Goal: Task Accomplishment & Management: Manage account settings

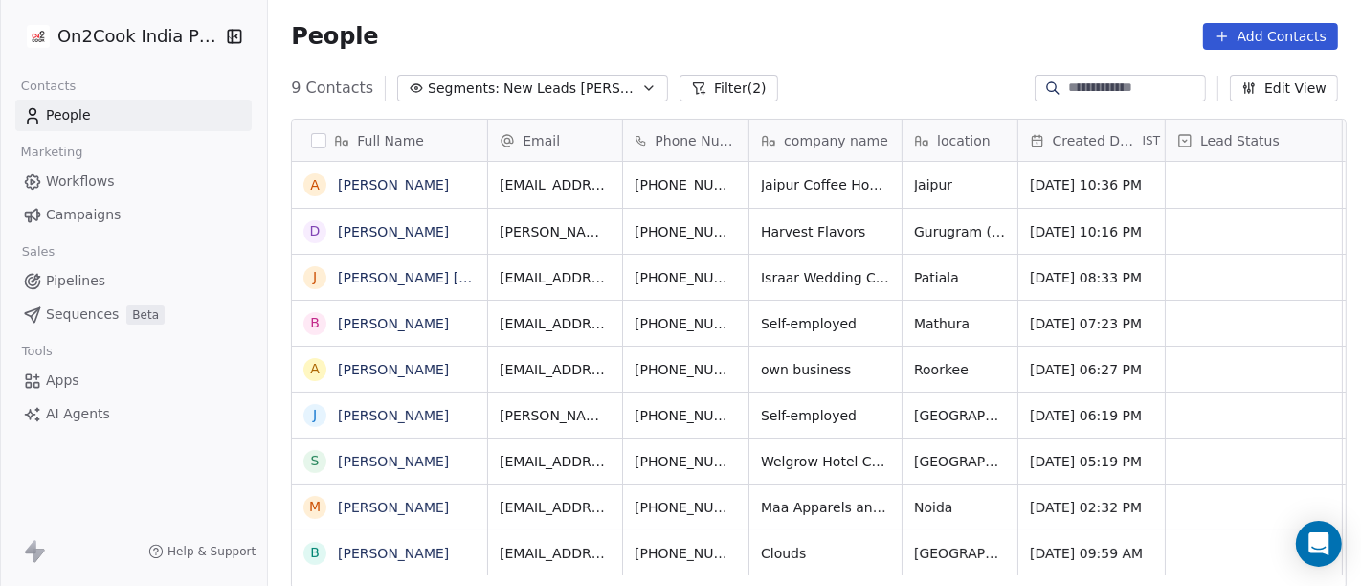
scroll to position [500, 1085]
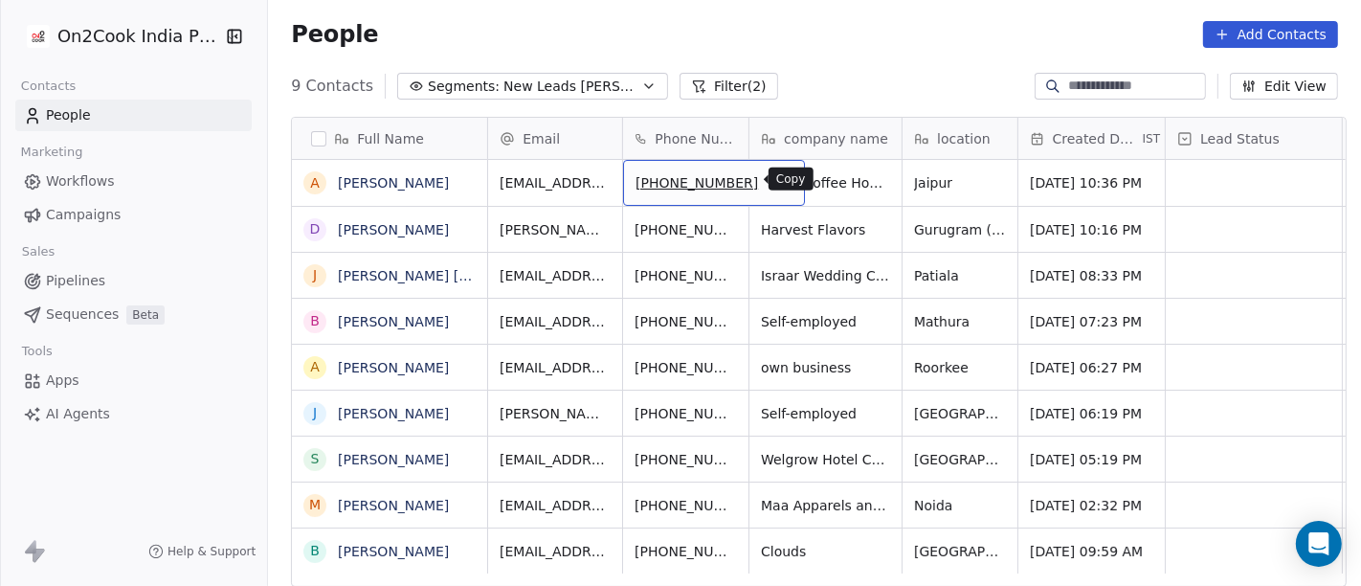
click at [778, 180] on icon "grid" at bounding box center [782, 181] width 9 height 9
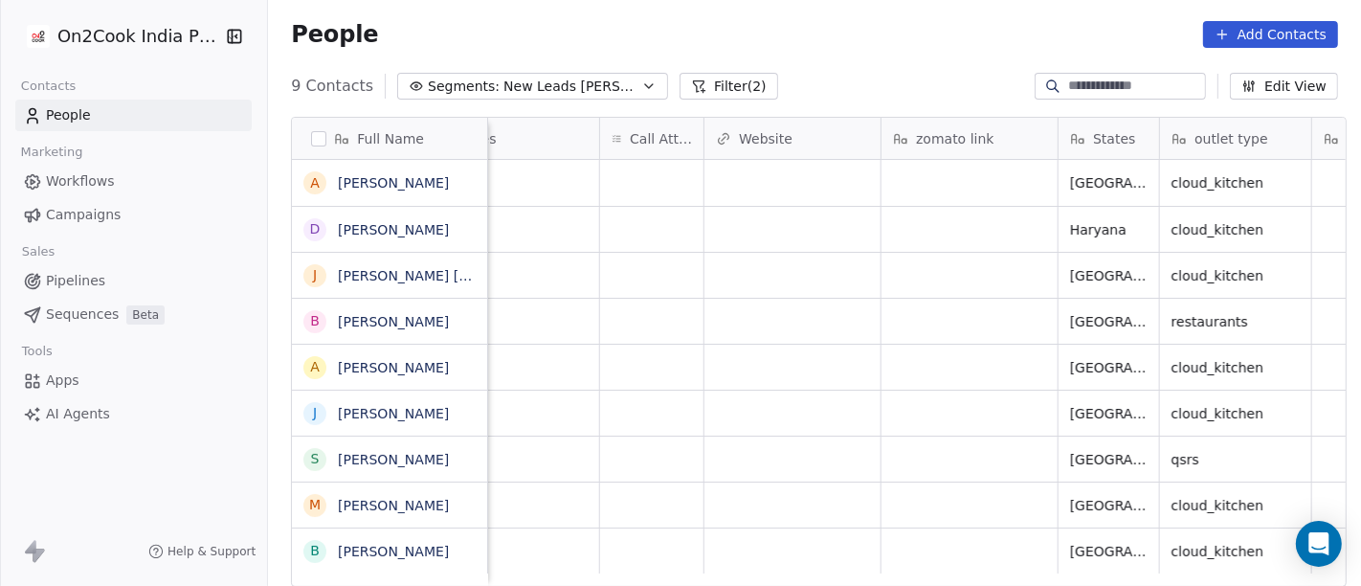
scroll to position [0, 1631]
click at [653, 165] on div "grid" at bounding box center [652, 183] width 103 height 46
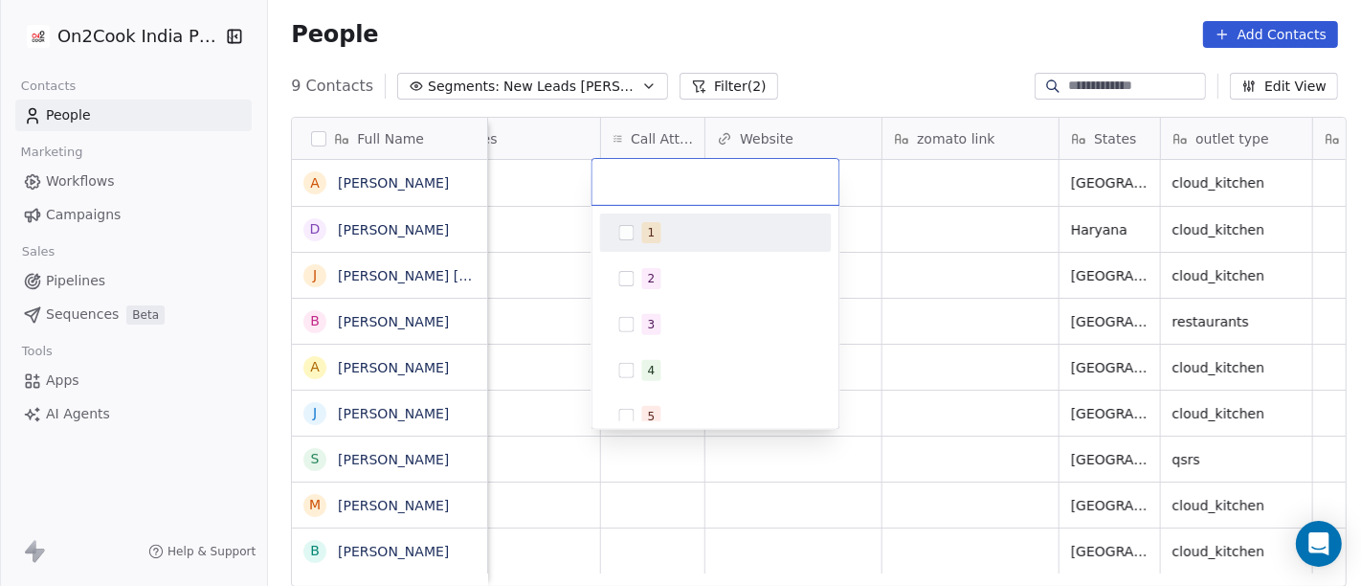
click at [653, 236] on span "1" at bounding box center [651, 232] width 19 height 21
click at [740, 83] on html "On2Cook India Pvt. Ltd. Contacts People Marketing Workflows Campaigns Sales Pip…" at bounding box center [680, 293] width 1361 height 586
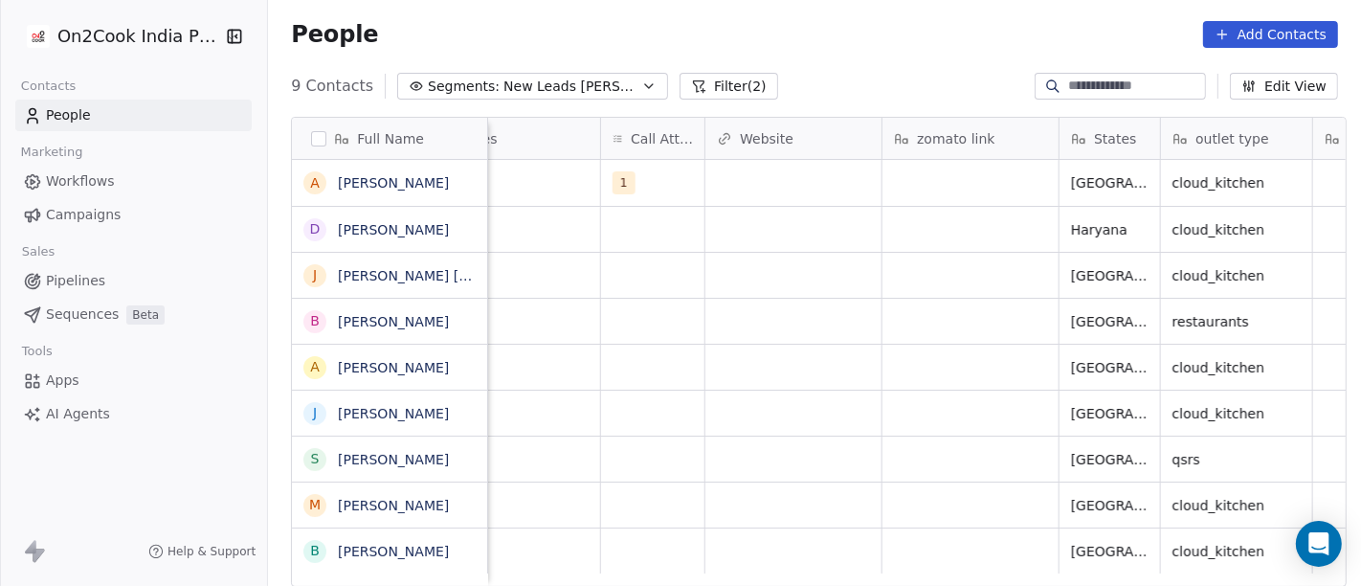
scroll to position [0, 1349]
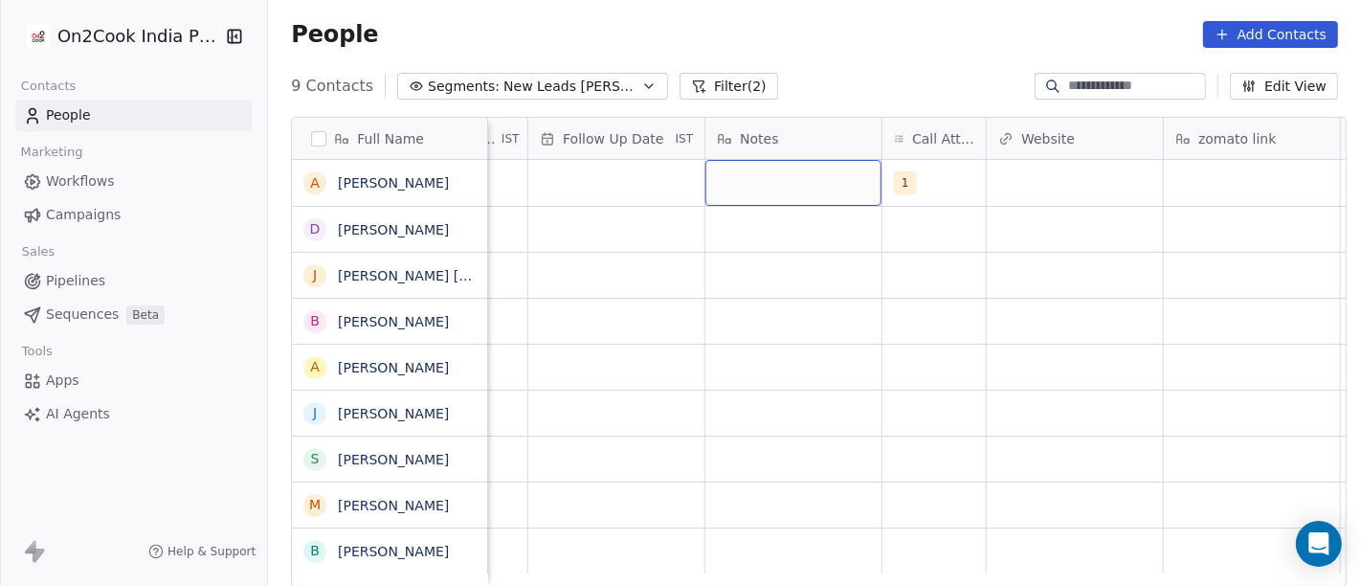
click at [744, 175] on div "grid" at bounding box center [793, 183] width 176 height 46
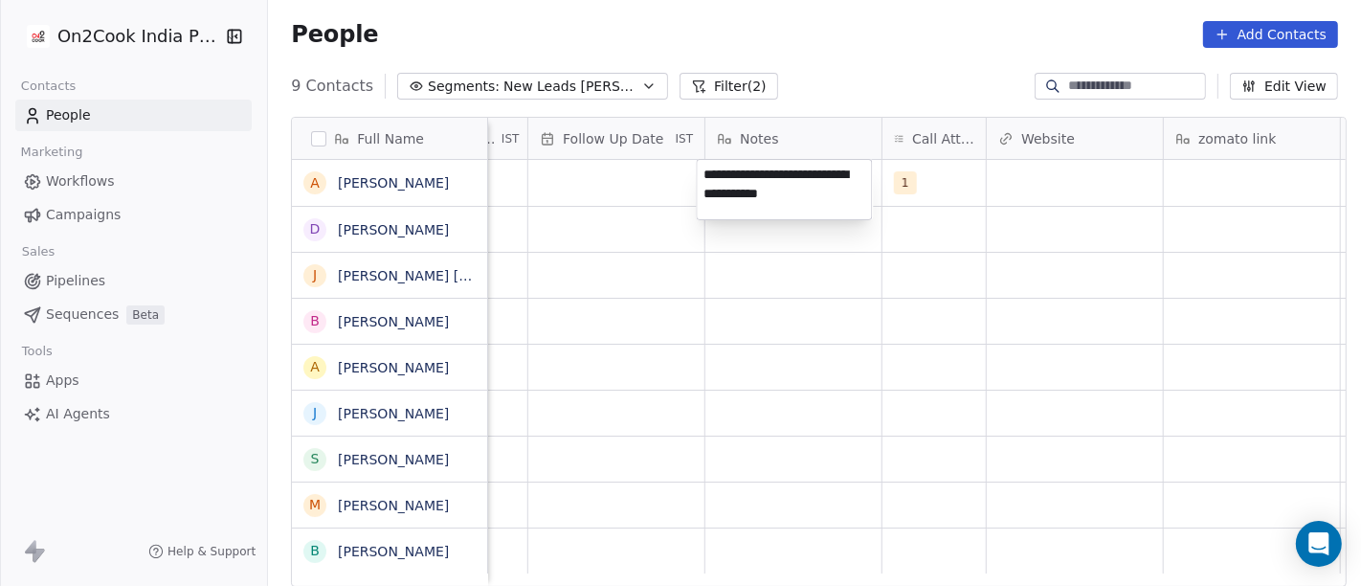
type textarea "**********"
click at [781, 393] on html "**********" at bounding box center [680, 293] width 1361 height 586
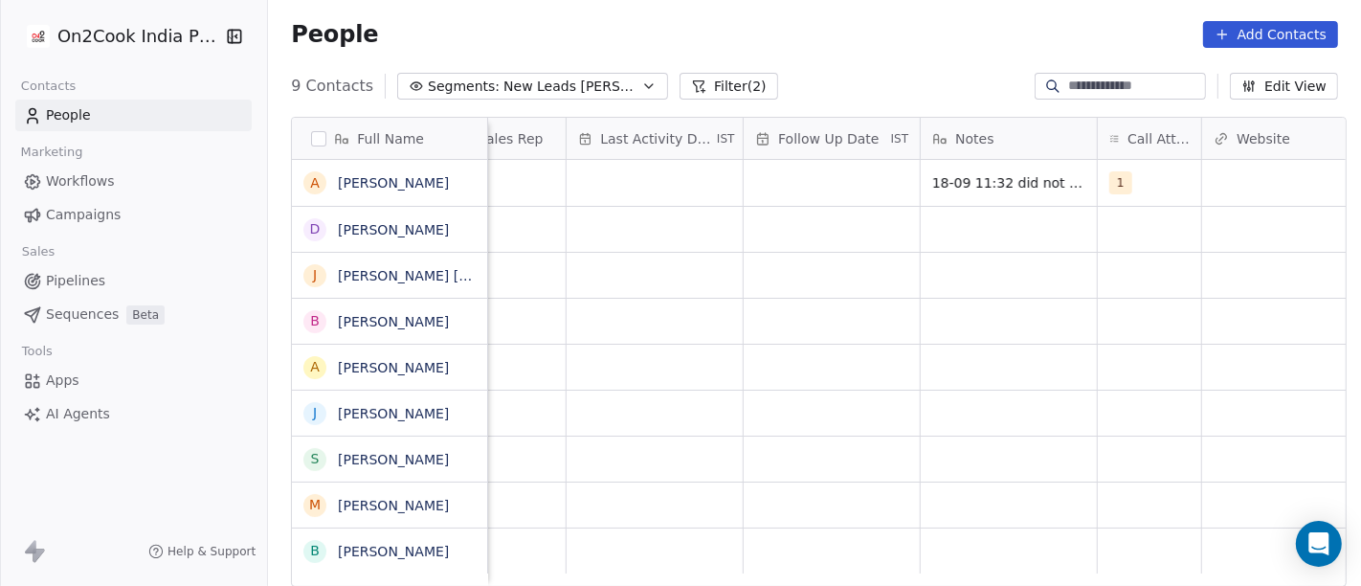
scroll to position [0, 1133]
click at [766, 187] on div "grid" at bounding box center [832, 183] width 176 height 46
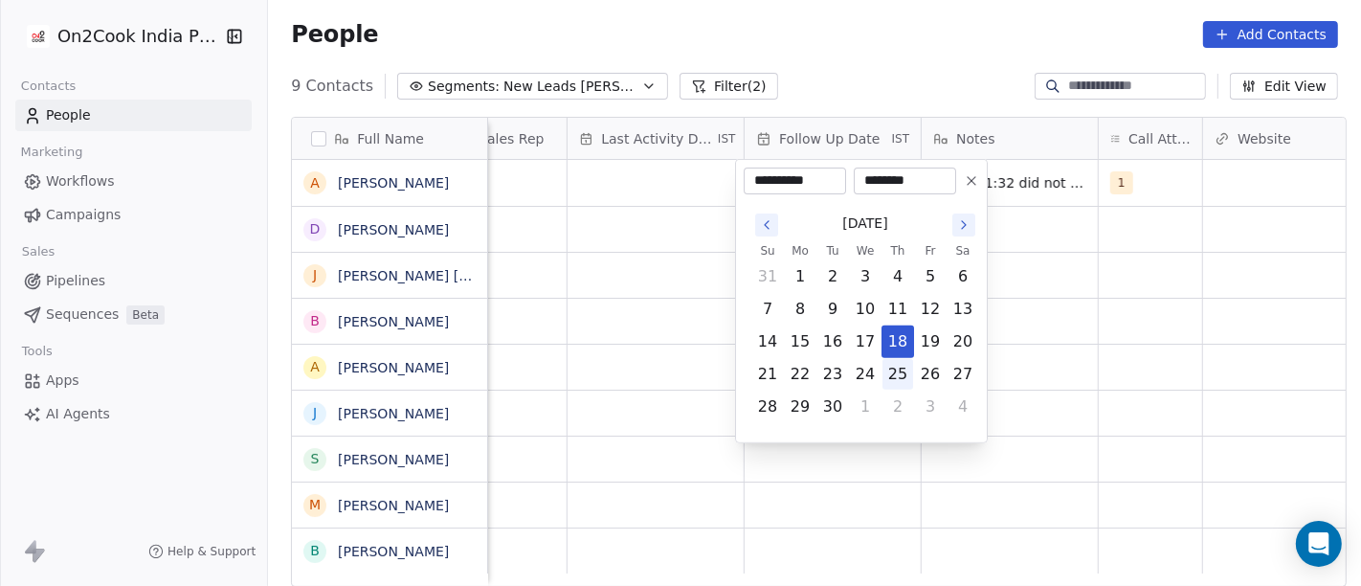
click at [883, 378] on button "25" at bounding box center [897, 374] width 31 height 31
type input "**********"
click at [1055, 370] on html "**********" at bounding box center [680, 293] width 1361 height 586
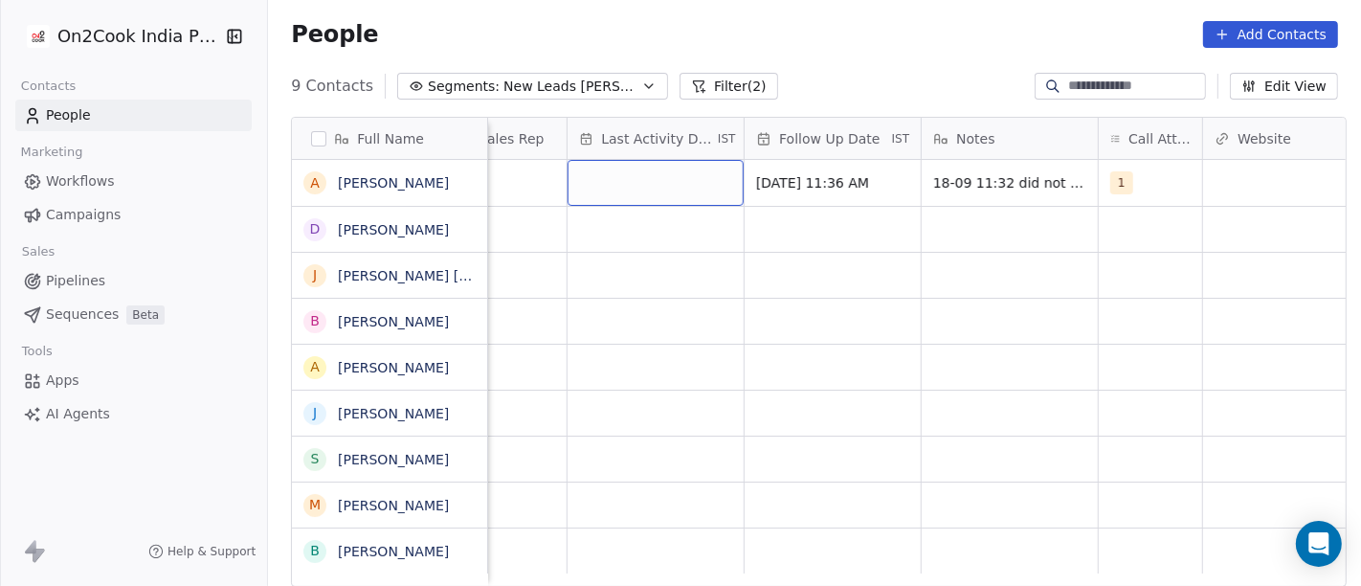
click at [646, 173] on div "grid" at bounding box center [655, 183] width 176 height 46
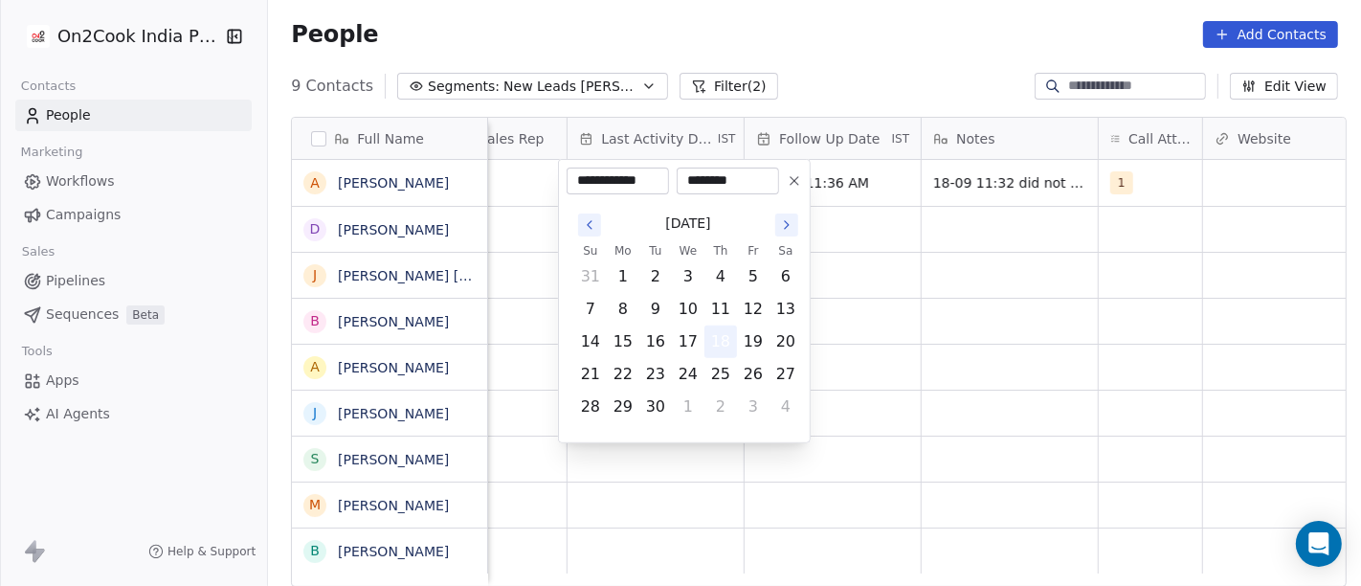
click at [720, 345] on button "18" at bounding box center [720, 341] width 31 height 31
click at [1025, 345] on html "**********" at bounding box center [680, 293] width 1361 height 586
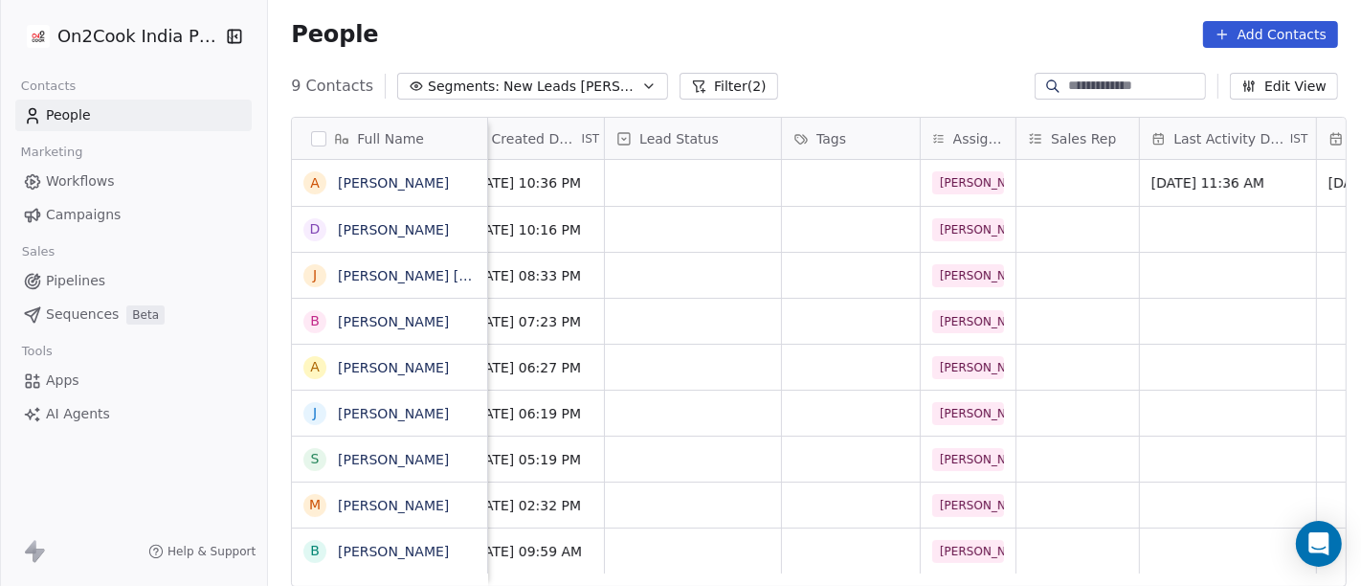
scroll to position [0, 552]
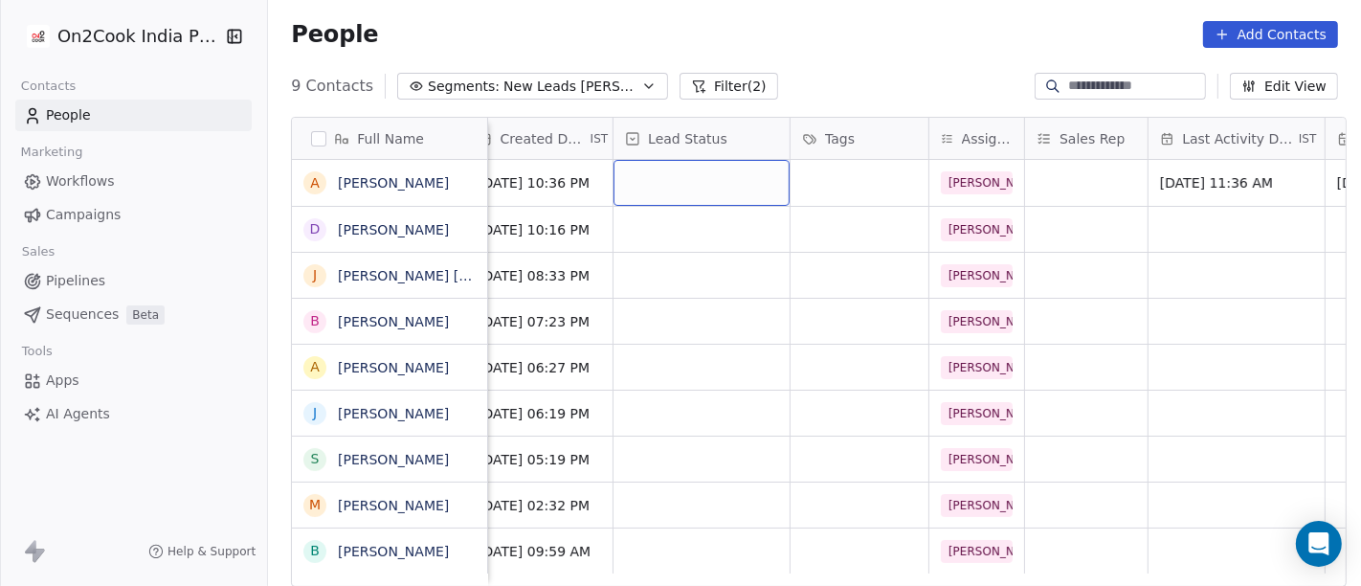
click at [653, 180] on div "grid" at bounding box center [701, 183] width 176 height 46
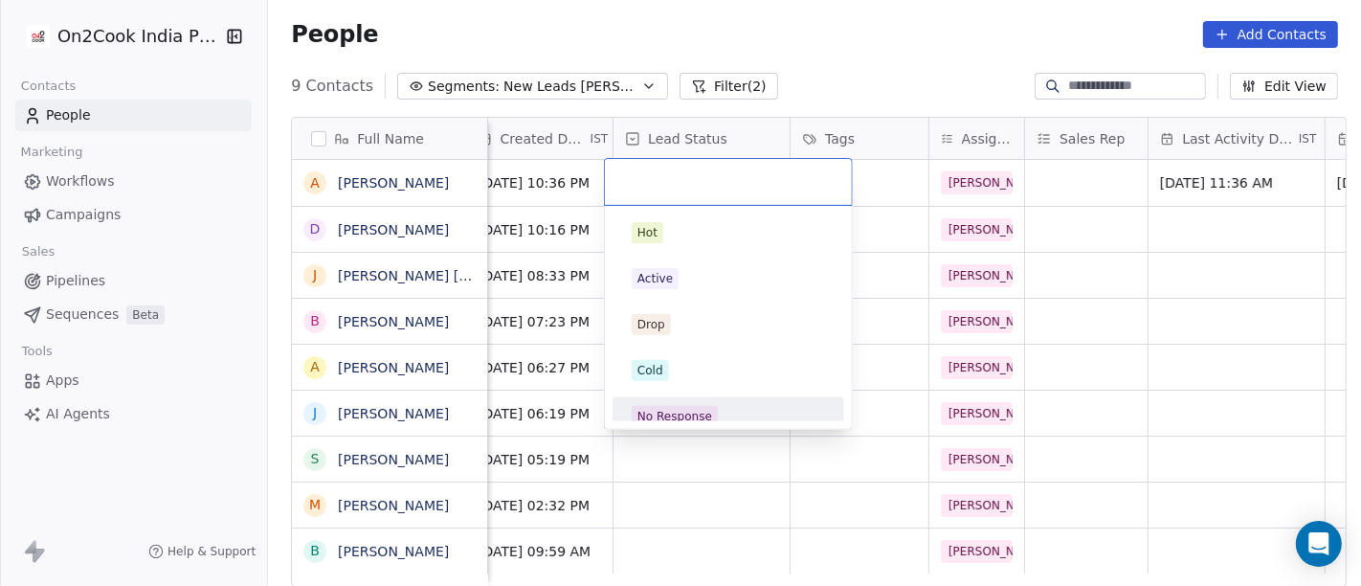
click at [684, 409] on div "No Response" at bounding box center [674, 416] width 75 height 17
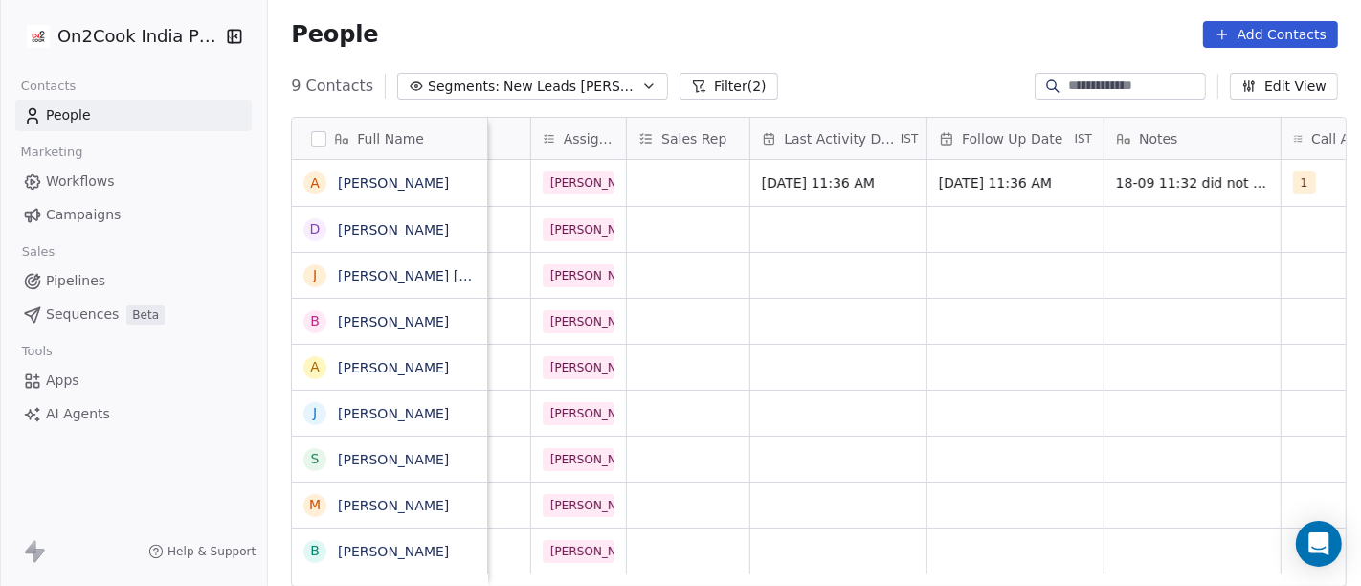
scroll to position [0, 949]
click at [820, 238] on div "grid" at bounding box center [839, 229] width 176 height 45
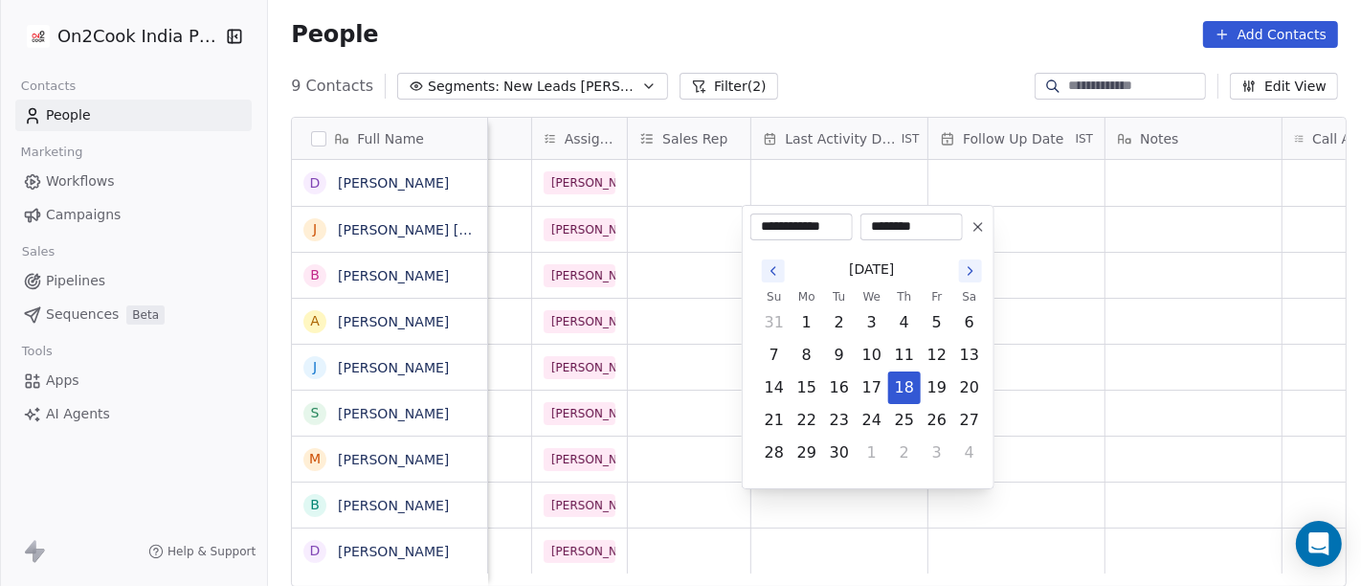
click at [981, 228] on icon at bounding box center [977, 226] width 15 height 15
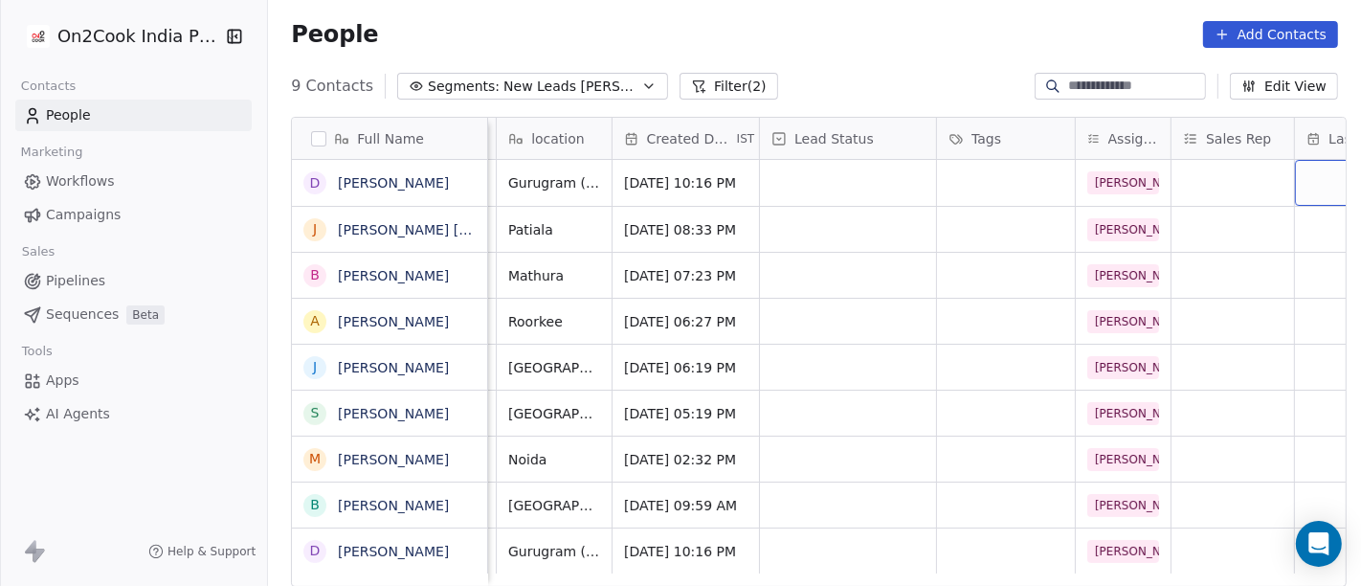
scroll to position [1, 0]
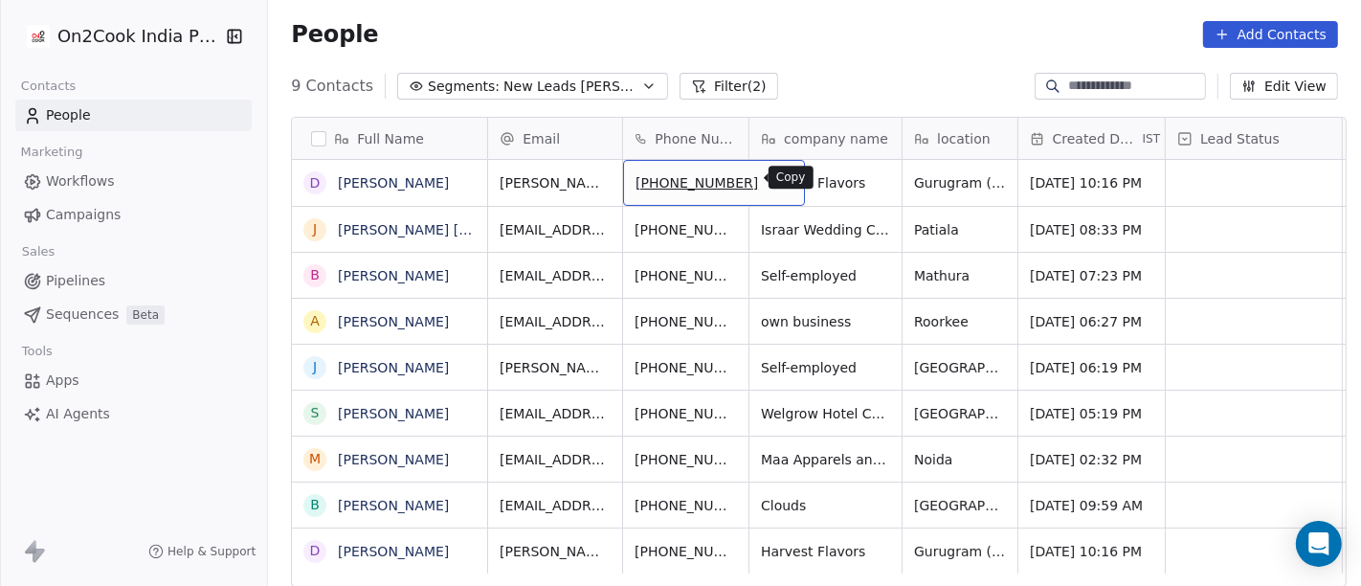
click at [775, 177] on icon "grid" at bounding box center [779, 178] width 9 height 9
click at [746, 47] on div "People Add Contacts" at bounding box center [814, 34] width 1093 height 73
click at [773, 176] on icon "grid" at bounding box center [780, 179] width 15 height 15
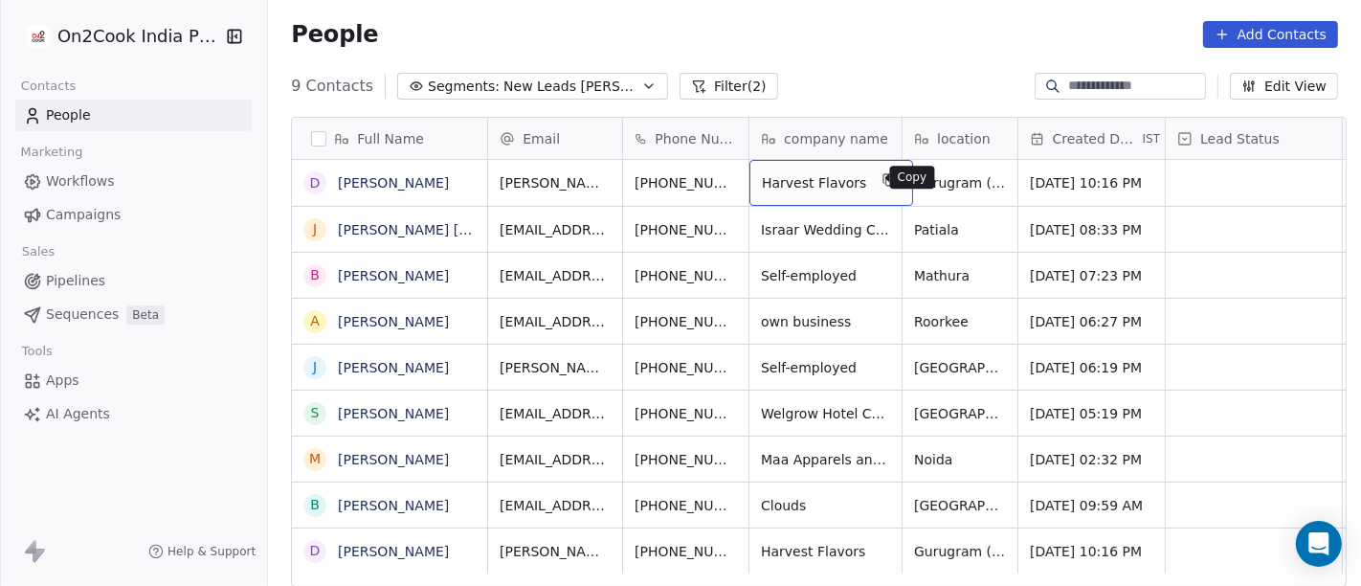
click at [886, 177] on icon "grid" at bounding box center [890, 181] width 9 height 9
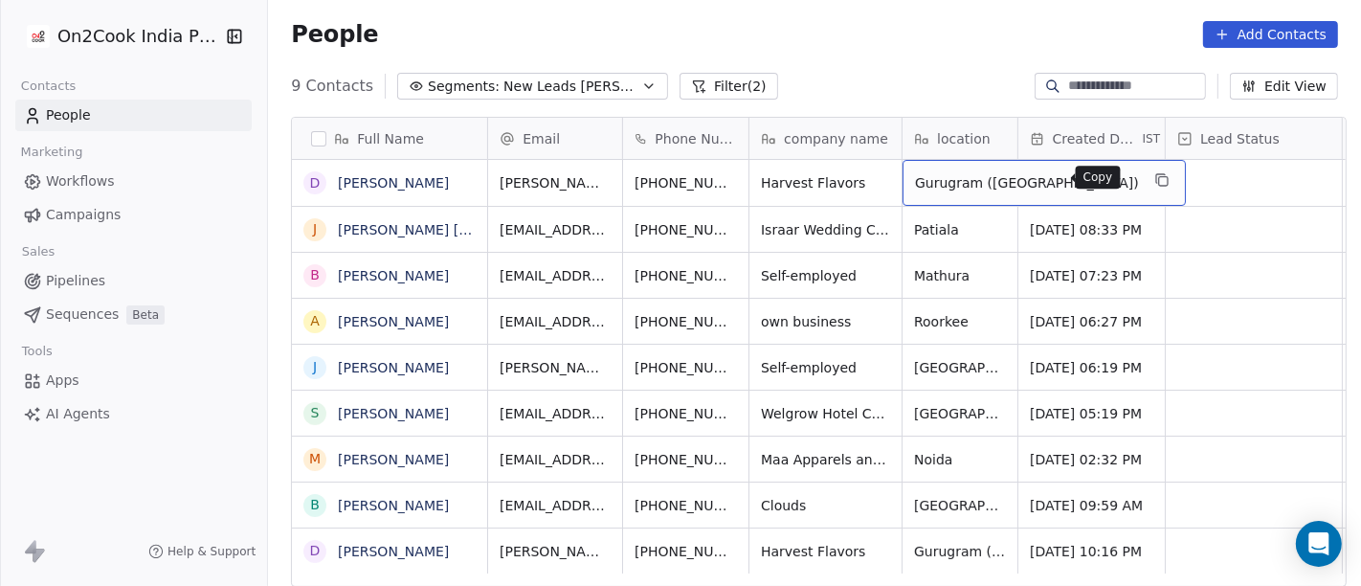
click at [1159, 182] on icon "grid" at bounding box center [1163, 181] width 9 height 9
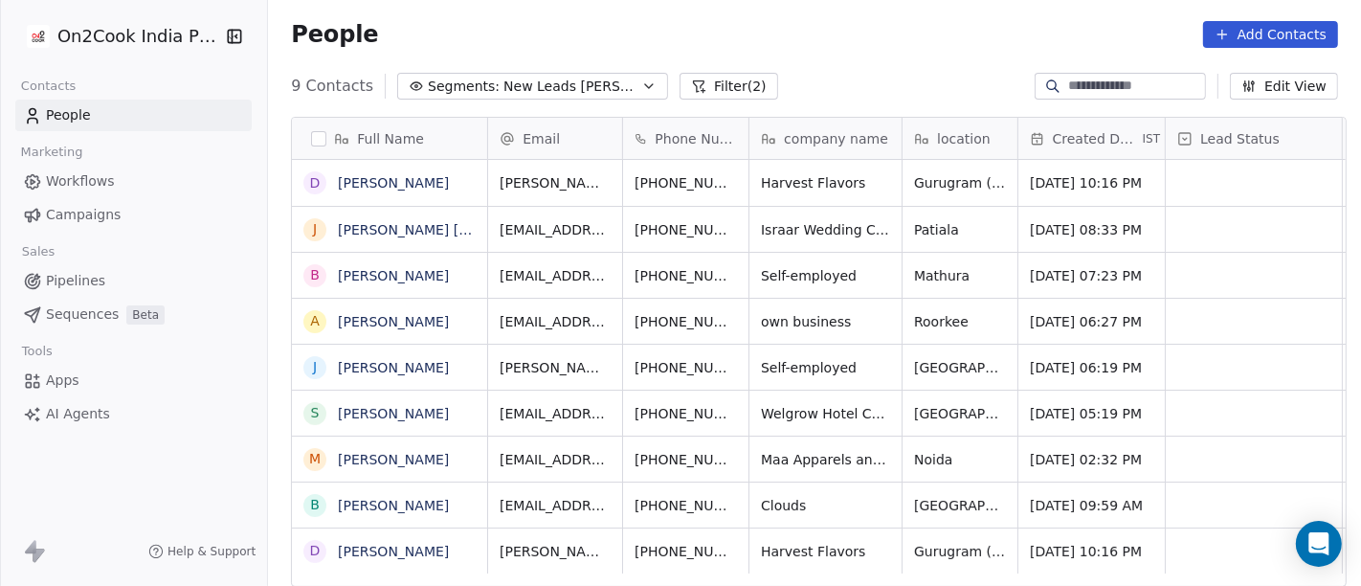
scroll to position [0, 0]
click at [773, 182] on icon "grid" at bounding box center [780, 179] width 15 height 15
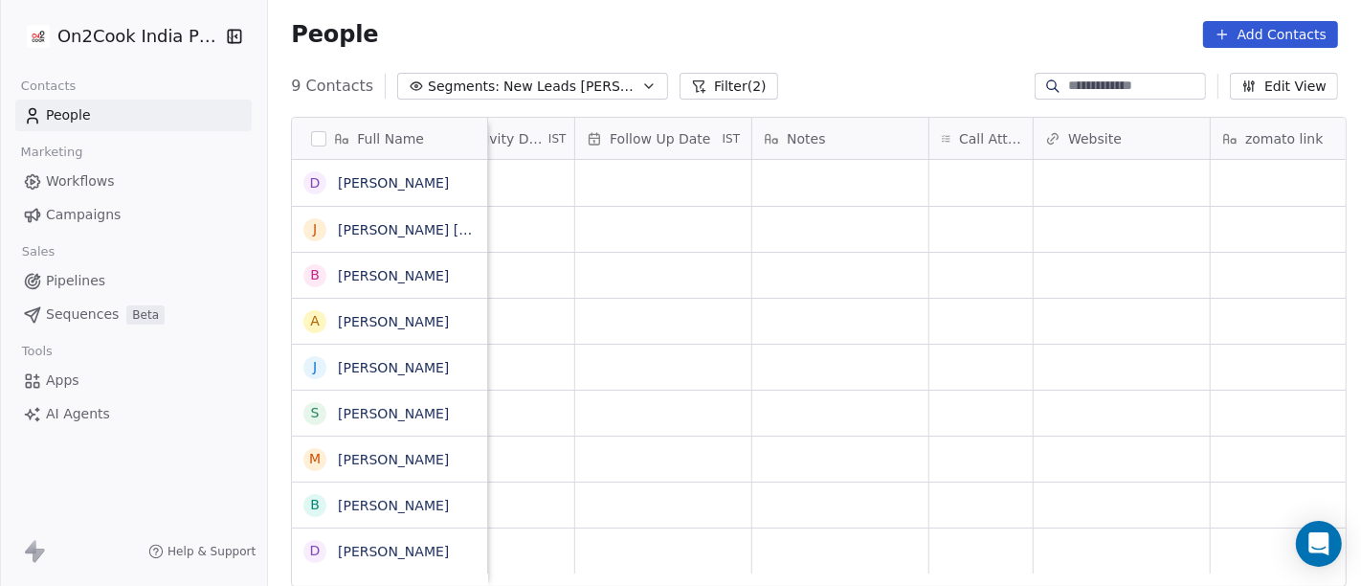
scroll to position [0, 1303]
click at [951, 180] on div "grid" at bounding box center [979, 183] width 103 height 46
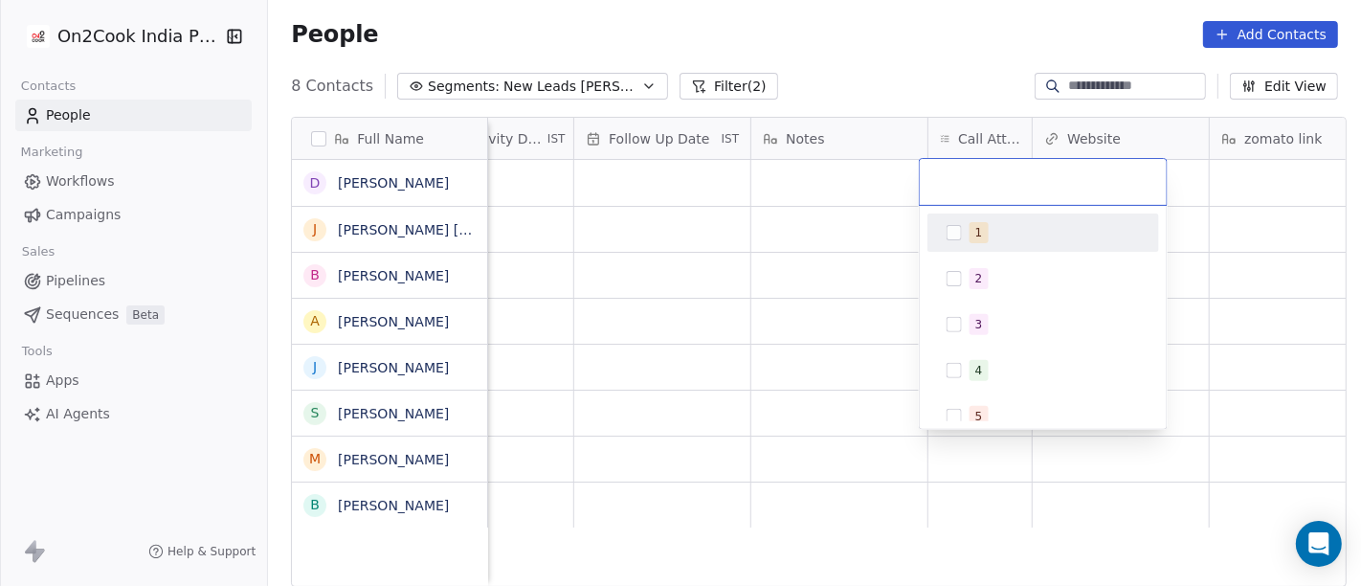
click at [966, 244] on div "1" at bounding box center [1043, 232] width 216 height 31
click at [885, 47] on html "On2Cook India Pvt. Ltd. Contacts People Marketing Workflows Campaigns Sales Pip…" at bounding box center [680, 293] width 1361 height 586
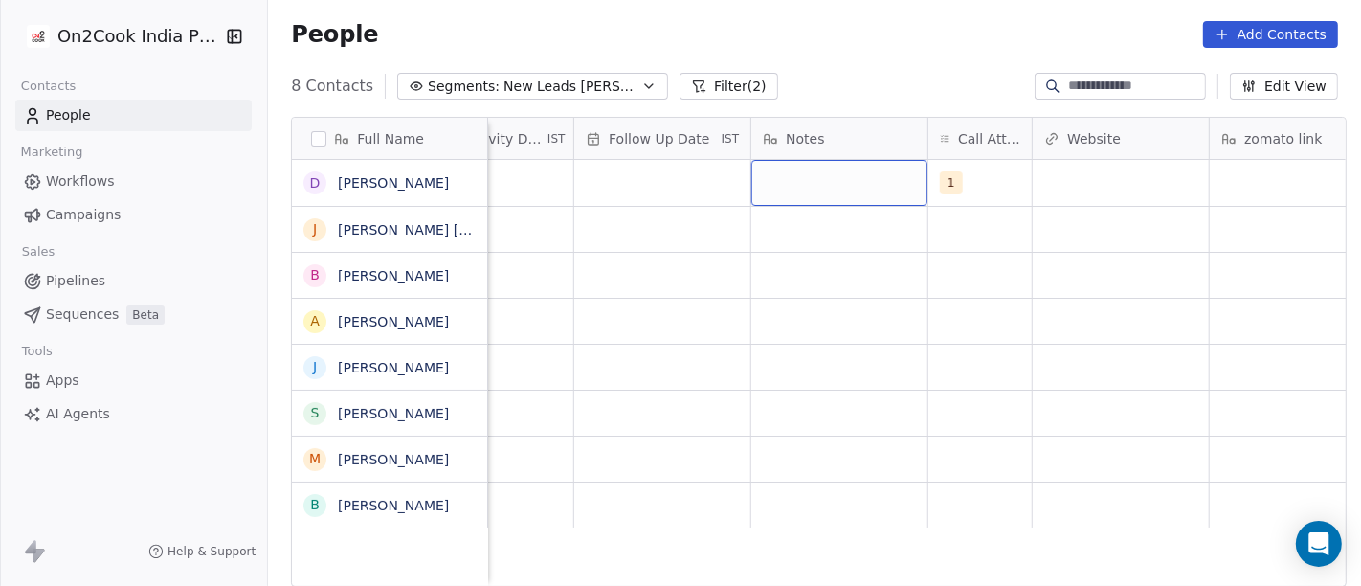
click at [754, 196] on div "grid" at bounding box center [839, 183] width 176 height 46
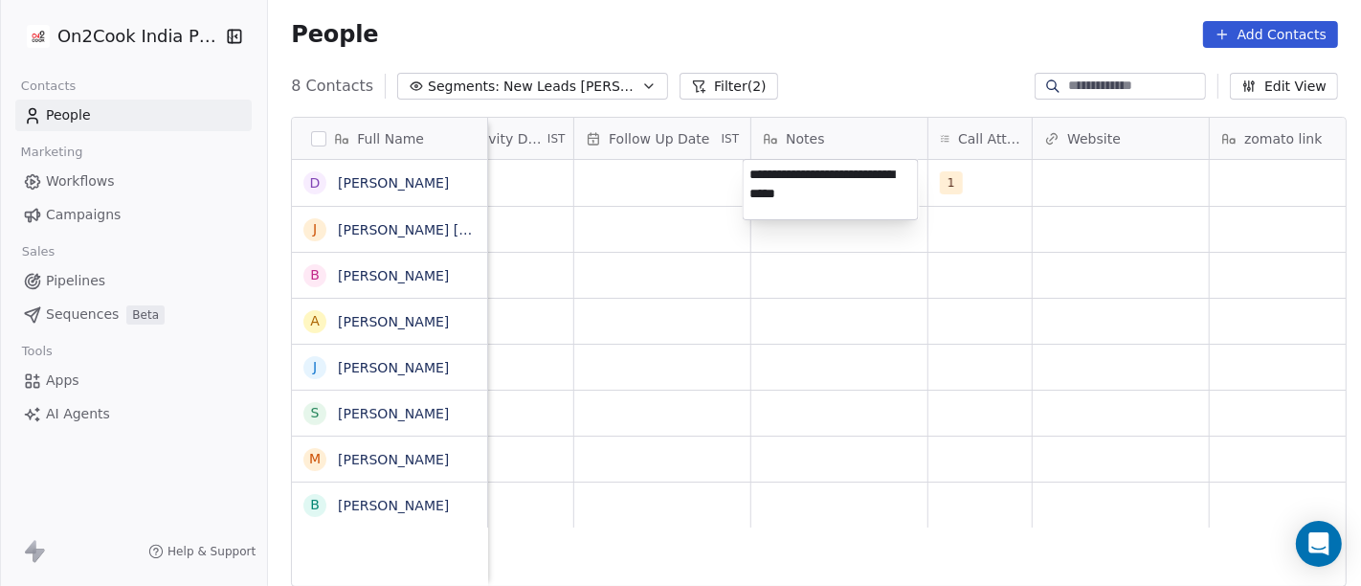
type textarea "**********"
click at [510, 313] on html "**********" at bounding box center [680, 293] width 1361 height 586
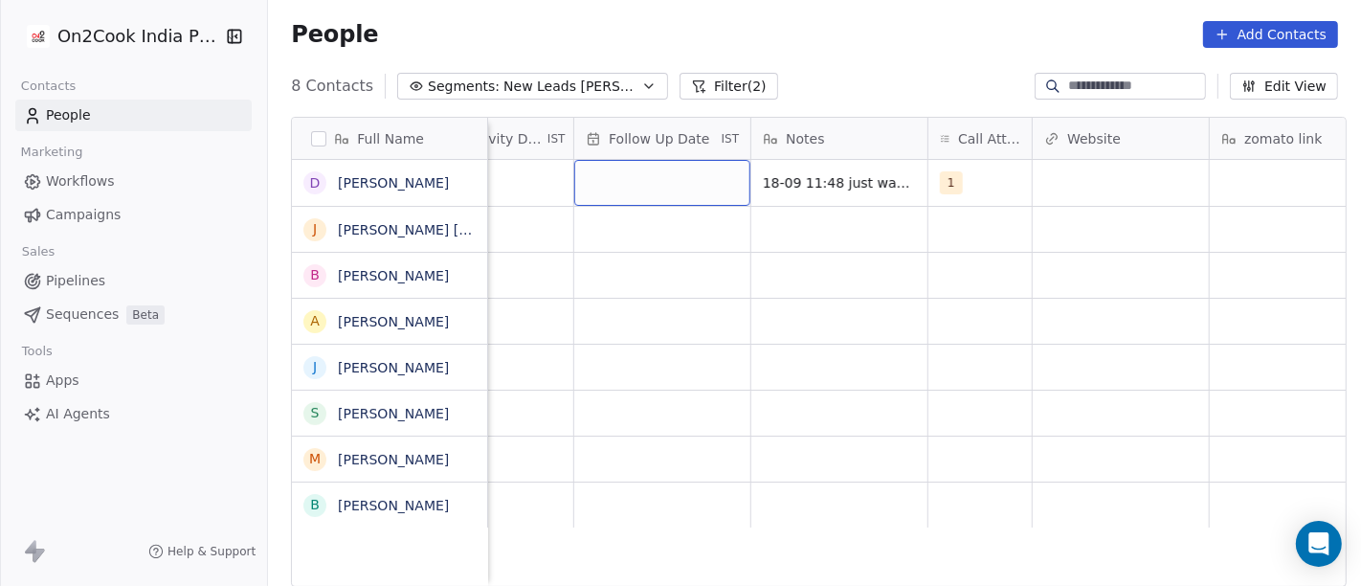
click at [626, 182] on div "grid" at bounding box center [662, 183] width 176 height 46
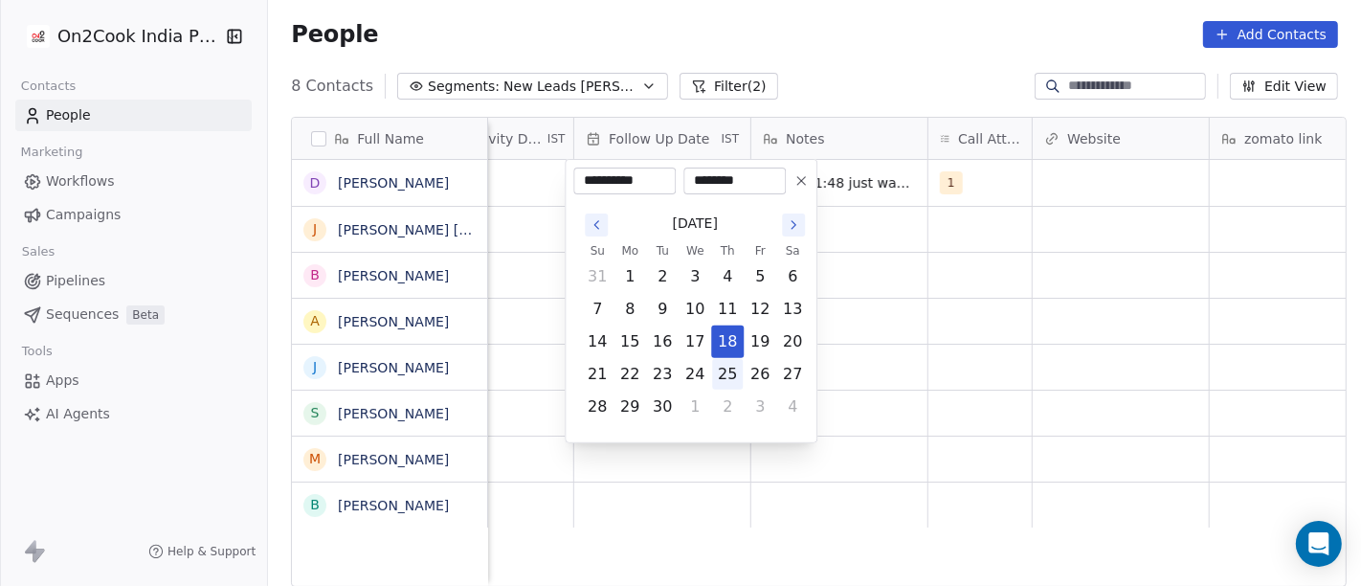
click at [718, 370] on button "25" at bounding box center [727, 374] width 31 height 31
type input "**********"
click at [945, 299] on html "On2Cook India Pvt. Ltd. Contacts People Marketing Workflows Campaigns Sales Pip…" at bounding box center [680, 293] width 1361 height 586
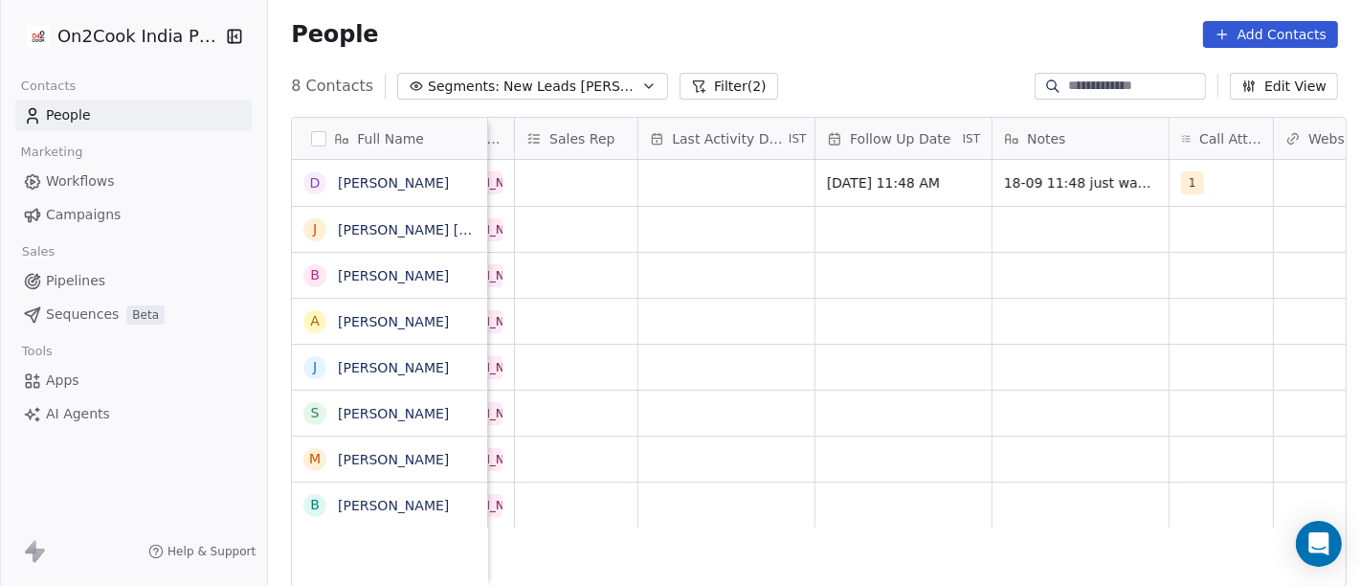
scroll to position [0, 1044]
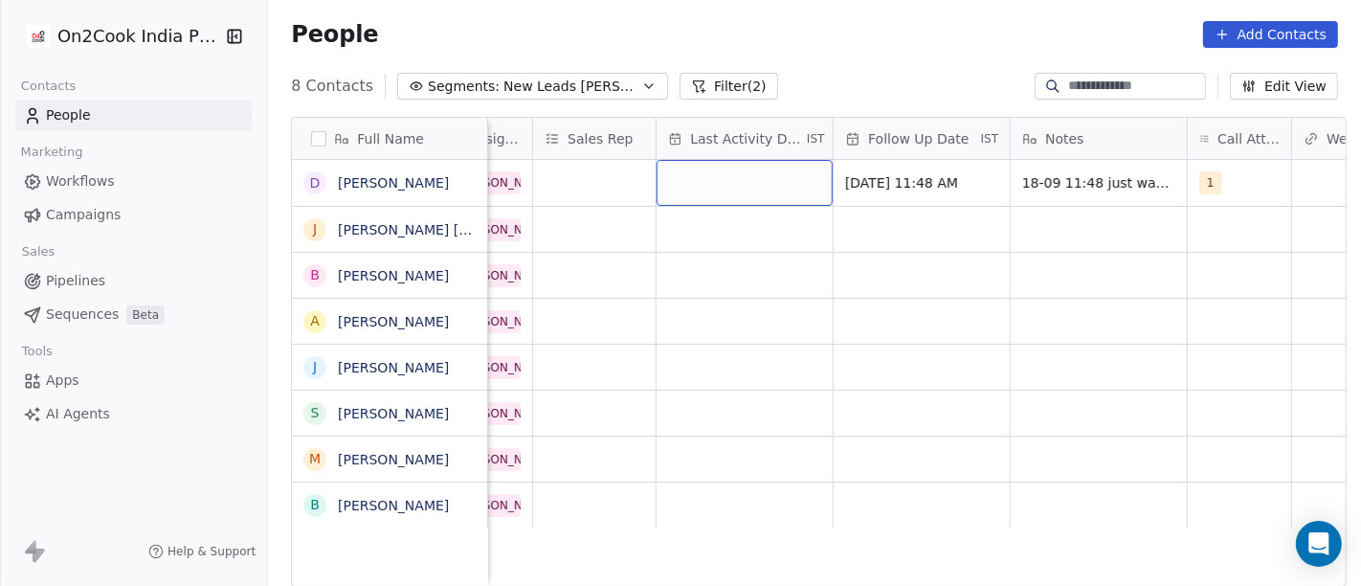
click at [697, 171] on div "grid" at bounding box center [744, 183] width 176 height 46
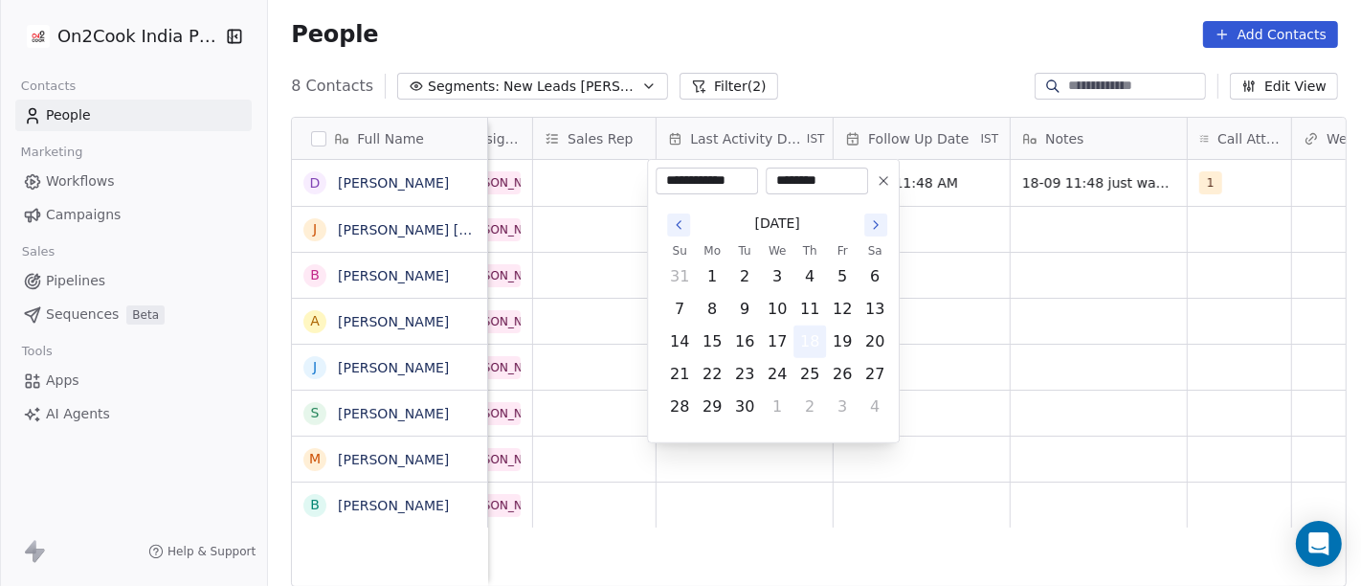
click at [814, 342] on button "18" at bounding box center [809, 341] width 31 height 31
click at [1009, 336] on html "On2Cook India Pvt. Ltd. Contacts People Marketing Workflows Campaigns Sales Pip…" at bounding box center [680, 293] width 1361 height 586
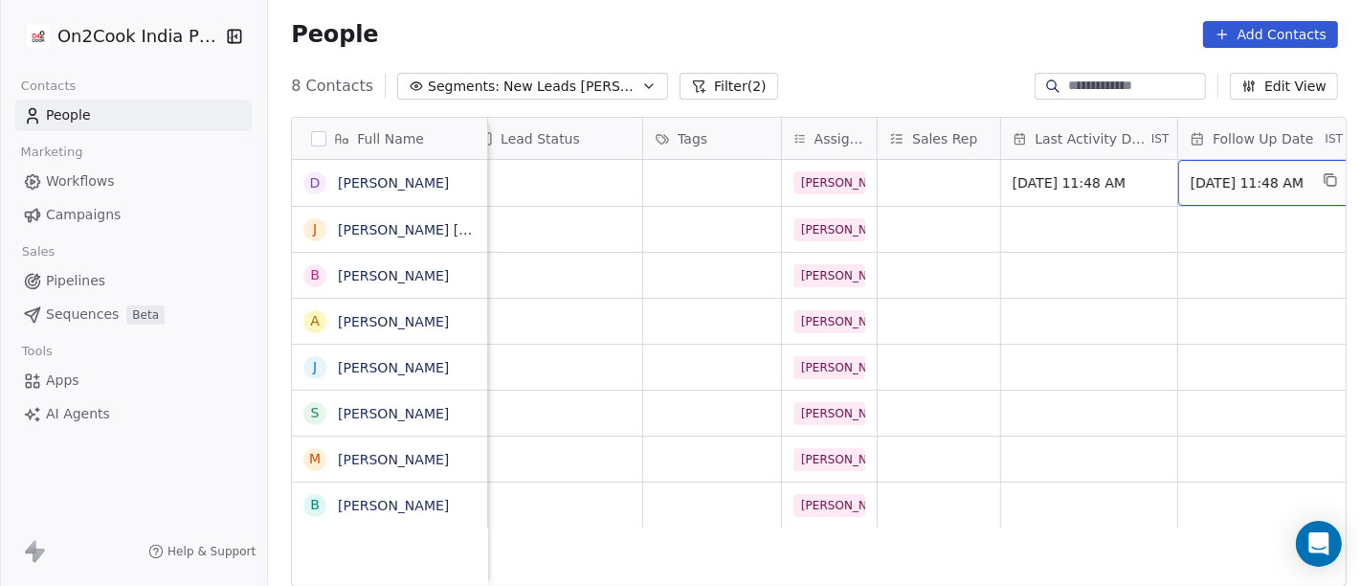
scroll to position [0, 724]
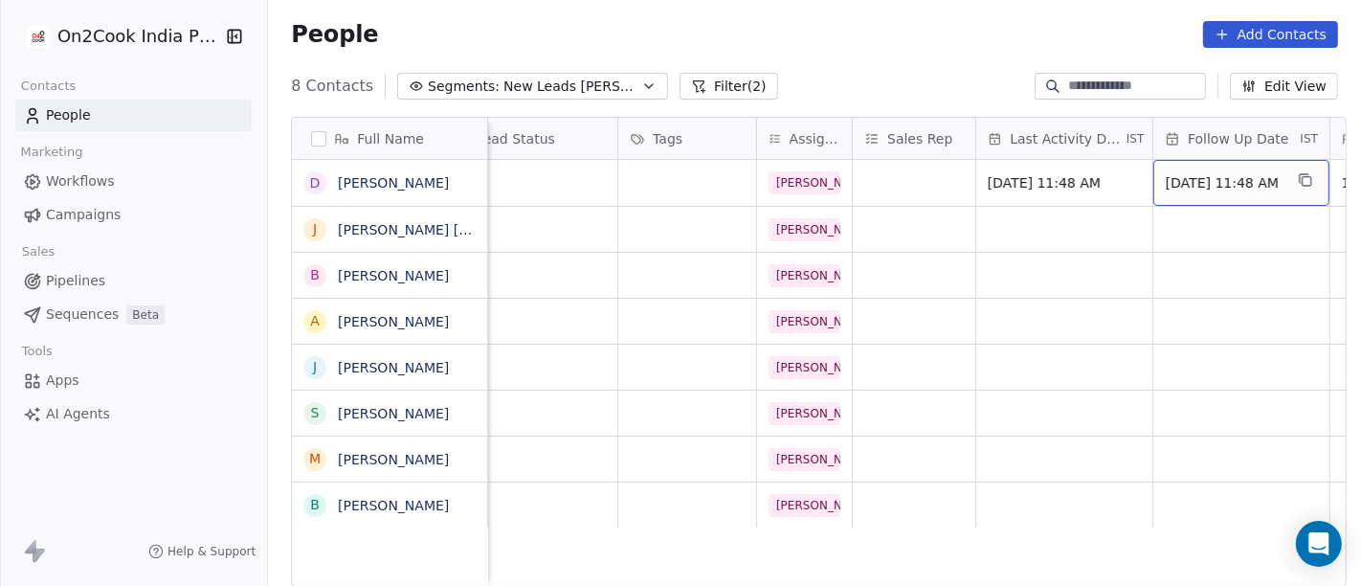
click at [1260, 179] on span "[DATE] 11:48 AM" at bounding box center [1224, 182] width 117 height 19
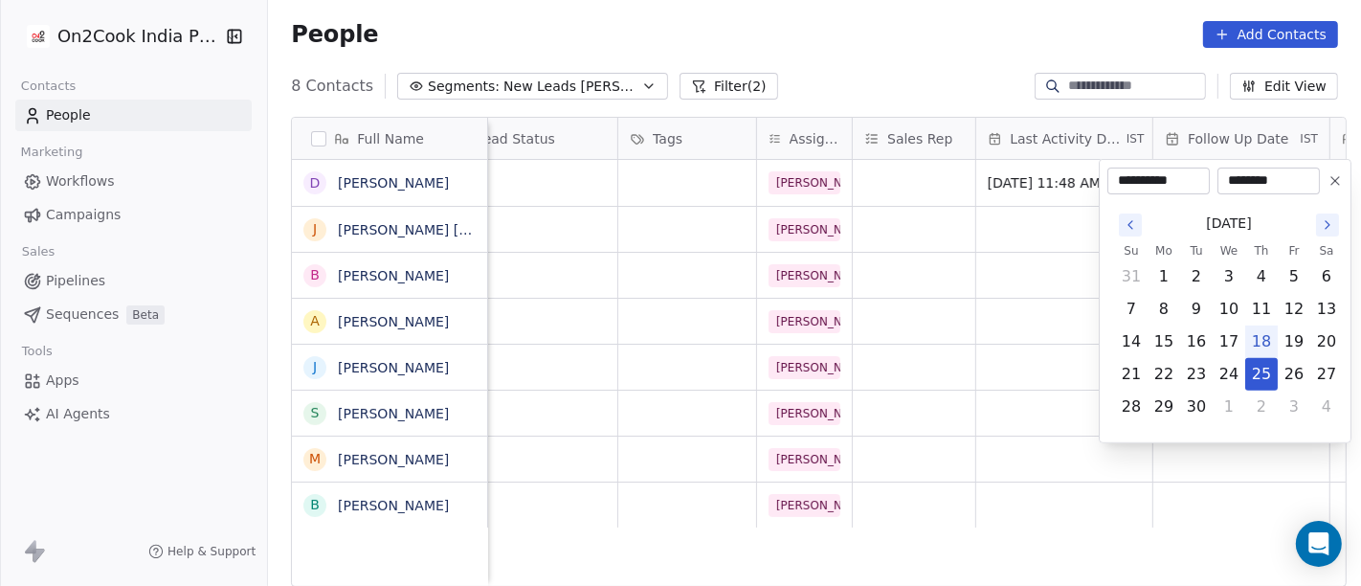
click at [1335, 188] on button at bounding box center [1334, 180] width 23 height 23
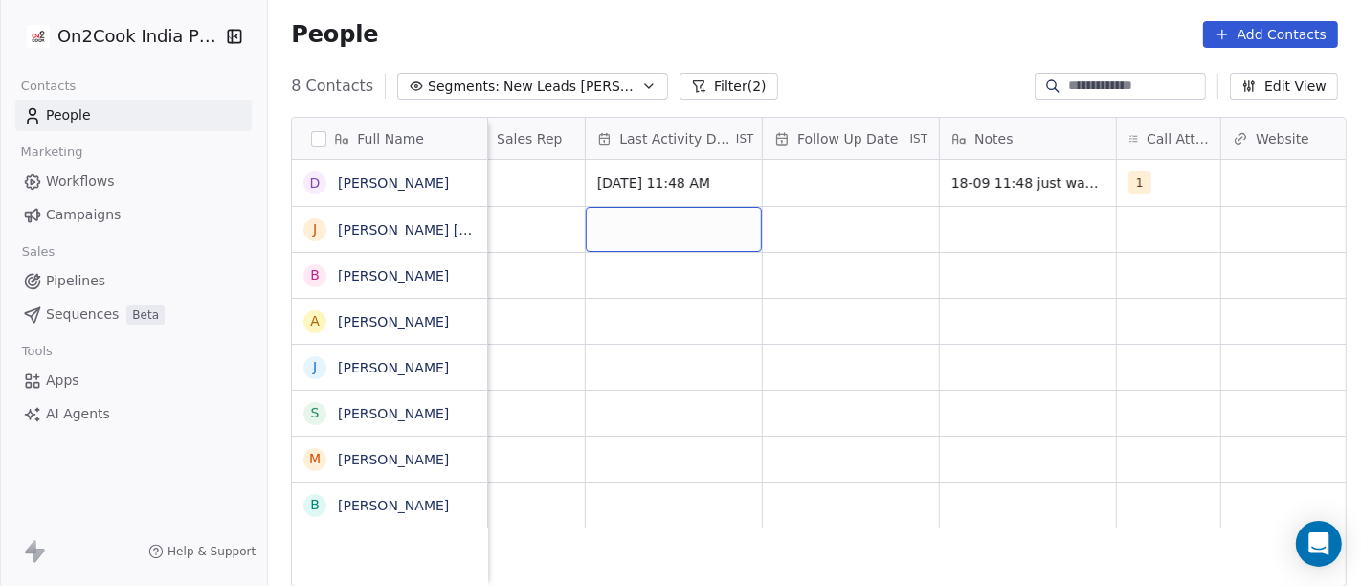
scroll to position [0, 1113]
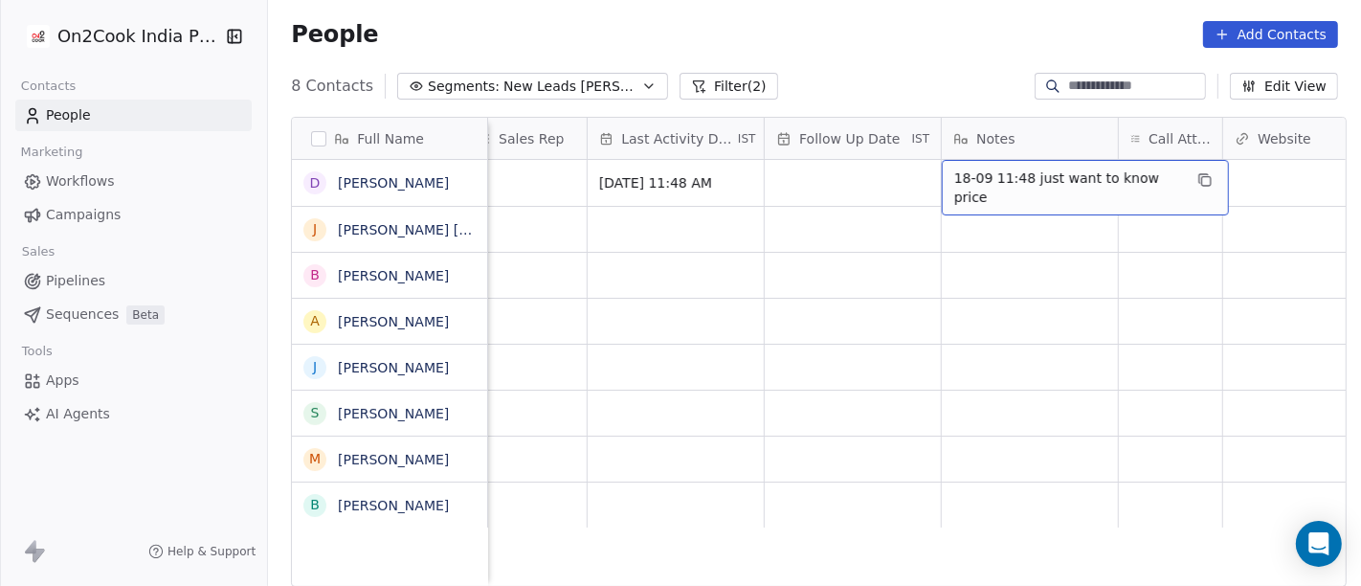
click at [1001, 185] on span "18-09 11:48 just want to know price" at bounding box center [1068, 187] width 228 height 38
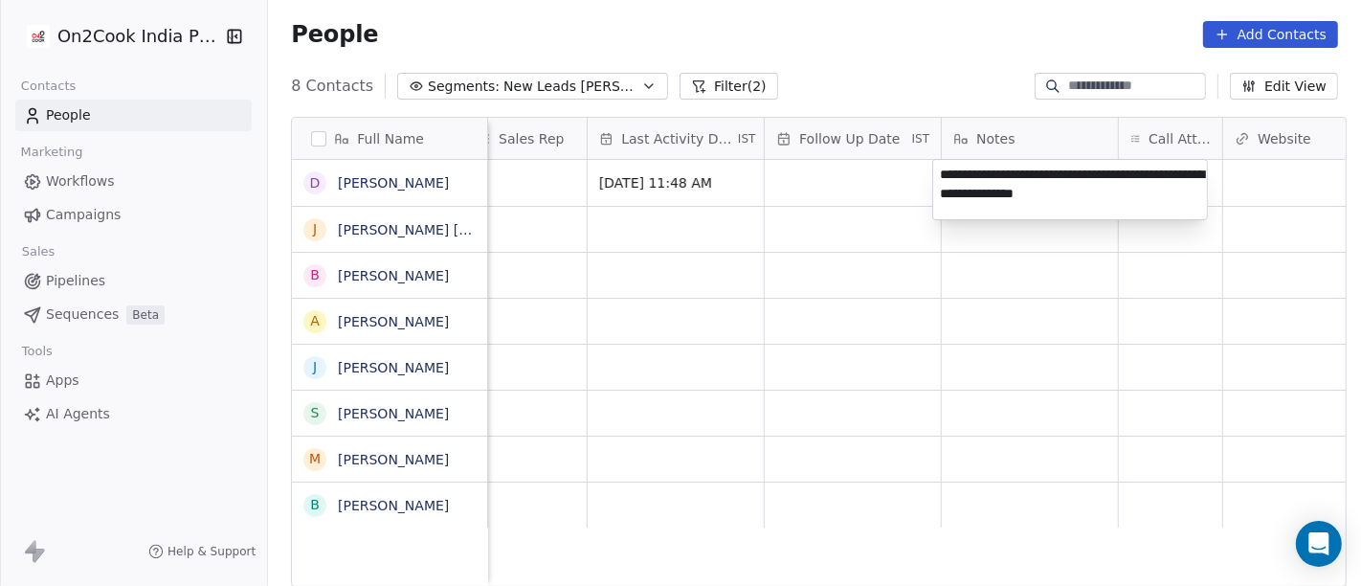
type textarea "**********"
click at [694, 330] on html "**********" at bounding box center [680, 293] width 1361 height 586
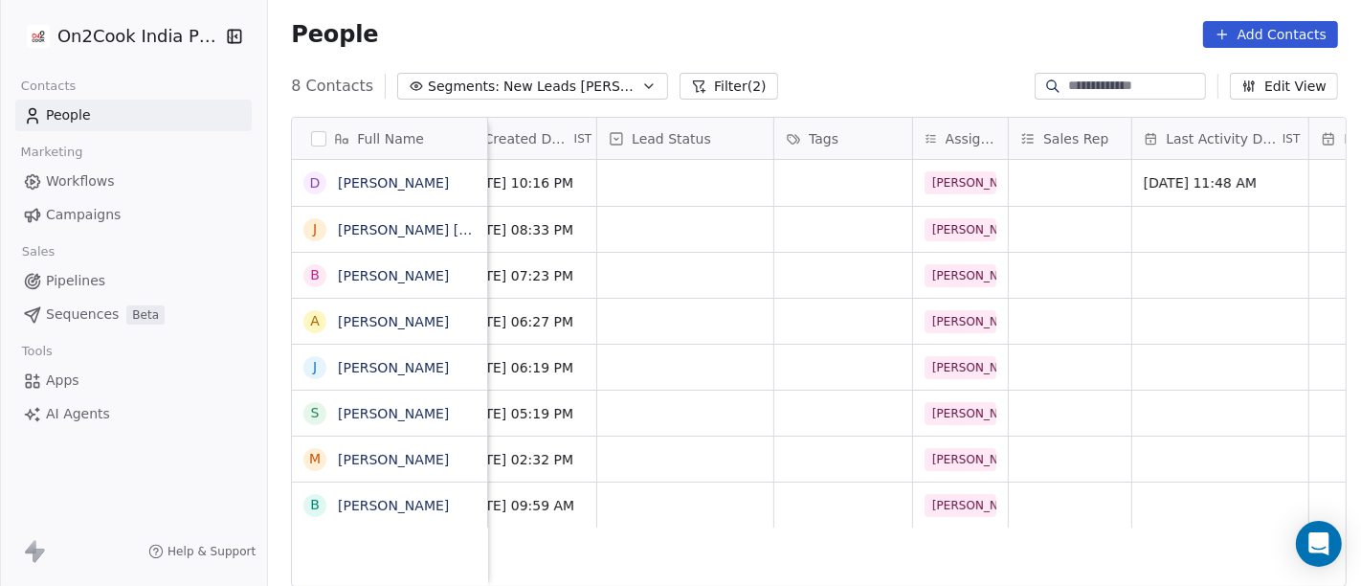
scroll to position [0, 500]
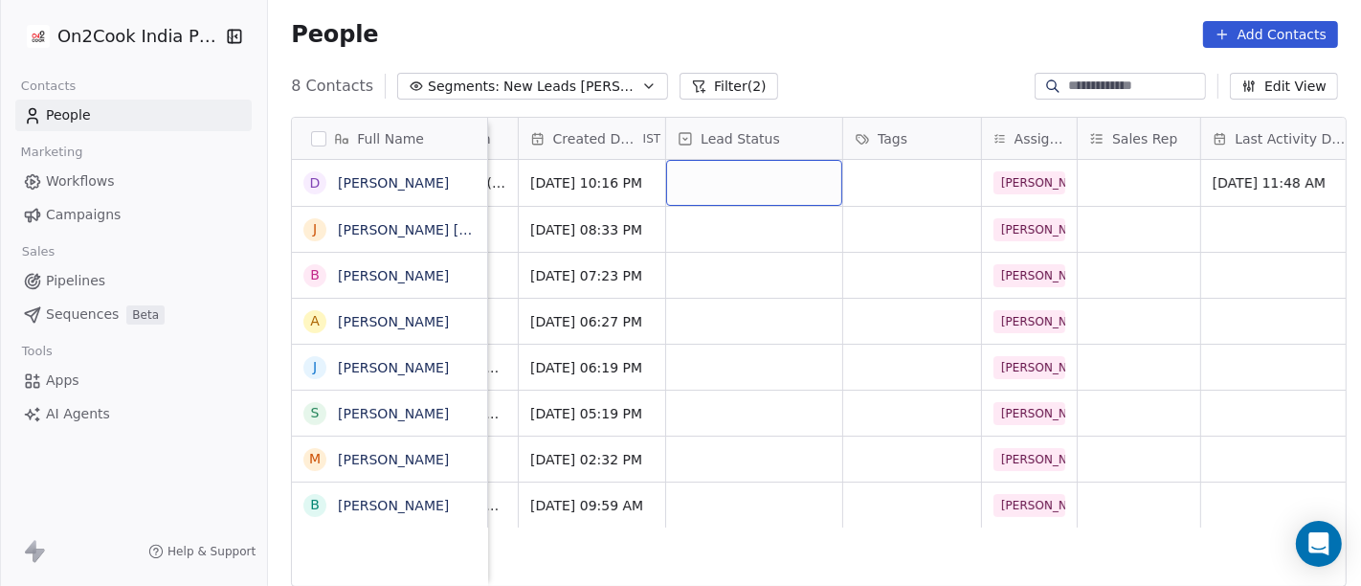
click at [764, 165] on div "grid" at bounding box center [754, 183] width 176 height 46
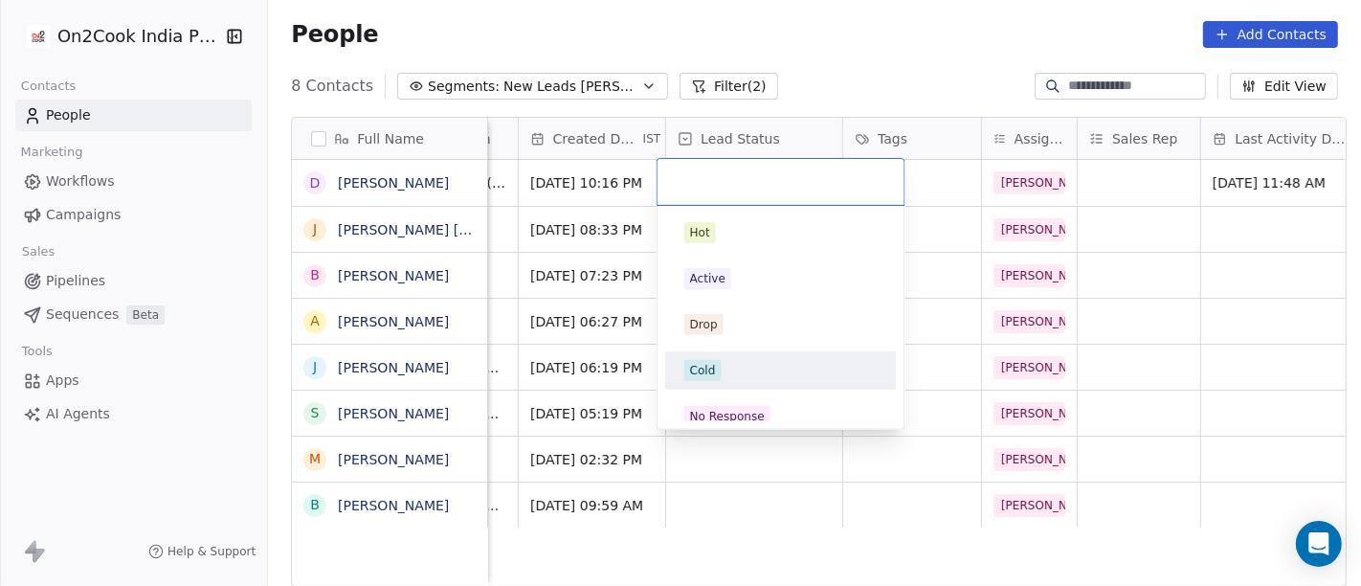
click at [737, 381] on div "Cold" at bounding box center [781, 370] width 216 height 31
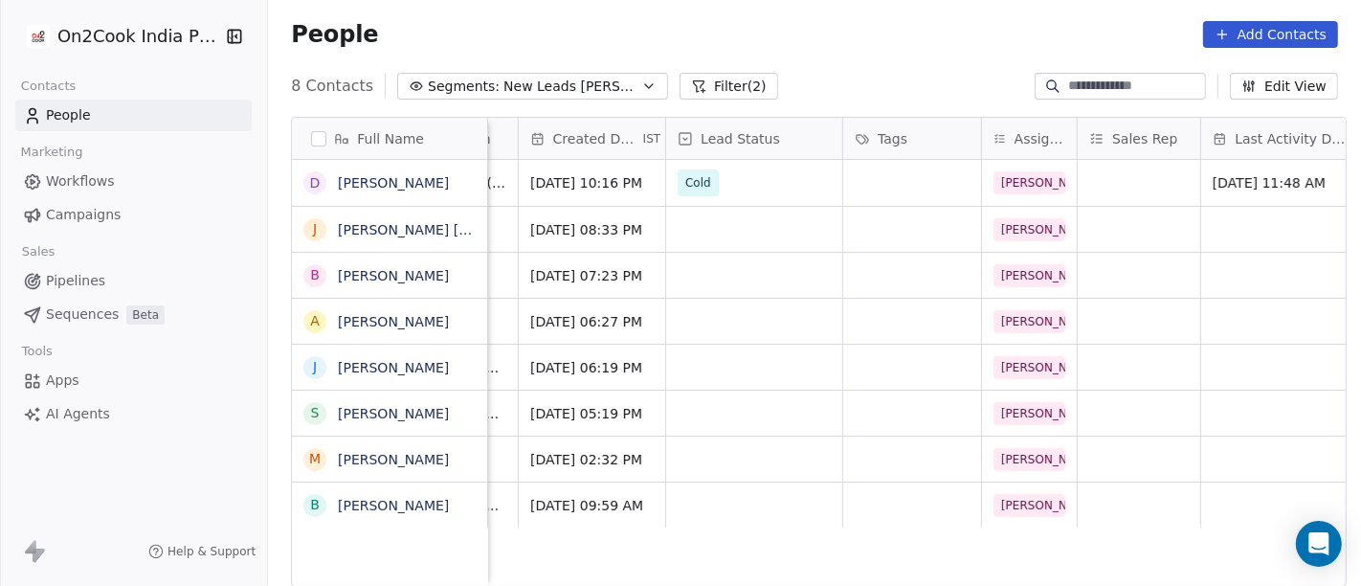
click at [883, 68] on div "People Add Contacts" at bounding box center [814, 34] width 1093 height 73
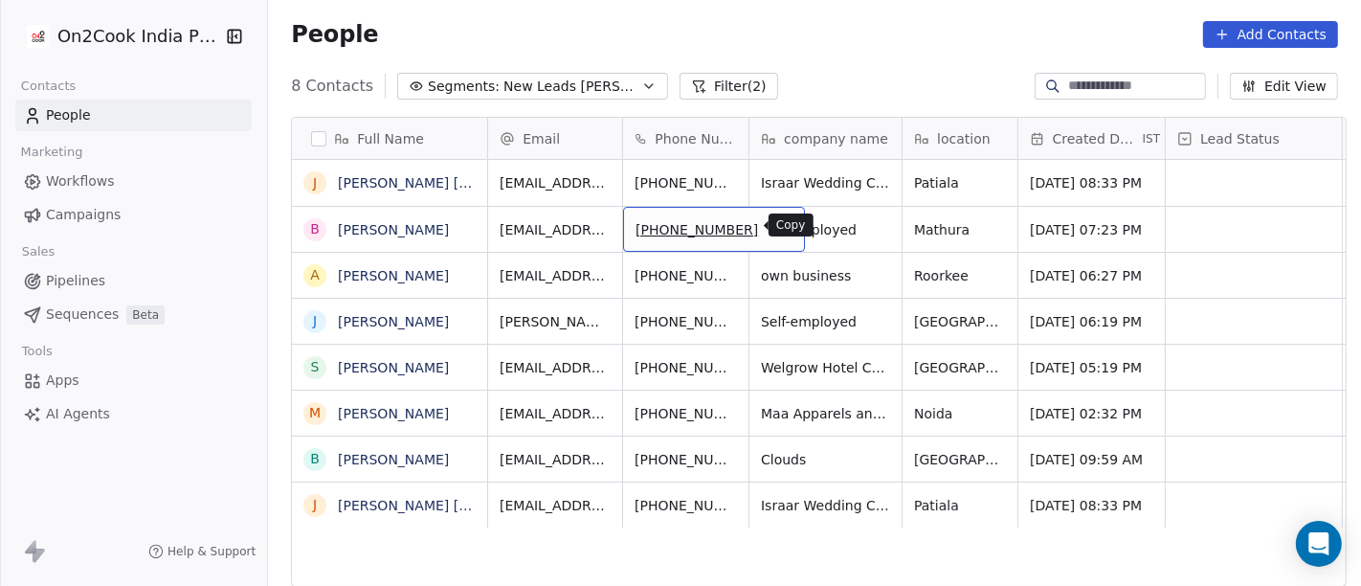
click at [773, 227] on icon "grid" at bounding box center [780, 226] width 15 height 15
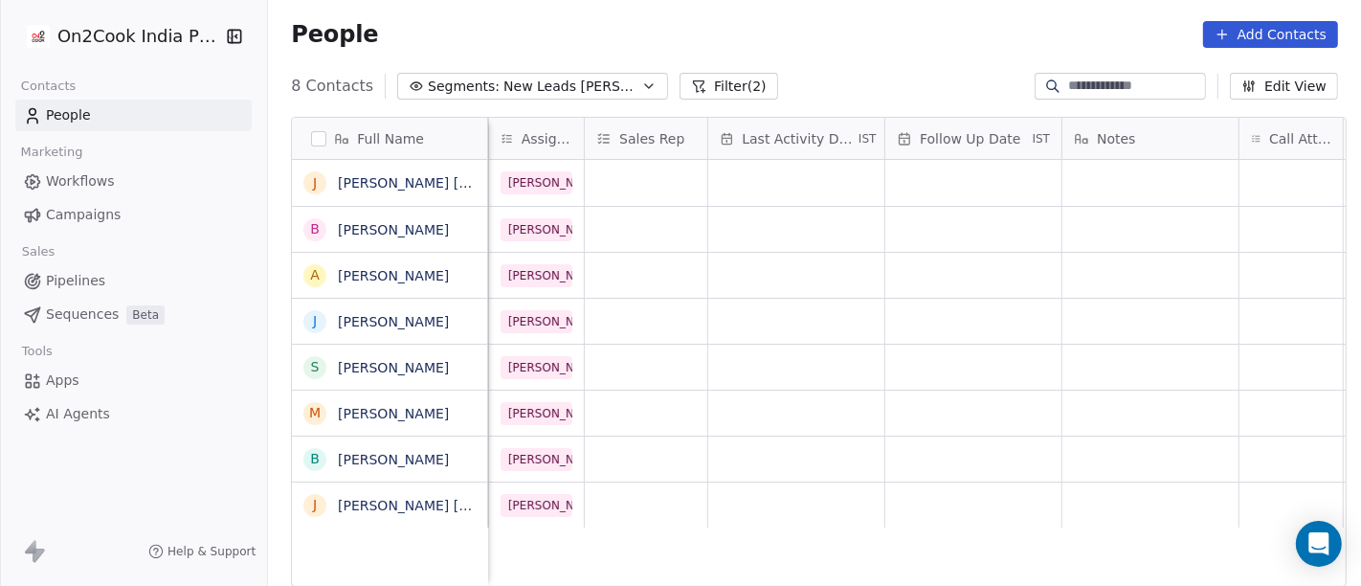
scroll to position [0, 1172]
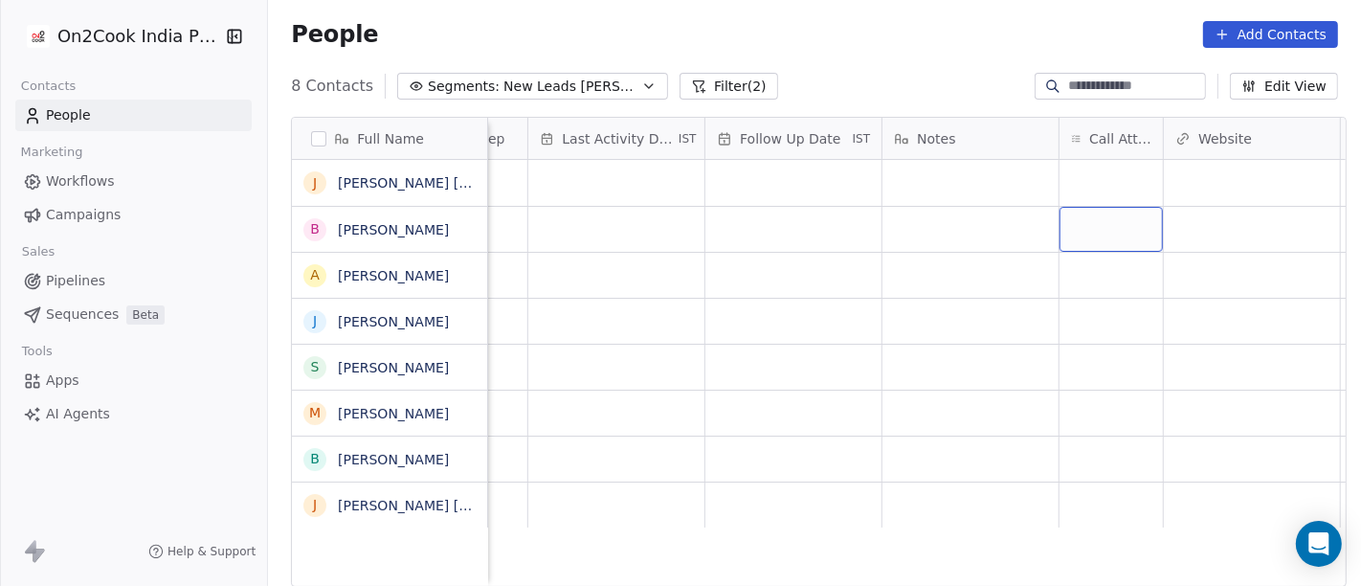
click at [1062, 217] on div "grid" at bounding box center [1110, 229] width 103 height 45
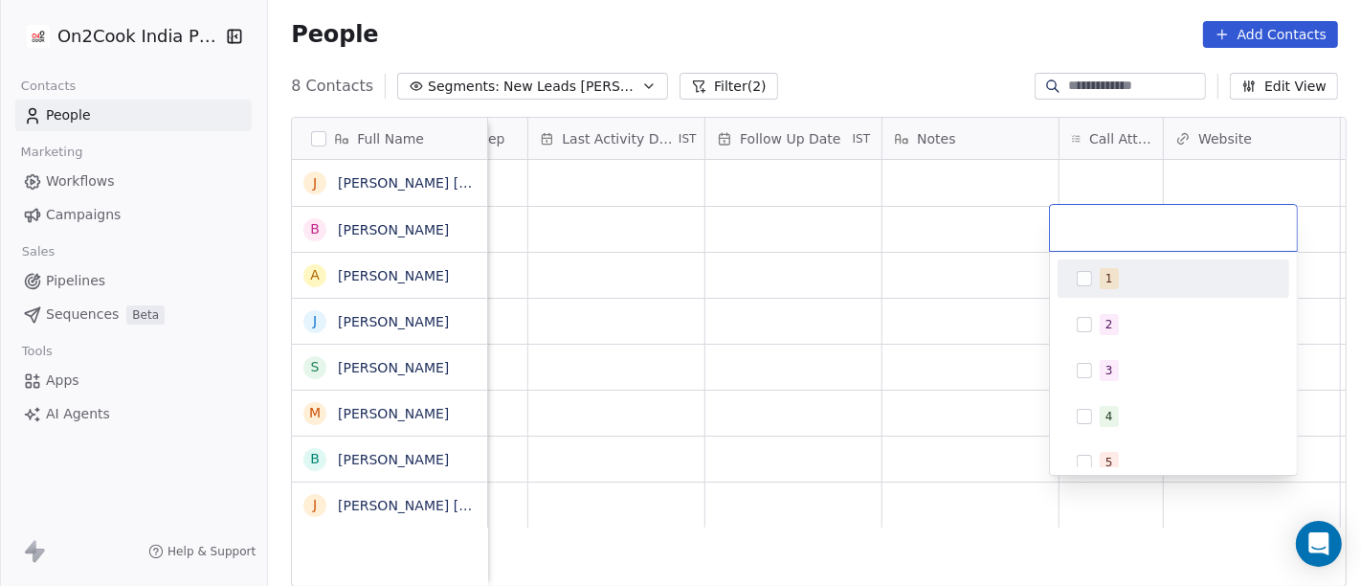
click at [1109, 270] on div "1" at bounding box center [1109, 278] width 8 height 17
click at [1007, 241] on html "On2Cook India Pvt. Ltd. Contacts People Marketing Workflows Campaigns Sales Pip…" at bounding box center [680, 293] width 1361 height 586
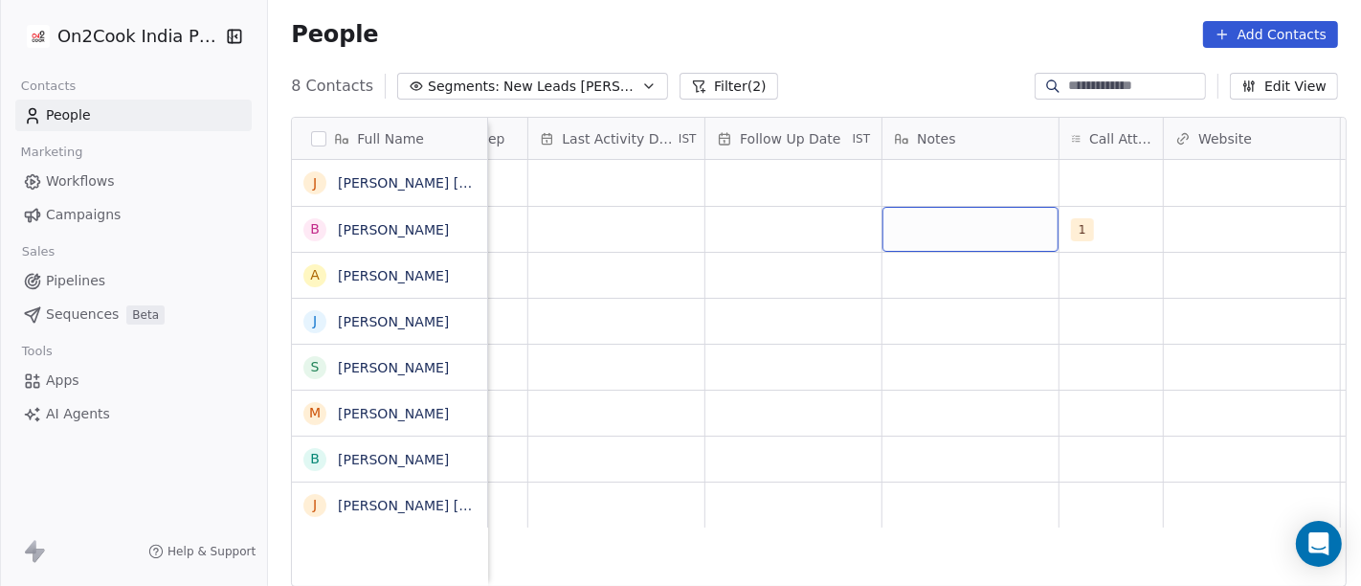
click at [979, 223] on div "grid" at bounding box center [970, 229] width 176 height 45
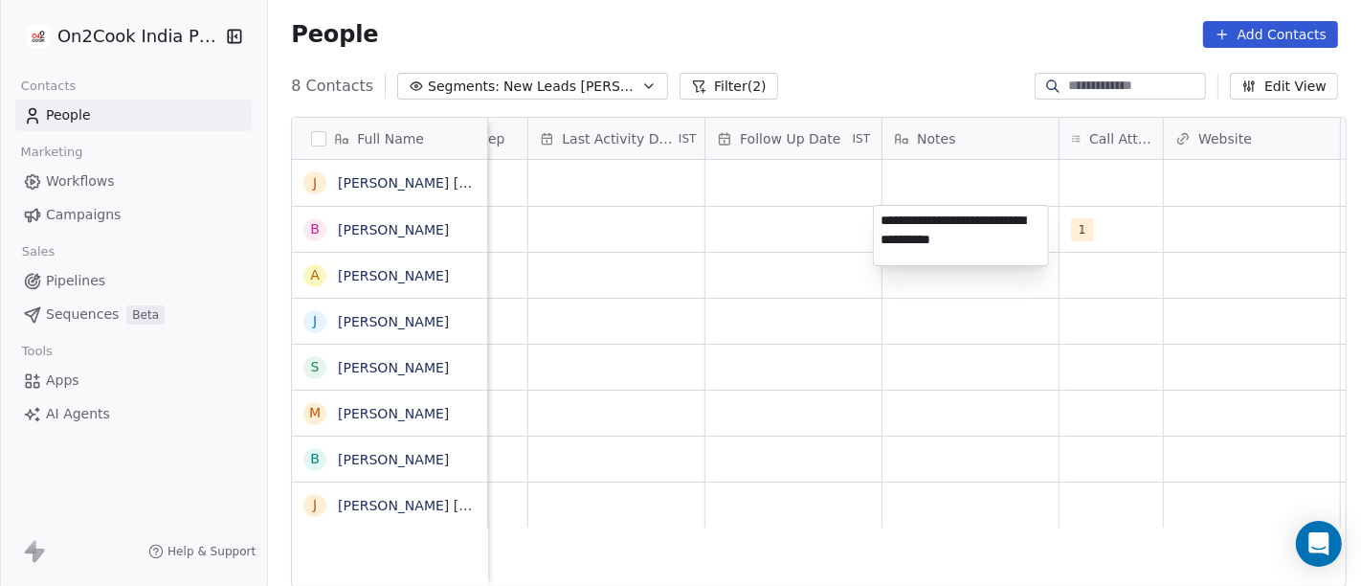
type textarea "**********"
click at [841, 340] on html "On2Cook India Pvt. Ltd. Contacts People Marketing Workflows Campaigns Sales Pip…" at bounding box center [680, 293] width 1361 height 586
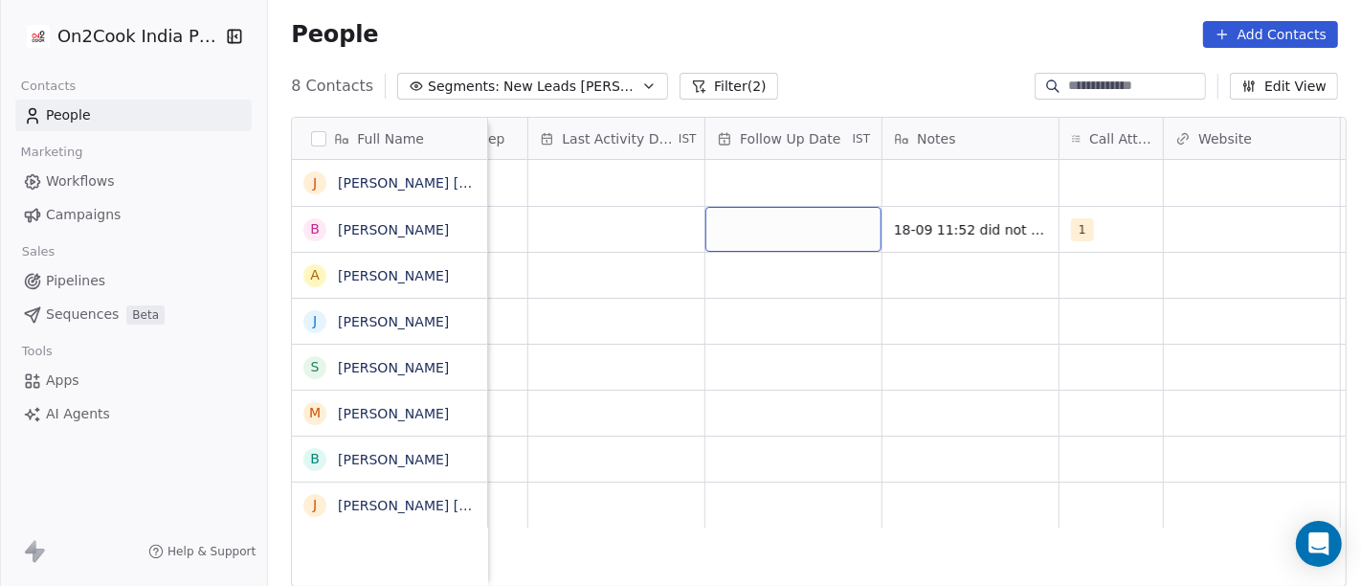
click at [765, 236] on div "grid" at bounding box center [793, 229] width 176 height 45
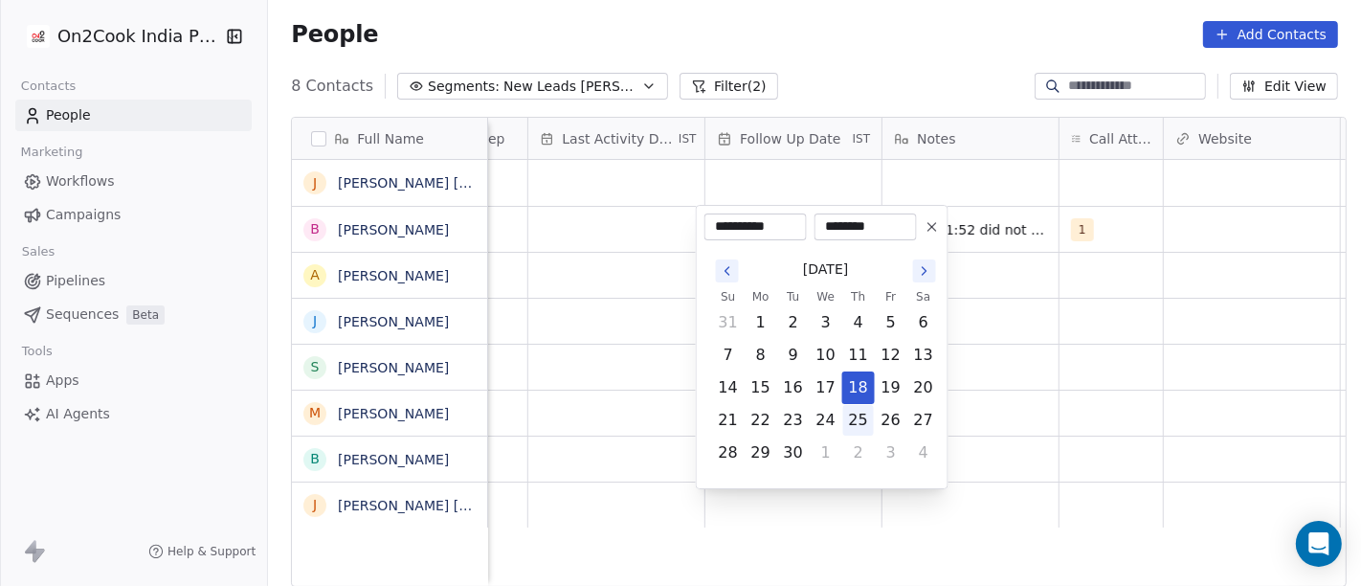
click at [858, 431] on button "25" at bounding box center [858, 420] width 31 height 31
type input "**********"
click at [1046, 419] on html "**********" at bounding box center [680, 293] width 1361 height 586
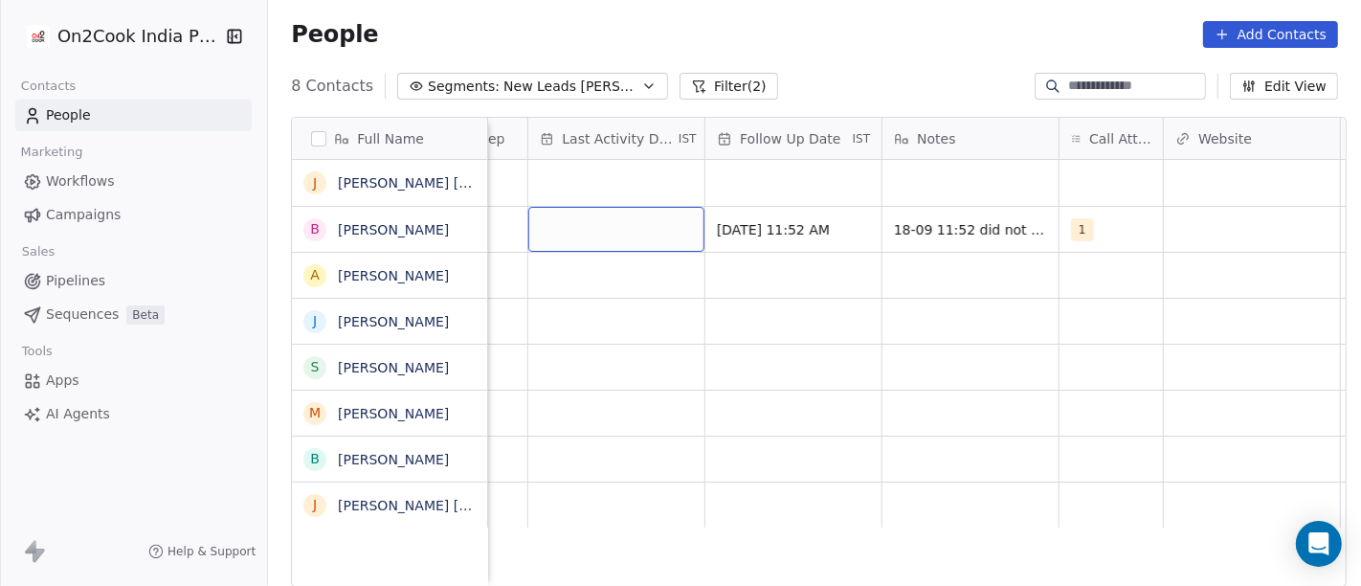
click at [601, 238] on div "grid" at bounding box center [616, 229] width 176 height 45
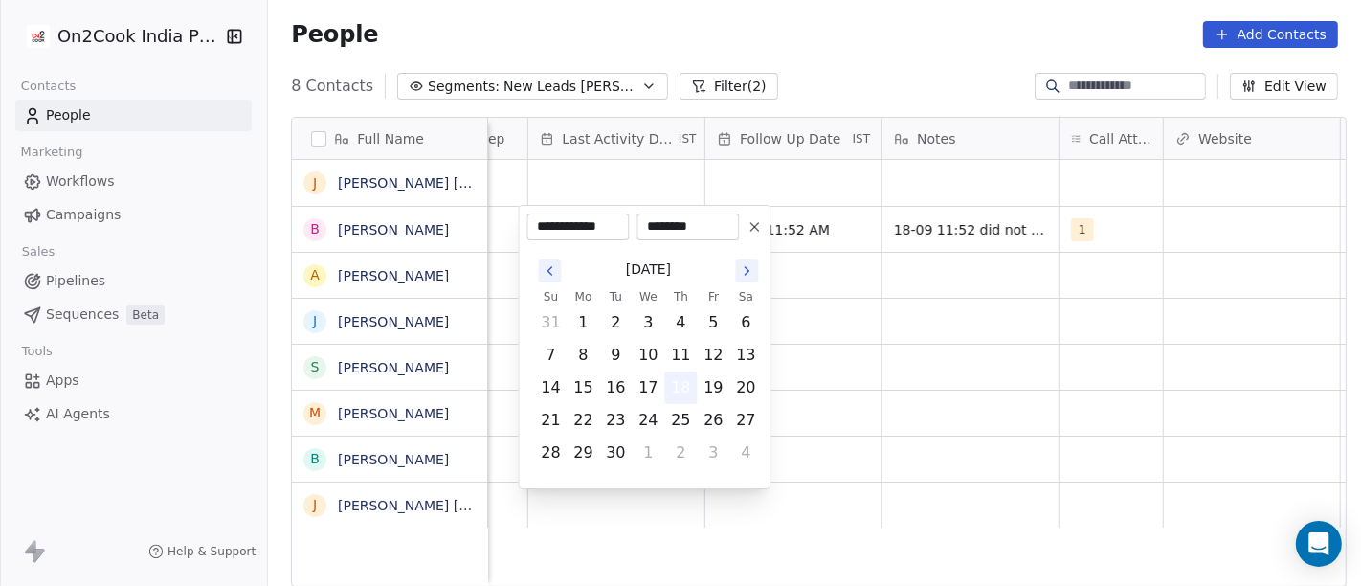
click at [685, 378] on button "18" at bounding box center [680, 387] width 31 height 31
click at [1014, 354] on html "**********" at bounding box center [680, 293] width 1361 height 586
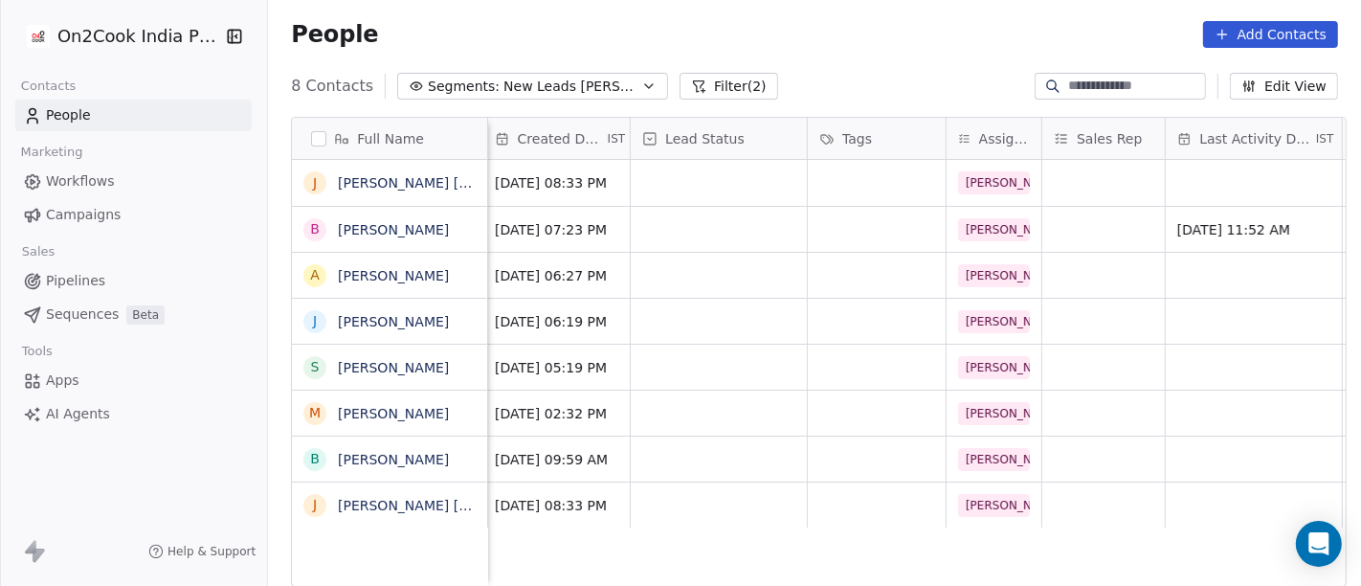
scroll to position [0, 537]
click at [694, 224] on div "grid" at bounding box center [717, 229] width 176 height 45
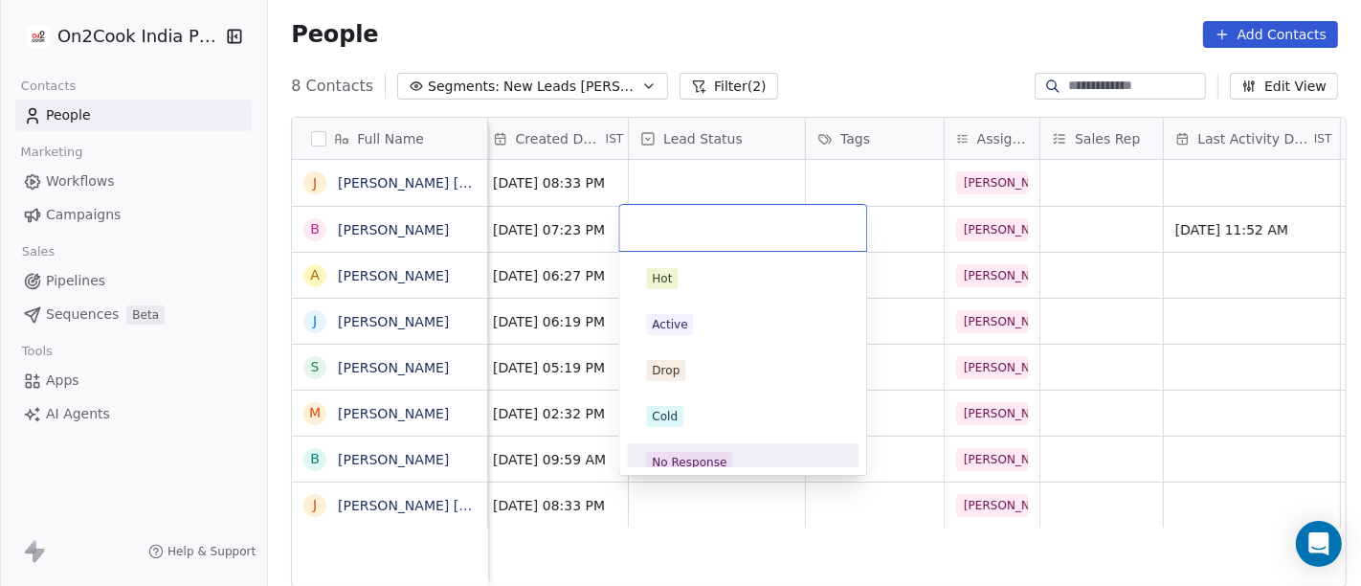
click at [744, 452] on div "No Response" at bounding box center [742, 462] width 193 height 21
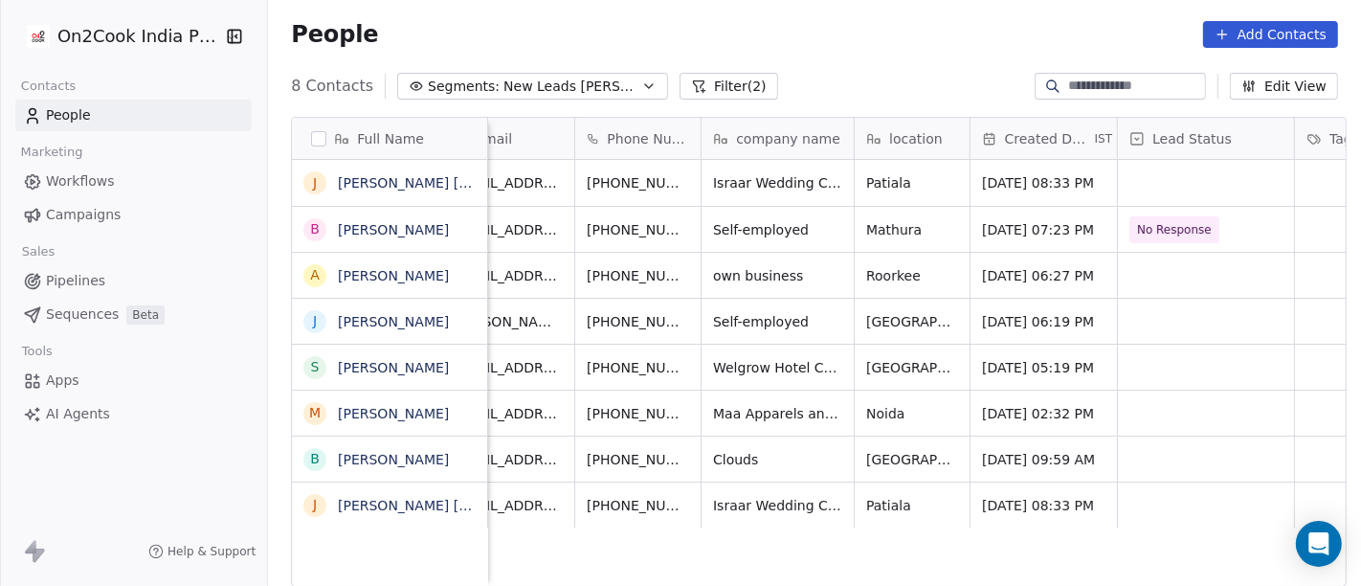
scroll to position [0, 42]
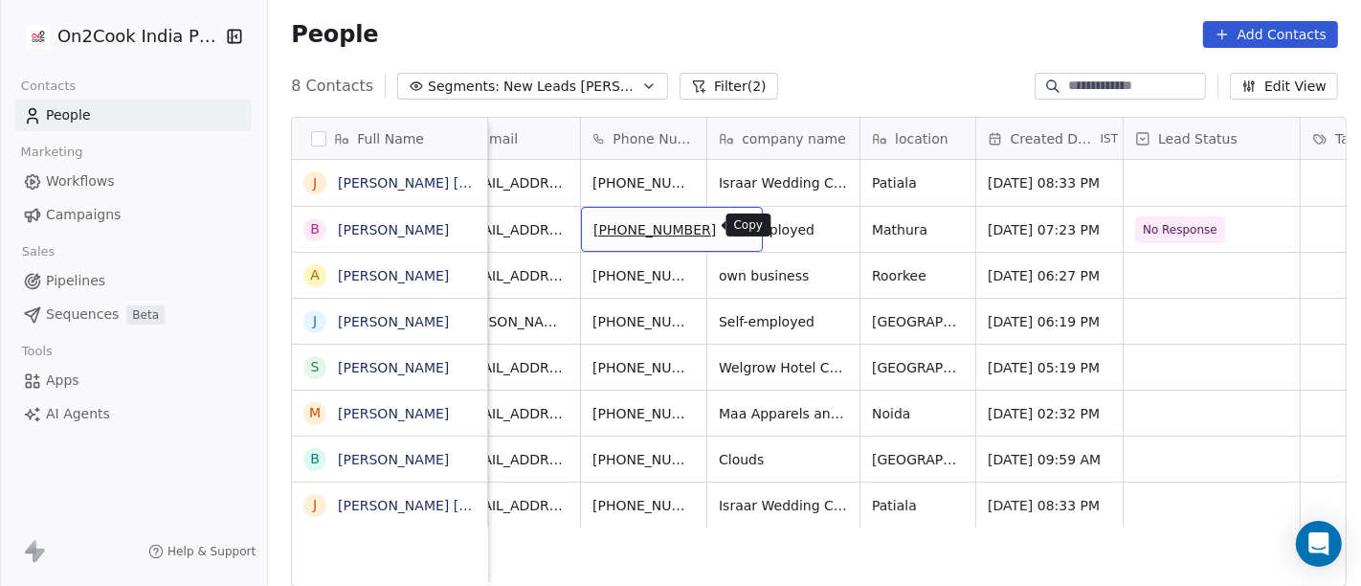
click at [727, 235] on button "grid" at bounding box center [738, 226] width 23 height 23
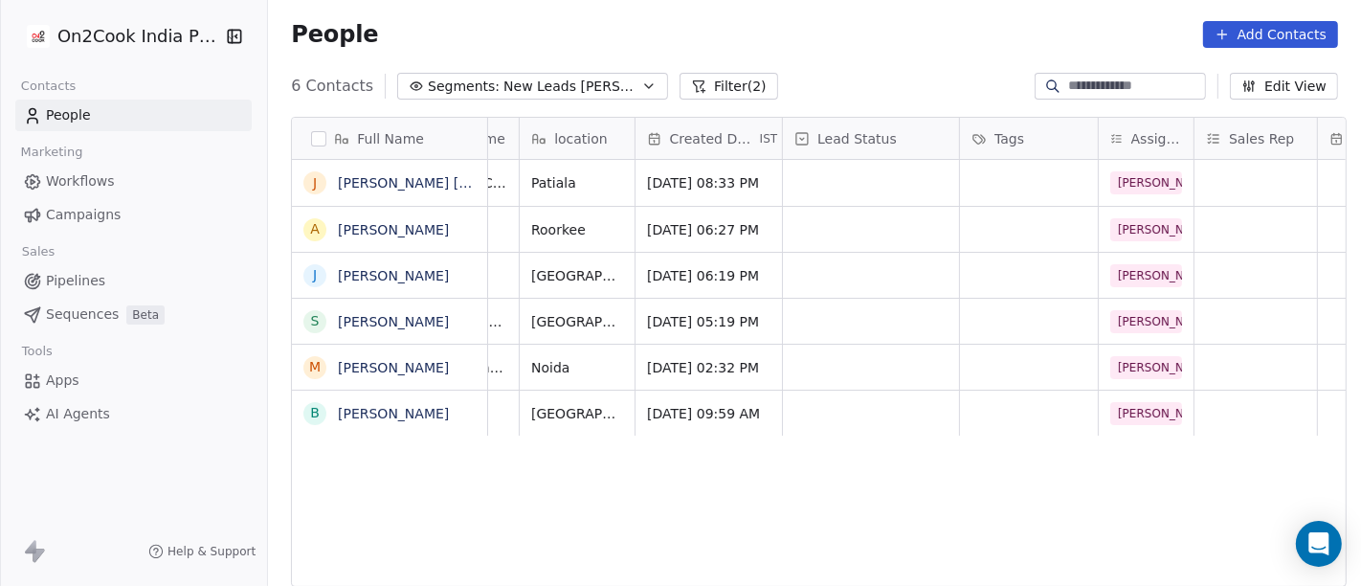
scroll to position [0, 0]
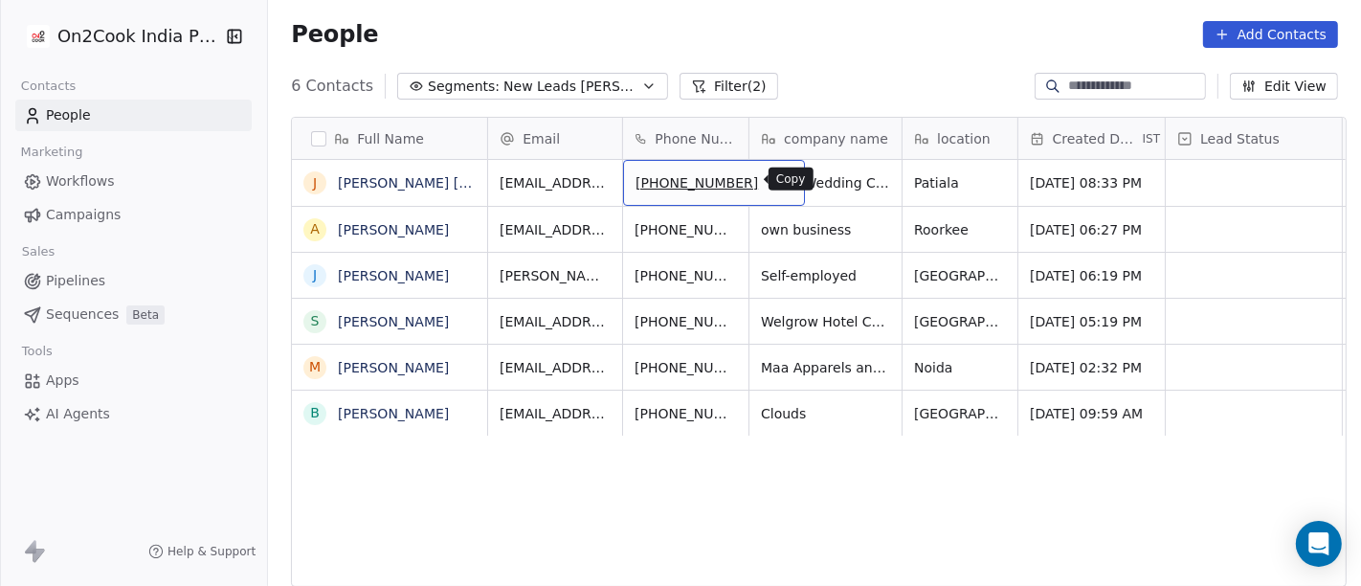
drag, startPoint x: 746, startPoint y: 179, endPoint x: 584, endPoint y: 42, distance: 212.6
click at [773, 179] on icon "grid" at bounding box center [780, 179] width 15 height 15
click at [858, 29] on div "People Add Contacts" at bounding box center [814, 34] width 1047 height 27
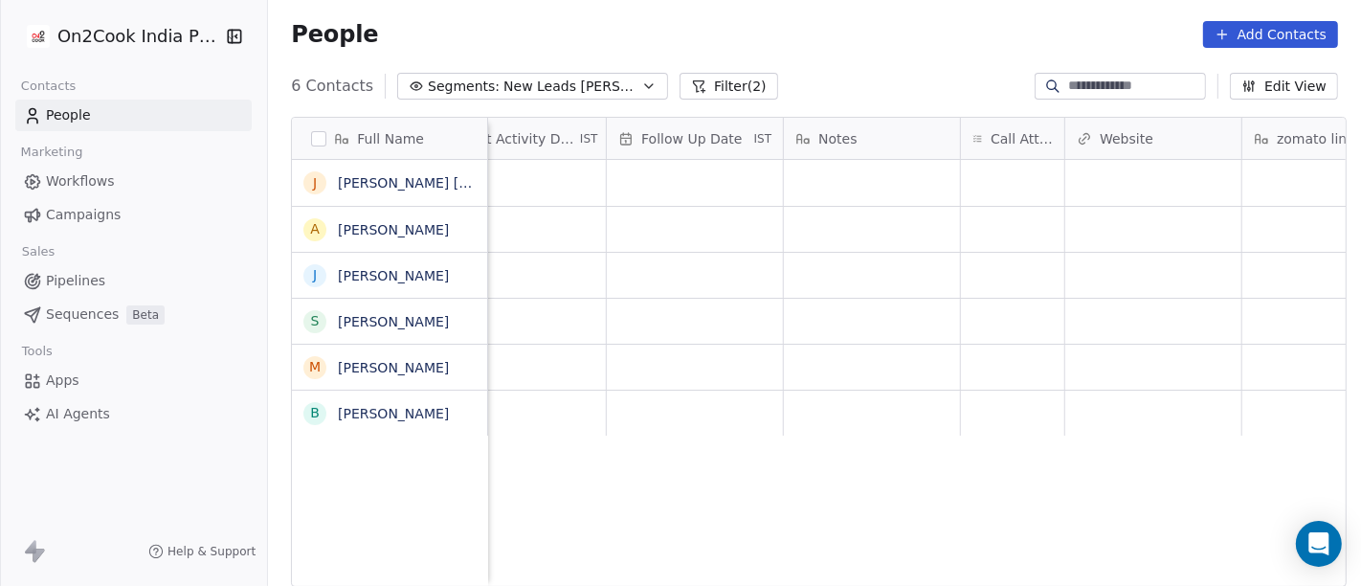
scroll to position [0, 1274]
click at [1002, 183] on div "grid" at bounding box center [1009, 183] width 103 height 46
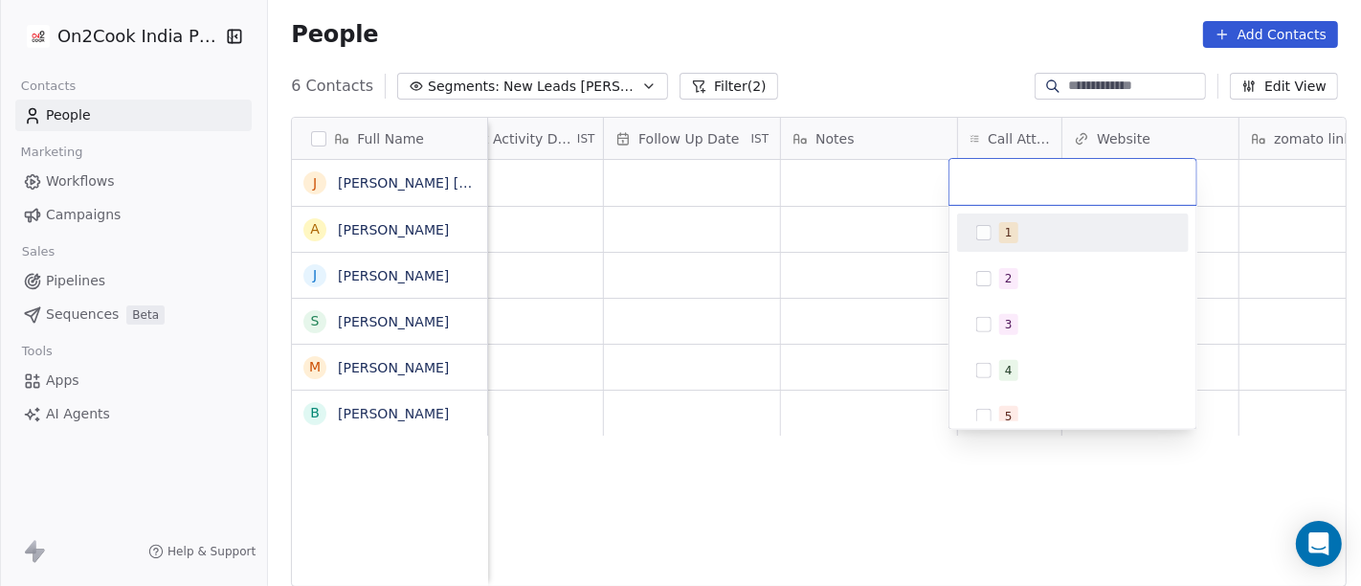
click at [1025, 233] on div "1" at bounding box center [1084, 232] width 170 height 21
click at [959, 75] on html "On2Cook India Pvt. Ltd. Contacts People Marketing Workflows Campaigns Sales Pip…" at bounding box center [680, 293] width 1361 height 586
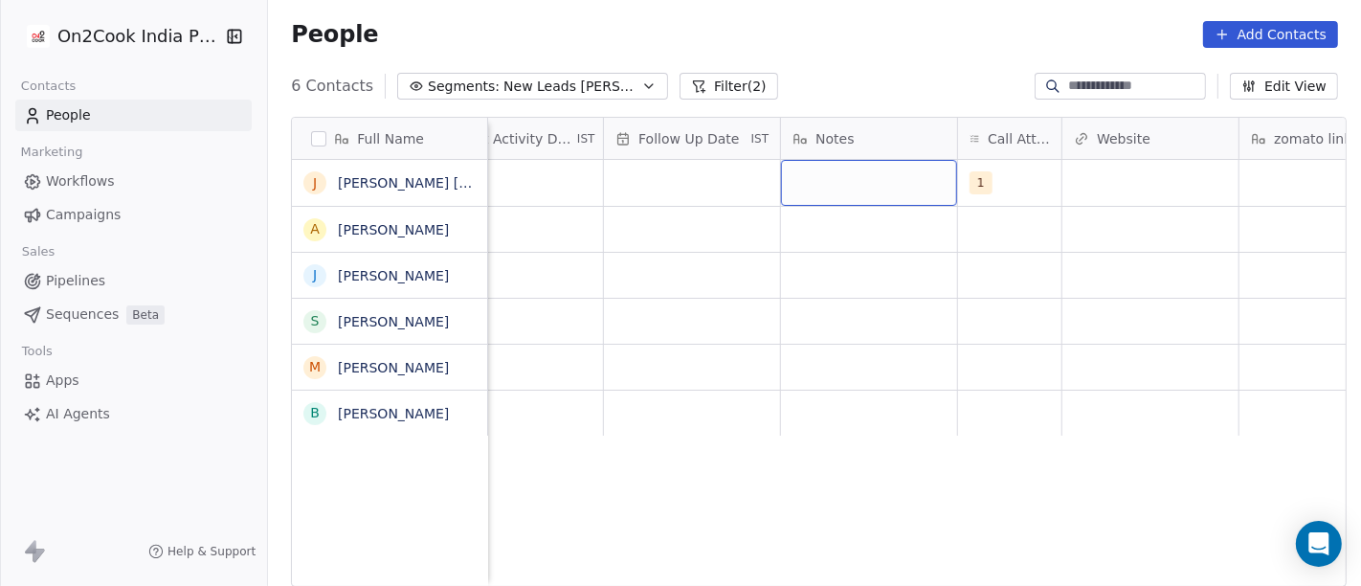
click at [833, 185] on div "grid" at bounding box center [869, 183] width 176 height 46
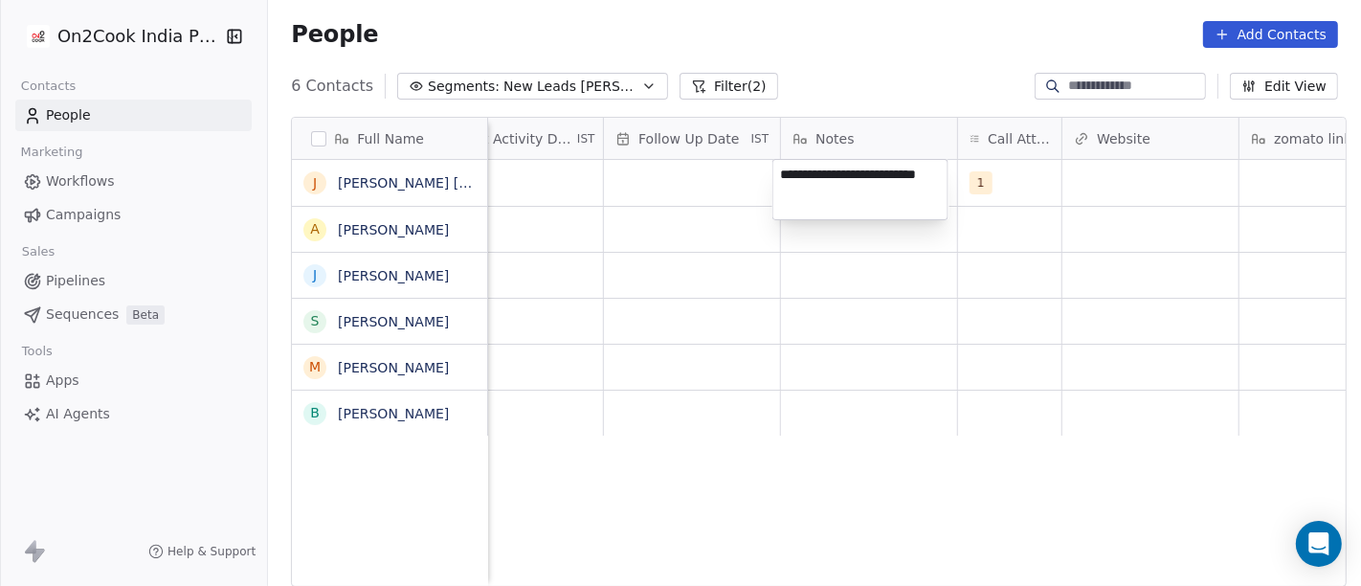
click at [859, 174] on textarea "**********" at bounding box center [860, 189] width 174 height 59
click at [858, 174] on textarea "**********" at bounding box center [860, 189] width 174 height 59
type textarea "**********"
click at [829, 252] on html "**********" at bounding box center [680, 293] width 1361 height 586
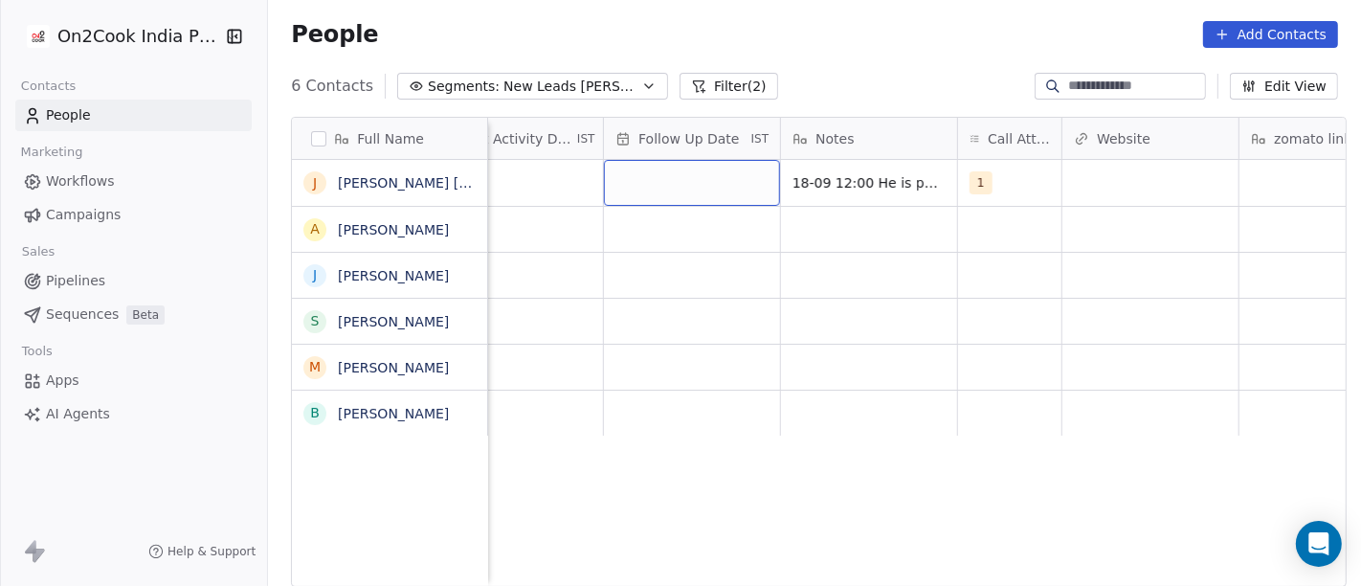
click at [665, 191] on div "grid" at bounding box center [692, 183] width 176 height 46
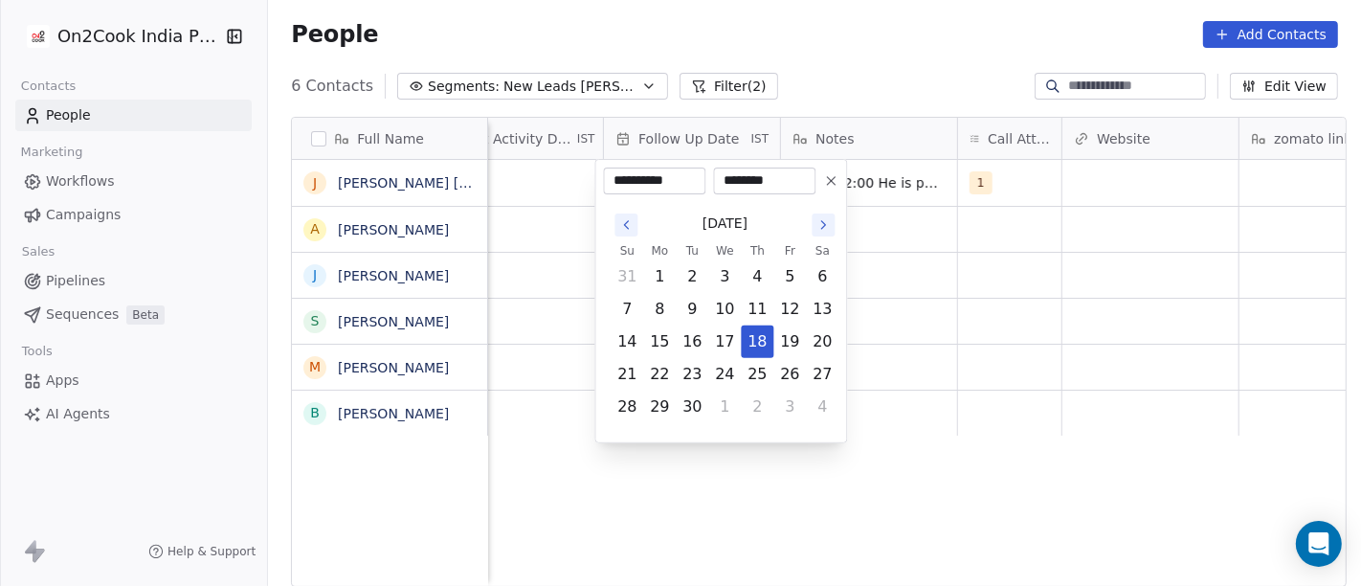
click at [825, 179] on icon at bounding box center [830, 180] width 15 height 15
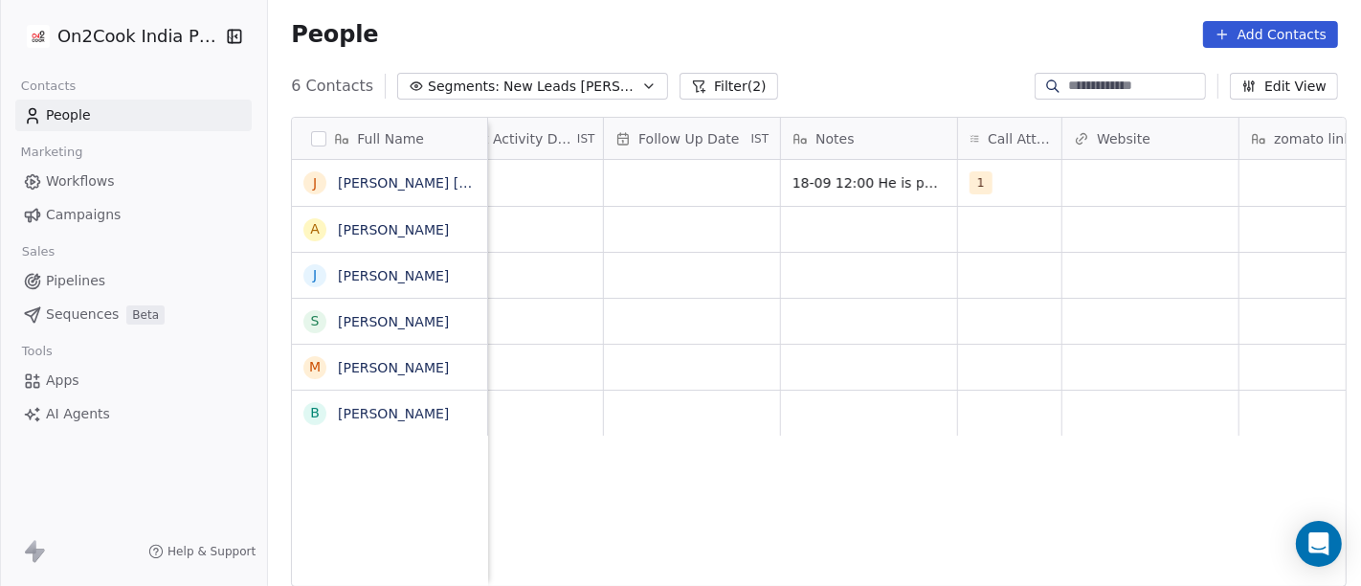
scroll to position [0, 1211]
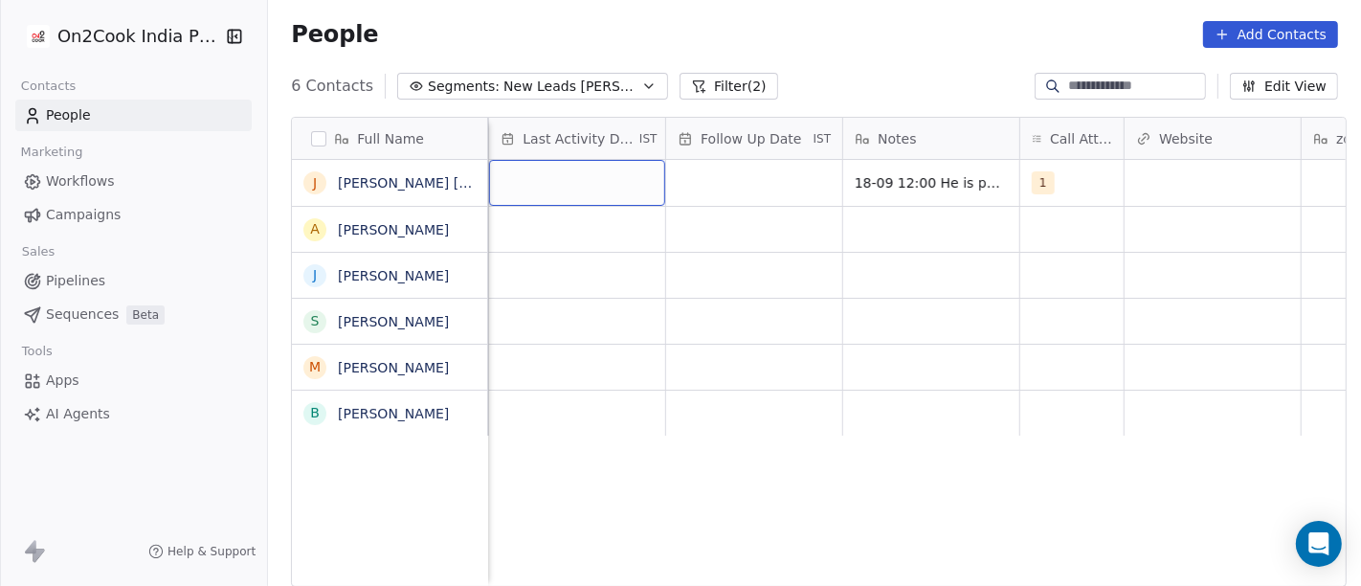
click at [566, 189] on div "grid" at bounding box center [577, 183] width 176 height 46
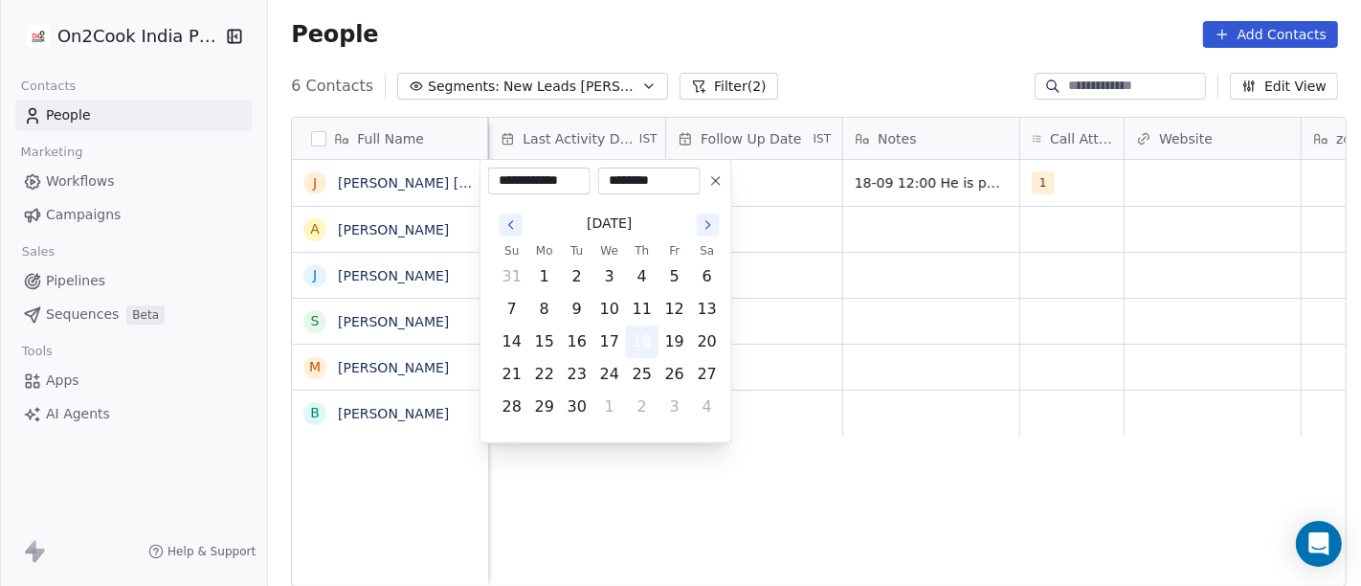
click at [643, 351] on button "18" at bounding box center [642, 341] width 31 height 31
click at [827, 314] on html "**********" at bounding box center [680, 293] width 1361 height 586
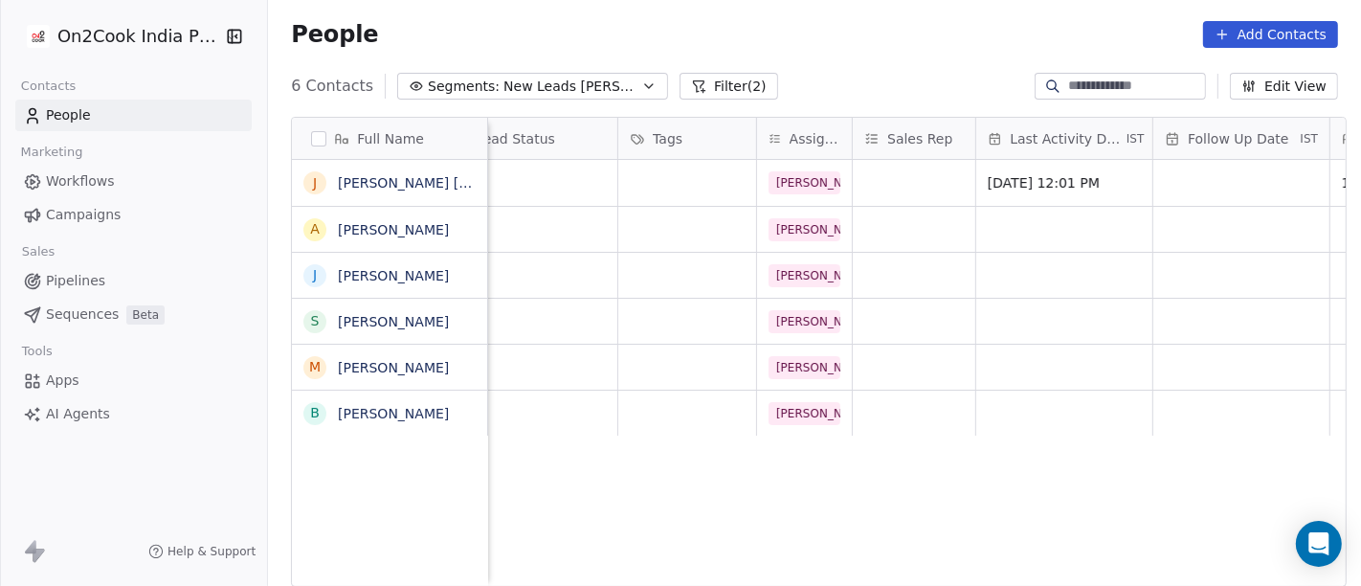
scroll to position [0, 724]
click at [687, 176] on div "grid" at bounding box center [687, 183] width 138 height 46
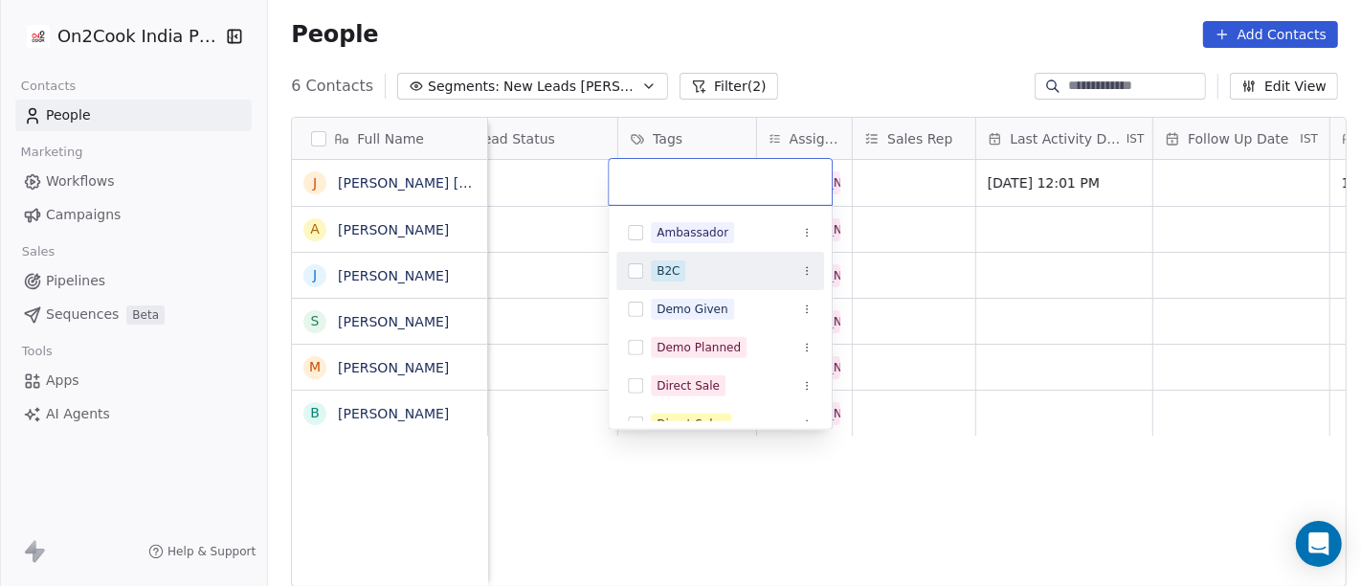
click at [686, 266] on div "B2C" at bounding box center [732, 270] width 162 height 21
click at [909, 251] on html "On2Cook India Pvt. Ltd. Contacts People Marketing Workflows Campaigns Sales Pip…" at bounding box center [680, 293] width 1361 height 586
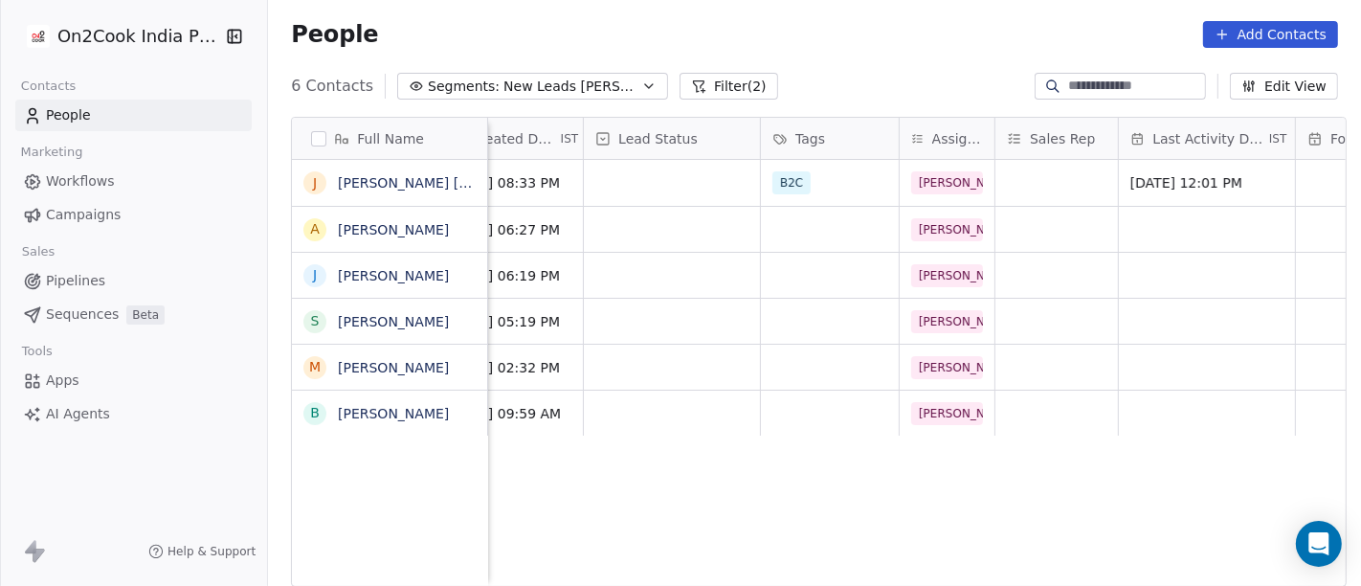
scroll to position [8, 582]
click at [632, 176] on div "grid" at bounding box center [672, 183] width 176 height 46
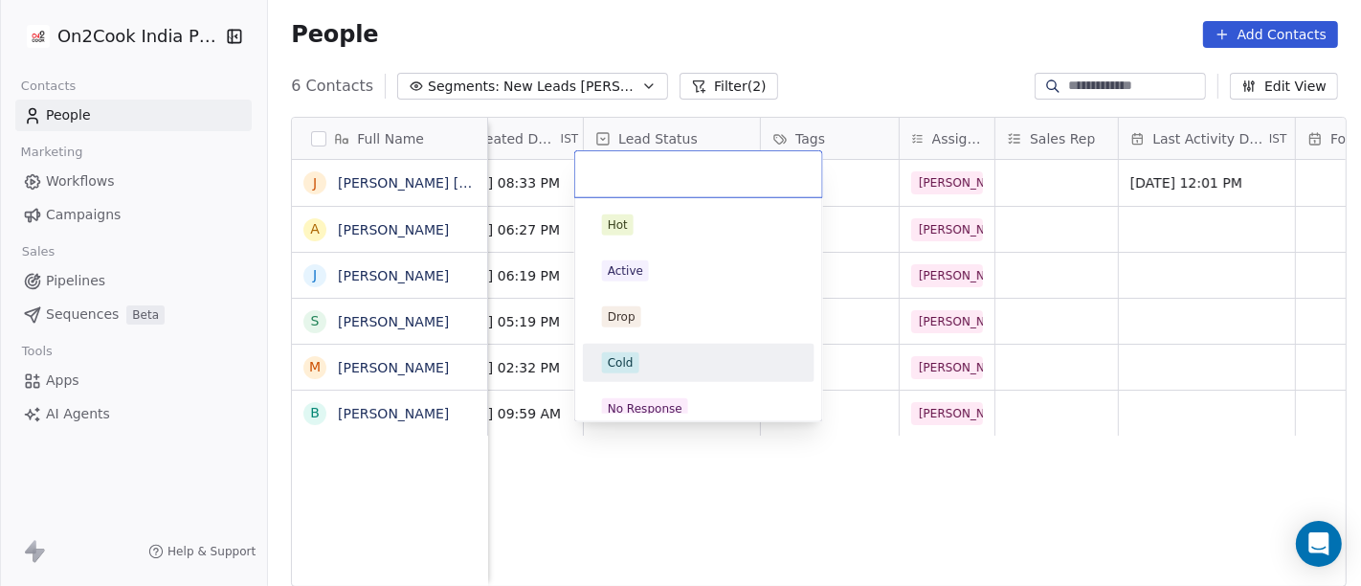
click at [687, 352] on div "Cold" at bounding box center [698, 362] width 193 height 21
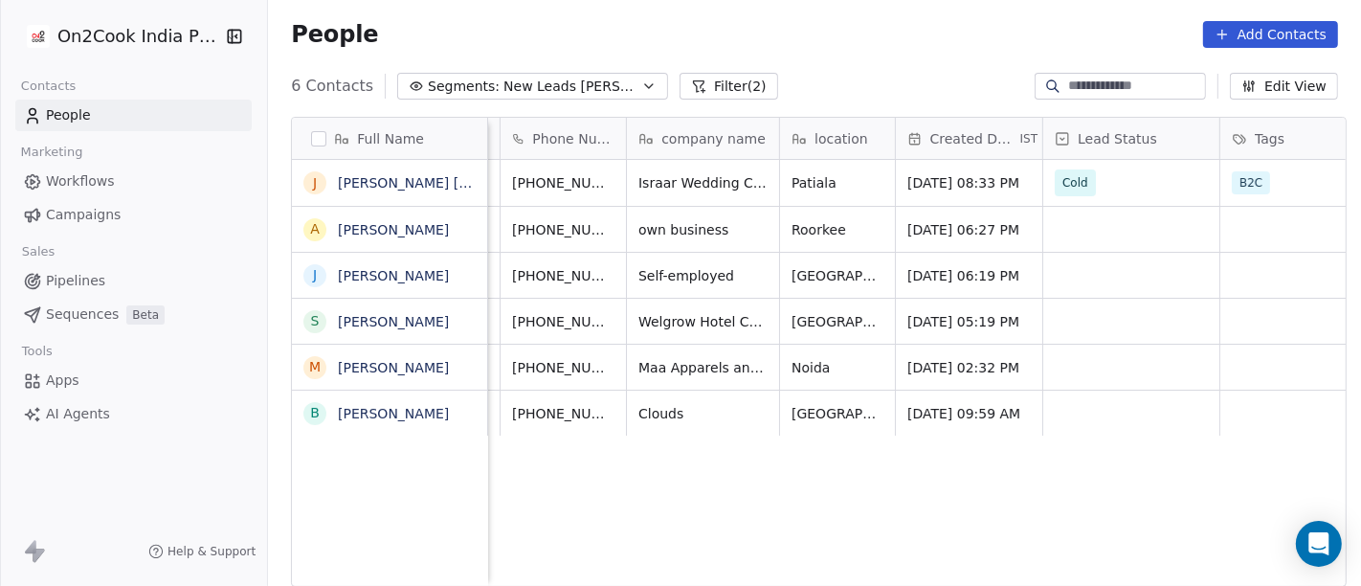
scroll to position [8, 0]
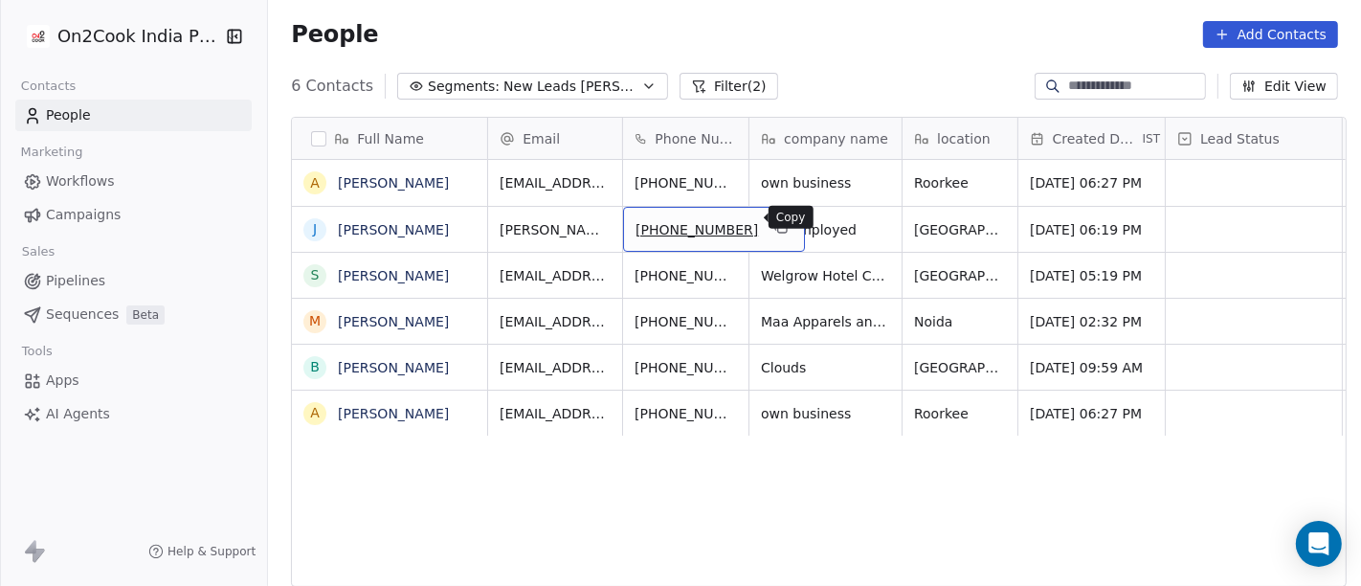
click at [773, 219] on icon "grid" at bounding box center [780, 226] width 15 height 15
click at [773, 222] on icon "grid" at bounding box center [780, 226] width 15 height 15
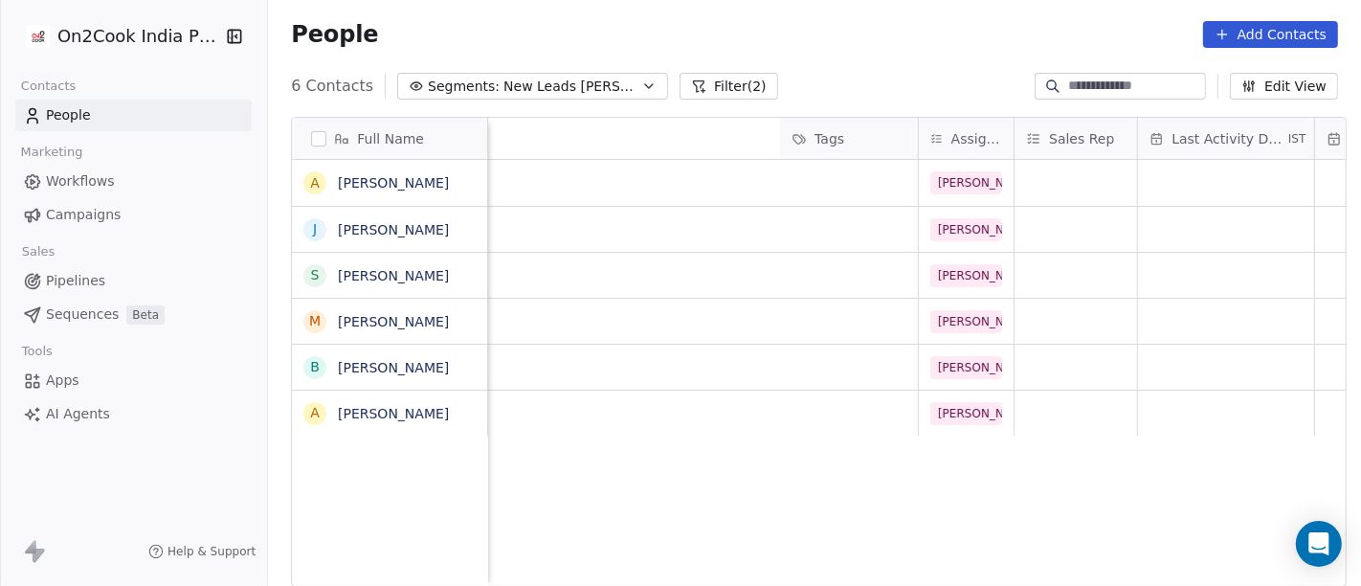
scroll to position [8, 1588]
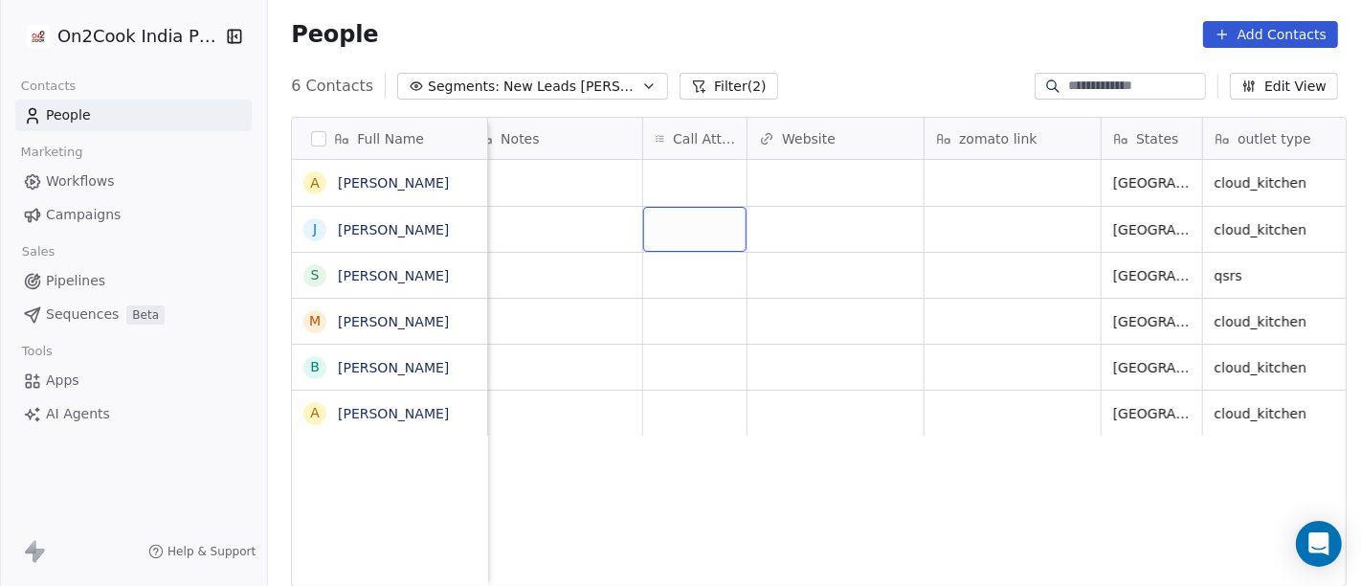
click at [700, 221] on div "grid" at bounding box center [694, 229] width 103 height 45
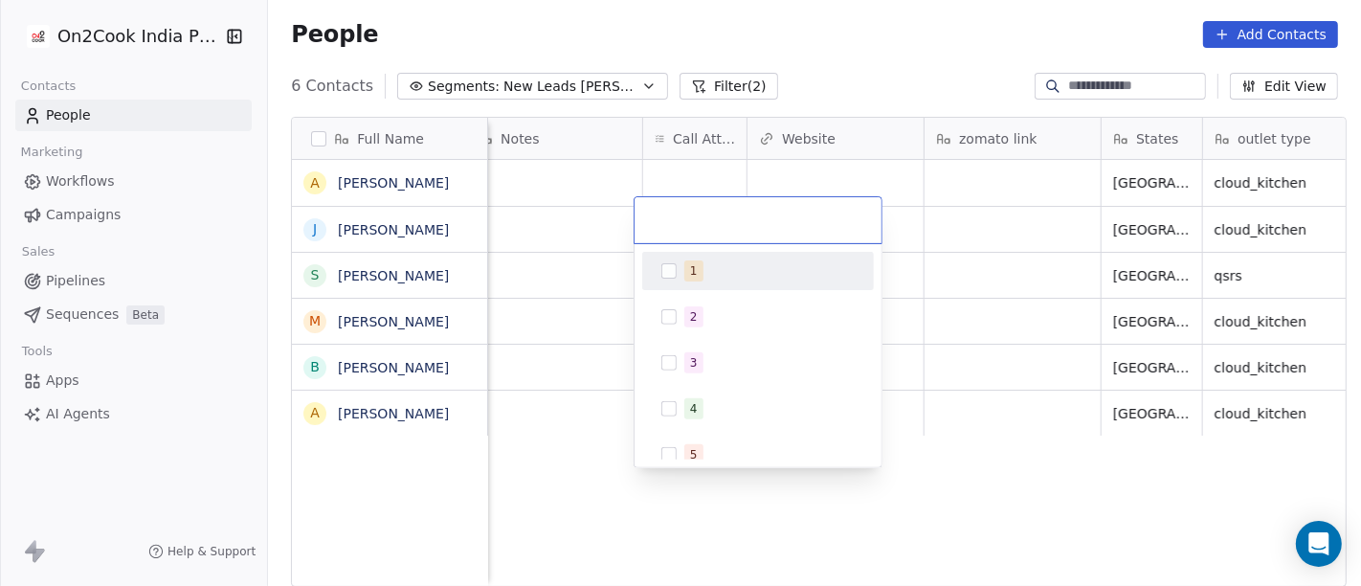
click at [751, 274] on div "1" at bounding box center [769, 270] width 170 height 21
click at [879, 53] on html "On2Cook India Pvt. Ltd. Contacts People Marketing Workflows Campaigns Sales Pip…" at bounding box center [680, 293] width 1361 height 586
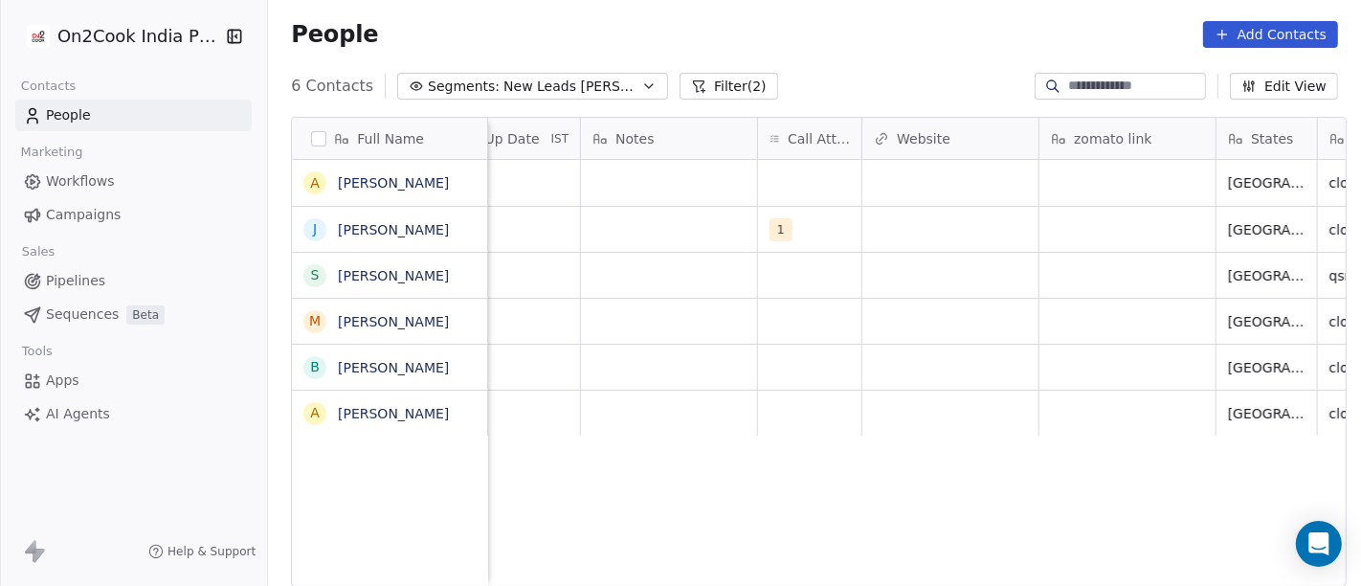
scroll to position [8, 1474]
click at [717, 219] on div "grid" at bounding box center [669, 229] width 176 height 45
type textarea "**********"
click at [544, 216] on html "**********" at bounding box center [680, 293] width 1361 height 586
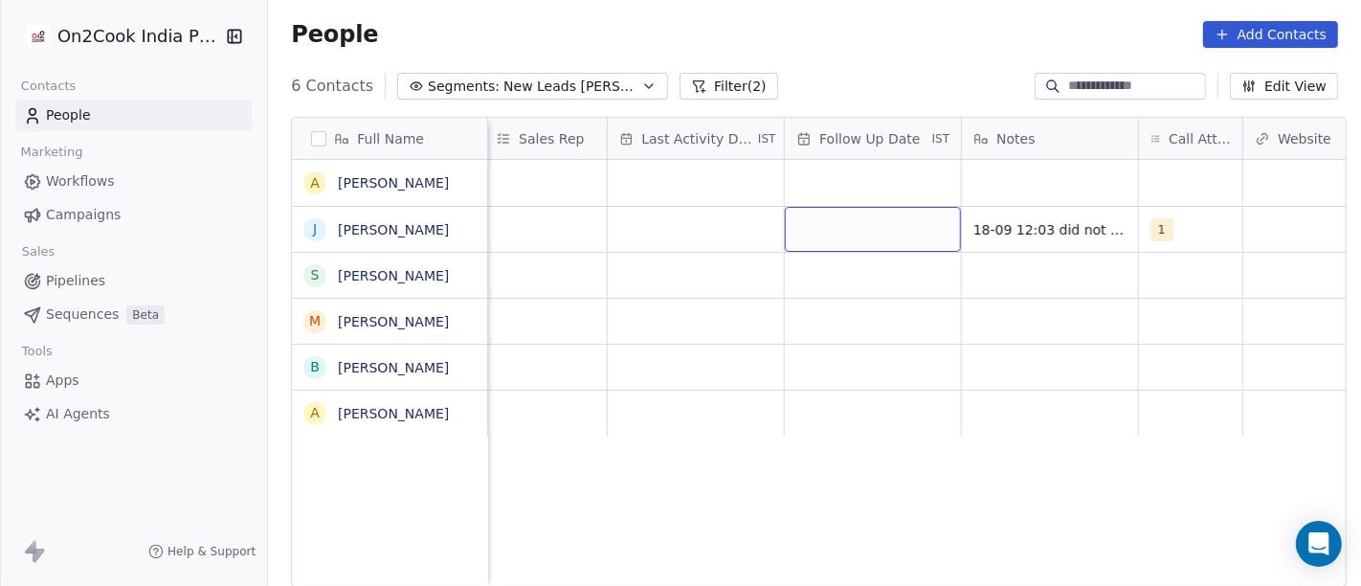
scroll to position [8, 1084]
click at [840, 223] on div "grid" at bounding box center [881, 229] width 176 height 45
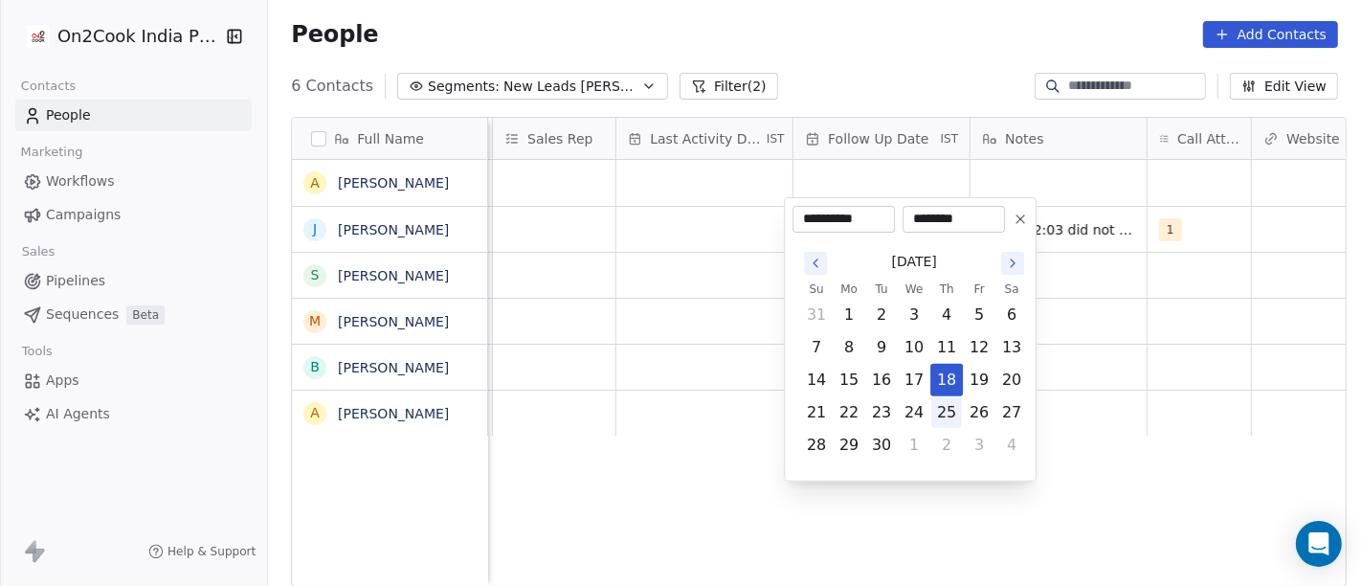
click at [952, 425] on button "25" at bounding box center [946, 412] width 31 height 31
type input "**********"
click at [1132, 431] on html "**********" at bounding box center [680, 293] width 1361 height 586
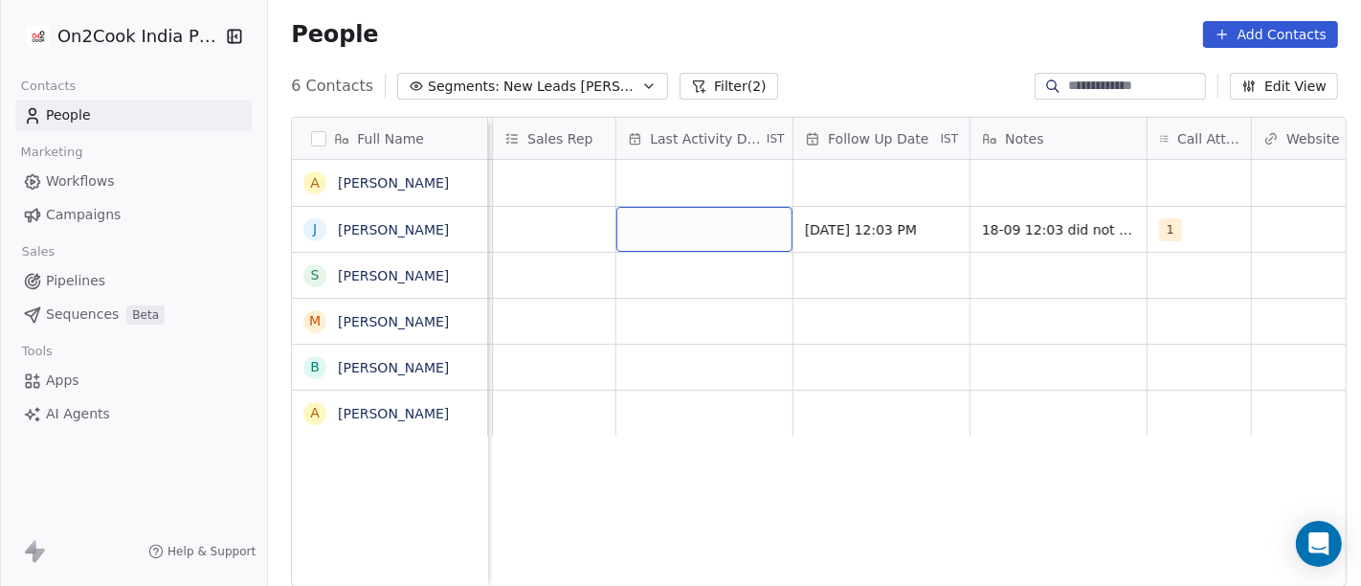
click at [691, 218] on div "grid" at bounding box center [704, 229] width 176 height 45
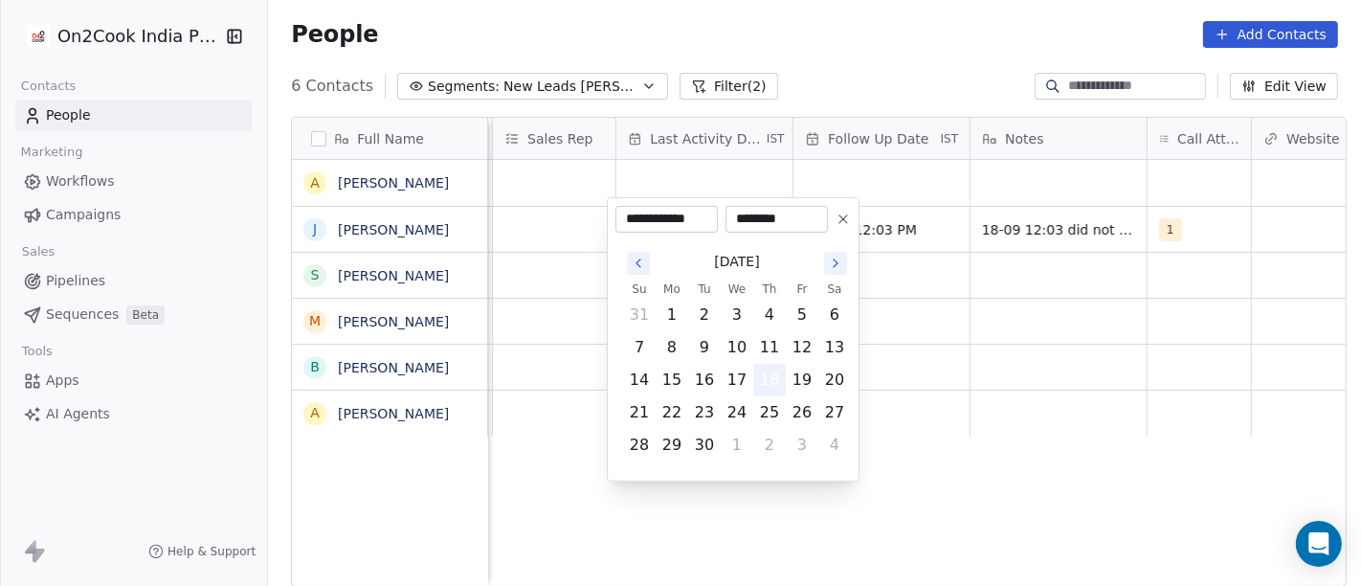
click at [769, 376] on button "18" at bounding box center [769, 380] width 31 height 31
click at [947, 329] on html "**********" at bounding box center [680, 293] width 1361 height 586
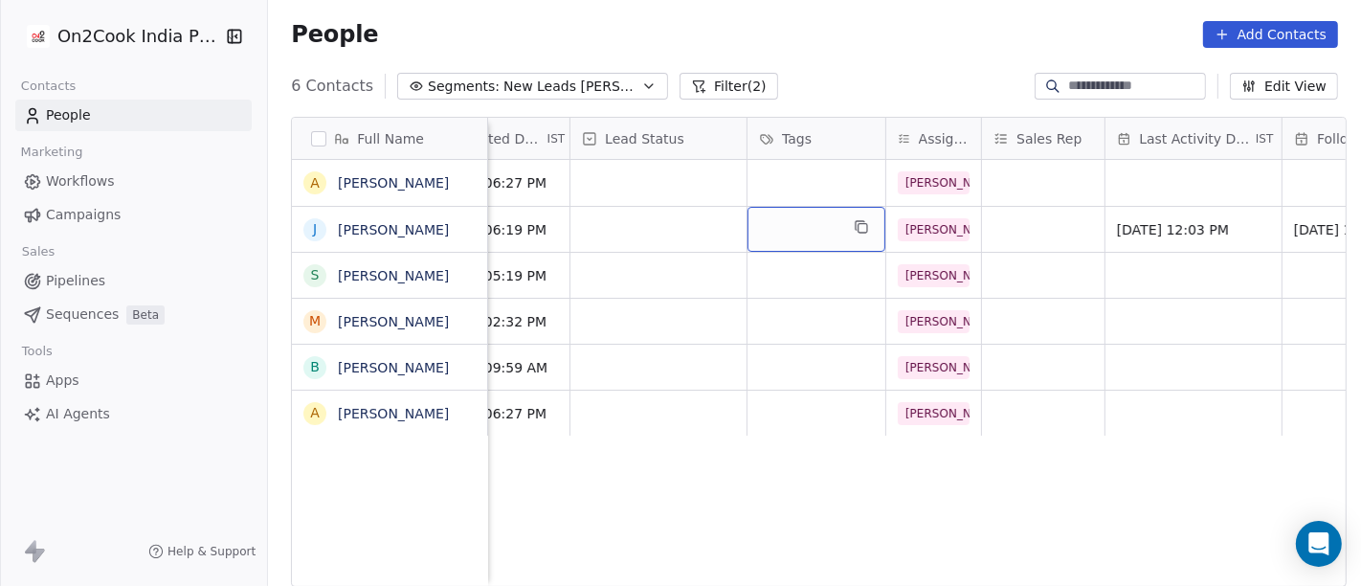
scroll to position [0, 593]
click at [651, 220] on div "grid" at bounding box center [660, 229] width 176 height 45
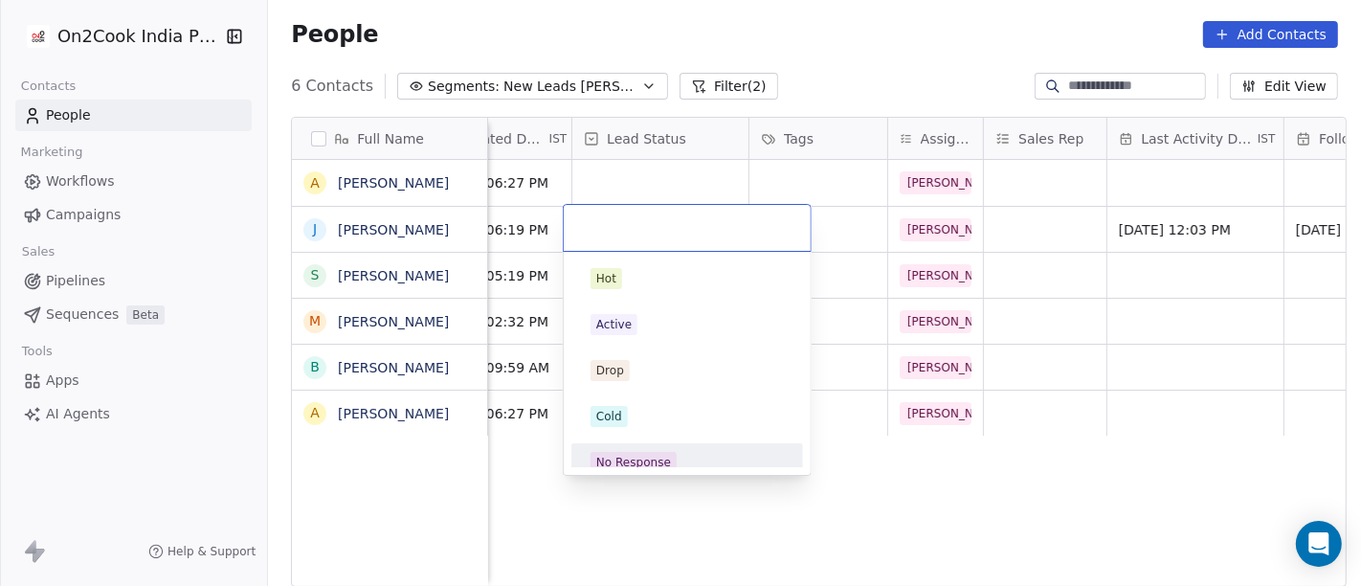
click at [672, 452] on div "No Response" at bounding box center [686, 462] width 193 height 21
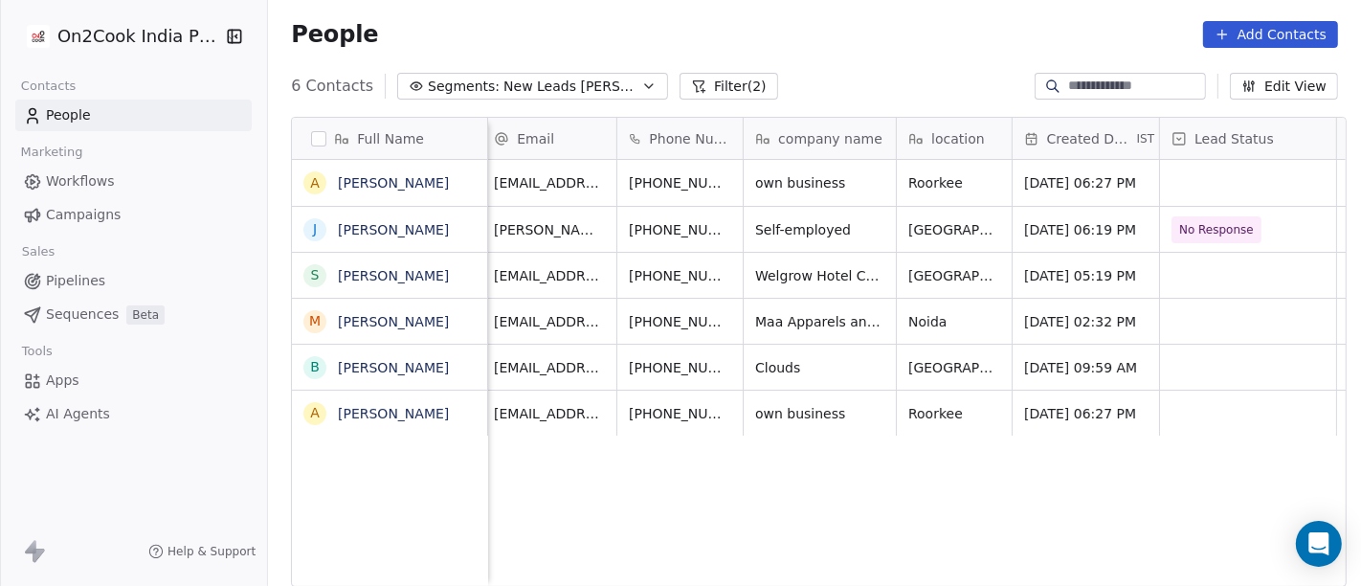
scroll to position [0, 0]
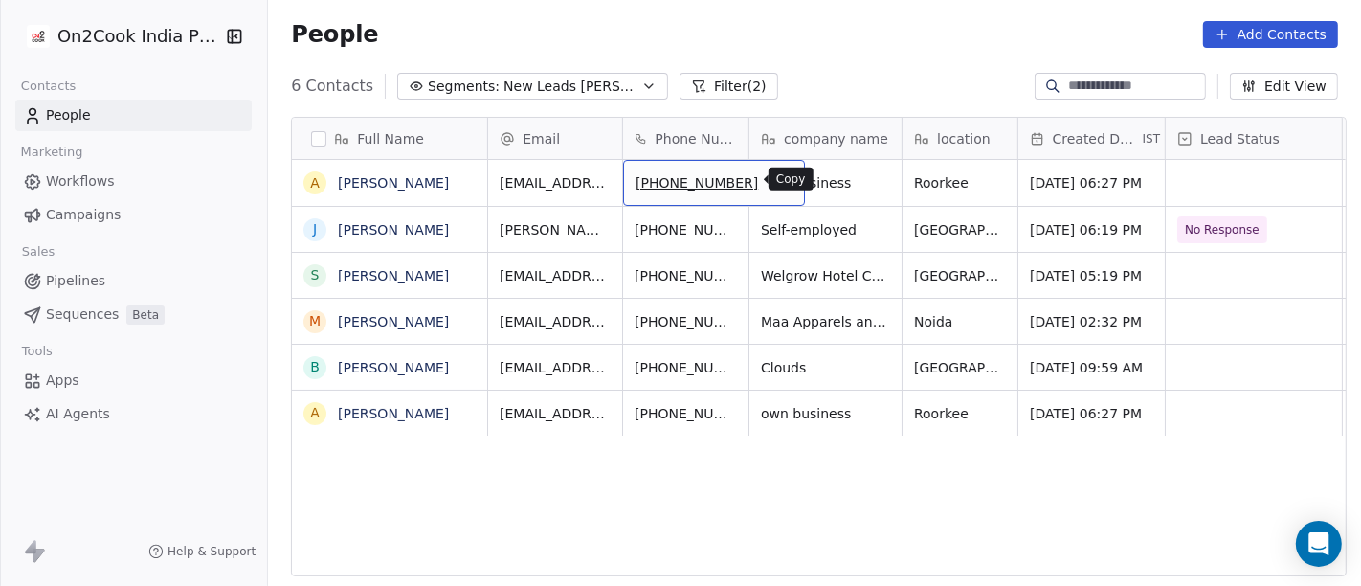
click at [778, 177] on icon "grid" at bounding box center [782, 181] width 9 height 9
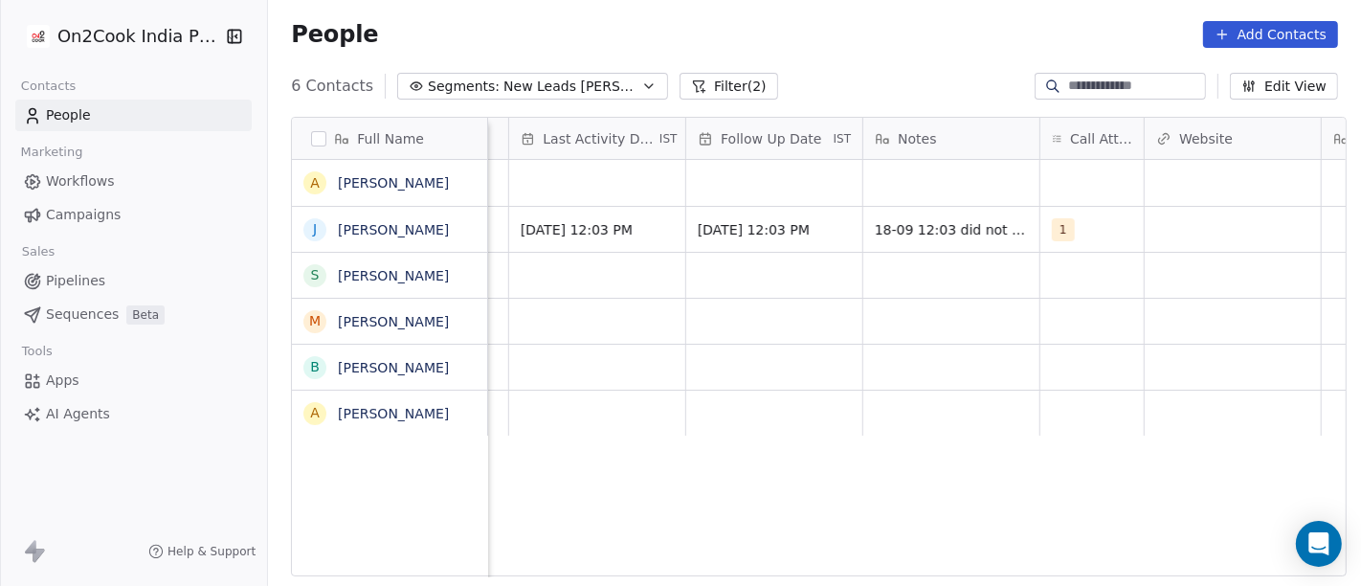
scroll to position [0, 1190]
click at [1062, 180] on div "grid" at bounding box center [1092, 183] width 103 height 46
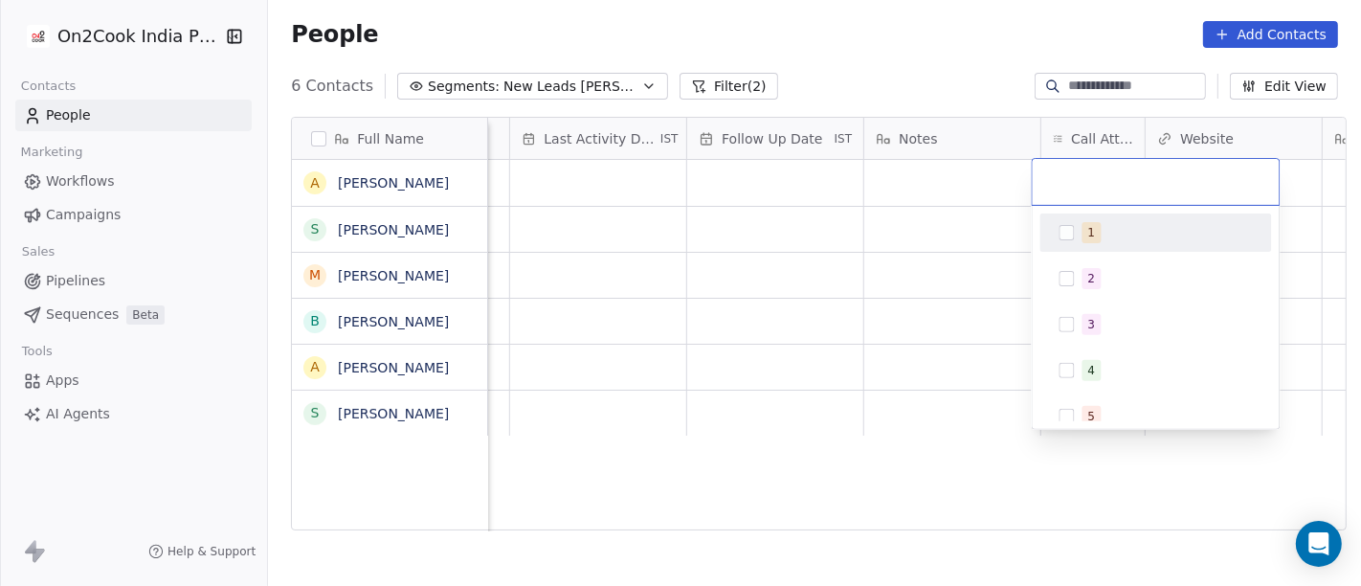
click at [1091, 239] on div "1" at bounding box center [1092, 232] width 8 height 17
drag, startPoint x: 966, startPoint y: 242, endPoint x: 945, endPoint y: 187, distance: 59.4
click at [965, 242] on html "On2Cook India Pvt. Ltd. Contacts People Marketing Workflows Campaigns Sales Pip…" at bounding box center [680, 293] width 1361 height 586
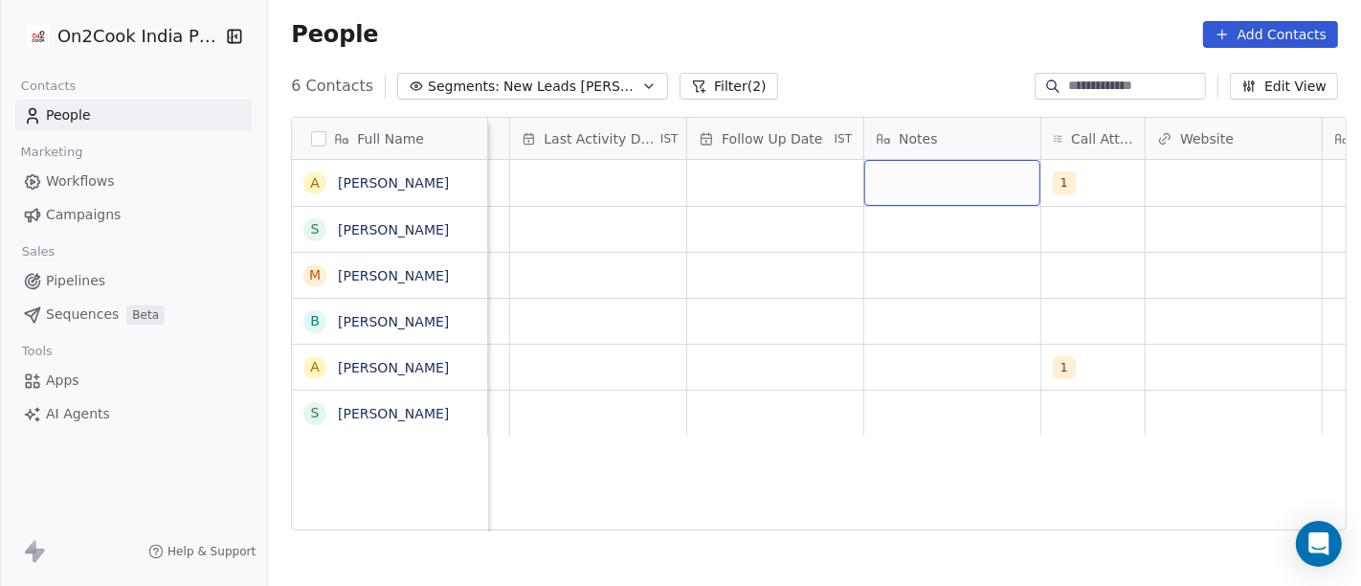
click at [944, 173] on div "grid" at bounding box center [952, 183] width 176 height 46
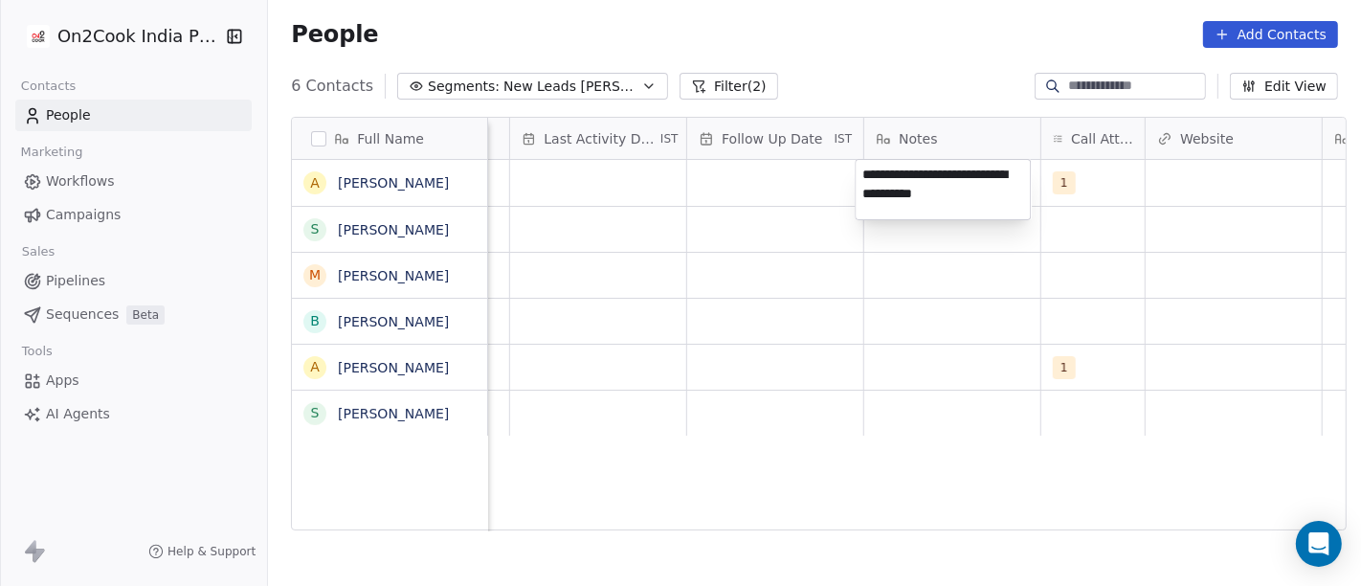
type textarea "**********"
click at [992, 307] on html "**********" at bounding box center [680, 293] width 1361 height 586
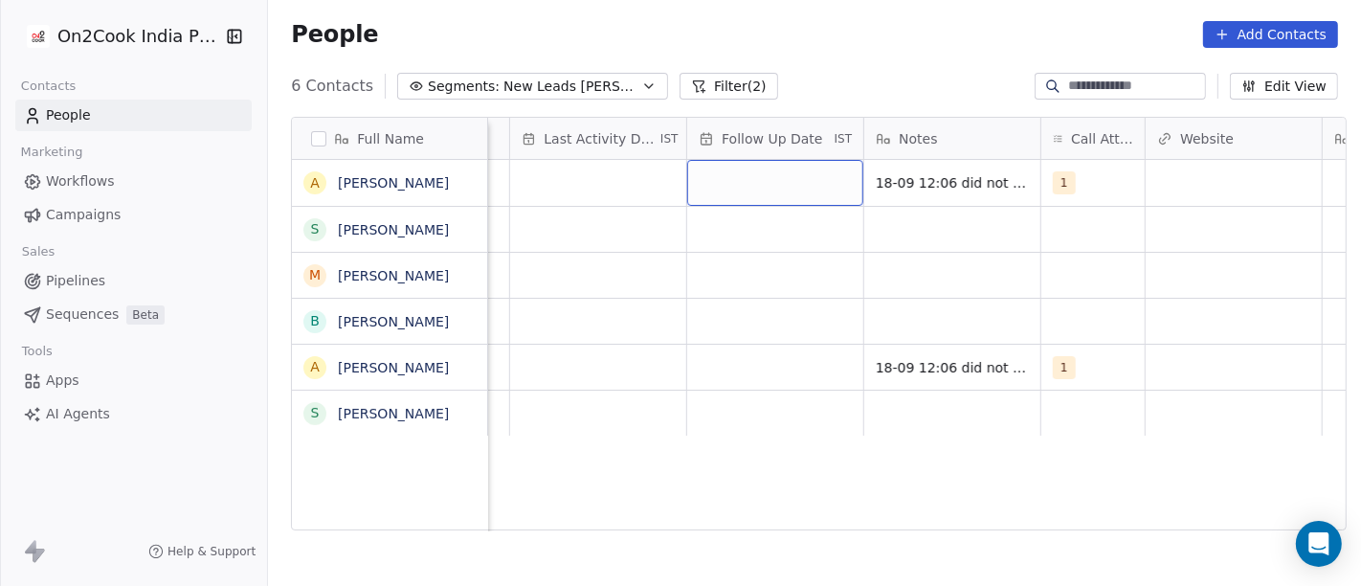
click at [766, 176] on div "grid" at bounding box center [775, 183] width 176 height 46
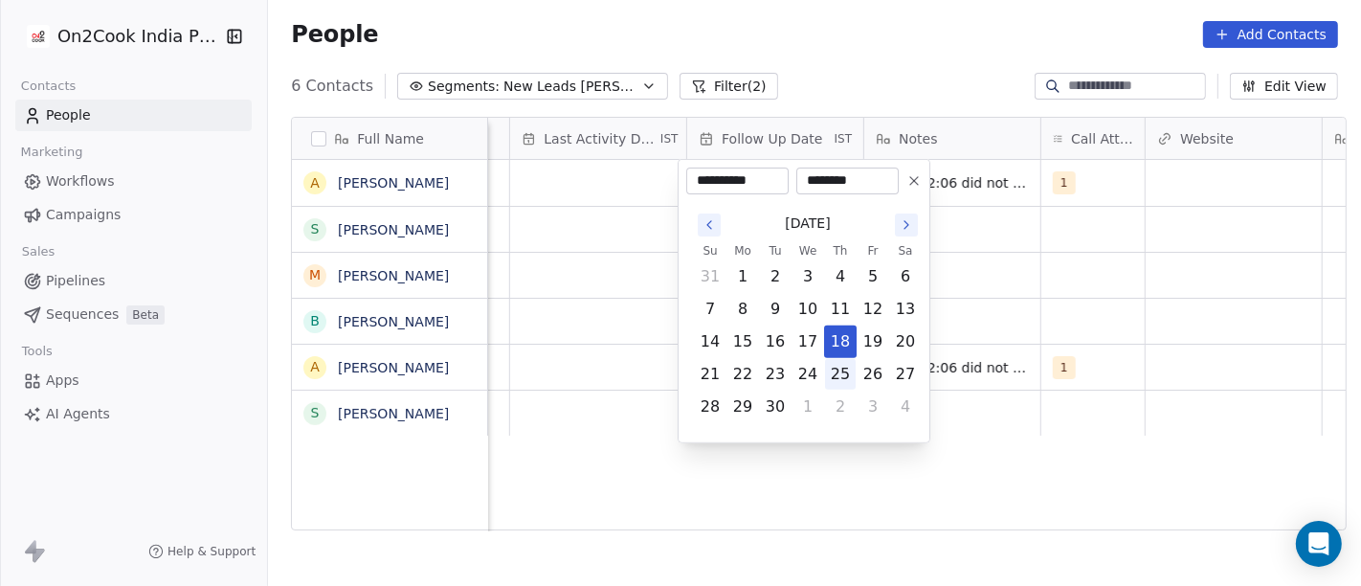
click at [839, 367] on button "25" at bounding box center [840, 374] width 31 height 31
type input "**********"
click at [1053, 289] on html "**********" at bounding box center [680, 293] width 1361 height 586
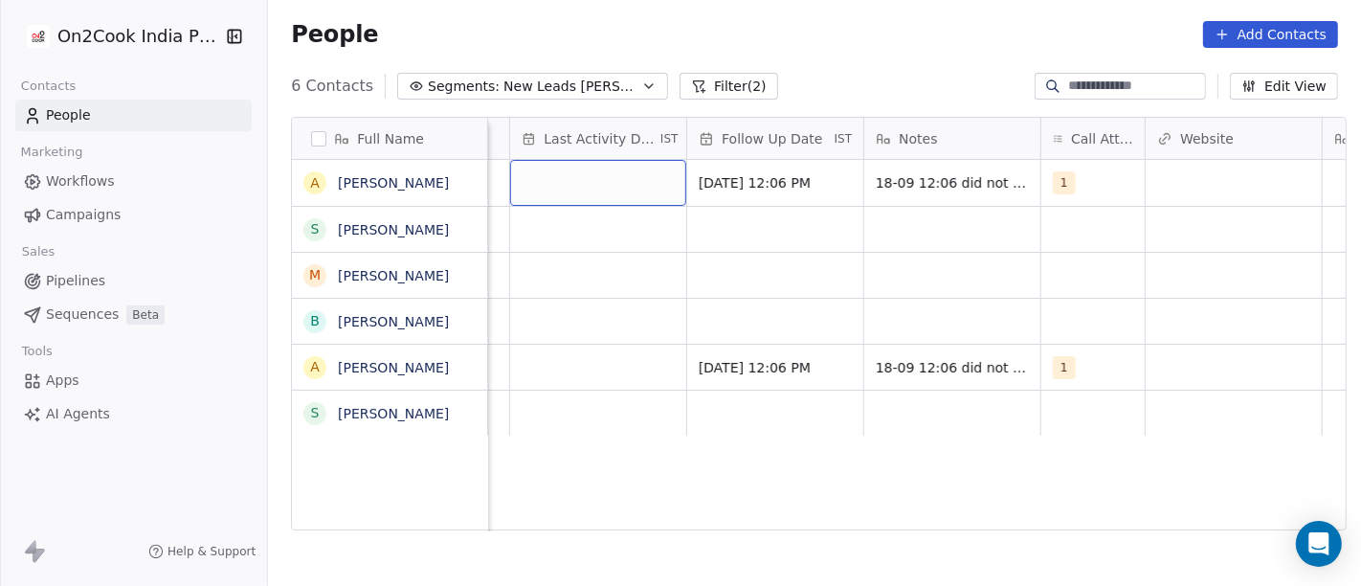
click at [595, 176] on div "grid" at bounding box center [598, 183] width 176 height 46
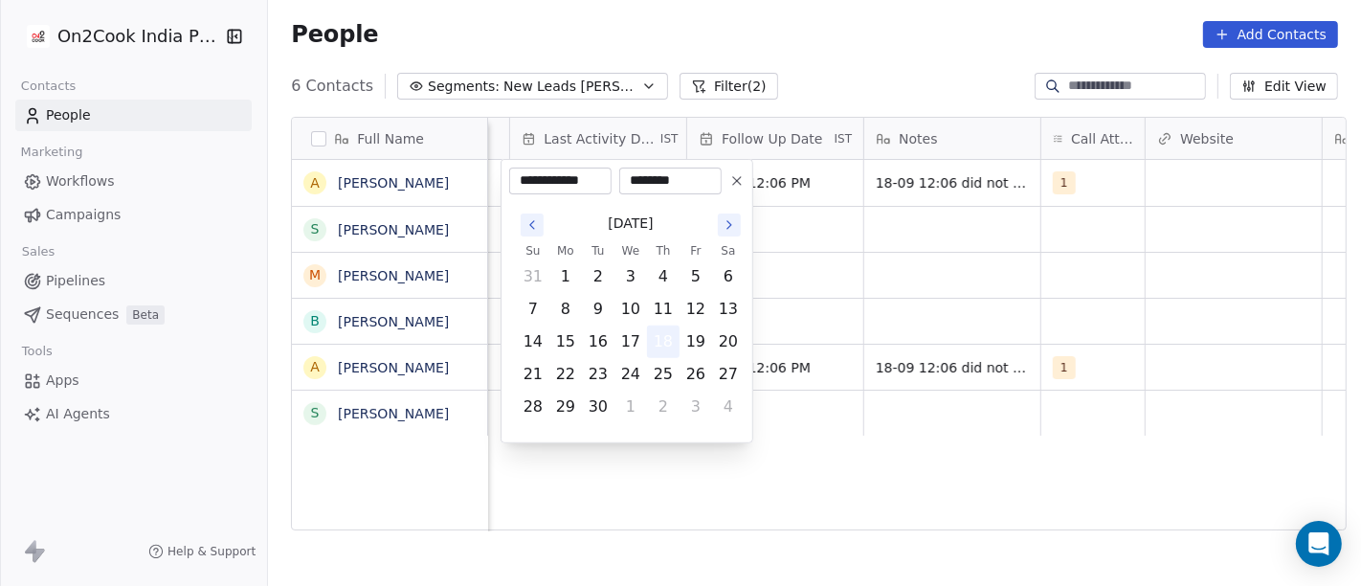
click at [661, 344] on button "18" at bounding box center [663, 341] width 31 height 31
click at [861, 321] on html "**********" at bounding box center [680, 293] width 1361 height 586
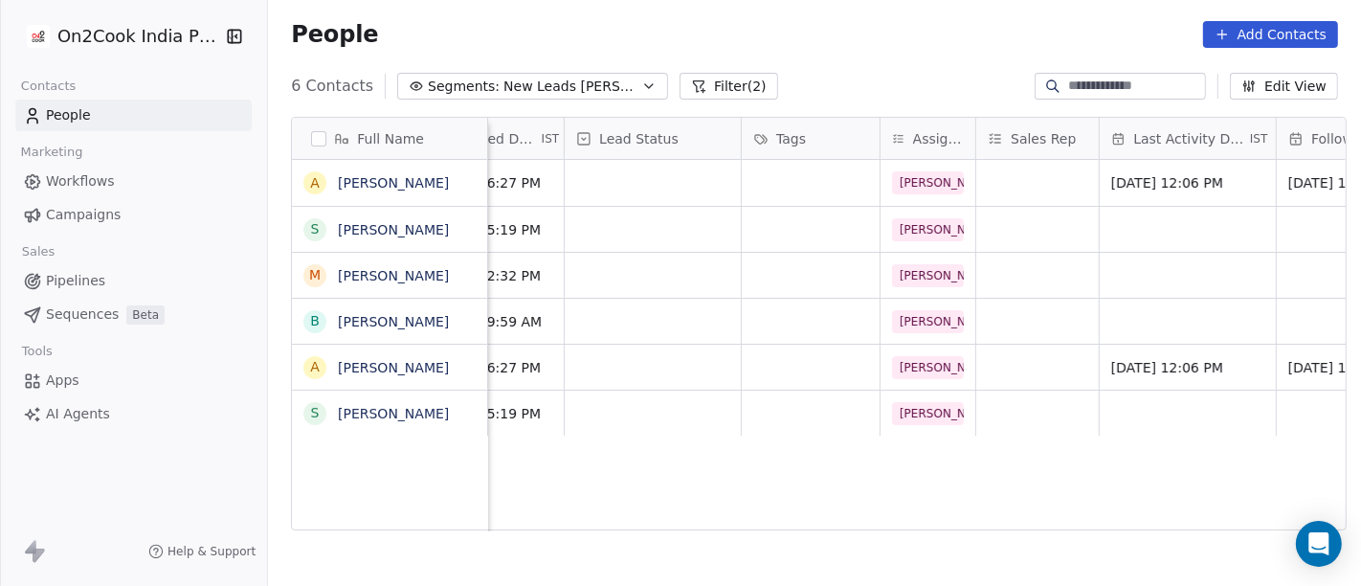
scroll to position [0, 582]
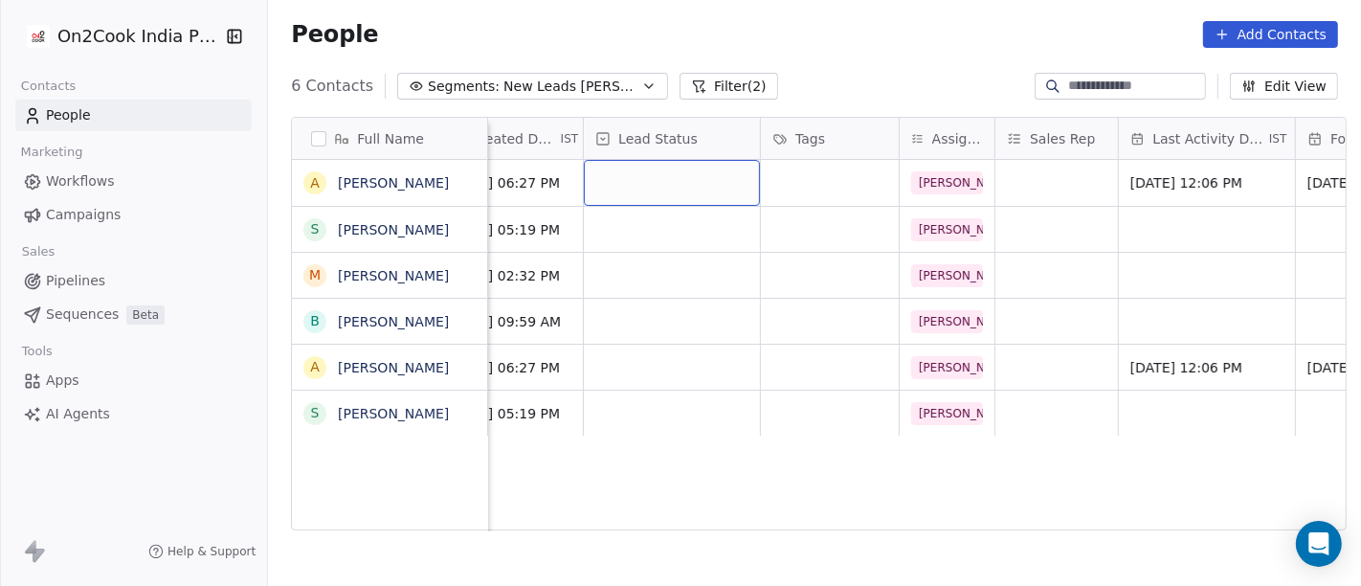
click at [632, 170] on div "grid" at bounding box center [672, 183] width 176 height 46
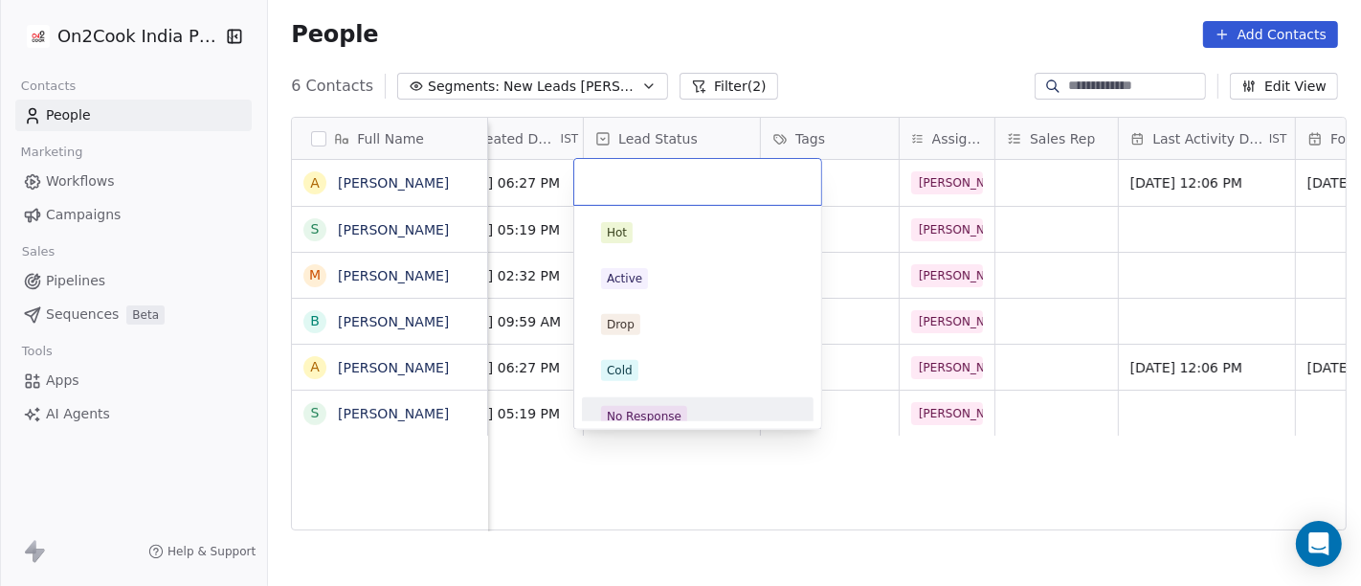
click at [697, 401] on div "No Response" at bounding box center [697, 416] width 216 height 31
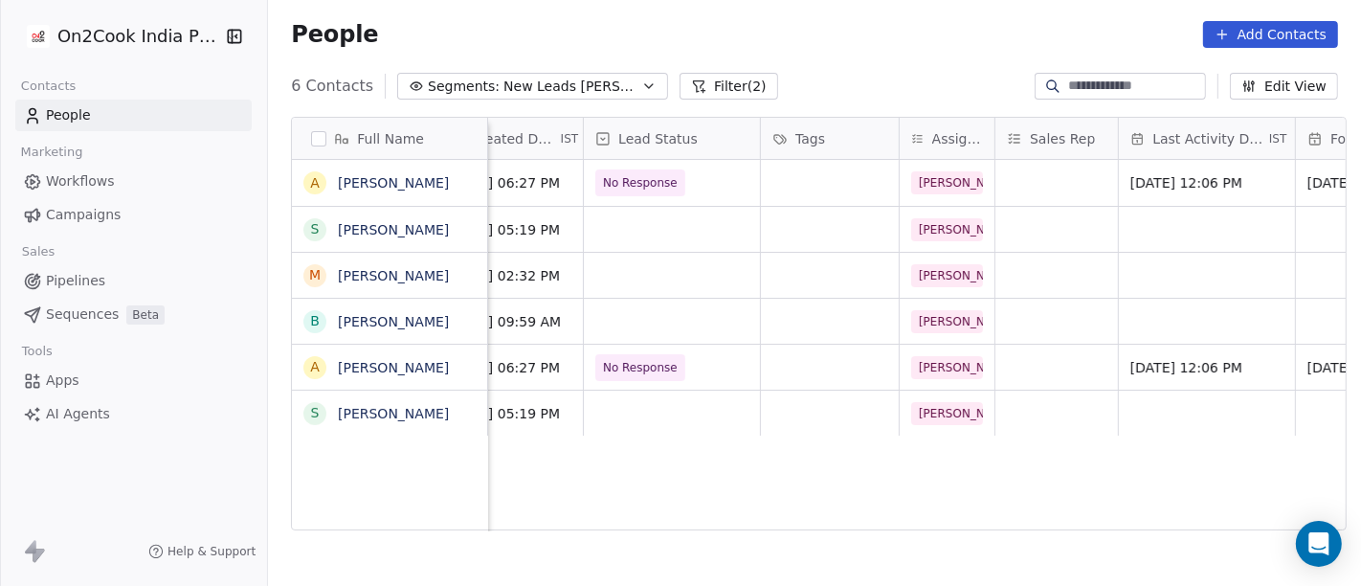
click at [923, 10] on div "People Add Contacts" at bounding box center [814, 34] width 1093 height 73
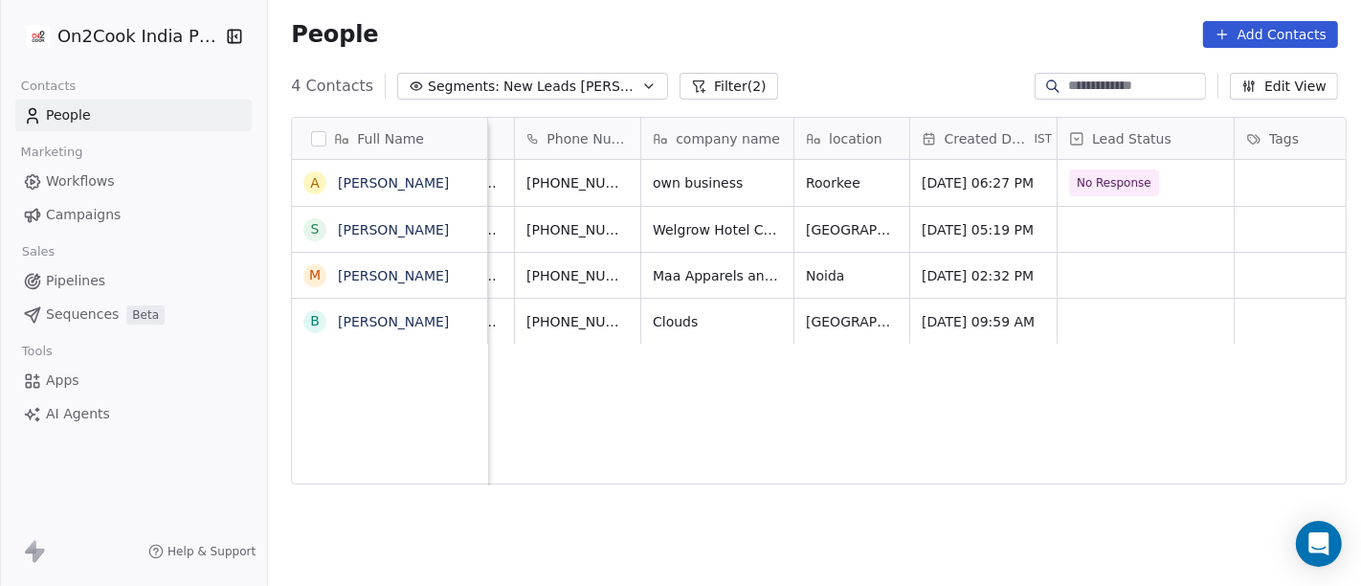
scroll to position [0, 0]
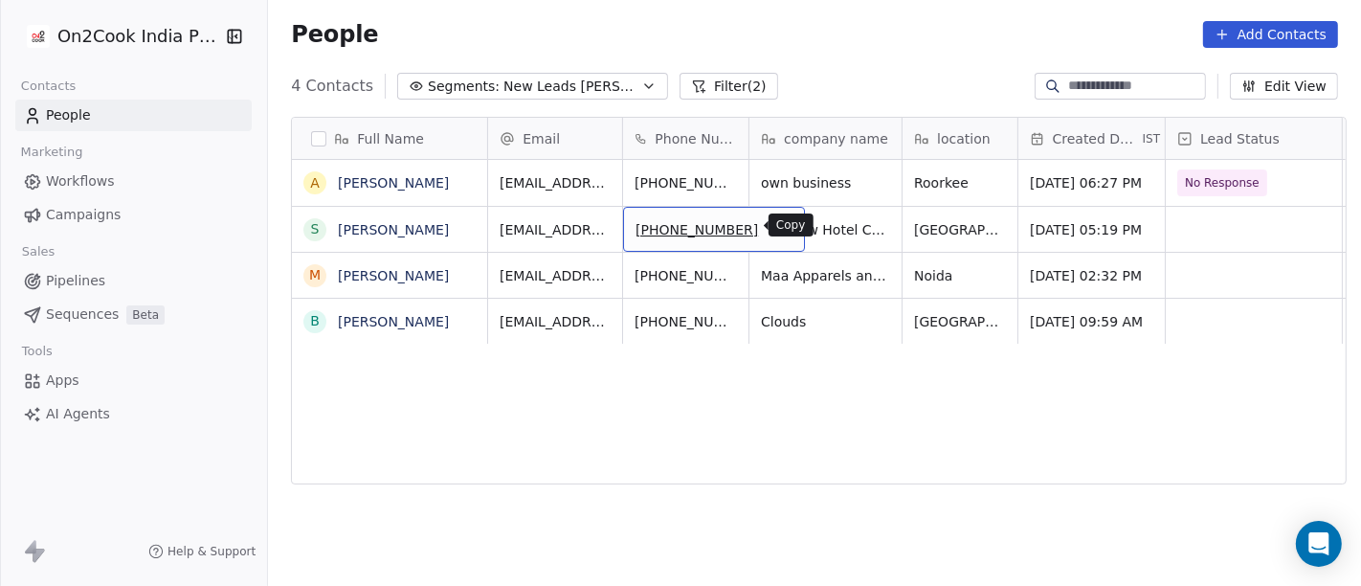
click at [778, 231] on icon "grid" at bounding box center [782, 228] width 9 height 9
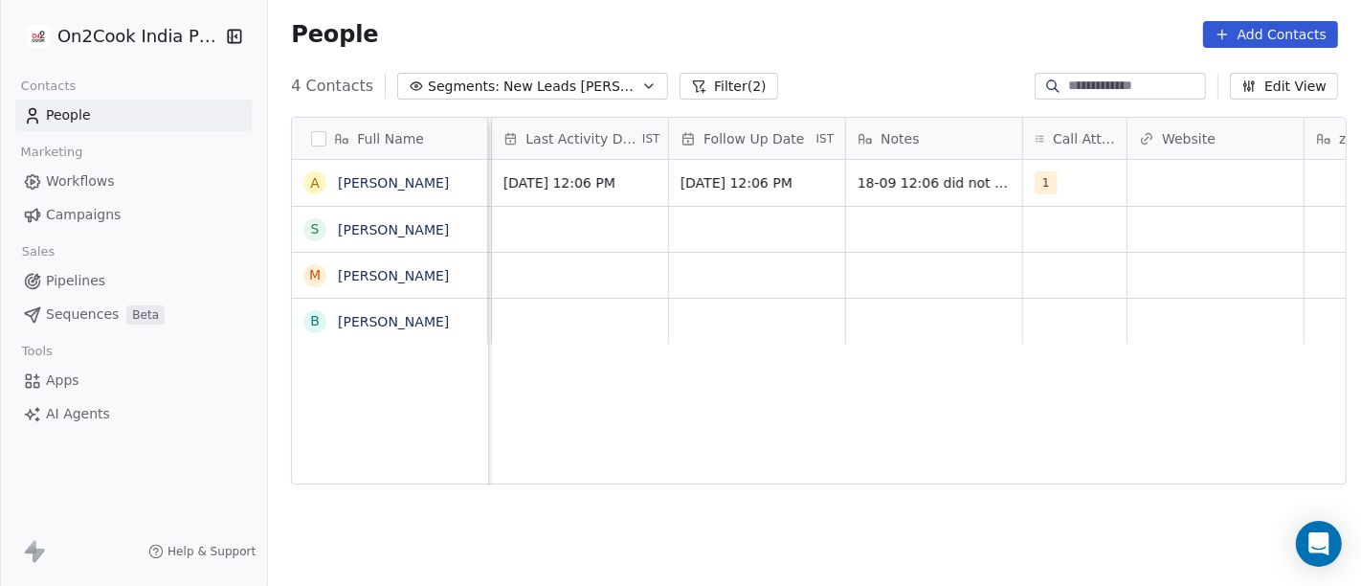
scroll to position [0, 1210]
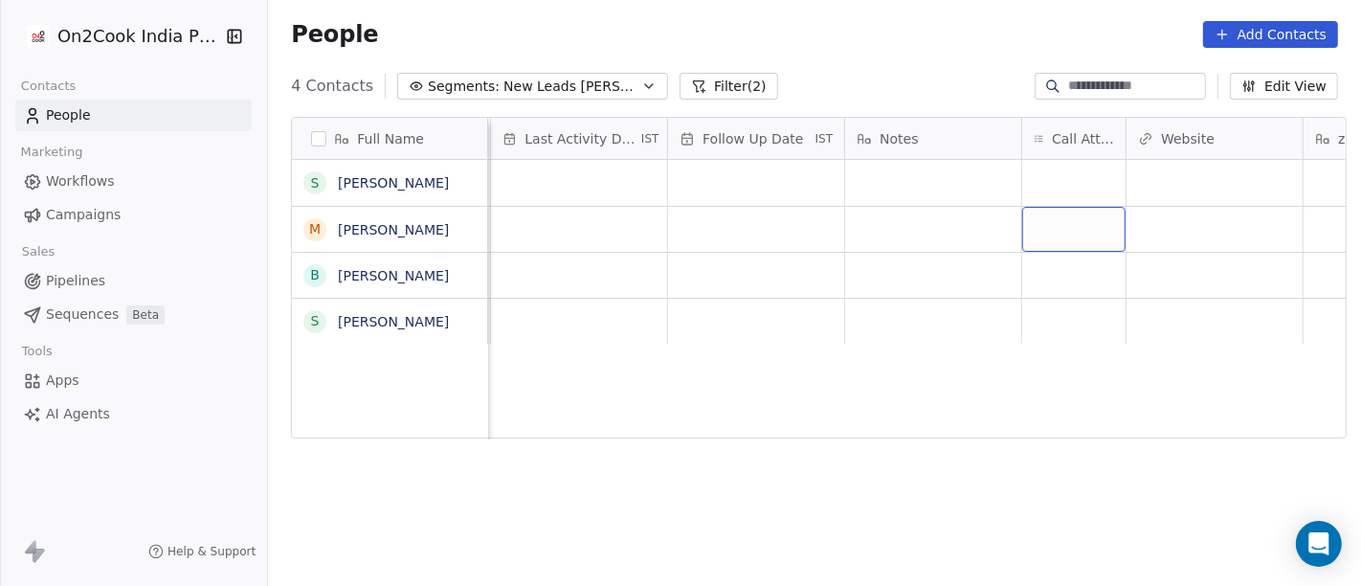
click at [1046, 236] on div "grid" at bounding box center [1073, 229] width 103 height 45
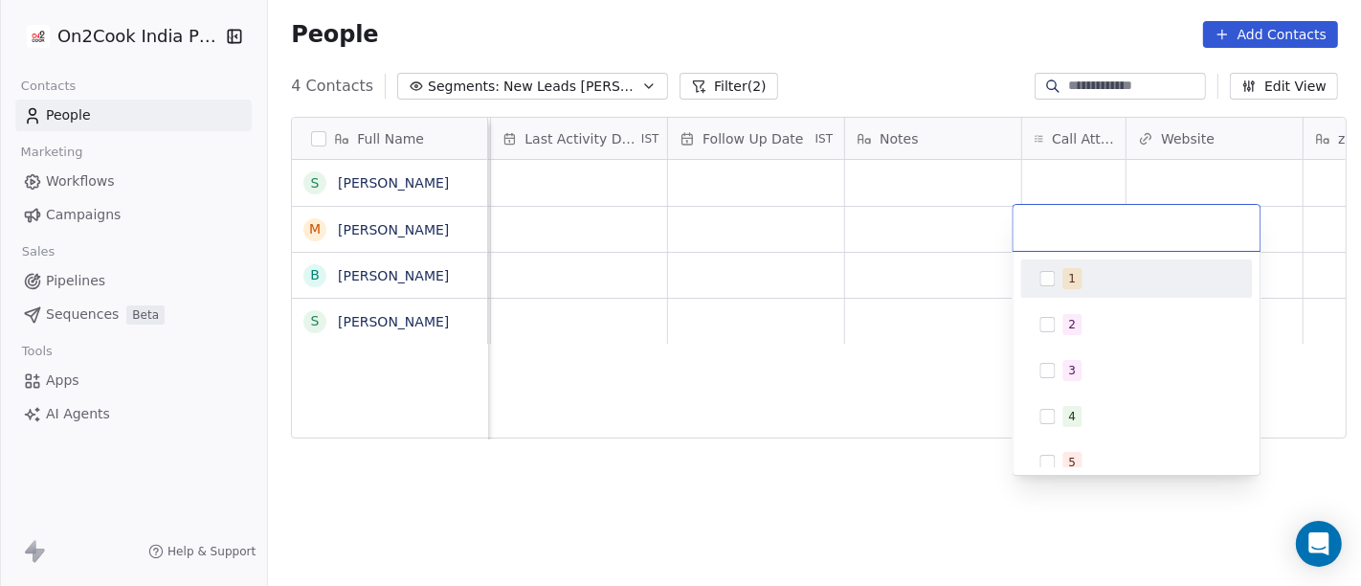
click at [967, 192] on html "On2Cook India Pvt. Ltd. Contacts People Marketing Workflows Campaigns Sales Pip…" at bounding box center [680, 293] width 1361 height 586
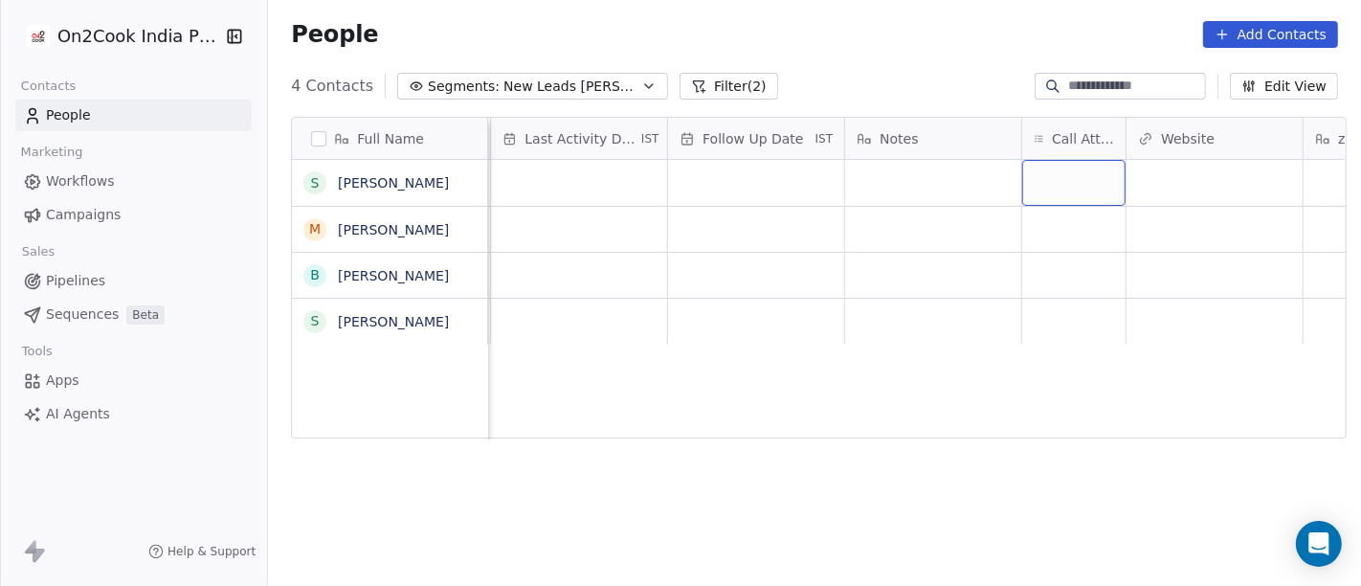
click at [1060, 179] on div "grid" at bounding box center [1073, 183] width 103 height 46
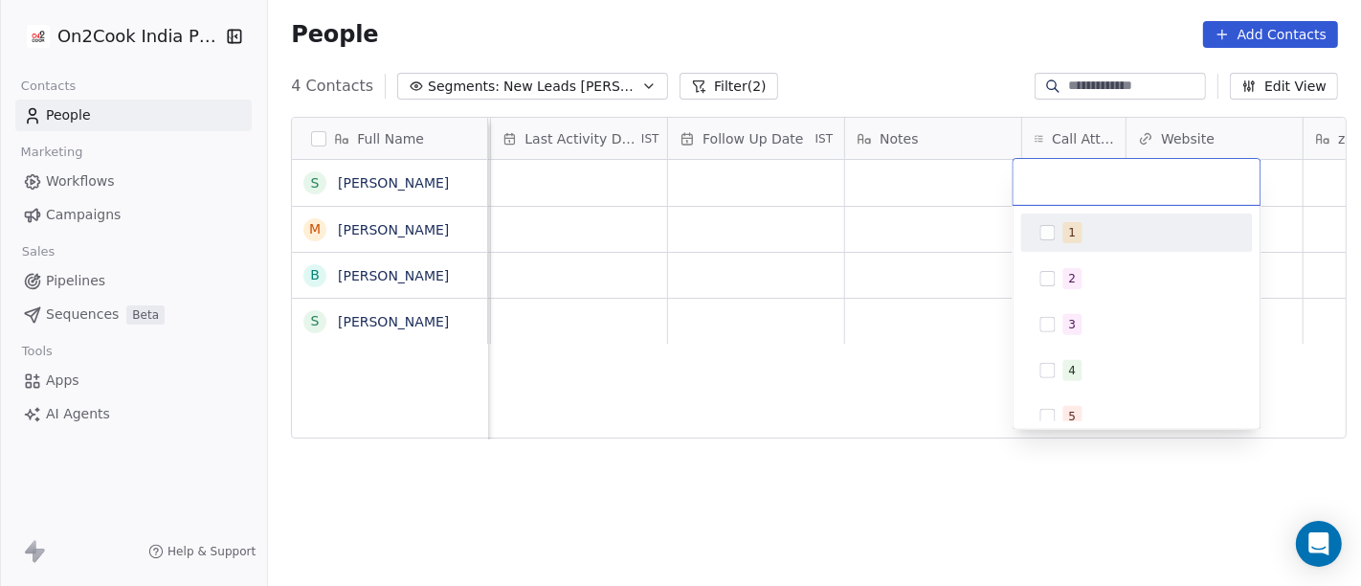
click at [1083, 233] on div "1" at bounding box center [1148, 232] width 170 height 21
click at [938, 231] on html "On2Cook India Pvt. Ltd. Contacts People Marketing Workflows Campaigns Sales Pip…" at bounding box center [680, 293] width 1361 height 586
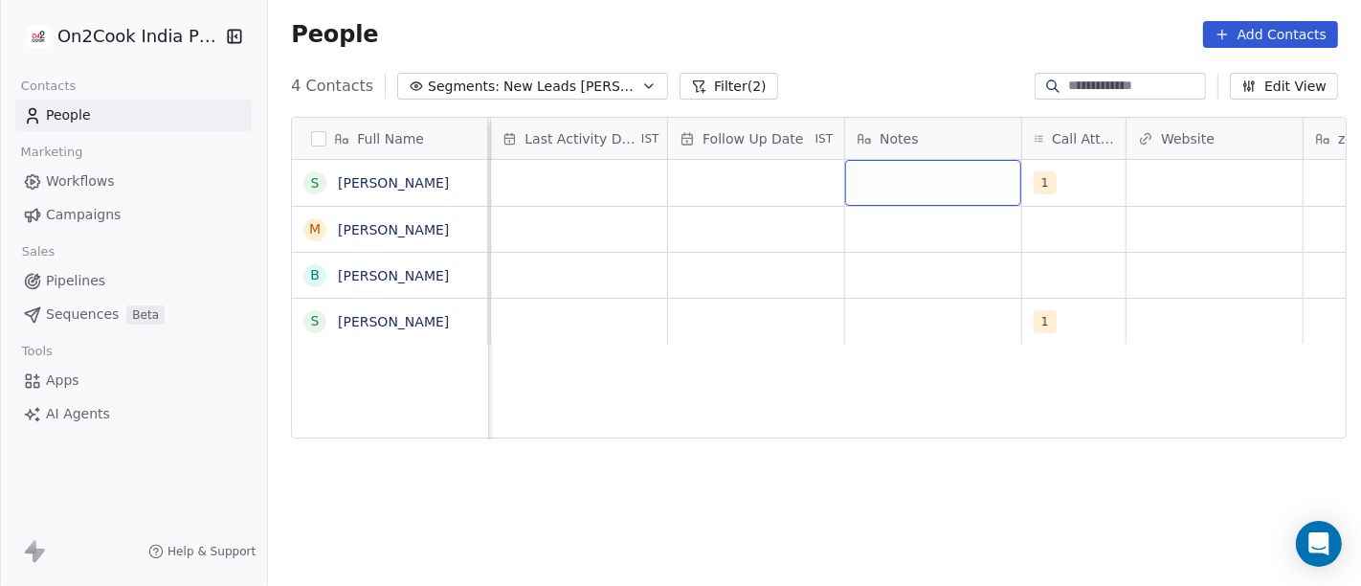
click at [940, 189] on div "grid" at bounding box center [933, 183] width 176 height 46
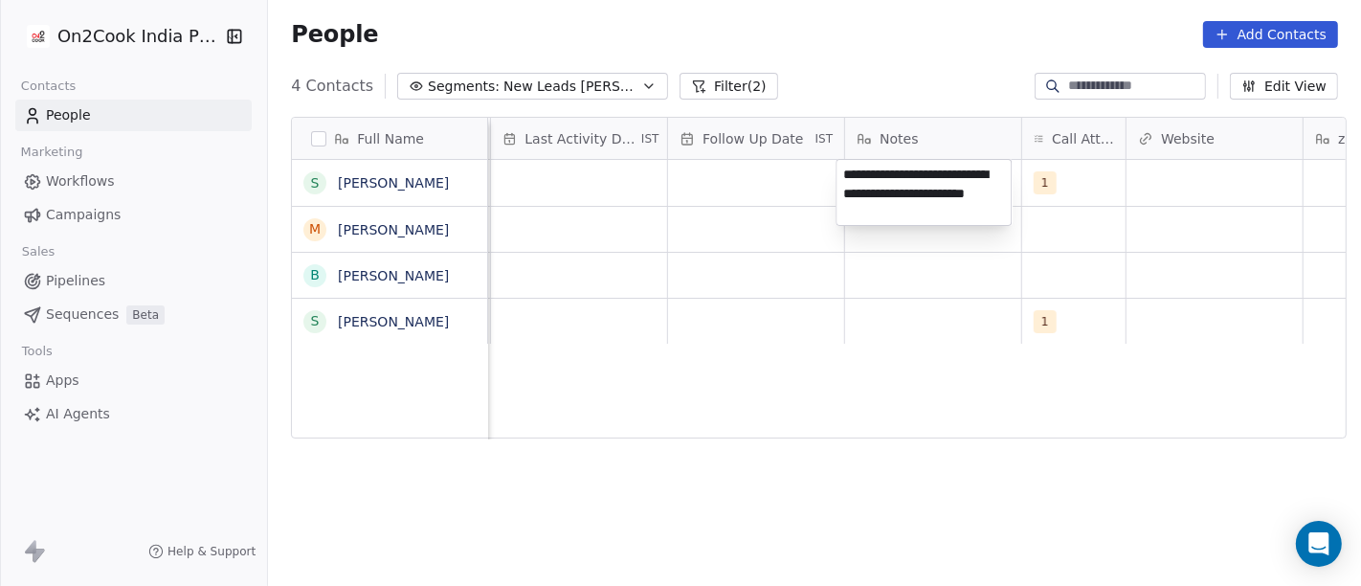
type textarea "**********"
click at [922, 341] on html "**********" at bounding box center [680, 293] width 1361 height 586
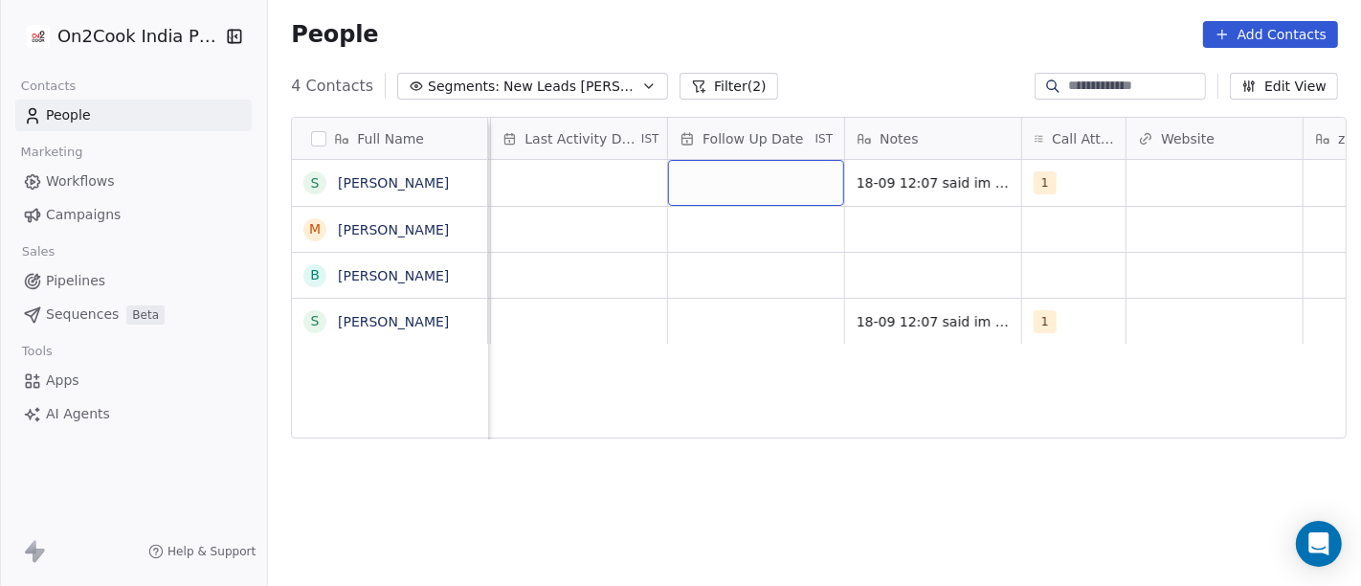
click at [754, 171] on div "grid" at bounding box center [756, 183] width 176 height 46
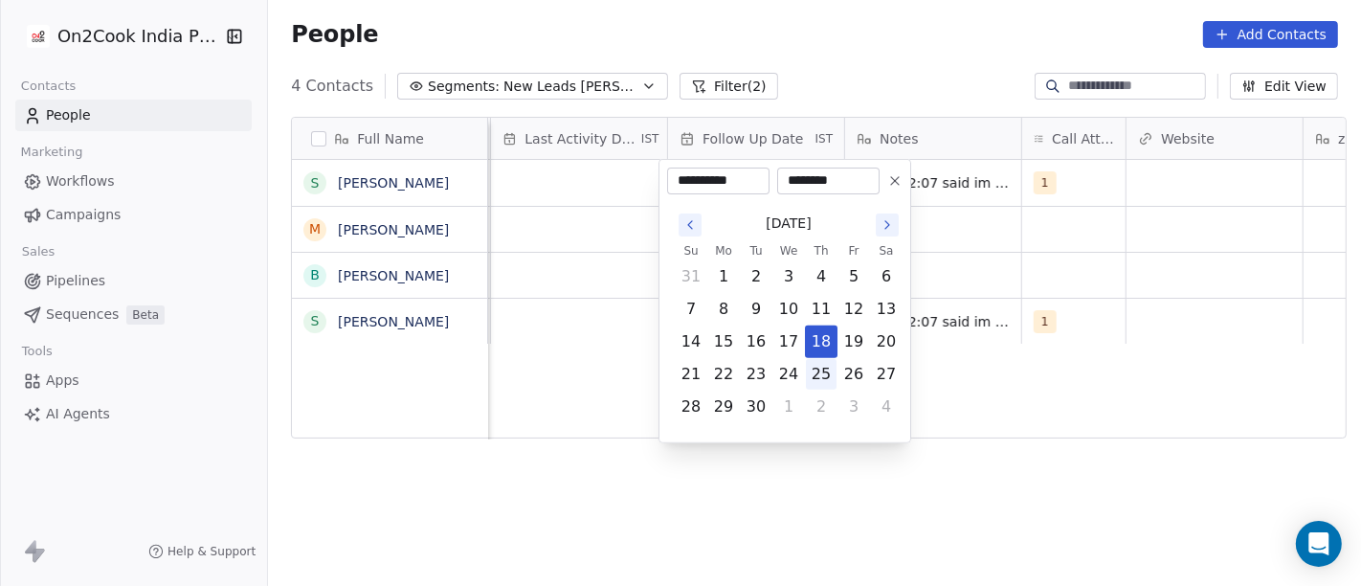
click at [831, 368] on button "25" at bounding box center [821, 374] width 31 height 31
type input "**********"
click at [1085, 388] on html "**********" at bounding box center [680, 293] width 1361 height 586
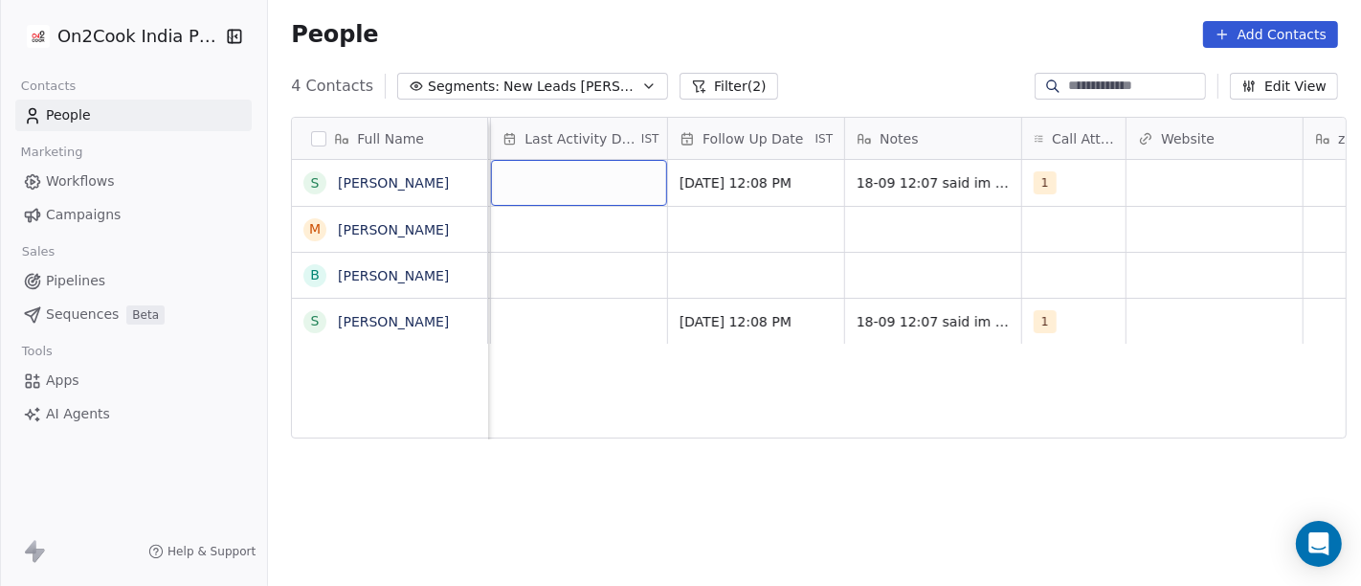
click at [584, 167] on div "grid" at bounding box center [579, 183] width 176 height 46
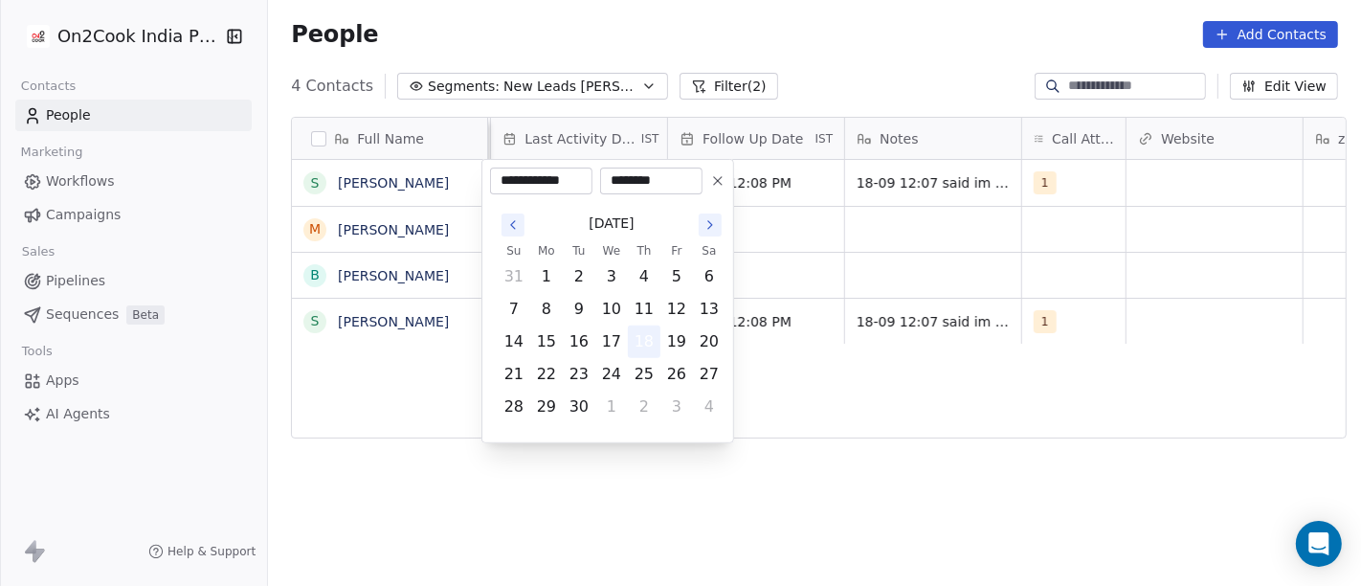
click at [647, 339] on button "18" at bounding box center [644, 341] width 31 height 31
click at [1107, 410] on html "**********" at bounding box center [680, 293] width 1361 height 586
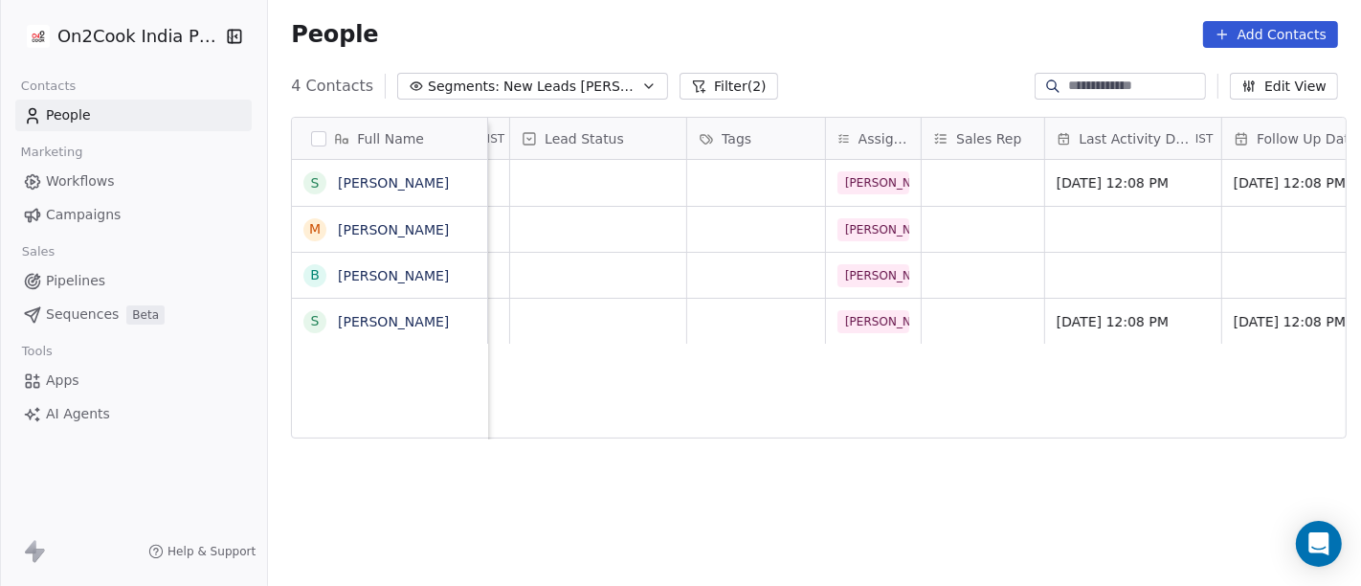
scroll to position [0, 651]
click at [580, 188] on div "grid" at bounding box center [603, 183] width 176 height 46
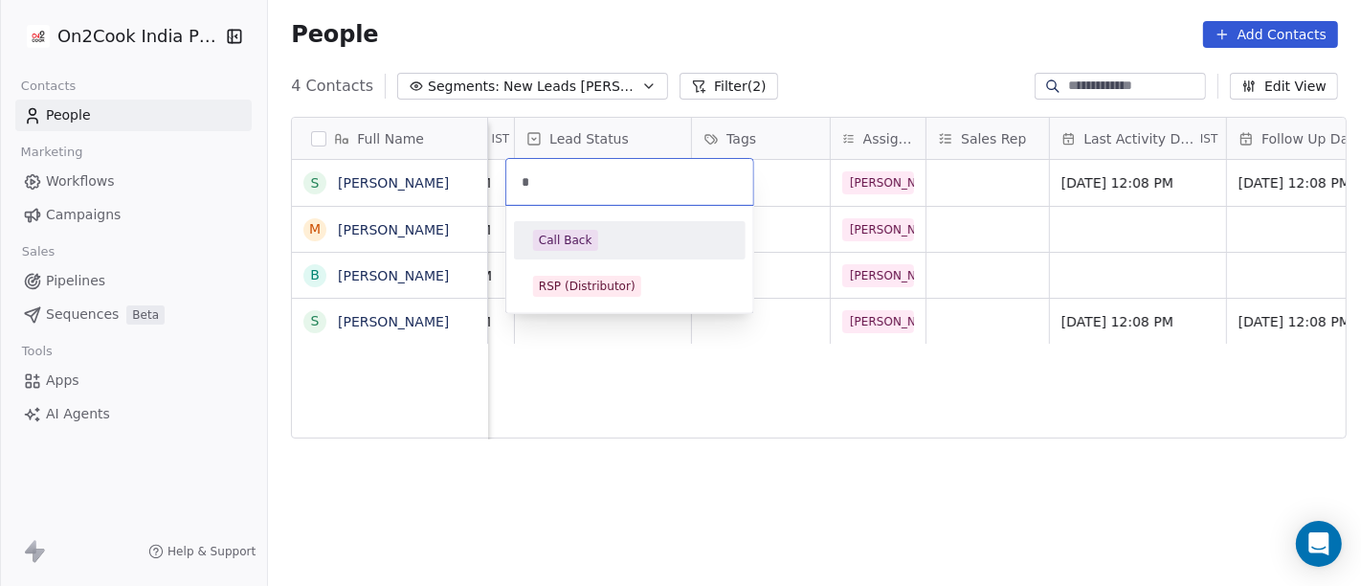
type input "*"
click at [631, 226] on div "Call Back" at bounding box center [630, 240] width 216 height 31
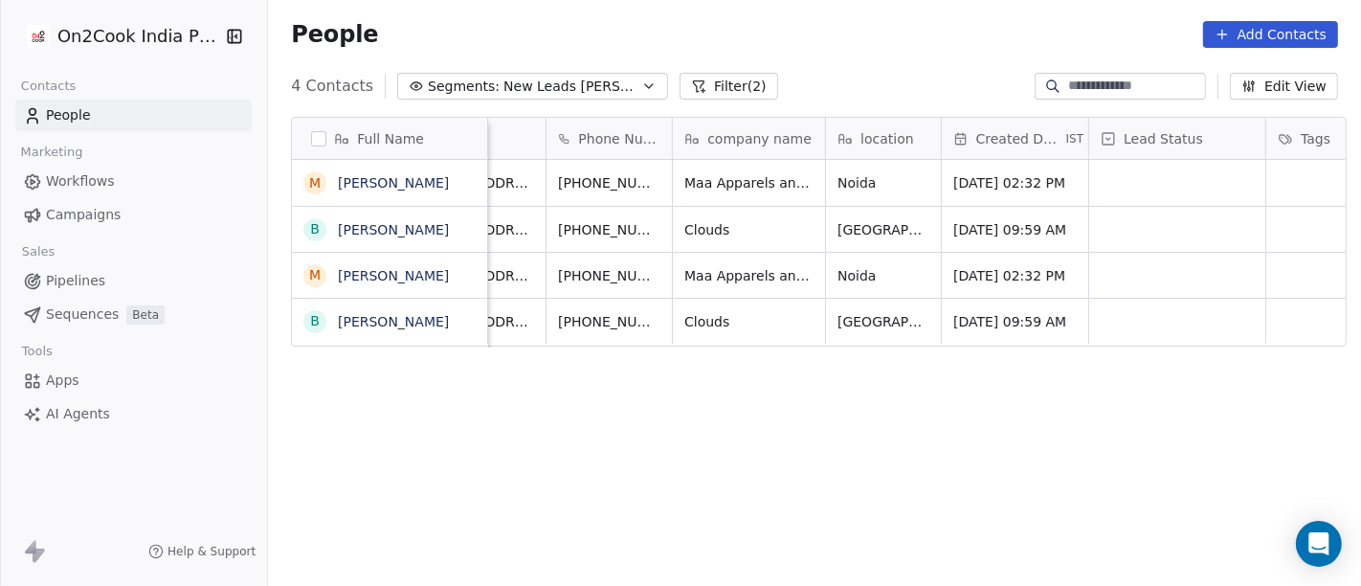
scroll to position [0, 0]
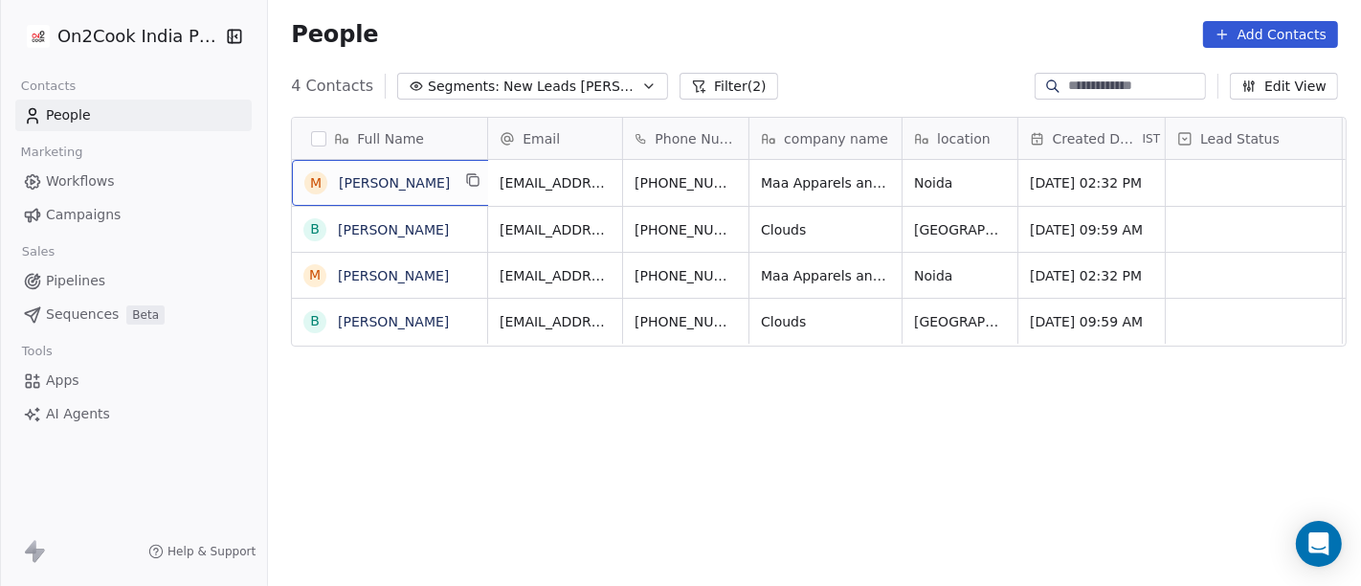
click at [367, 199] on div "m [PERSON_NAME]" at bounding box center [394, 183] width 205 height 46
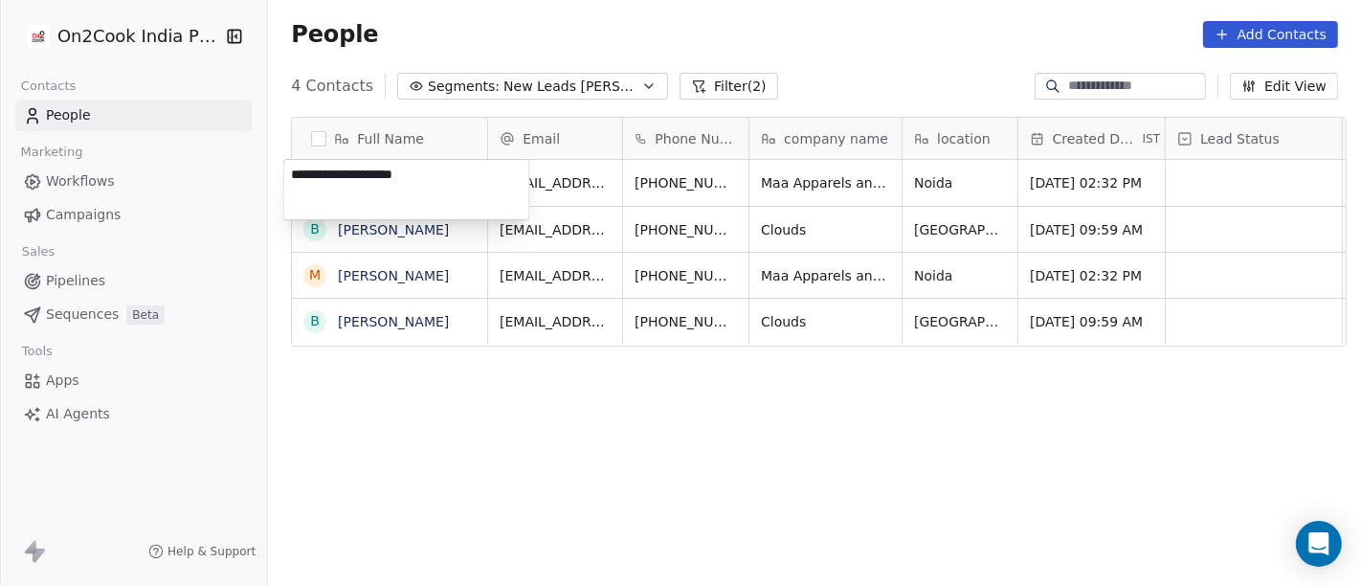
click at [367, 199] on textarea "**********" at bounding box center [406, 189] width 245 height 59
click at [690, 191] on html "On2Cook India Pvt. Ltd. Contacts People Marketing Workflows Campaigns Sales Pip…" at bounding box center [680, 293] width 1361 height 586
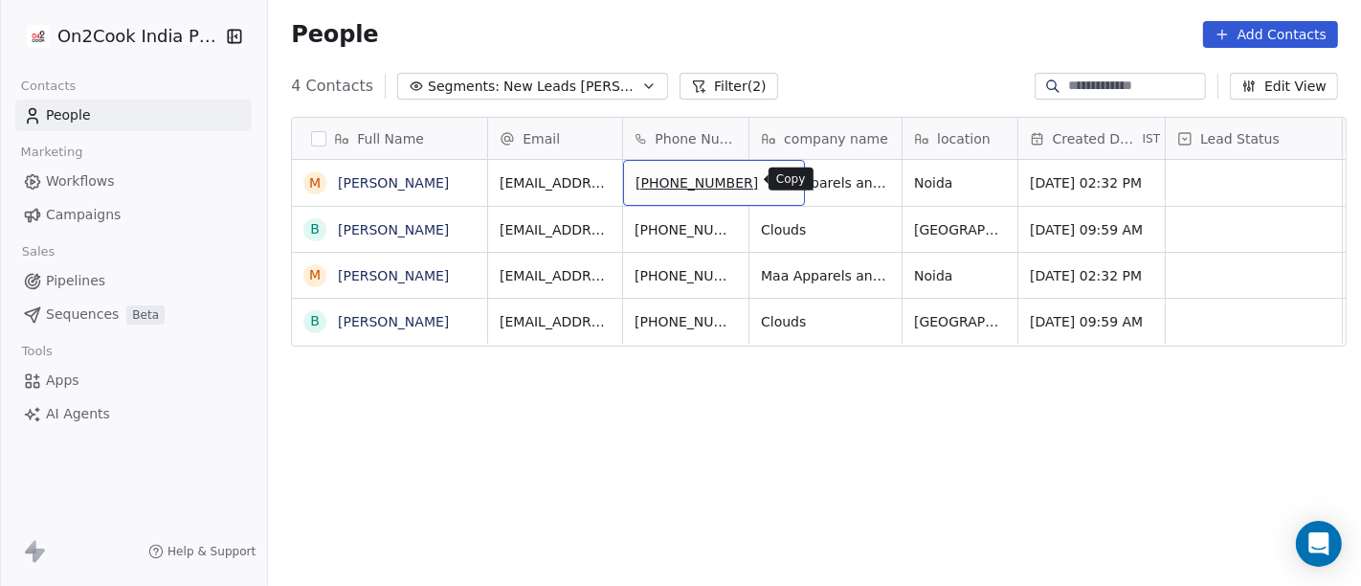
click at [769, 187] on button "grid" at bounding box center [780, 179] width 23 height 23
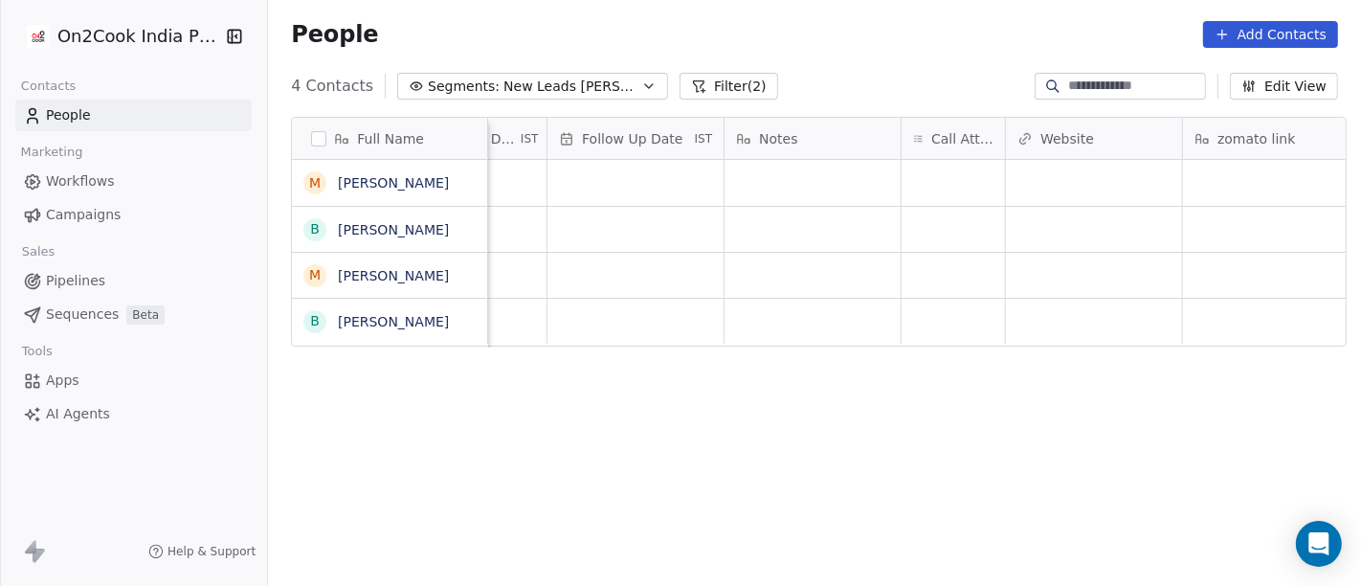
scroll to position [0, 1331]
click at [972, 182] on icon "grid" at bounding box center [979, 179] width 15 height 15
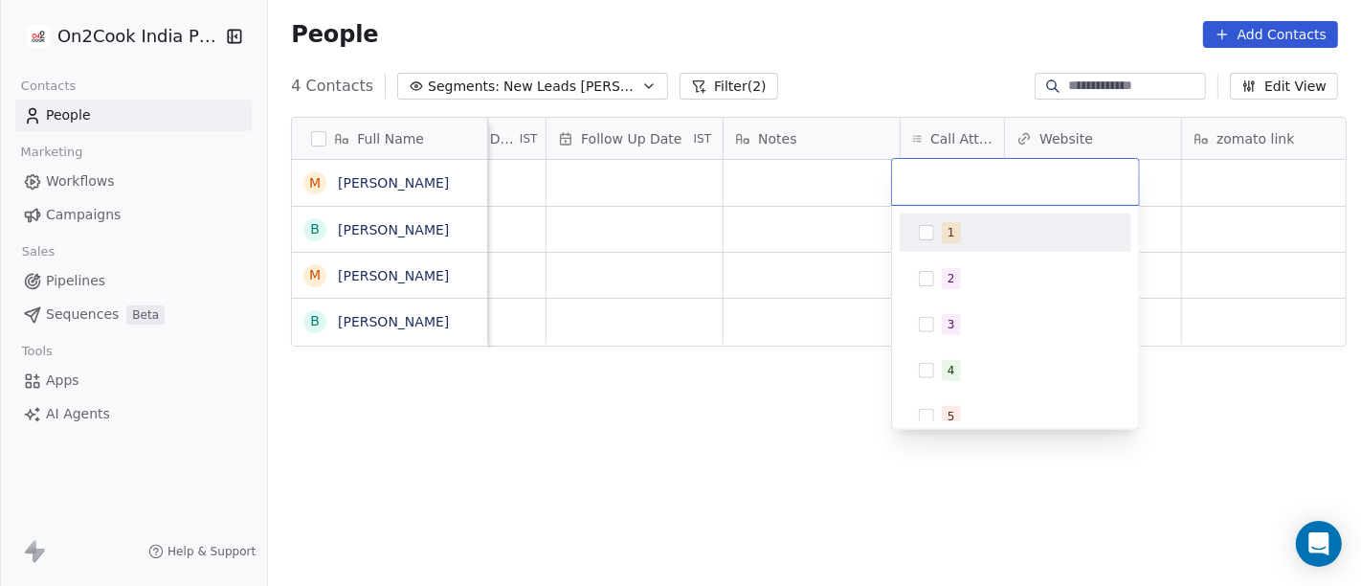
click at [943, 237] on span "1" at bounding box center [951, 232] width 19 height 21
click at [809, 239] on html "On2Cook India Pvt. Ltd. Contacts People Marketing Workflows Campaigns Sales Pip…" at bounding box center [680, 293] width 1361 height 586
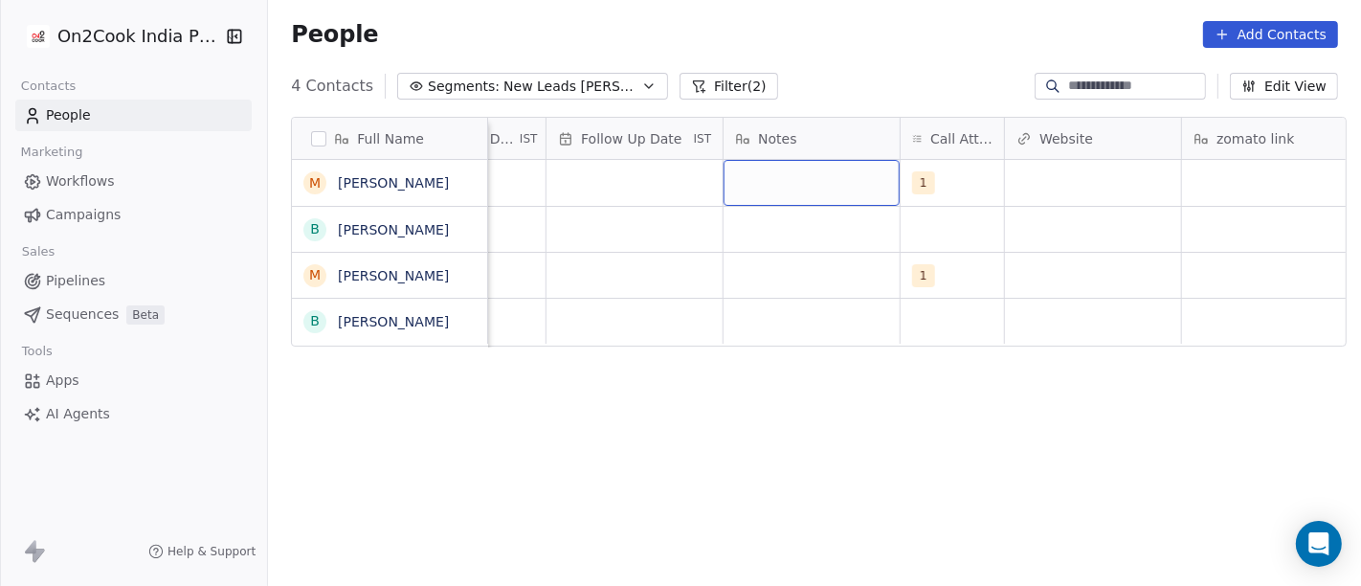
click at [779, 171] on div "grid" at bounding box center [811, 183] width 176 height 46
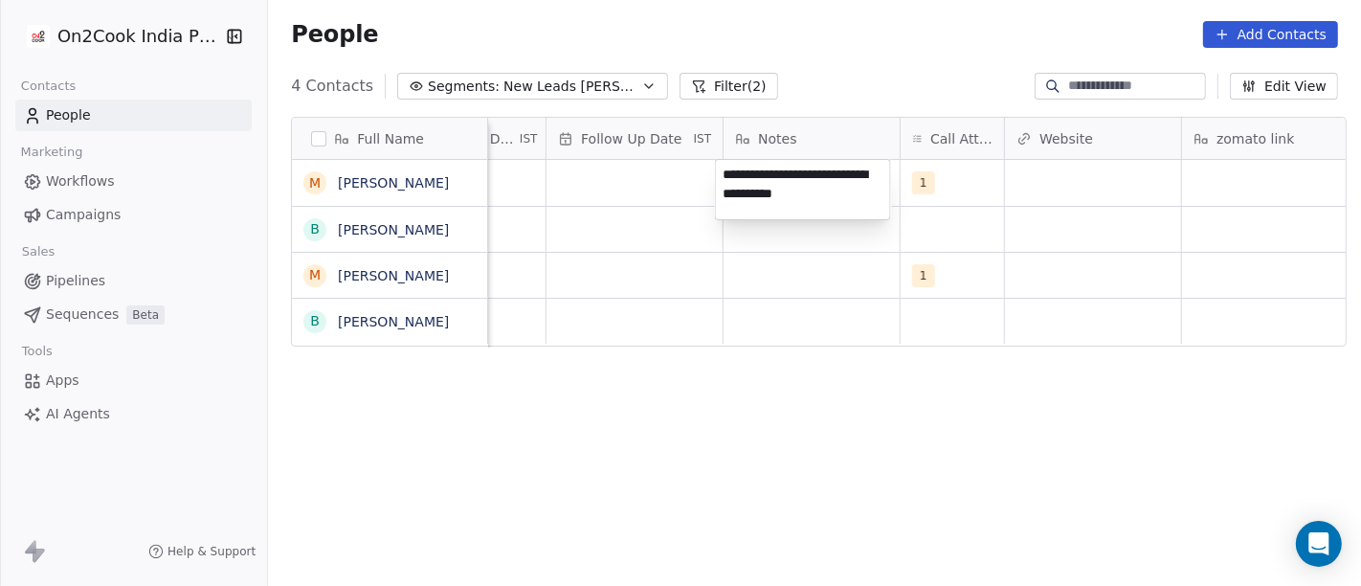
type textarea "**********"
click at [803, 465] on html "**********" at bounding box center [680, 293] width 1361 height 586
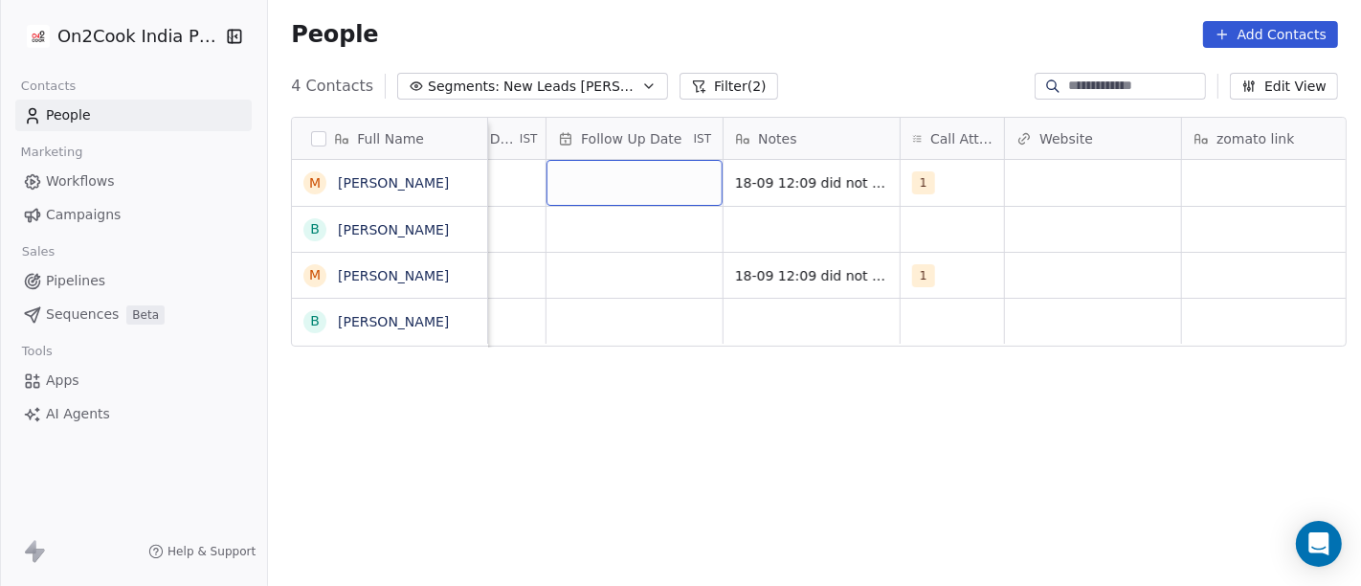
click at [598, 178] on div "grid" at bounding box center [634, 183] width 176 height 46
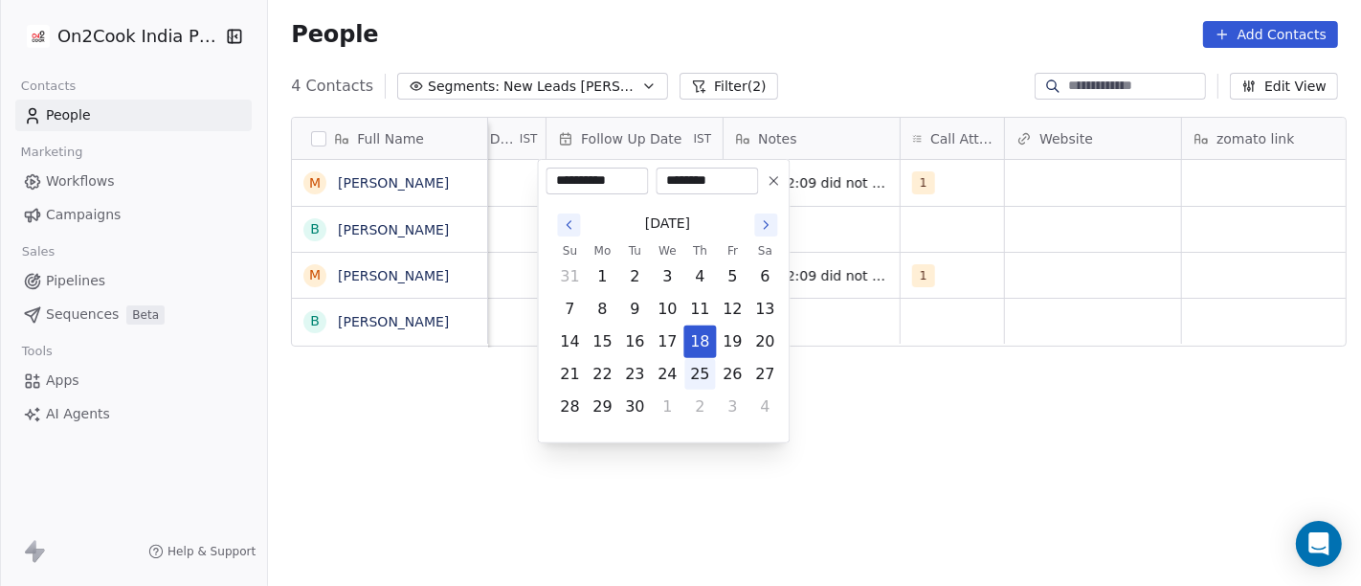
click at [702, 365] on button "25" at bounding box center [699, 374] width 31 height 31
type input "**********"
click at [892, 418] on html "**********" at bounding box center [680, 293] width 1361 height 586
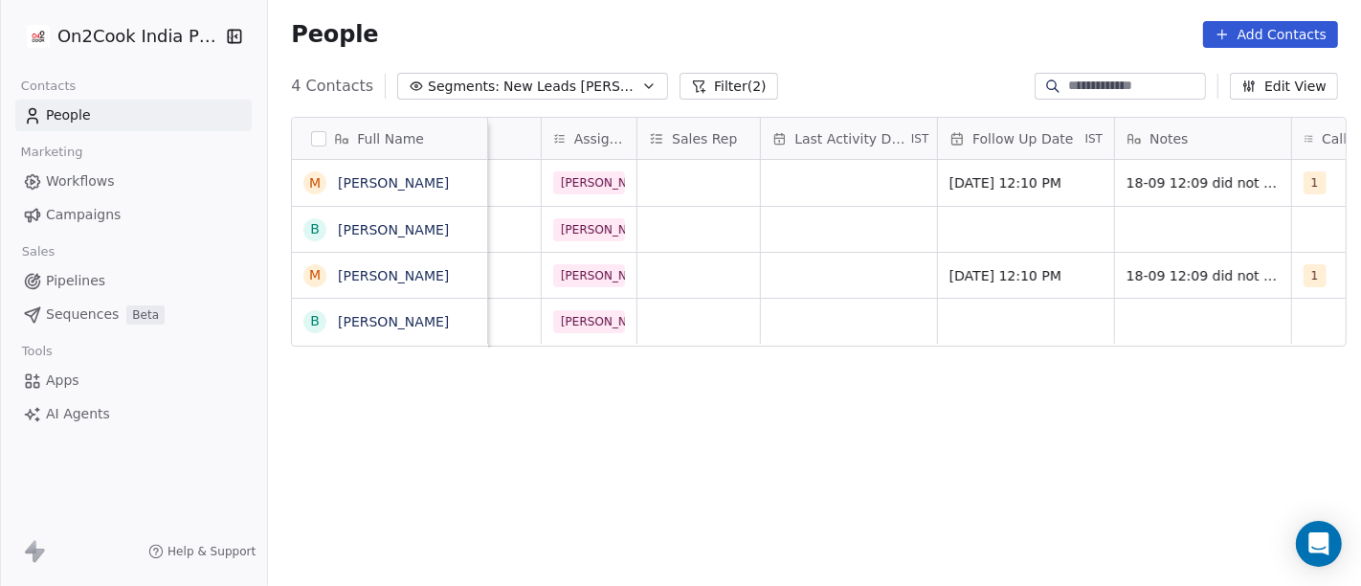
scroll to position [0, 933]
click at [842, 176] on div "grid" at bounding box center [855, 183] width 176 height 46
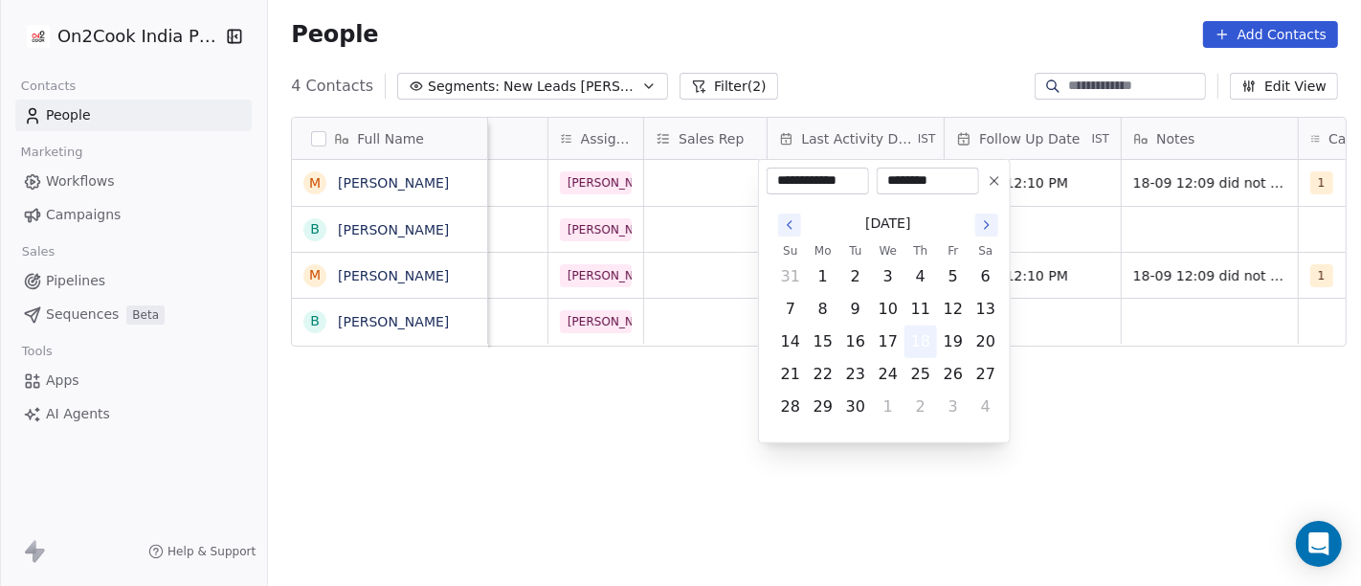
click at [921, 344] on button "18" at bounding box center [920, 341] width 31 height 31
click at [1131, 378] on html "On2Cook India Pvt. Ltd. Contacts People Marketing Workflows Campaigns Sales Pip…" at bounding box center [680, 293] width 1361 height 586
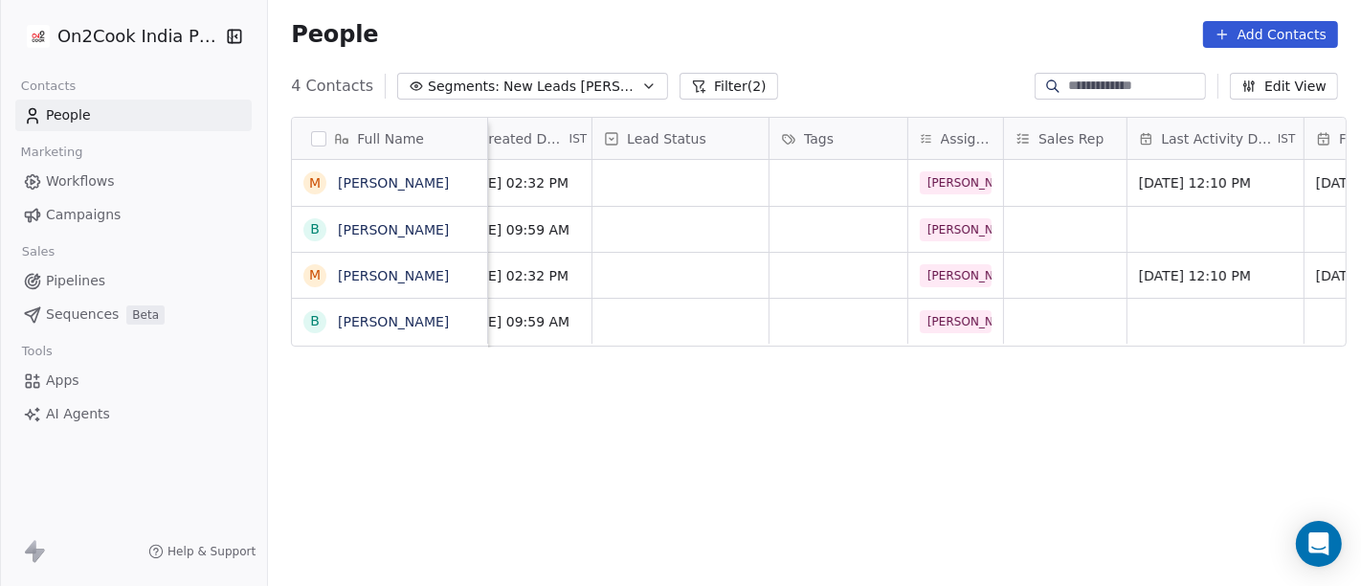
scroll to position [0, 574]
click at [691, 173] on div "grid" at bounding box center [679, 183] width 176 height 46
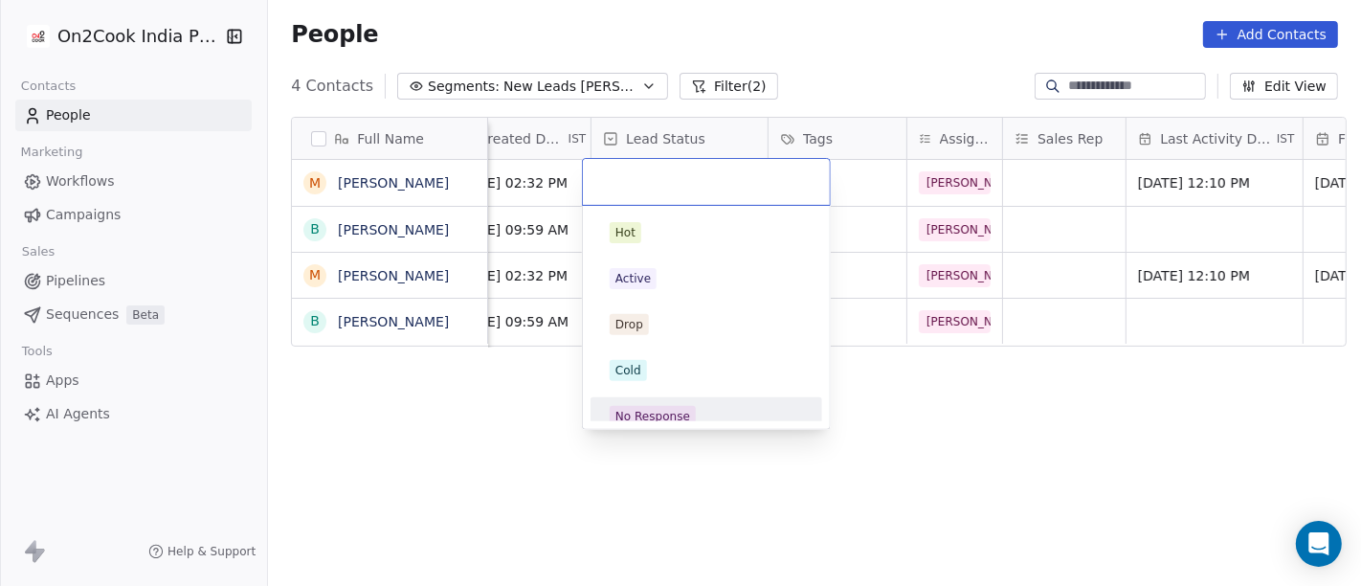
click at [699, 412] on div "No Response" at bounding box center [706, 416] width 193 height 21
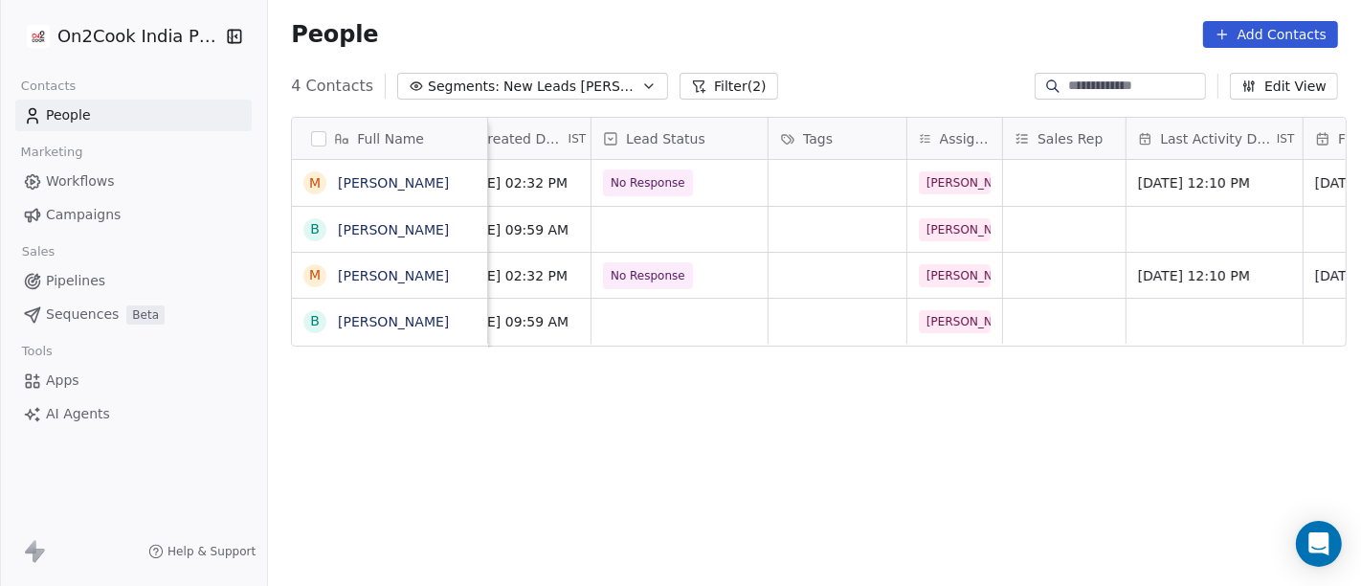
click at [1084, 461] on div "Full Name m [PERSON_NAME] b [PERSON_NAME] m [PERSON_NAME] b [PERSON_NAME] Phone…" at bounding box center [814, 359] width 1093 height 516
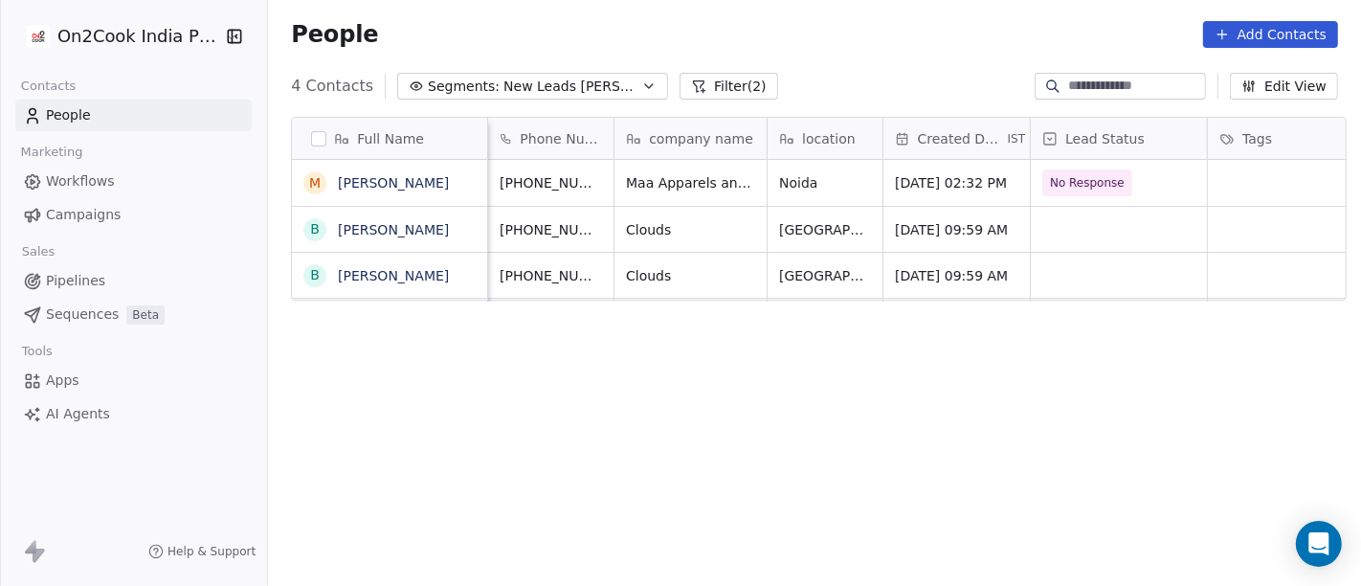
scroll to position [0, 0]
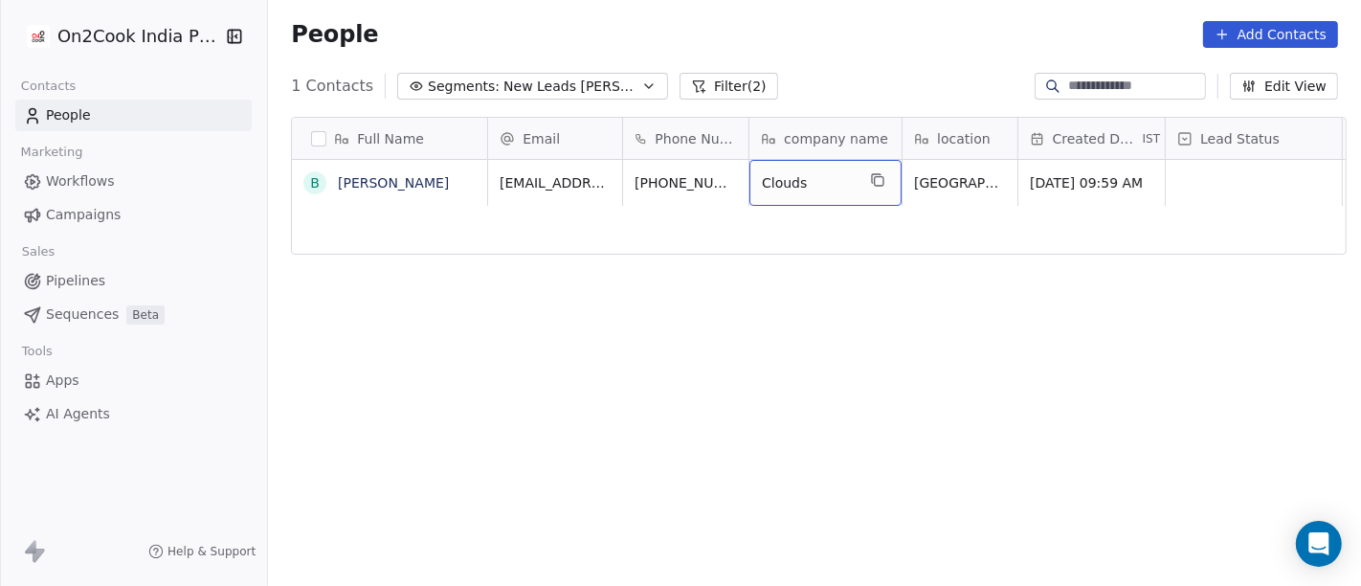
click at [817, 189] on span "Clouds" at bounding box center [808, 182] width 93 height 19
click at [1055, 380] on html "On2Cook India Pvt. Ltd. Contacts People Marketing Workflows Campaigns Sales Pip…" at bounding box center [680, 293] width 1361 height 586
click at [944, 337] on html "On2Cook India Pvt. Ltd. Contacts People Marketing Workflows Campaigns Sales Pip…" at bounding box center [680, 293] width 1361 height 586
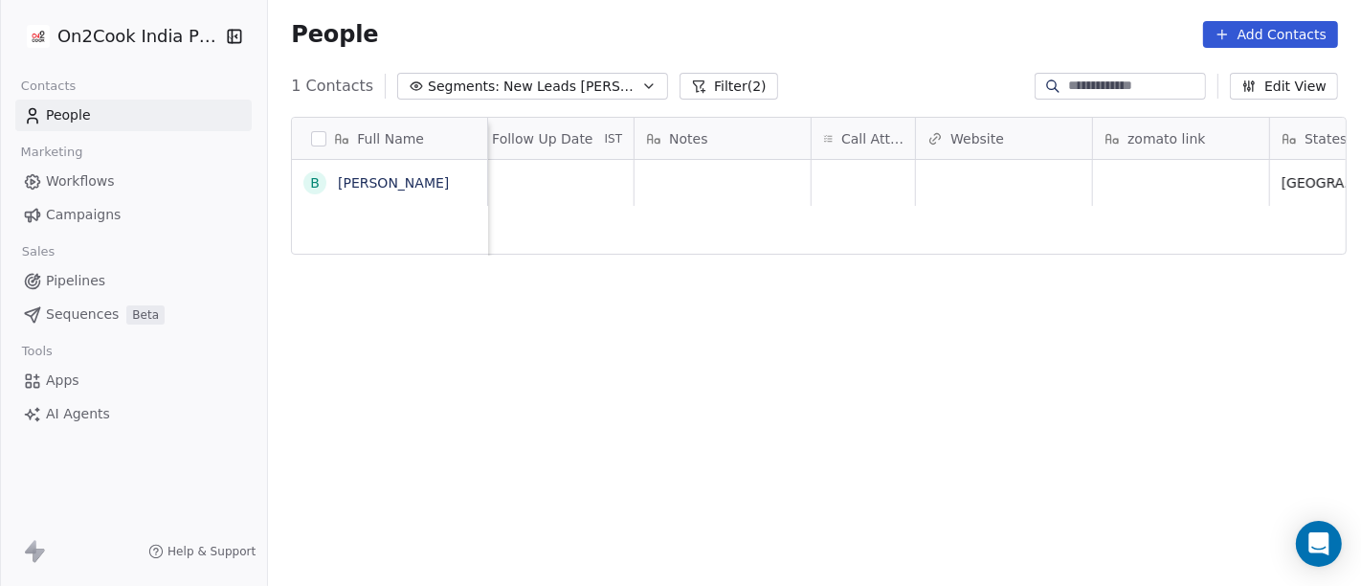
scroll to position [0, 1421]
click at [833, 181] on div "grid" at bounding box center [862, 183] width 103 height 46
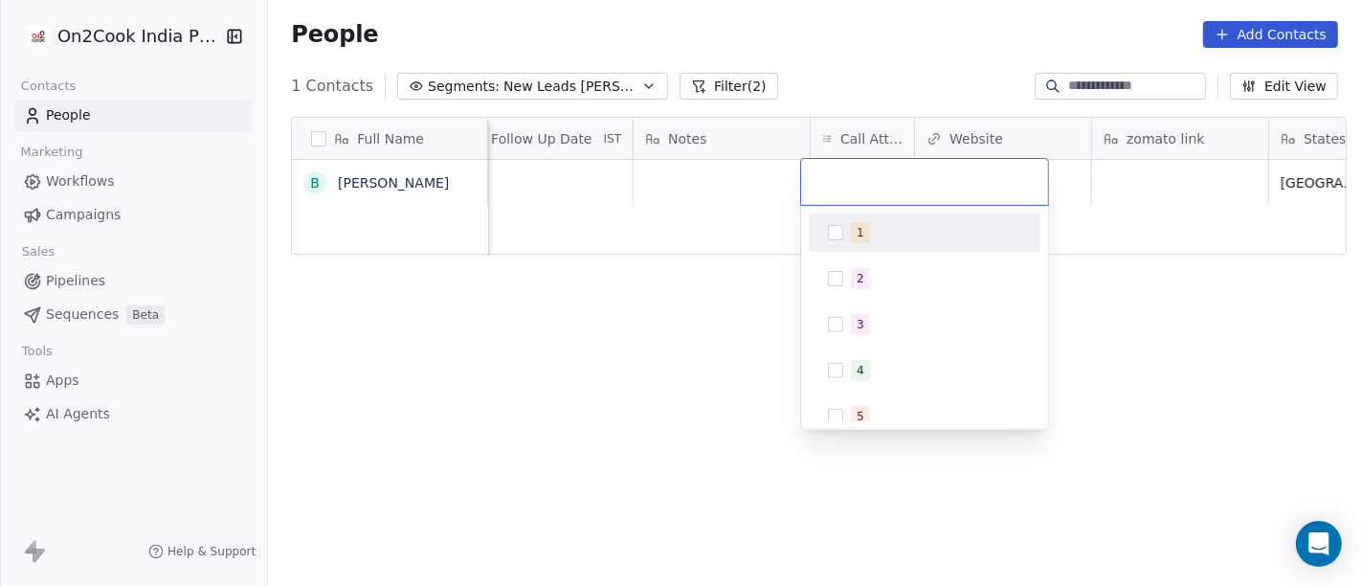
click at [873, 234] on div "1" at bounding box center [936, 232] width 170 height 21
click at [729, 310] on html "On2Cook India Pvt. Ltd. Contacts People Marketing Workflows Campaigns Sales Pip…" at bounding box center [680, 293] width 1361 height 586
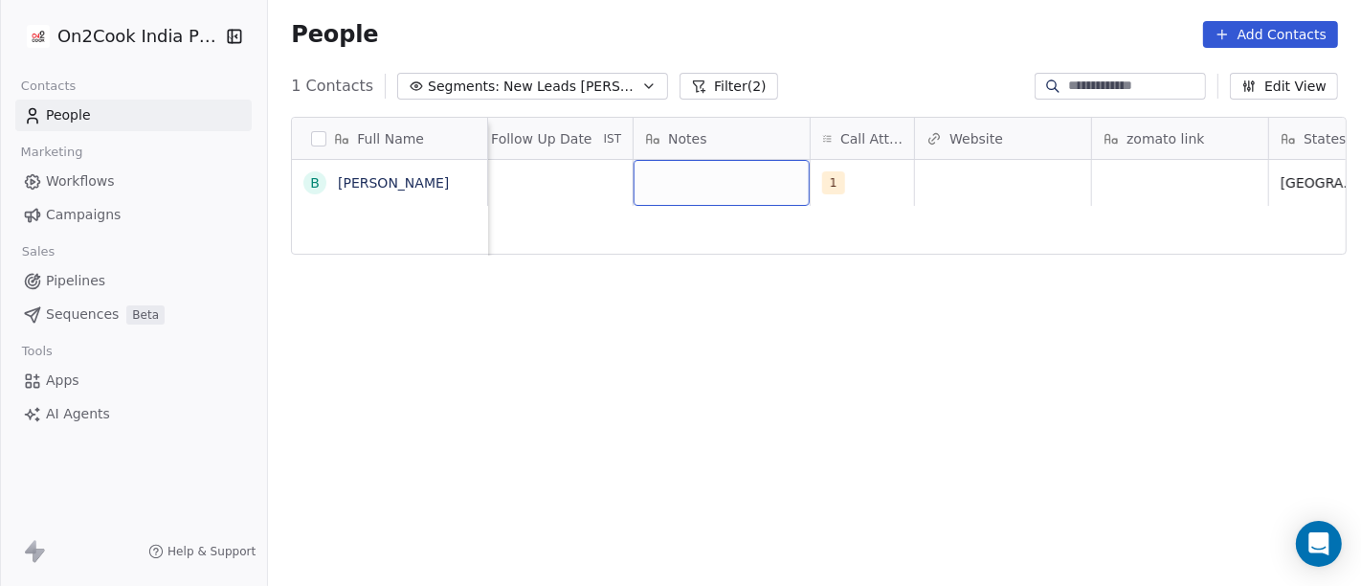
click at [667, 199] on div "grid" at bounding box center [721, 183] width 176 height 46
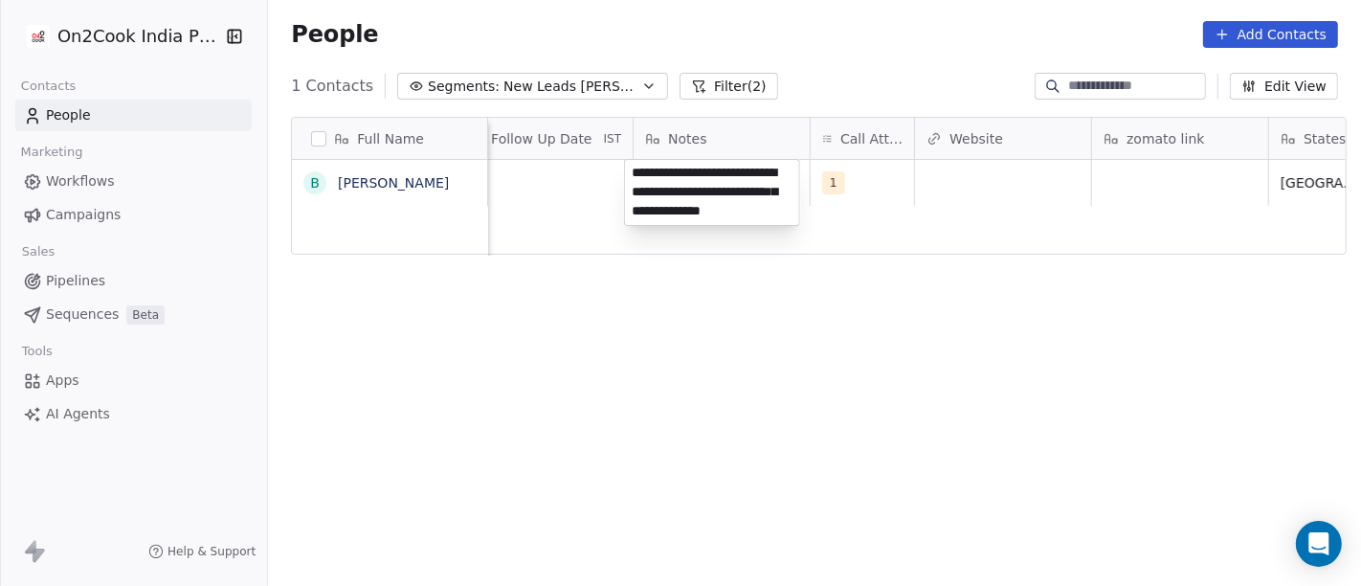
scroll to position [1, 0]
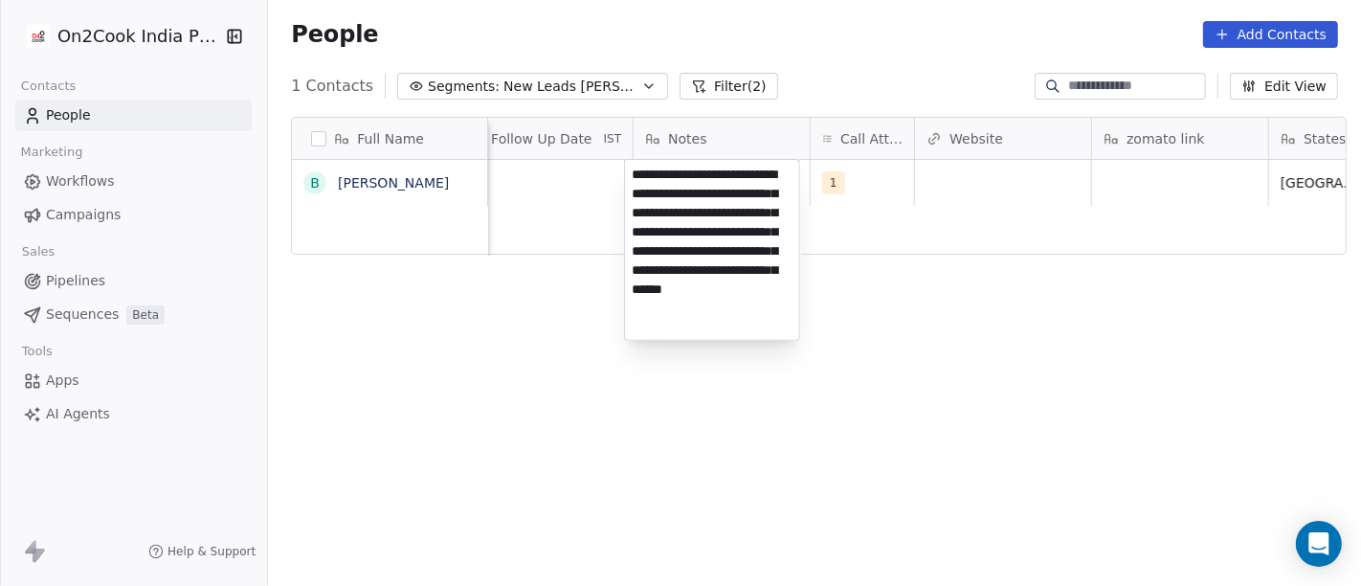
type textarea "**********"
click at [1020, 440] on html "**********" at bounding box center [680, 293] width 1361 height 586
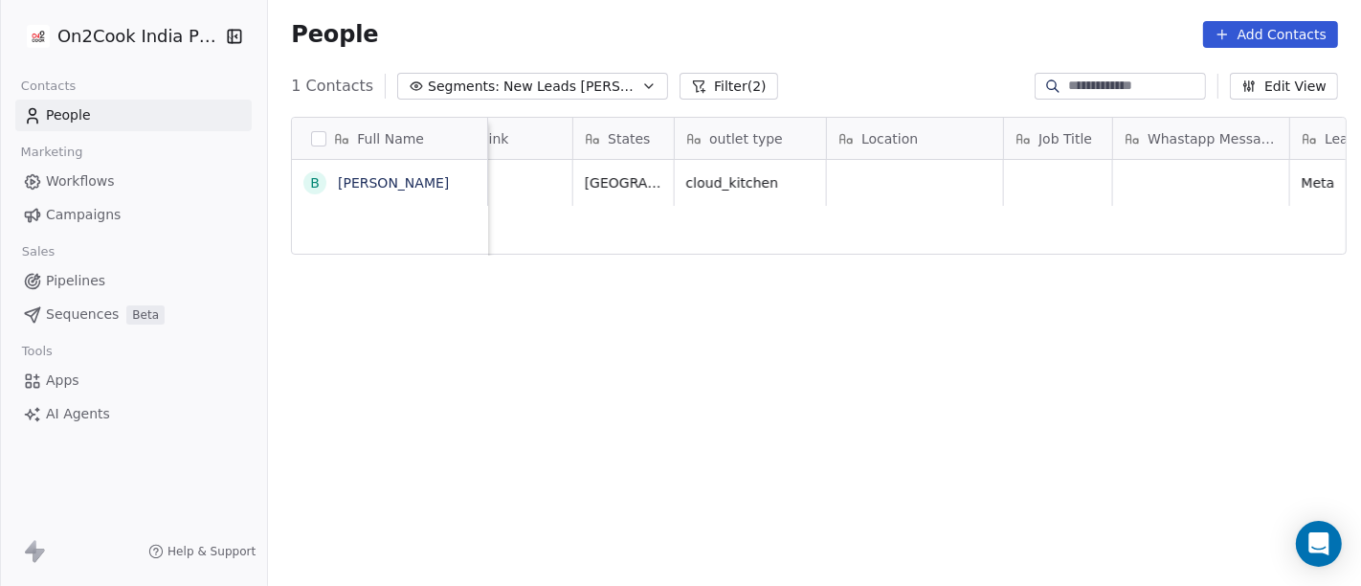
scroll to position [0, 2121]
click at [441, 340] on div "Full Name b [PERSON_NAME] Notes Call Attempts Website zomato link States outlet…" at bounding box center [814, 359] width 1093 height 516
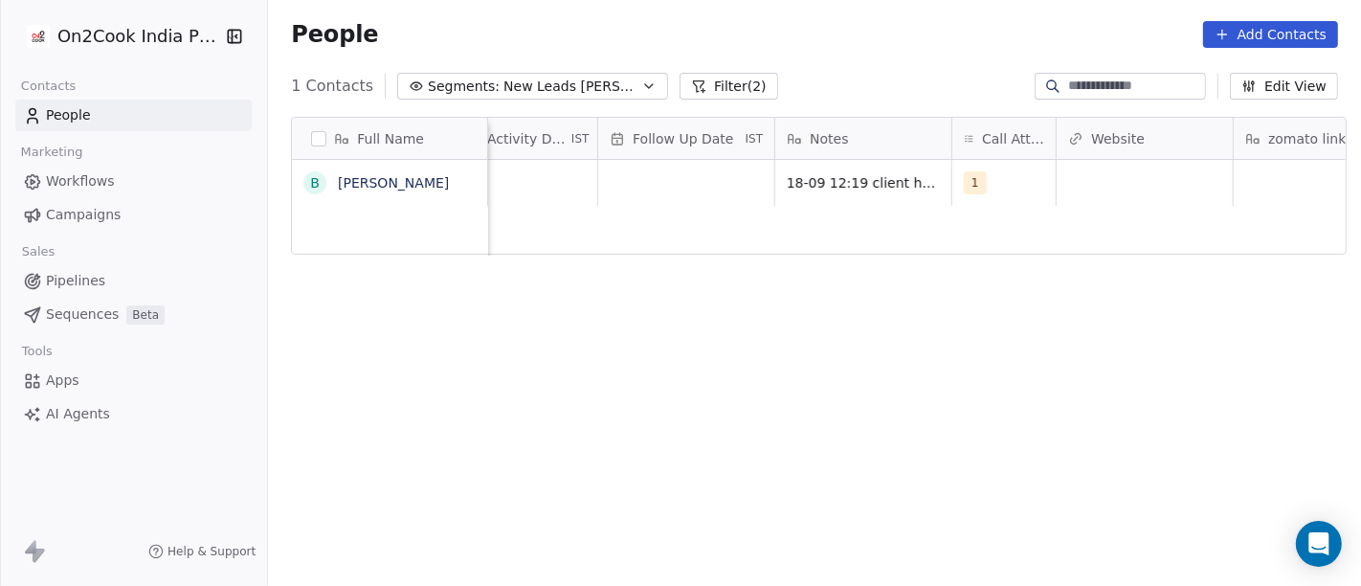
scroll to position [0, 1279]
click at [811, 397] on div "Full Name b [PERSON_NAME] Tags Assignee Sales Rep Last Activity Date IST Follow…" at bounding box center [814, 359] width 1093 height 516
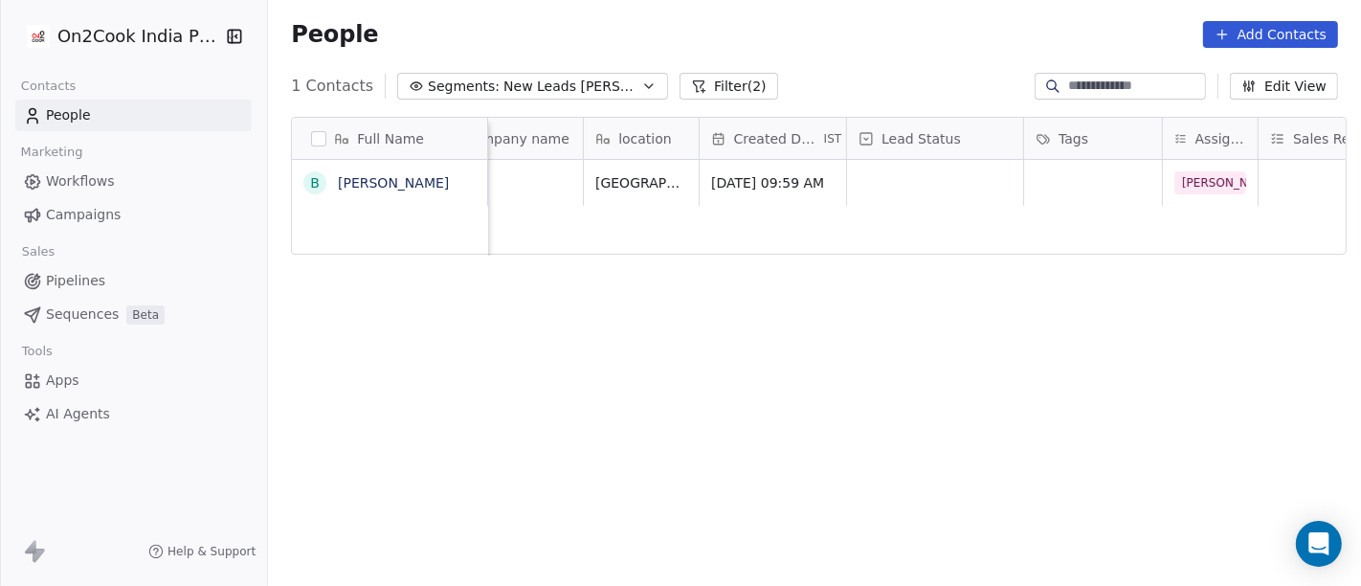
scroll to position [0, 321]
click at [878, 177] on div "grid" at bounding box center [933, 183] width 176 height 46
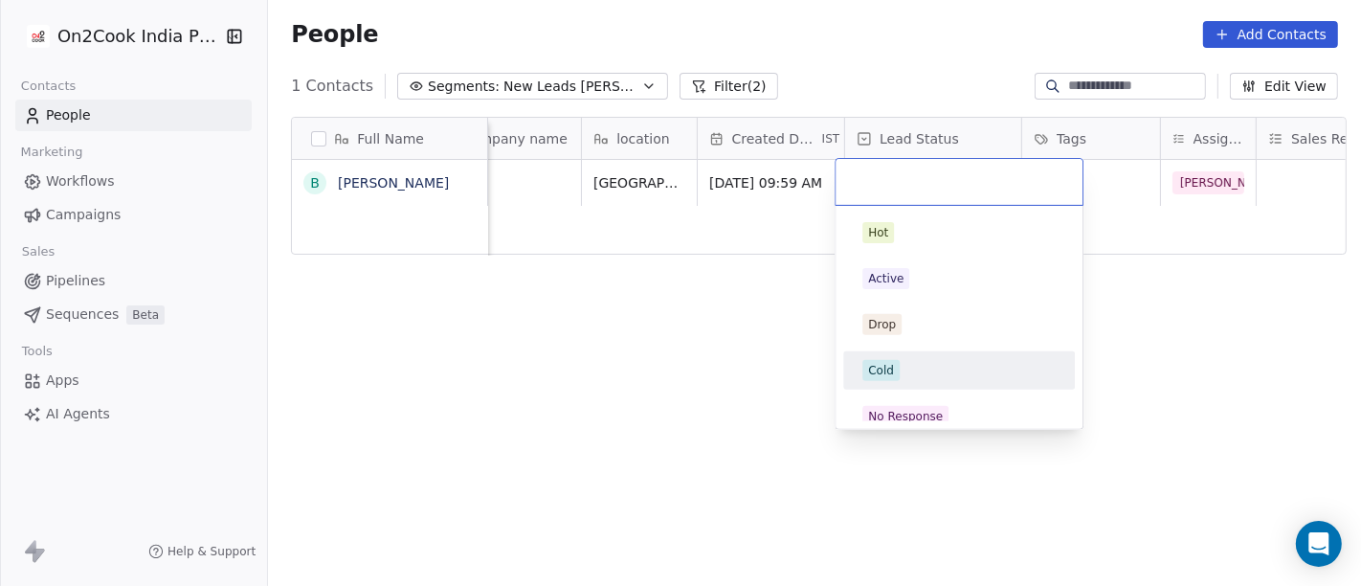
click at [1178, 362] on html "On2Cook India Pvt. Ltd. Contacts People Marketing Workflows Campaigns Sales Pip…" at bounding box center [680, 293] width 1361 height 586
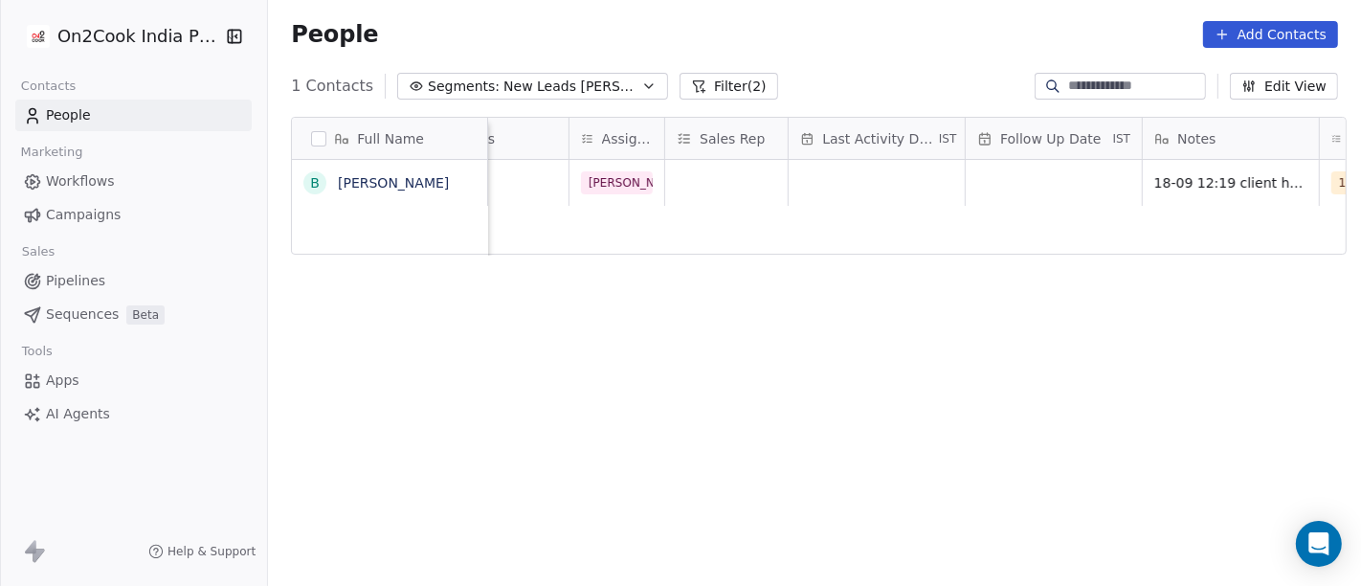
scroll to position [1, 913]
click at [882, 185] on div "grid" at bounding box center [876, 183] width 176 height 46
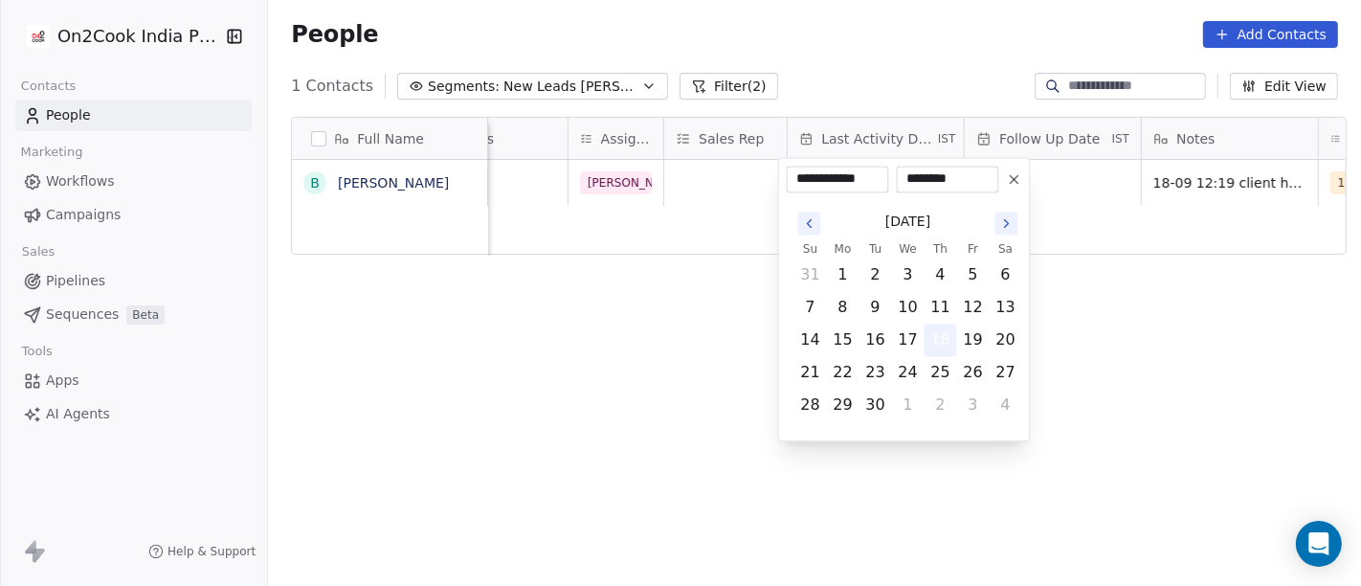
click at [933, 342] on button "18" at bounding box center [940, 339] width 31 height 31
click at [1169, 339] on html "**********" at bounding box center [680, 293] width 1361 height 586
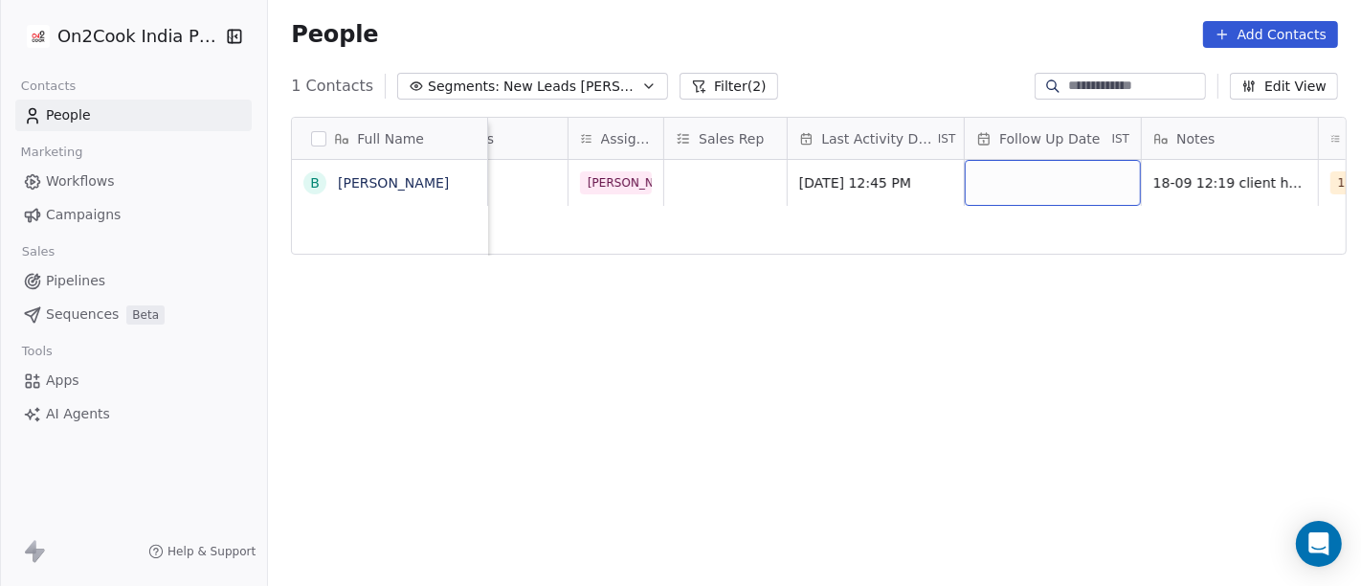
click at [1059, 178] on div "grid" at bounding box center [1053, 183] width 176 height 46
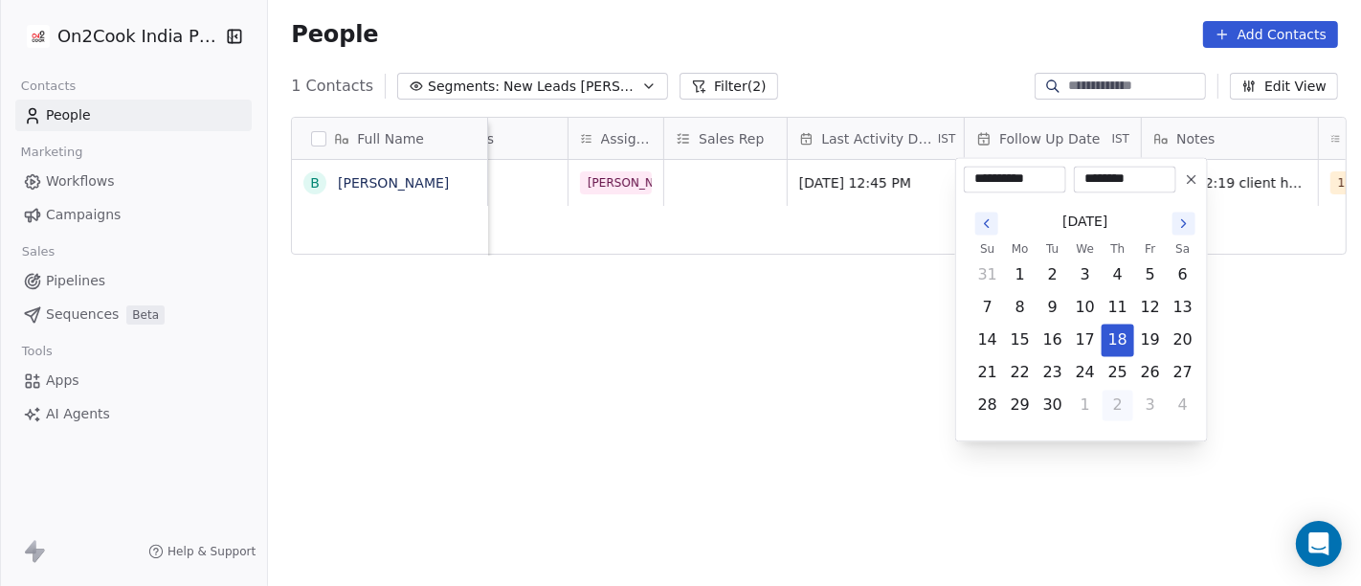
click at [1121, 410] on button "2" at bounding box center [1117, 404] width 31 height 31
type input "**********"
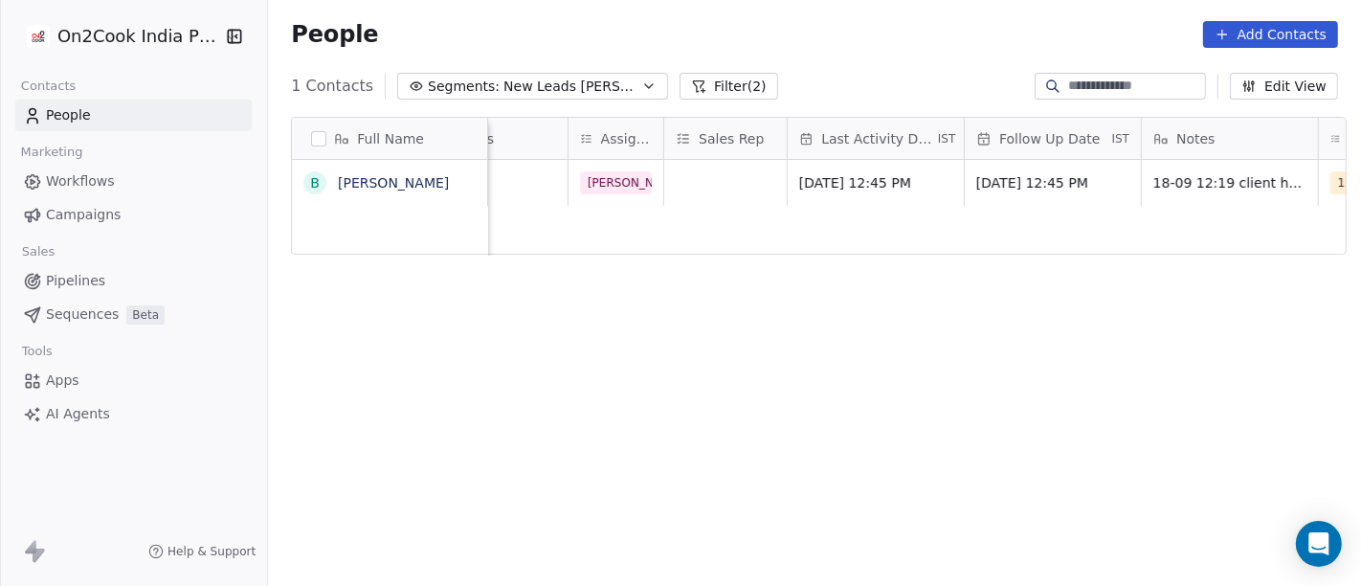
click at [1248, 380] on html "On2Cook India Pvt. Ltd. Contacts People Marketing Workflows Campaigns Sales Pip…" at bounding box center [680, 293] width 1361 height 586
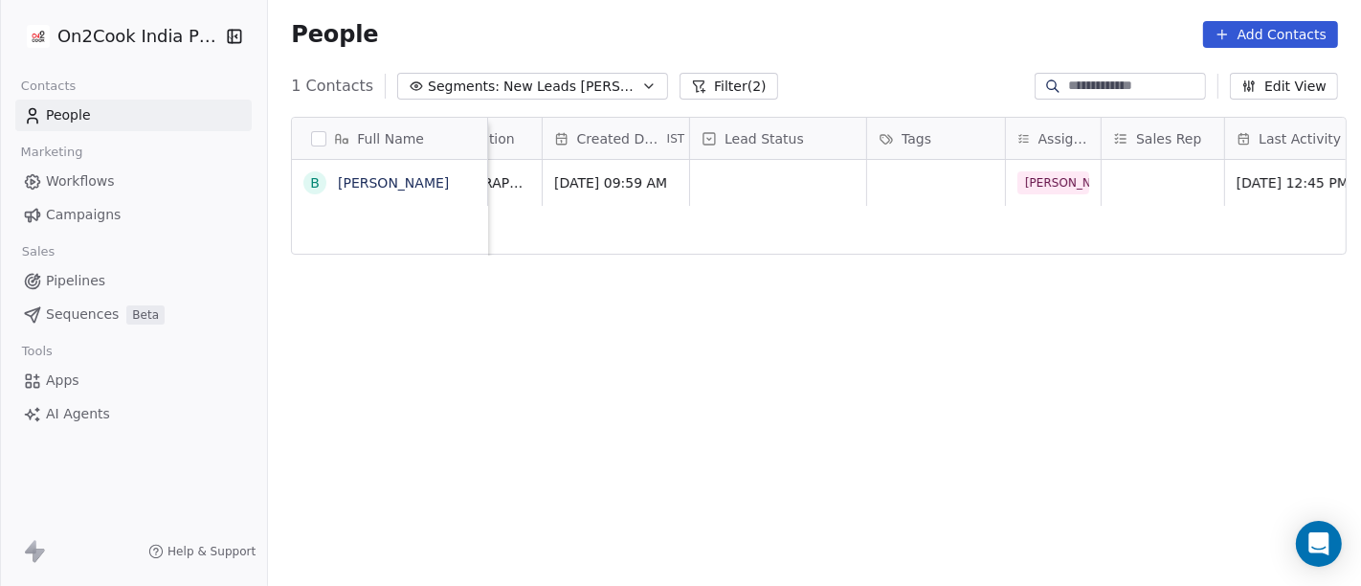
scroll to position [0, 476]
click at [748, 179] on div "grid" at bounding box center [778, 183] width 176 height 46
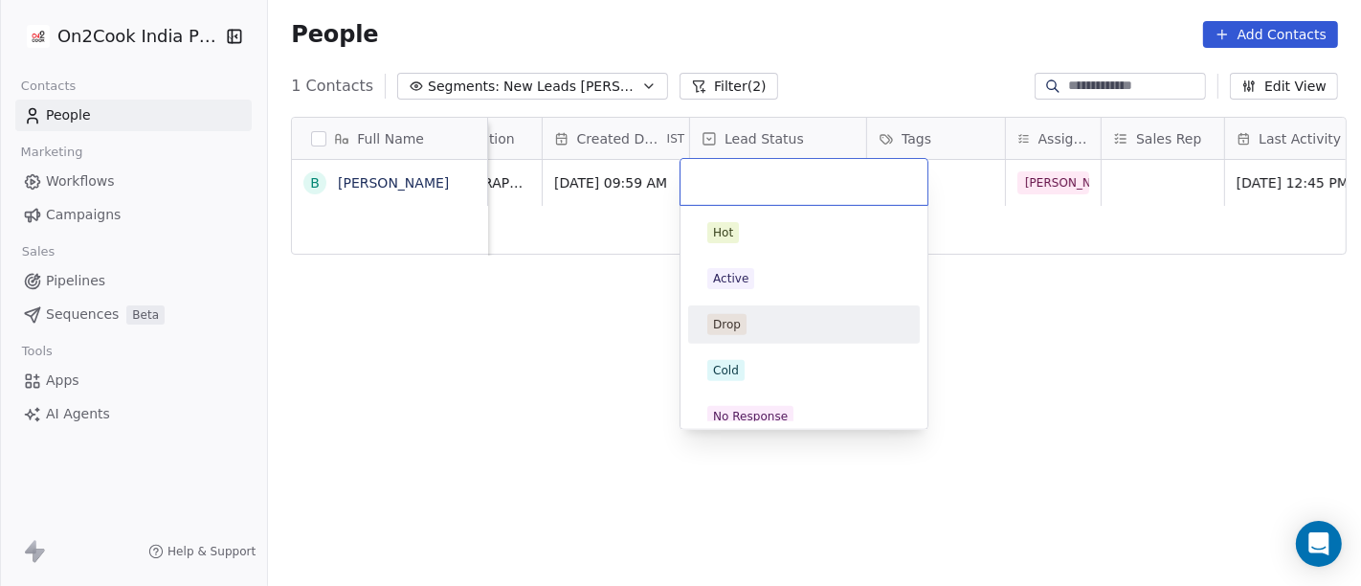
click at [806, 340] on div "Drop" at bounding box center [804, 324] width 232 height 38
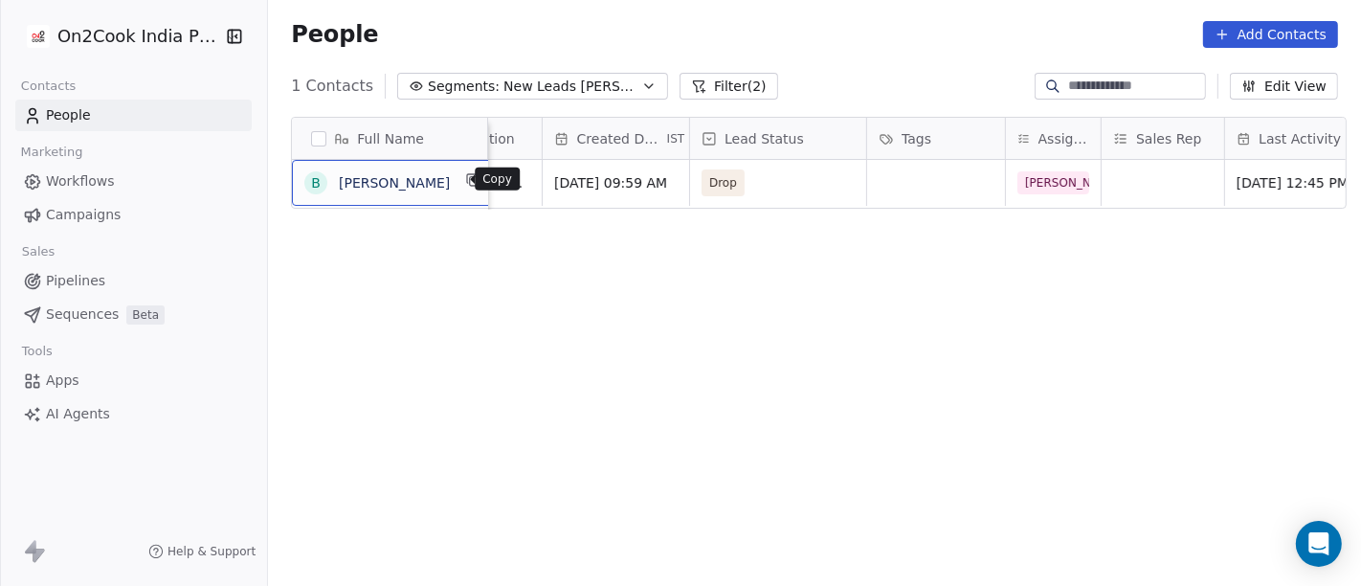
click at [462, 189] on button "grid" at bounding box center [473, 179] width 23 height 23
click at [903, 286] on div "Full Name b [PERSON_NAME] Email Phone Number company name location Created Date…" at bounding box center [814, 359] width 1093 height 516
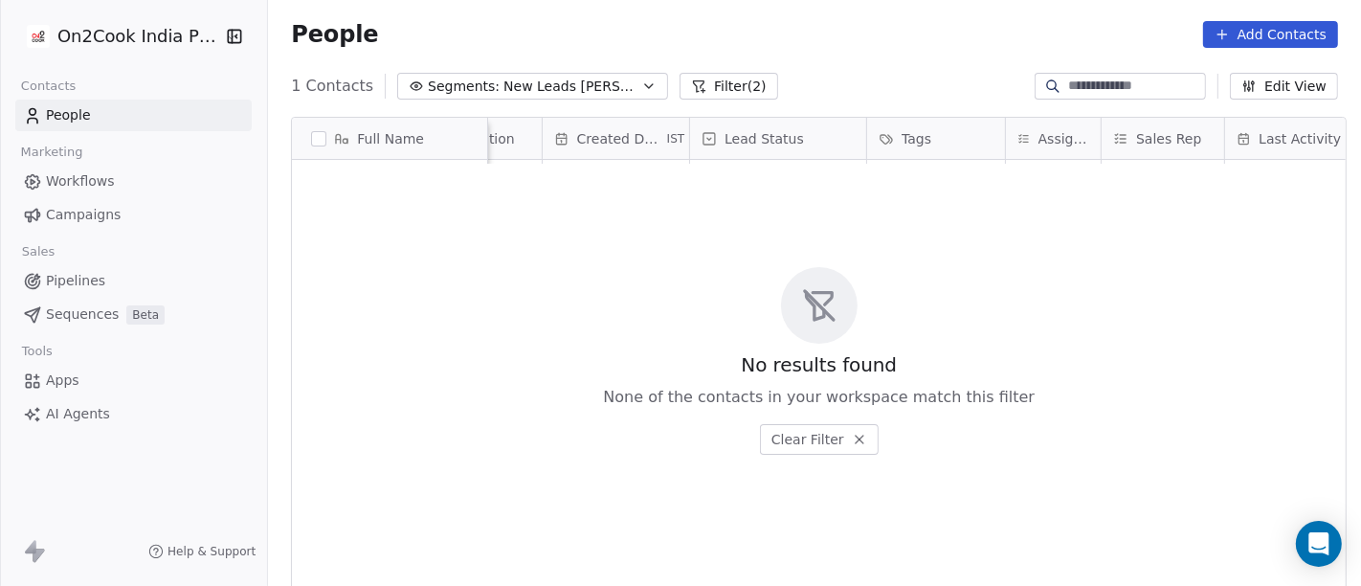
click at [855, 68] on div "People Add Contacts" at bounding box center [814, 34] width 1093 height 73
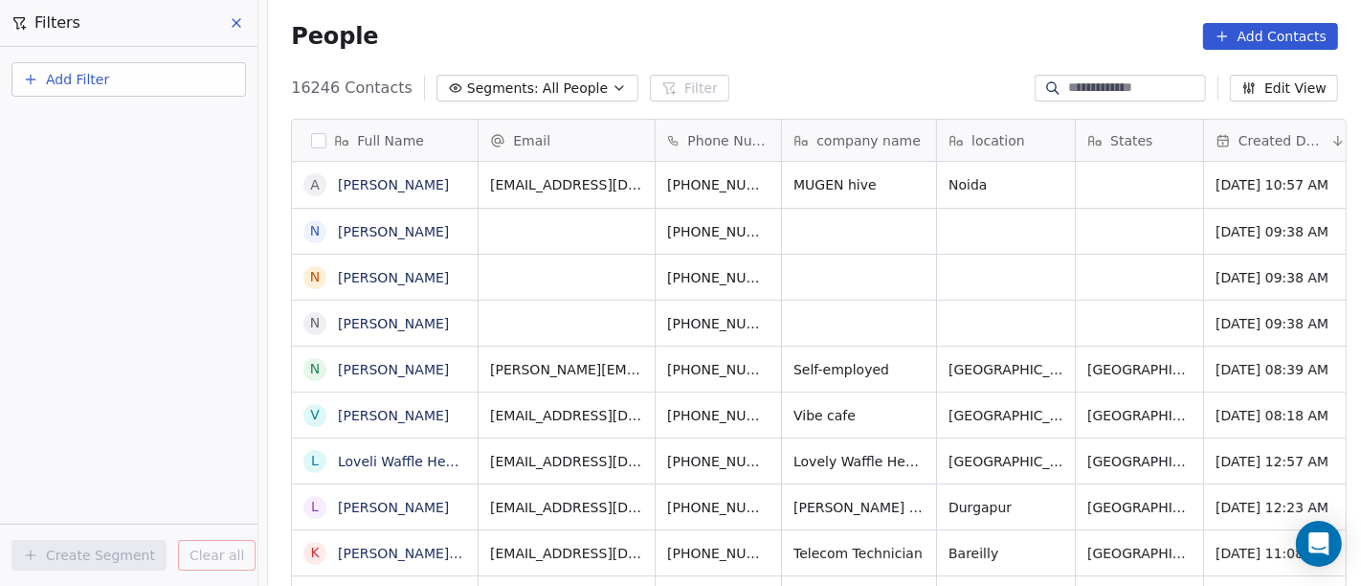
scroll to position [500, 1085]
click at [574, 85] on span "All People" at bounding box center [575, 88] width 65 height 20
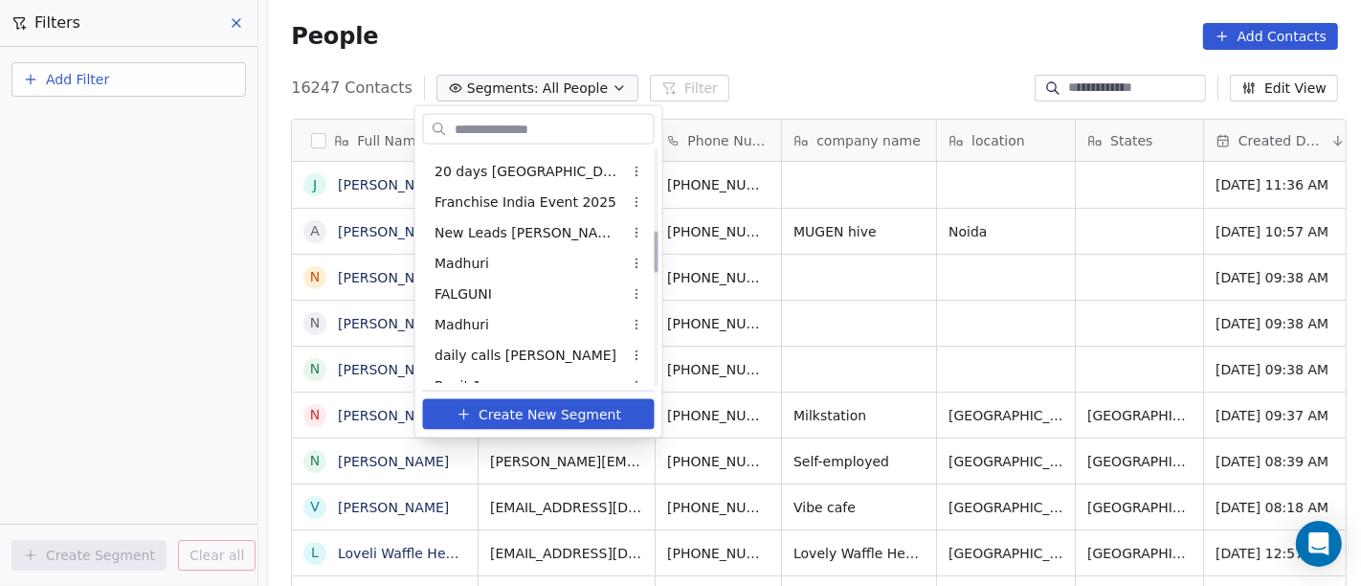
scroll to position [531, 0]
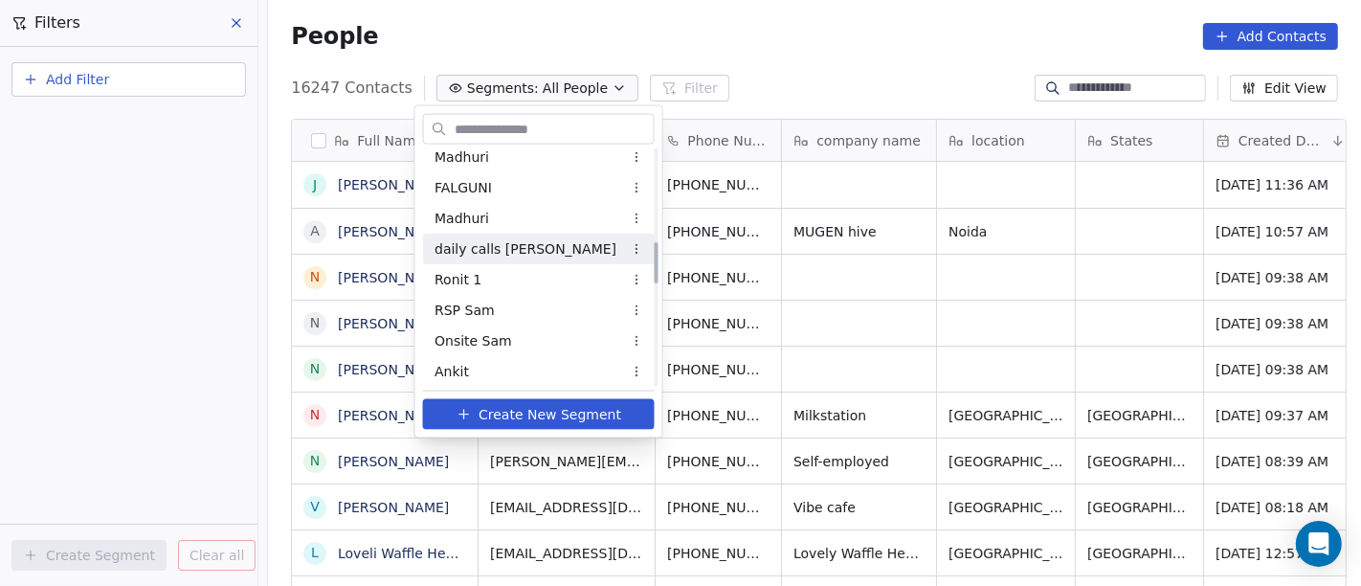
click at [502, 257] on div "daily calls salim" at bounding box center [539, 248] width 232 height 31
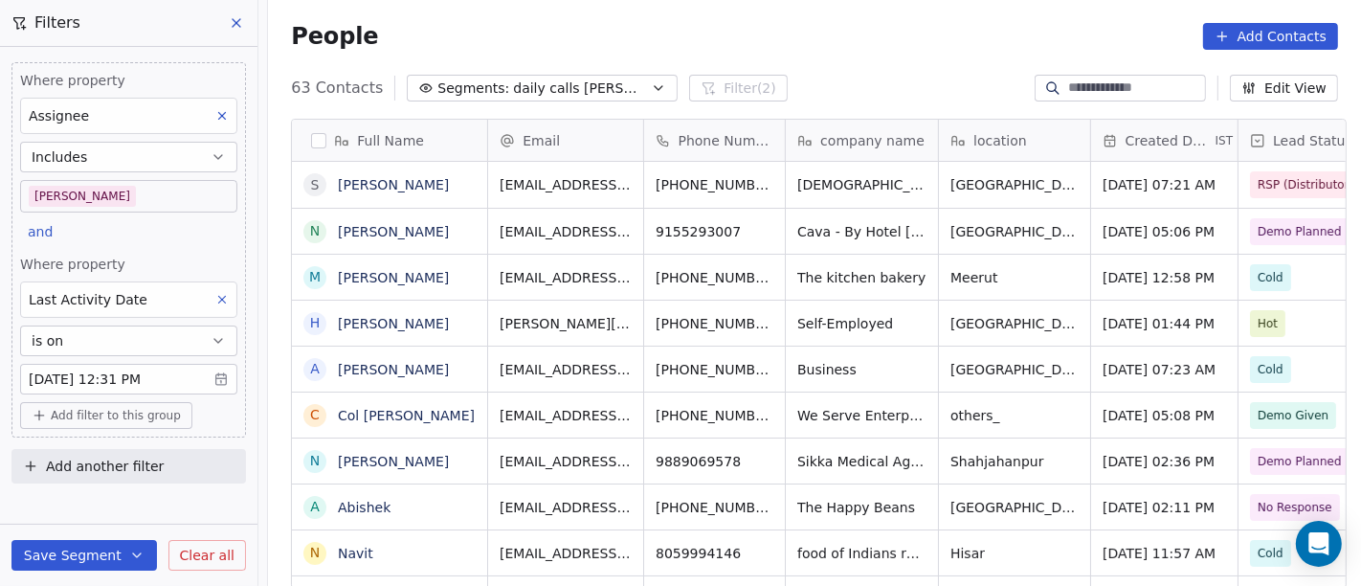
scroll to position [500, 1085]
click at [129, 384] on body "On2Cook India Pvt. Ltd. Contacts People Marketing Workflows Campaigns Sales Pip…" at bounding box center [680, 293] width 1361 height 586
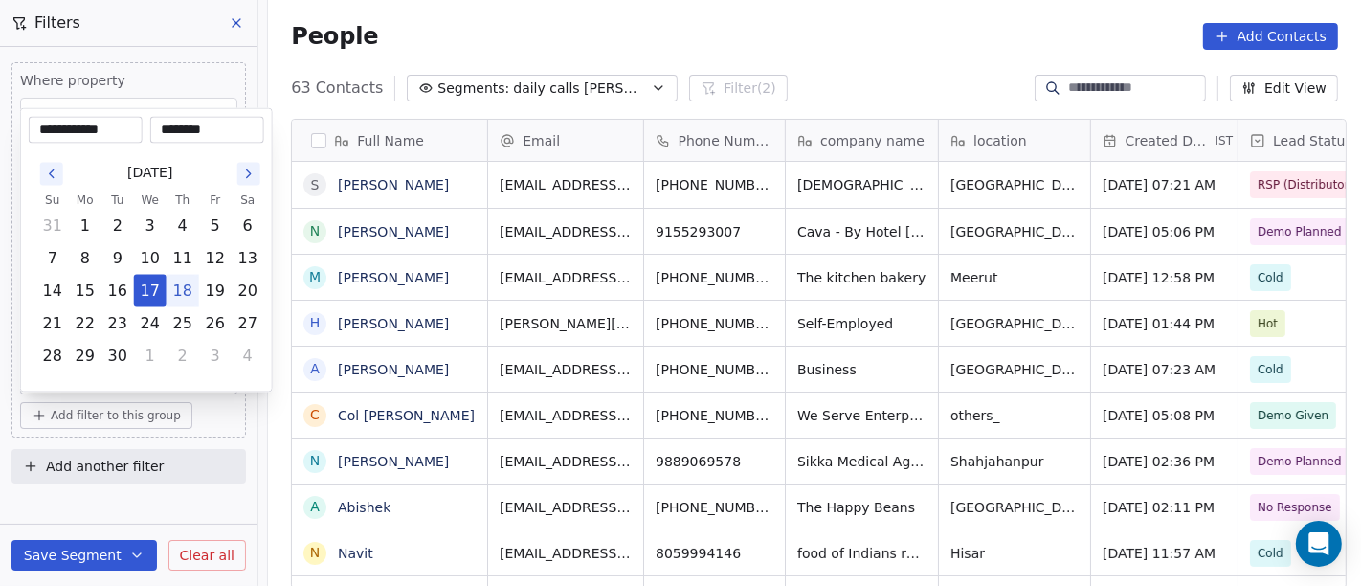
click at [181, 285] on button "18" at bounding box center [182, 291] width 31 height 31
type input "**********"
click at [756, 35] on html "On2Cook India Pvt. Ltd. Contacts People Marketing Workflows Campaigns Sales Pip…" at bounding box center [680, 293] width 1361 height 586
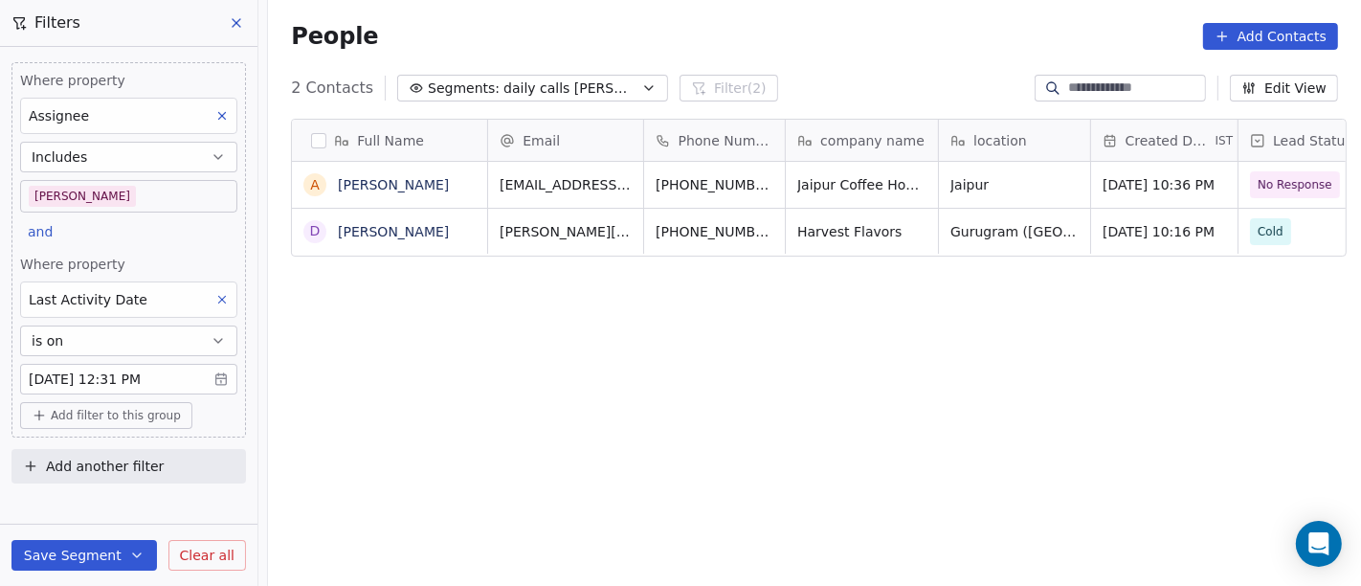
click at [95, 566] on button "Save Segment" at bounding box center [83, 555] width 145 height 31
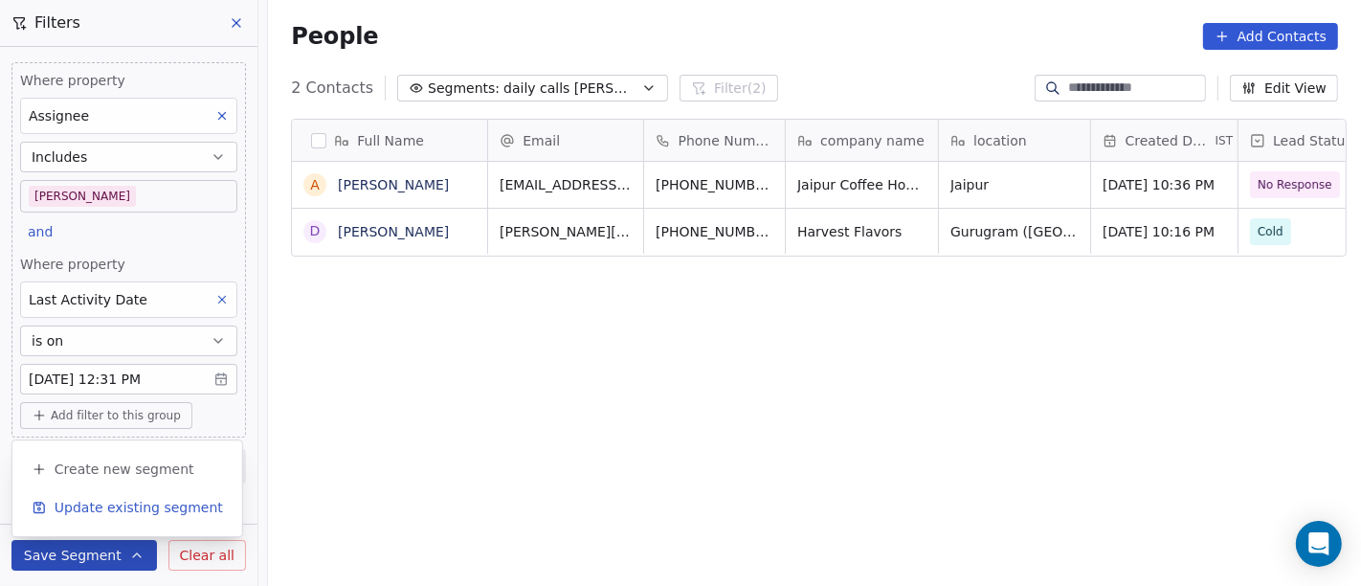
click at [96, 513] on span "Update existing segment" at bounding box center [139, 507] width 168 height 19
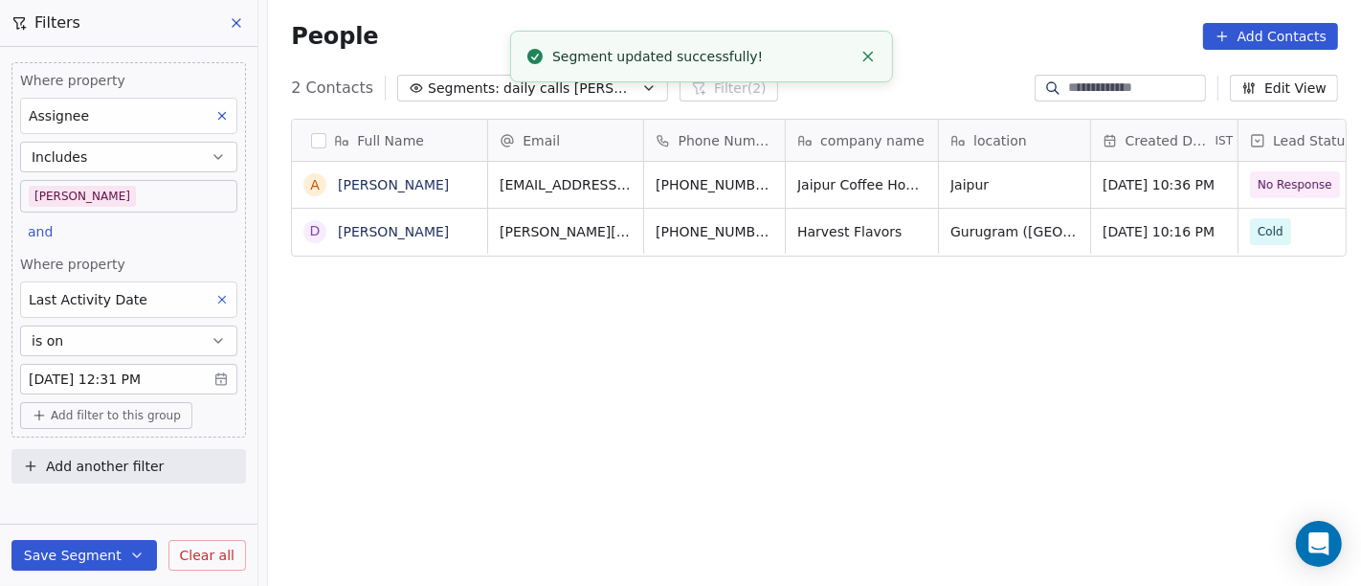
click at [524, 438] on div "Full Name A Abhay Shekhawat D Dipali Pujara Email Phone Number company name loc…" at bounding box center [814, 361] width 1093 height 516
click at [109, 209] on body "On2Cook India Pvt. Ltd. Contacts People Marketing Workflows Campaigns Sales Pip…" at bounding box center [680, 293] width 1361 height 586
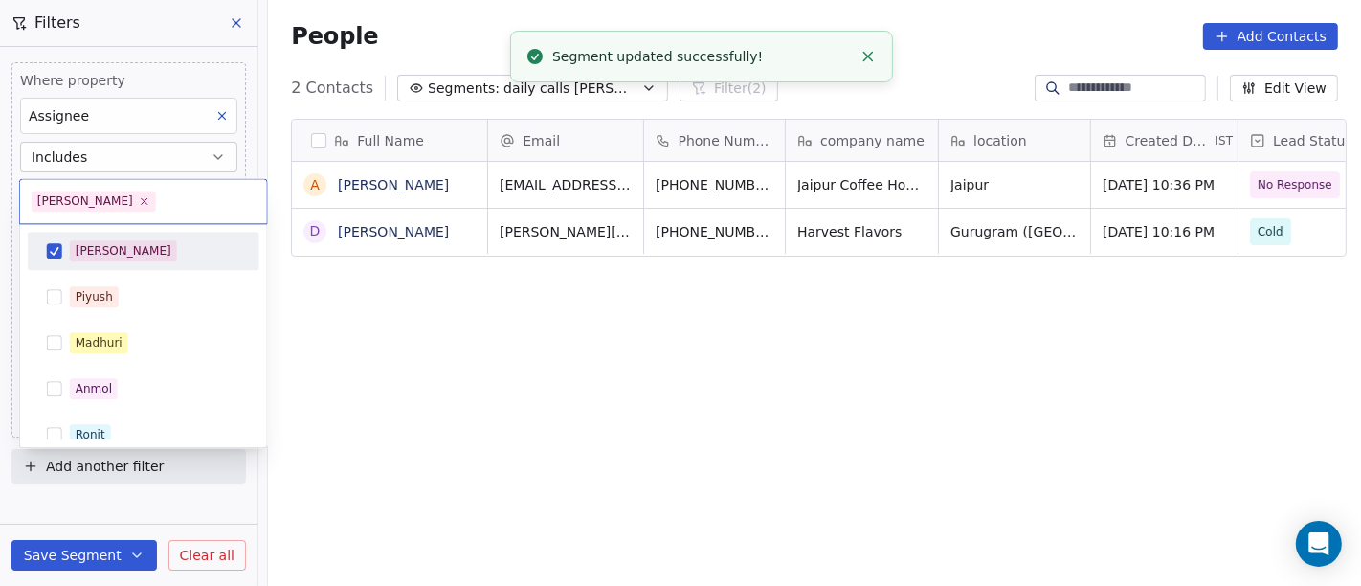
click at [142, 250] on div "[PERSON_NAME]" at bounding box center [155, 250] width 170 height 21
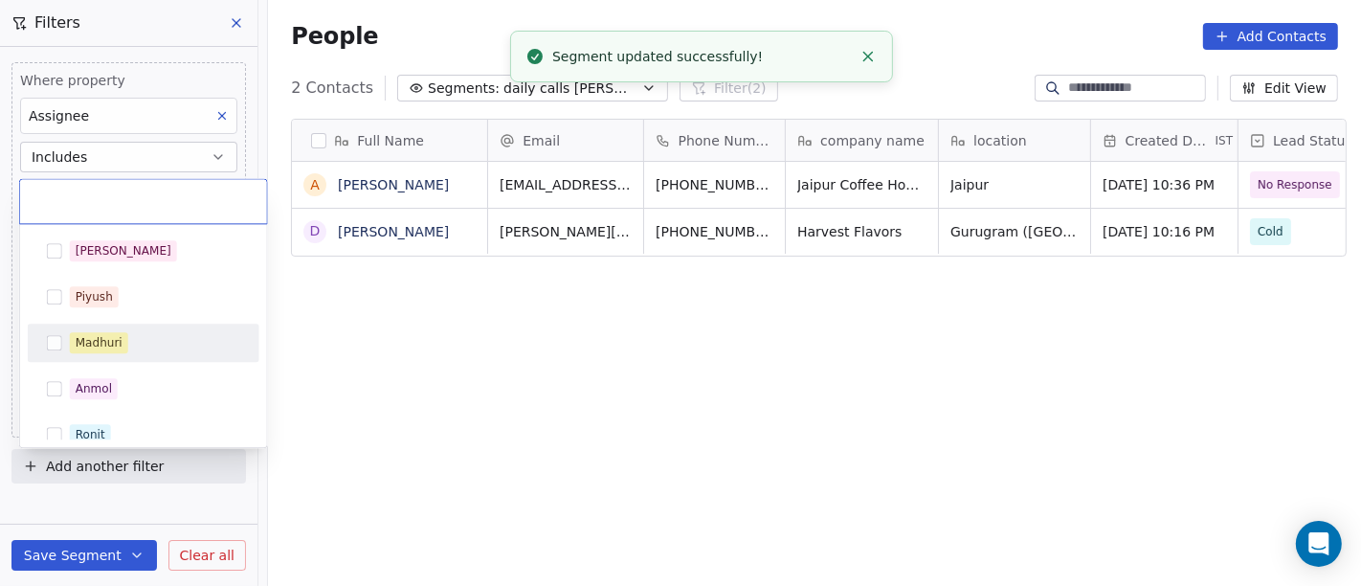
click at [151, 335] on div "Madhuri" at bounding box center [155, 342] width 170 height 21
click at [590, 416] on html "On2Cook India Pvt. Ltd. Contacts People Marketing Workflows Campaigns Sales Pip…" at bounding box center [680, 293] width 1361 height 586
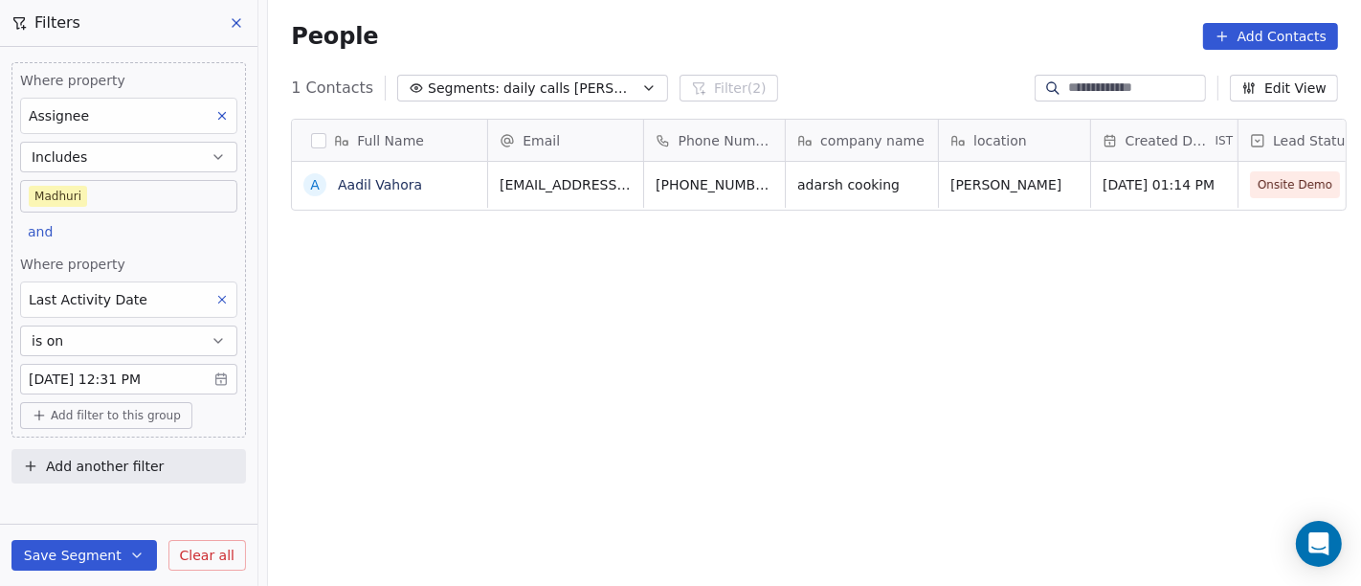
click at [136, 195] on body "On2Cook India Pvt. Ltd. Contacts People Marketing Workflows Campaigns Sales Pip…" at bounding box center [680, 293] width 1361 height 586
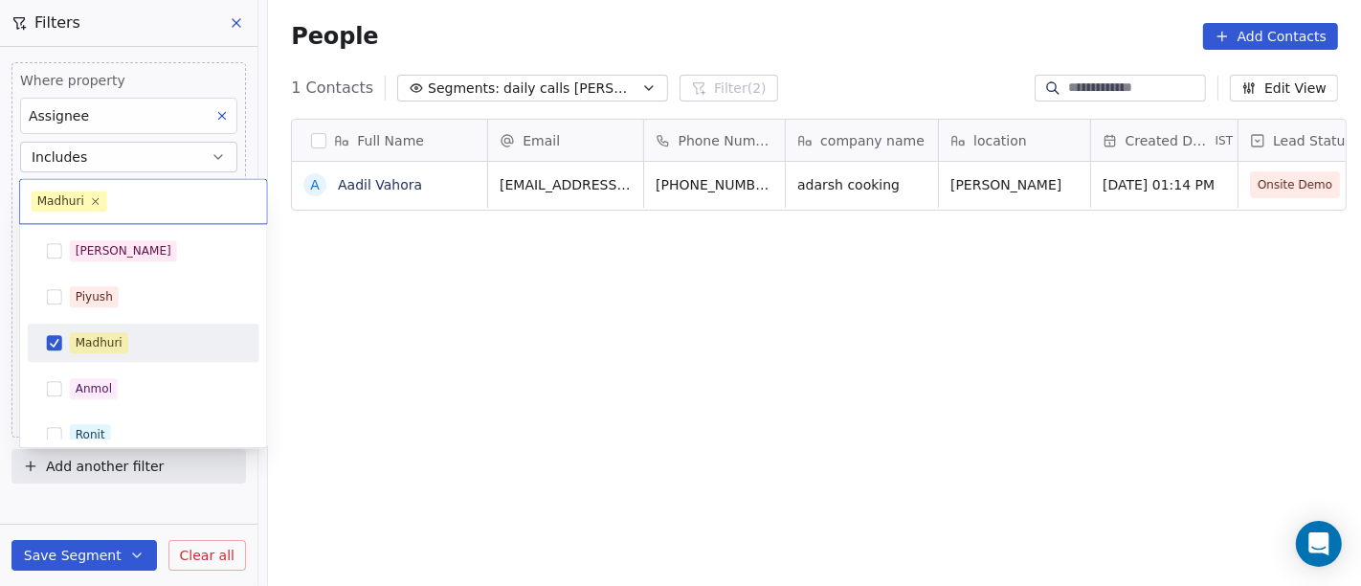
click at [125, 332] on div "Madhuri" at bounding box center [155, 342] width 170 height 21
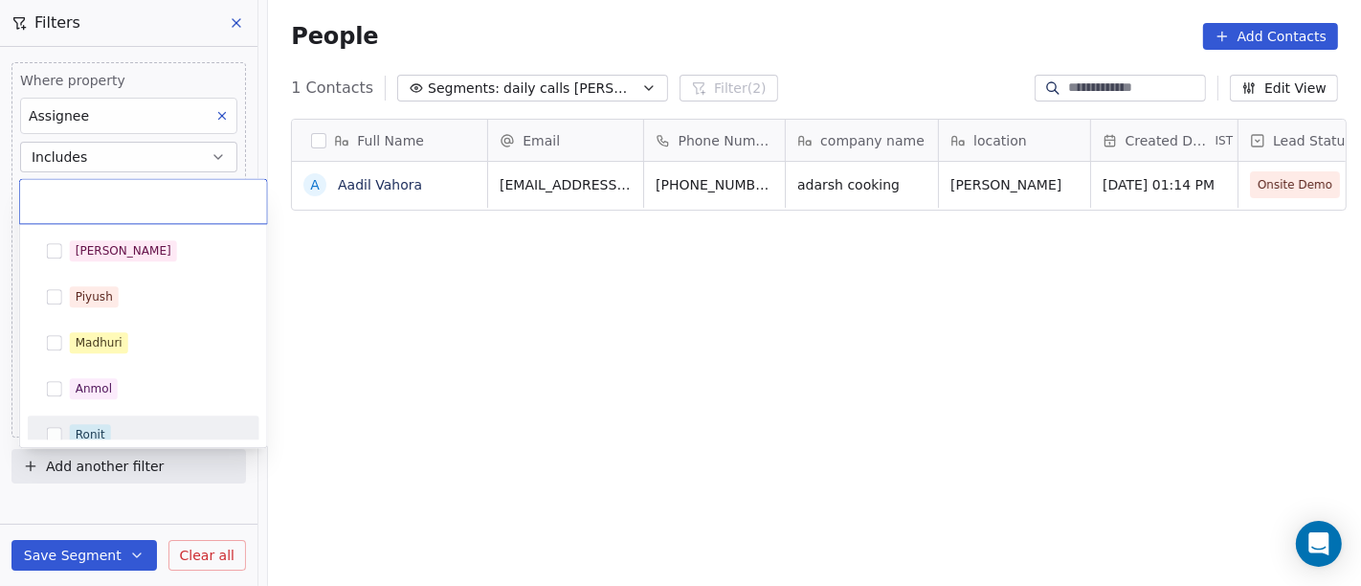
click at [128, 425] on div "Ronit" at bounding box center [155, 434] width 170 height 21
click at [552, 361] on html "On2Cook India Pvt. Ltd. Contacts People Marketing Workflows Campaigns Sales Pip…" at bounding box center [680, 293] width 1361 height 586
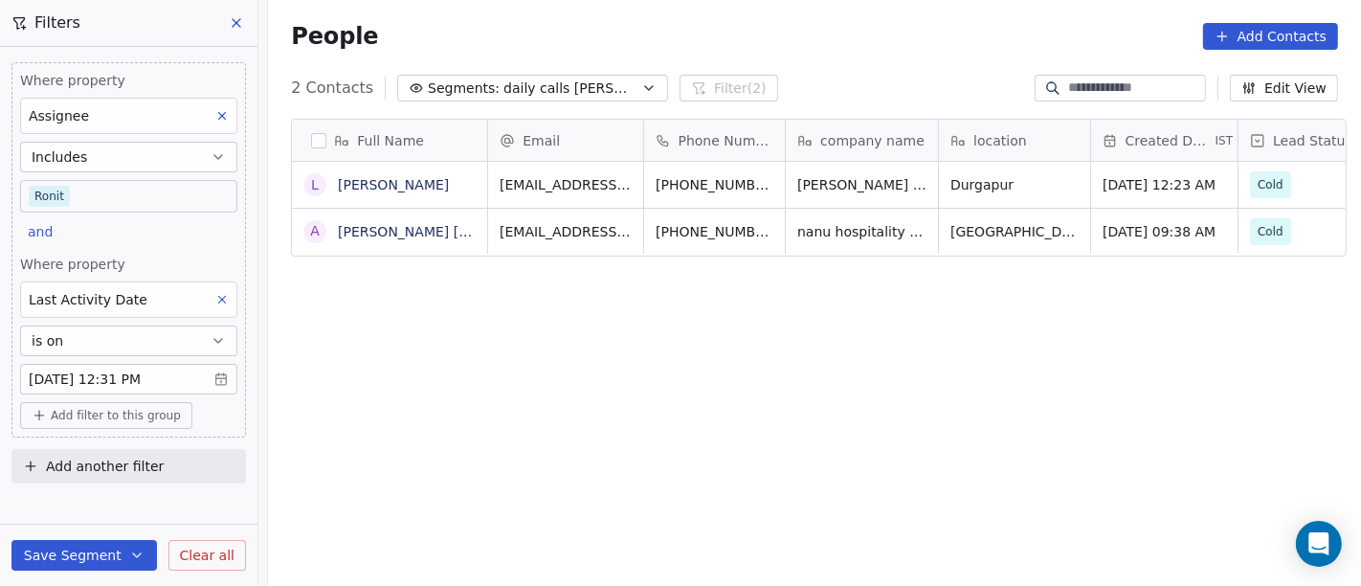
click at [125, 189] on body "On2Cook India Pvt. Ltd. Contacts People Marketing Workflows Campaigns Sales Pip…" at bounding box center [680, 293] width 1361 height 586
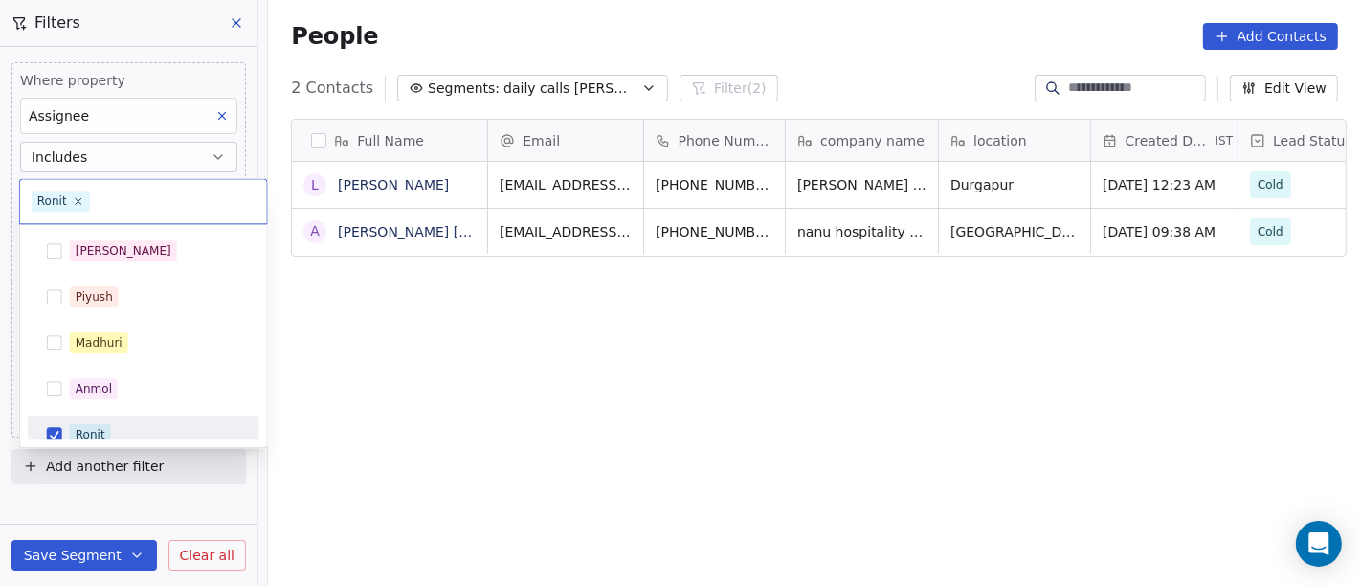
scroll to position [13, 0]
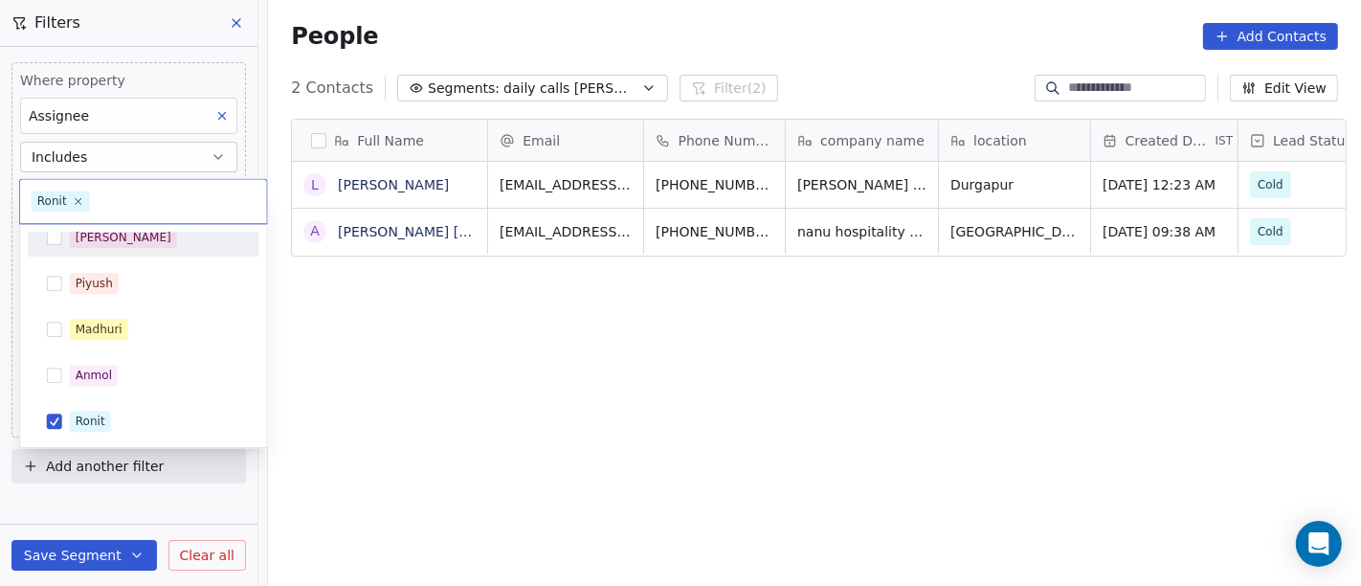
click at [180, 248] on div "[PERSON_NAME]" at bounding box center [143, 237] width 216 height 31
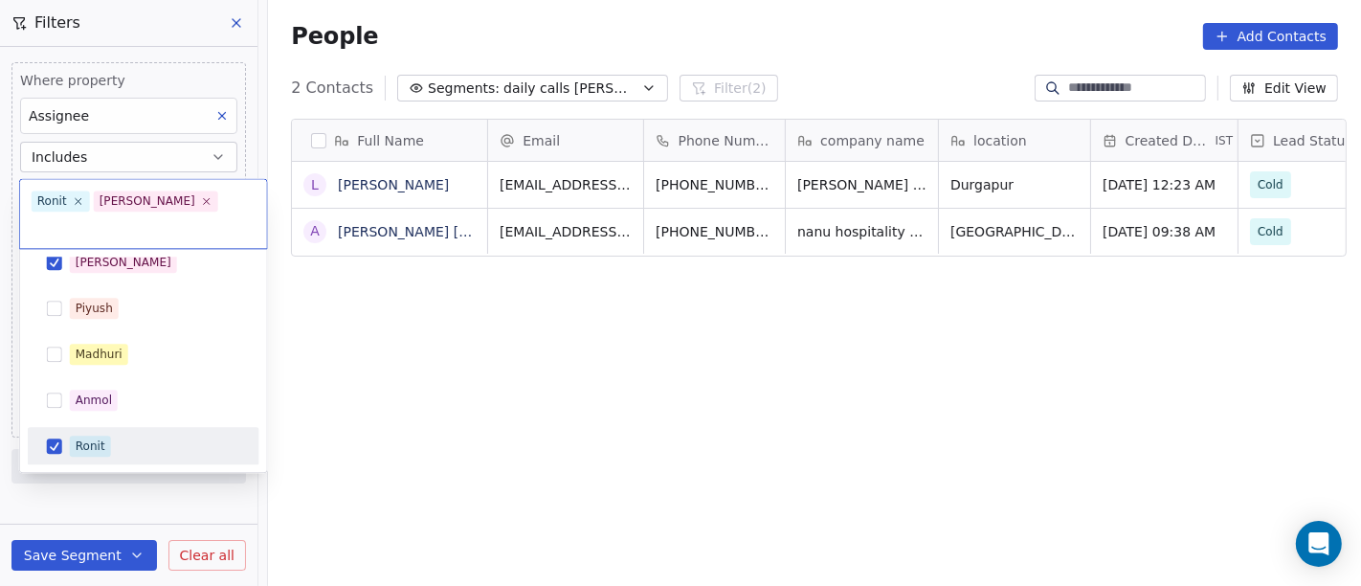
click at [142, 435] on div "Ronit" at bounding box center [155, 445] width 170 height 21
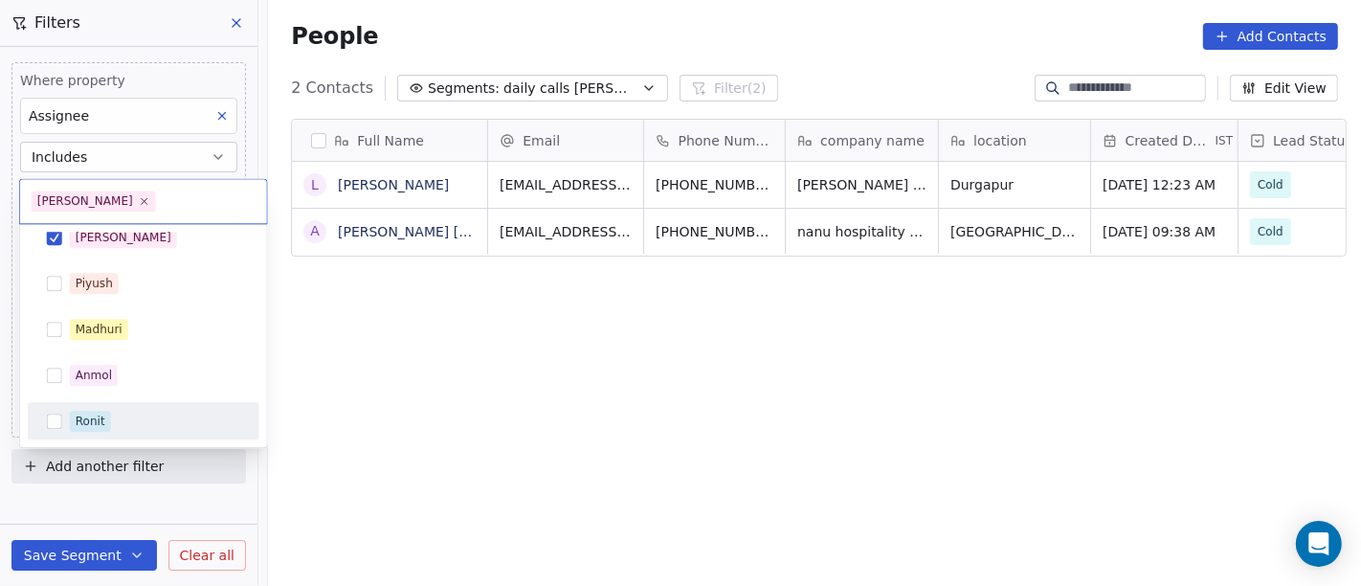
click at [620, 406] on html "On2Cook India Pvt. Ltd. Contacts People Marketing Workflows Campaigns Sales Pip…" at bounding box center [680, 293] width 1361 height 586
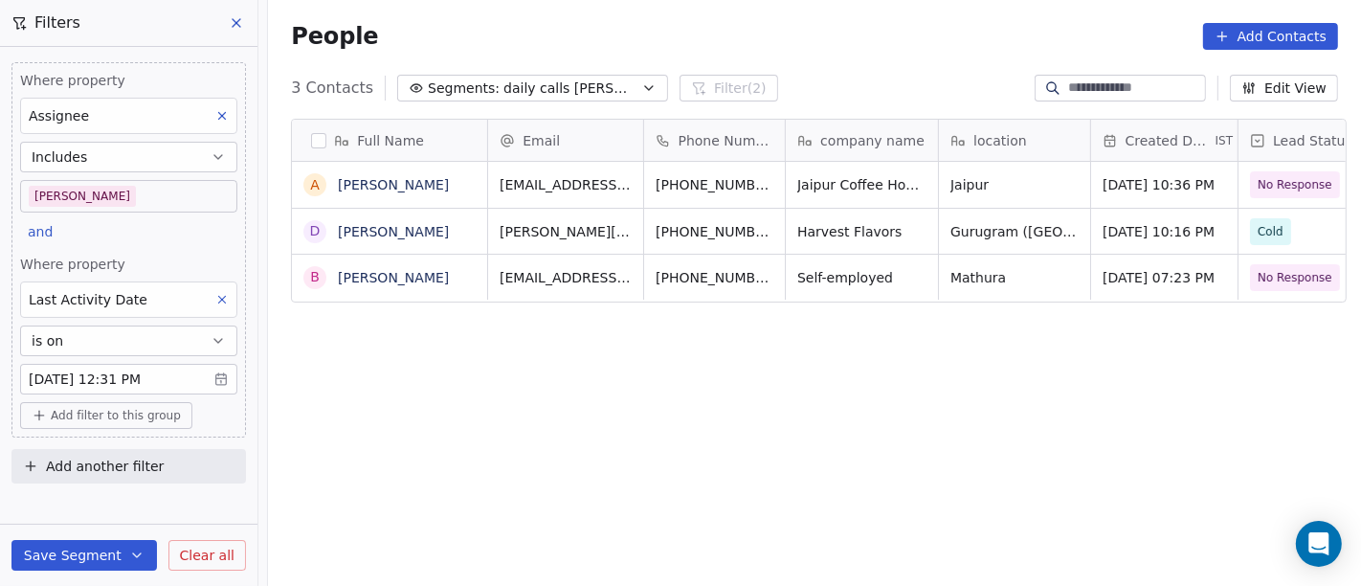
click at [626, 468] on div "Full Name A Abhay Shekhawat D Dipali Pujara B Balkrishan Sharma Email Phone Num…" at bounding box center [814, 361] width 1093 height 516
click at [723, 469] on div "Full Name A Abhay Shekhawat D Dipali Pujara J Jotinder Singh Sidhu Email Phone …" at bounding box center [814, 361] width 1093 height 516
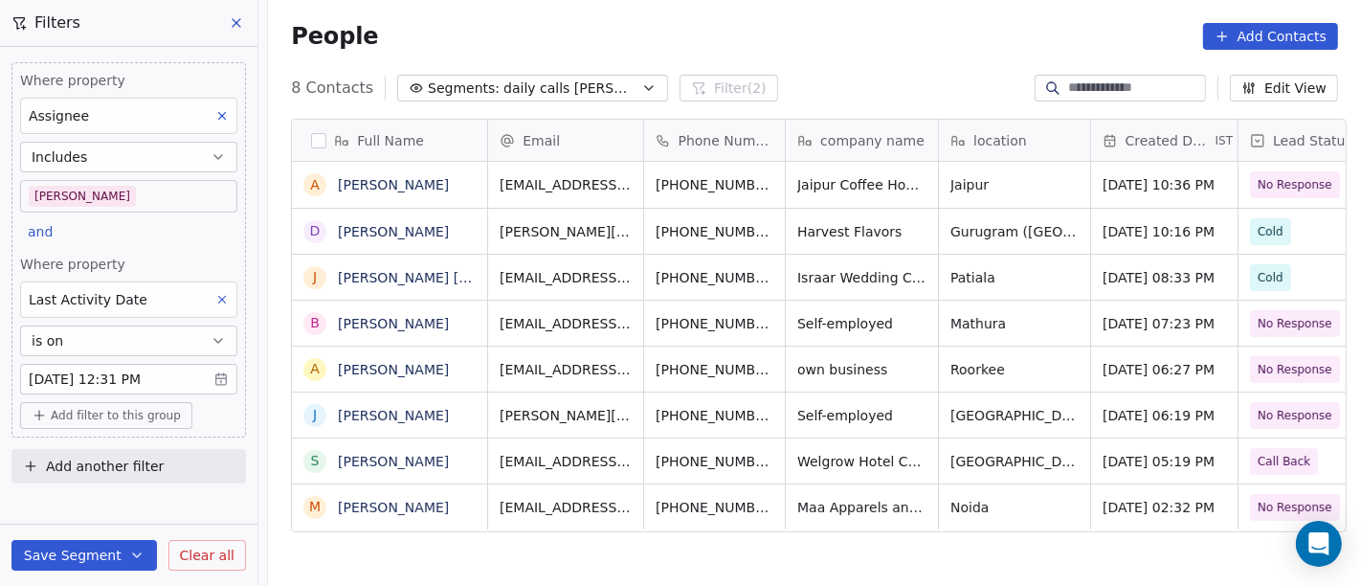
click at [65, 192] on body "On2Cook India Pvt. Ltd. Contacts People Marketing Workflows Campaigns Sales Pip…" at bounding box center [680, 293] width 1361 height 586
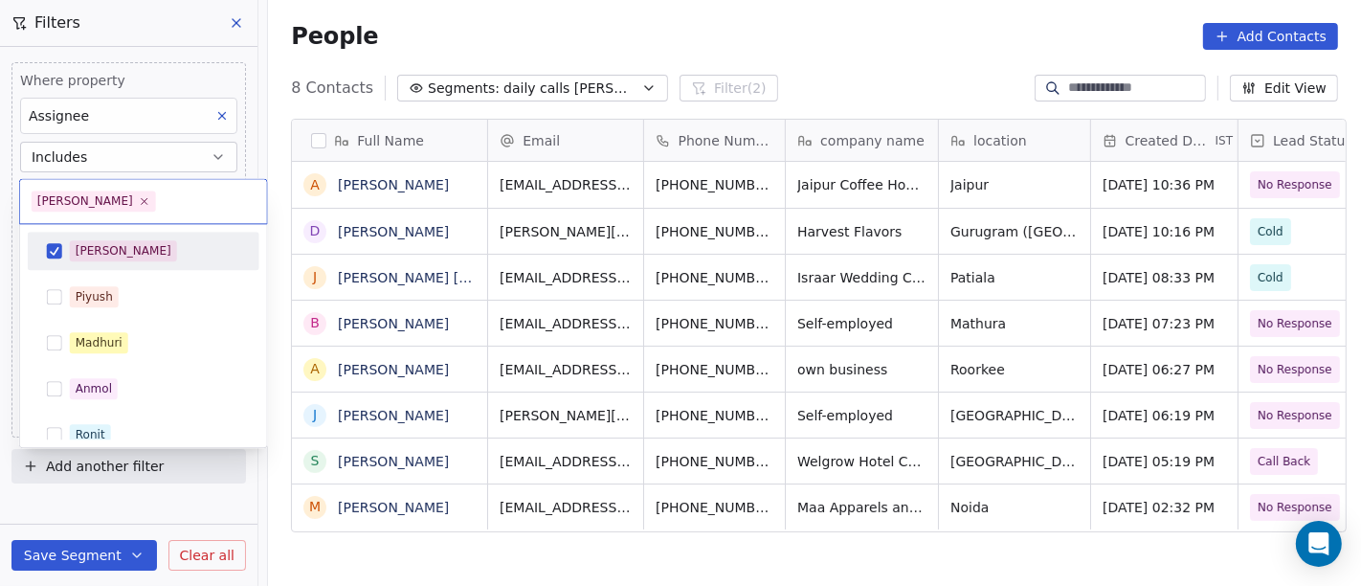
click at [96, 276] on div "Salim Piyush Madhuri Anmol Ronit Saurabh Sapan Falguni Mary Ajay Ankit Rohit Sh…" at bounding box center [144, 526] width 232 height 589
click at [93, 255] on div "[PERSON_NAME]" at bounding box center [124, 250] width 96 height 17
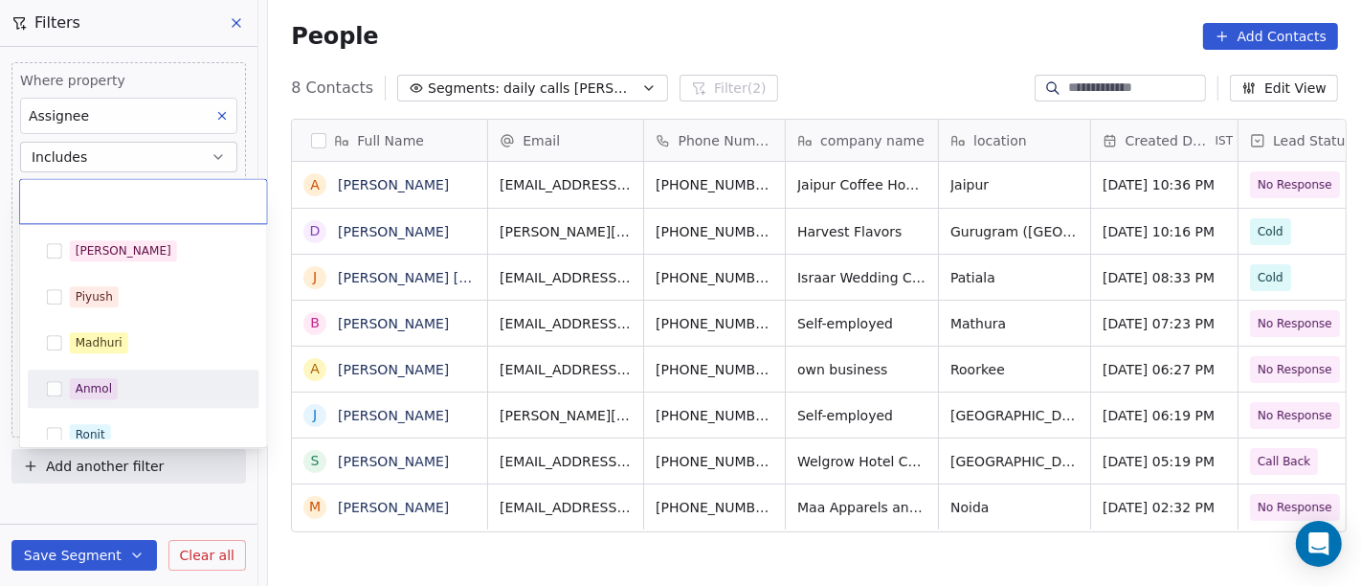
click at [122, 411] on div "Salim Piyush Madhuri Anmol Ronit Saurabh Sapan Falguni Mary Ajay Ankit Rohit Sh…" at bounding box center [144, 526] width 232 height 589
click at [117, 392] on div "Anmol" at bounding box center [155, 388] width 170 height 21
click at [102, 375] on div "Anmol" at bounding box center [143, 388] width 216 height 31
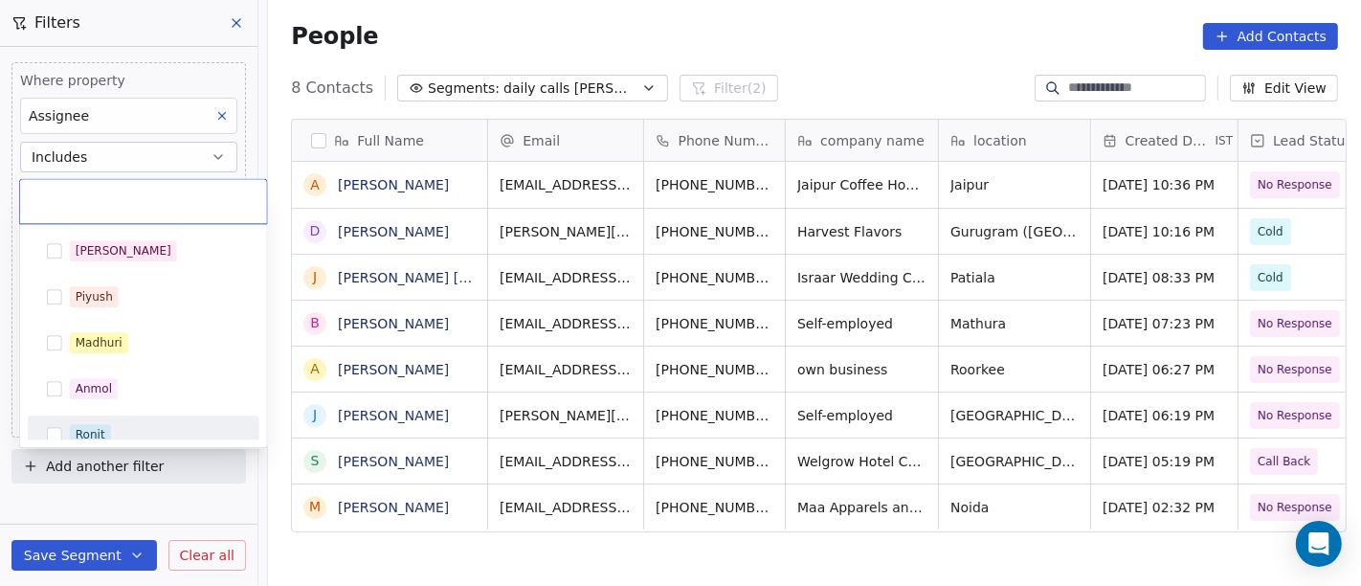
click at [120, 422] on div "Ronit" at bounding box center [143, 434] width 216 height 31
click at [793, 63] on html "On2Cook India Pvt. Ltd. Contacts People Marketing Workflows Campaigns Sales Pip…" at bounding box center [680, 293] width 1361 height 586
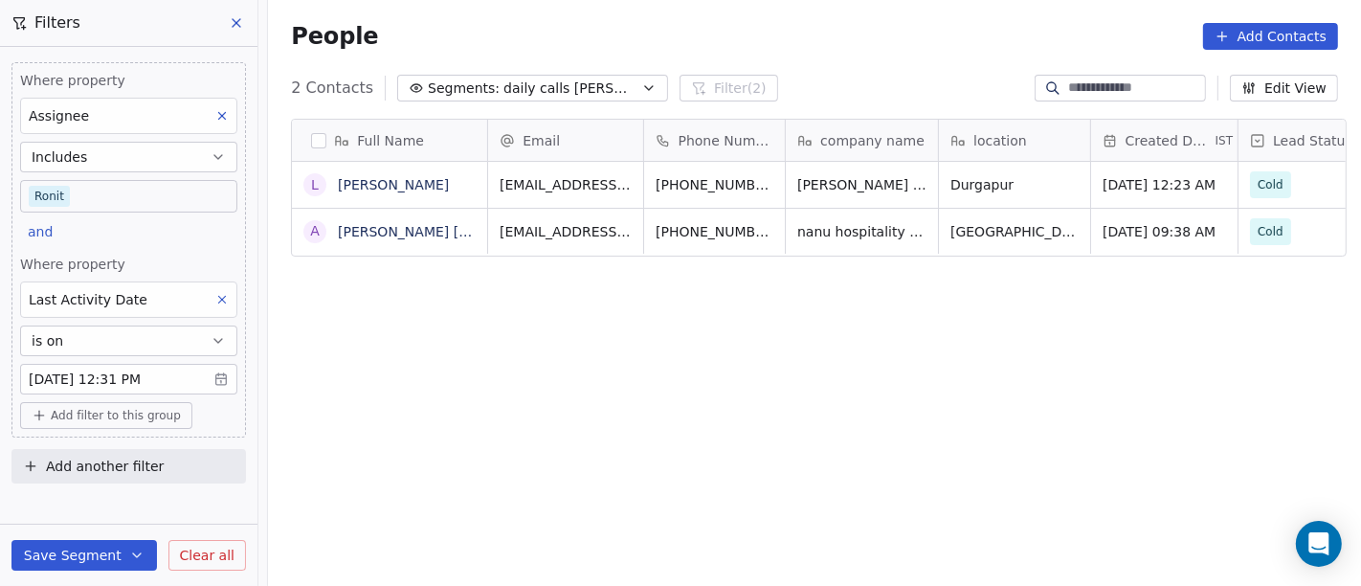
scroll to position [500, 1085]
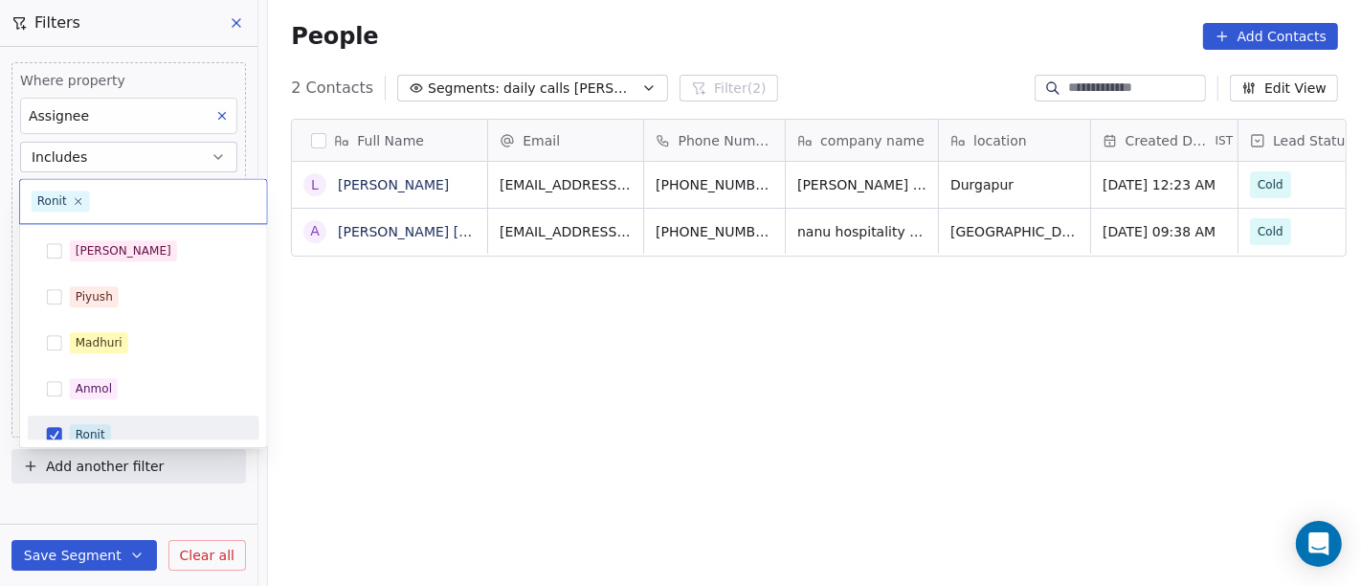
click at [105, 203] on body "On2Cook India Pvt. Ltd. Contacts People Marketing Workflows Campaigns Sales Pip…" at bounding box center [680, 293] width 1361 height 586
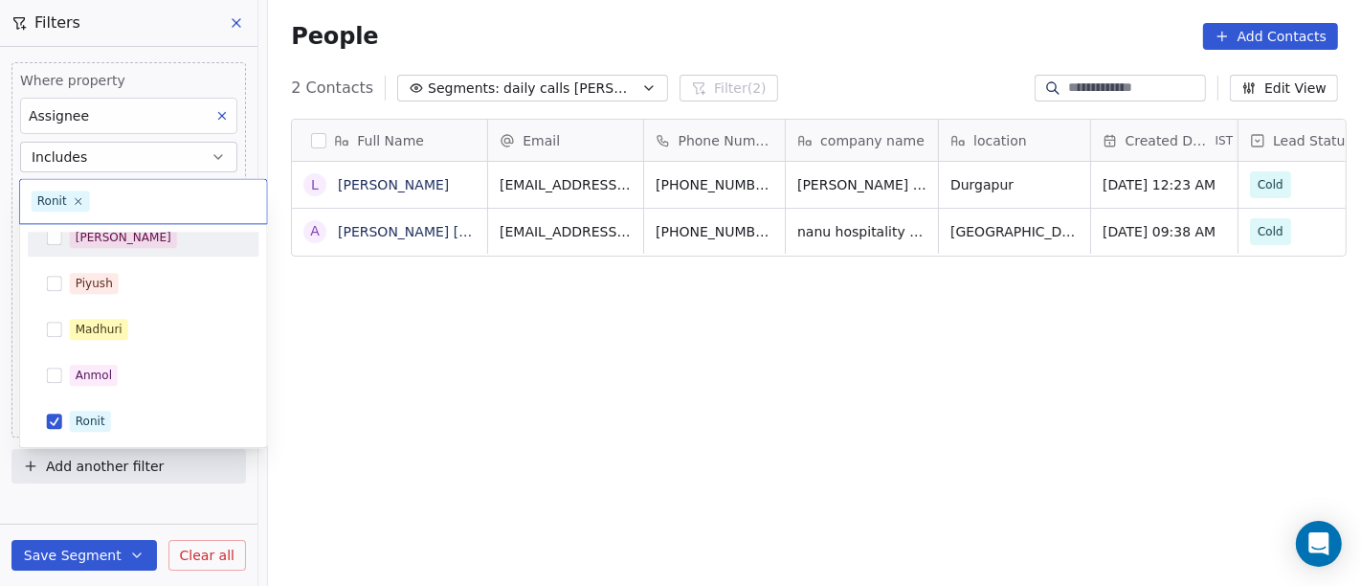
click at [126, 249] on div "[PERSON_NAME]" at bounding box center [143, 237] width 216 height 31
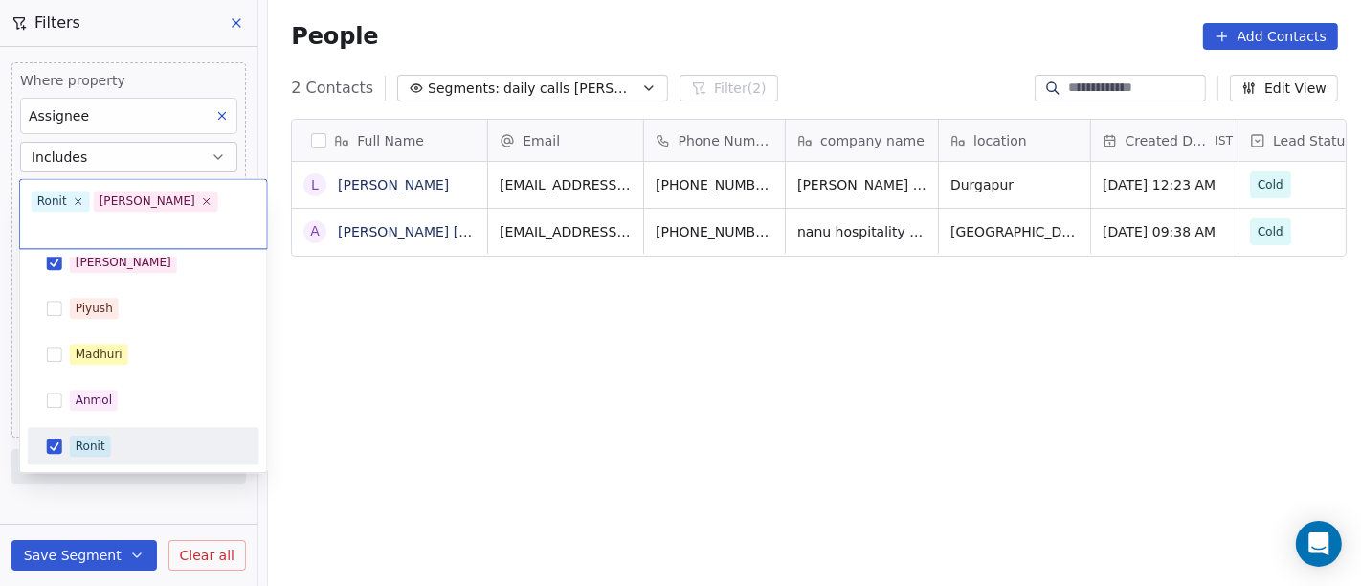
click at [120, 435] on div "Ronit" at bounding box center [155, 445] width 170 height 21
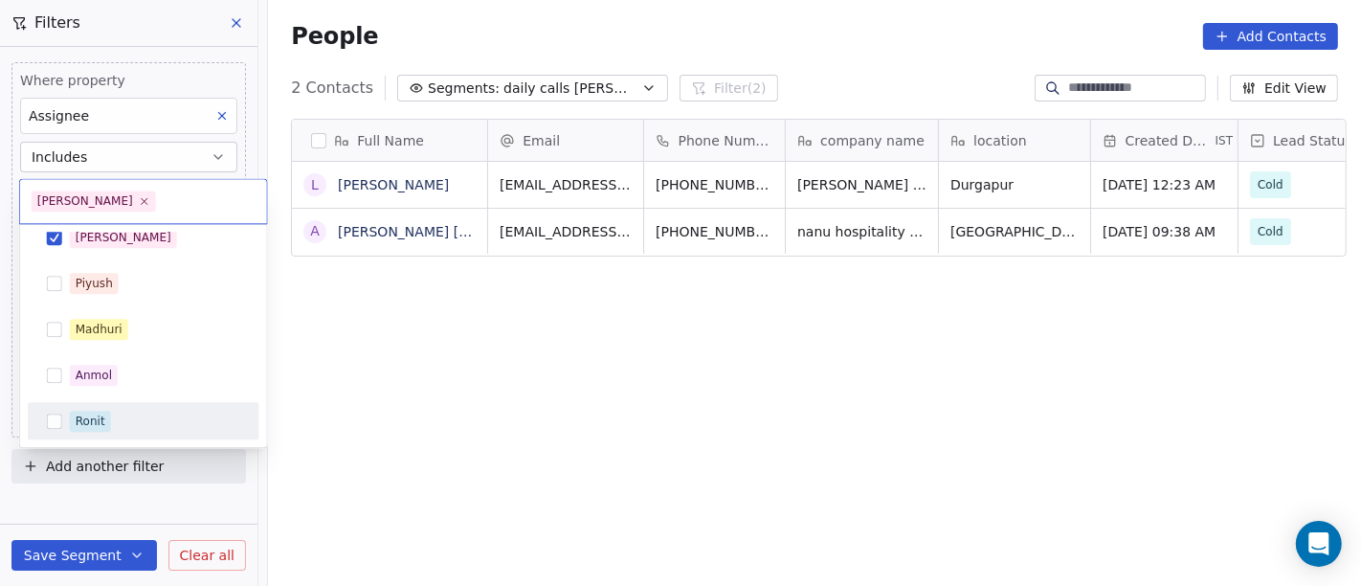
click at [522, 404] on html "On2Cook India Pvt. Ltd. Contacts People Marketing Workflows Campaigns Sales Pip…" at bounding box center [680, 293] width 1361 height 586
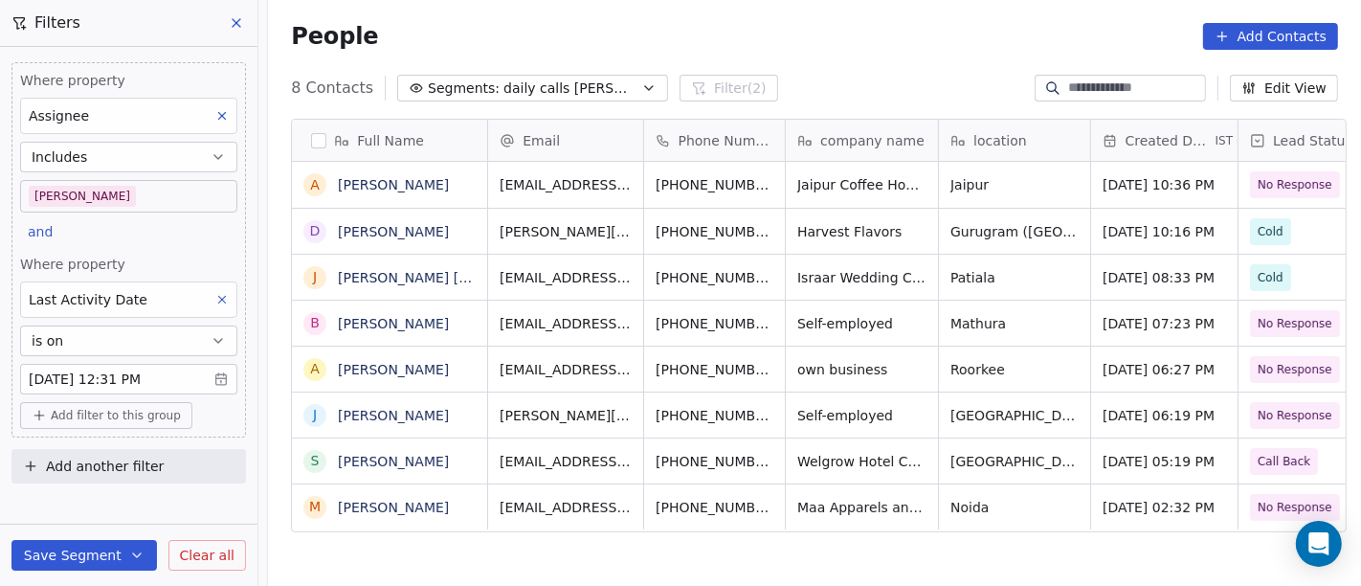
click at [651, 7] on div "People Add Contacts" at bounding box center [814, 36] width 1093 height 73
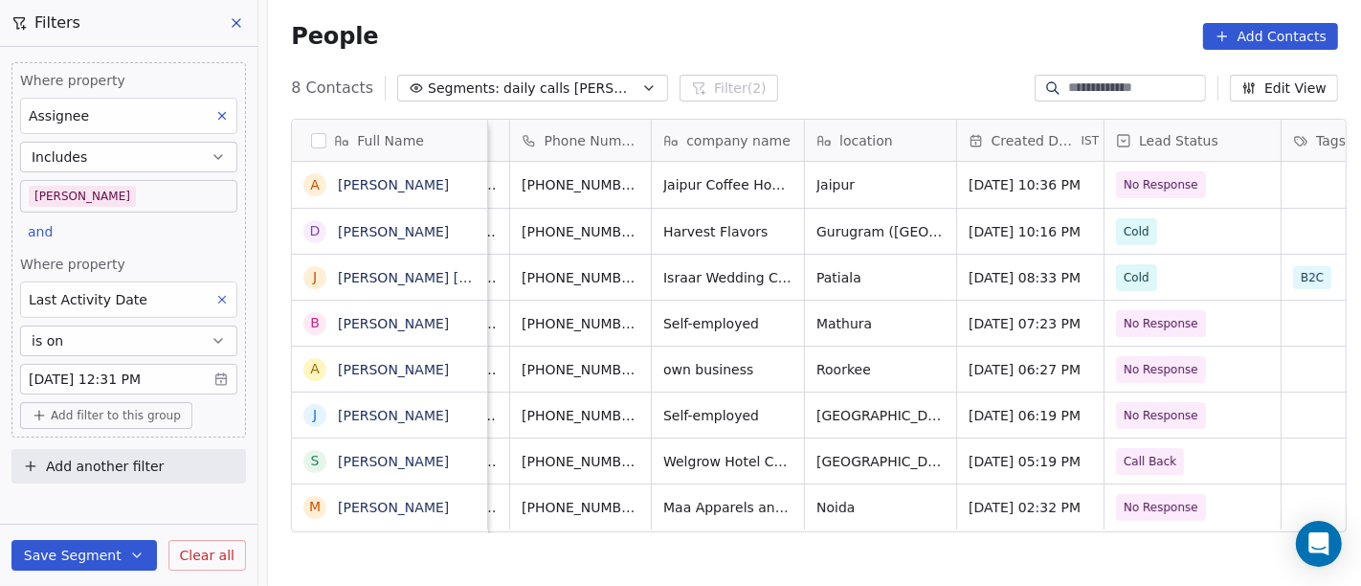
scroll to position [16, 133]
click at [617, 565] on div "Full Name A Abhay Shekhawat D Dipali Pujara J Jotinder Singh Sidhu B Balkrishan…" at bounding box center [814, 361] width 1093 height 516
click at [727, 452] on span "Welgrow Hotel Concepts Pvt Ltd" at bounding box center [772, 461] width 214 height 19
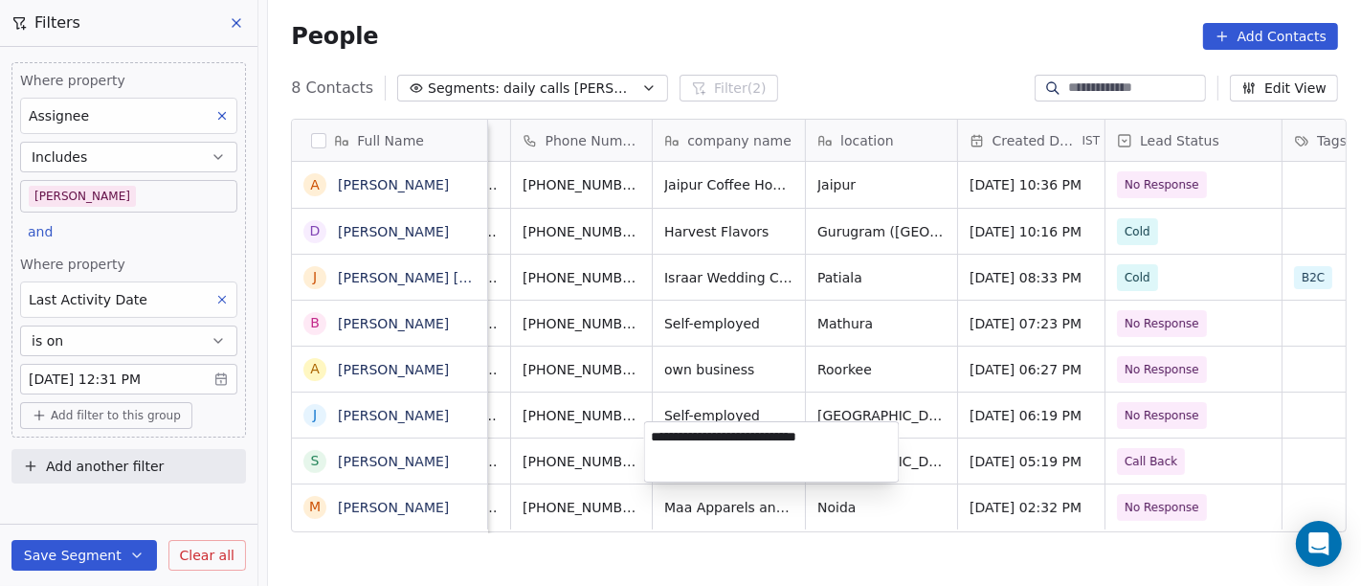
click at [727, 451] on textarea "**********" at bounding box center [772, 451] width 254 height 59
type textarea "**********"
click at [762, 546] on html "On2Cook India Pvt. Ltd. Contacts People Marketing Workflows Campaigns Sales Pip…" at bounding box center [680, 293] width 1361 height 586
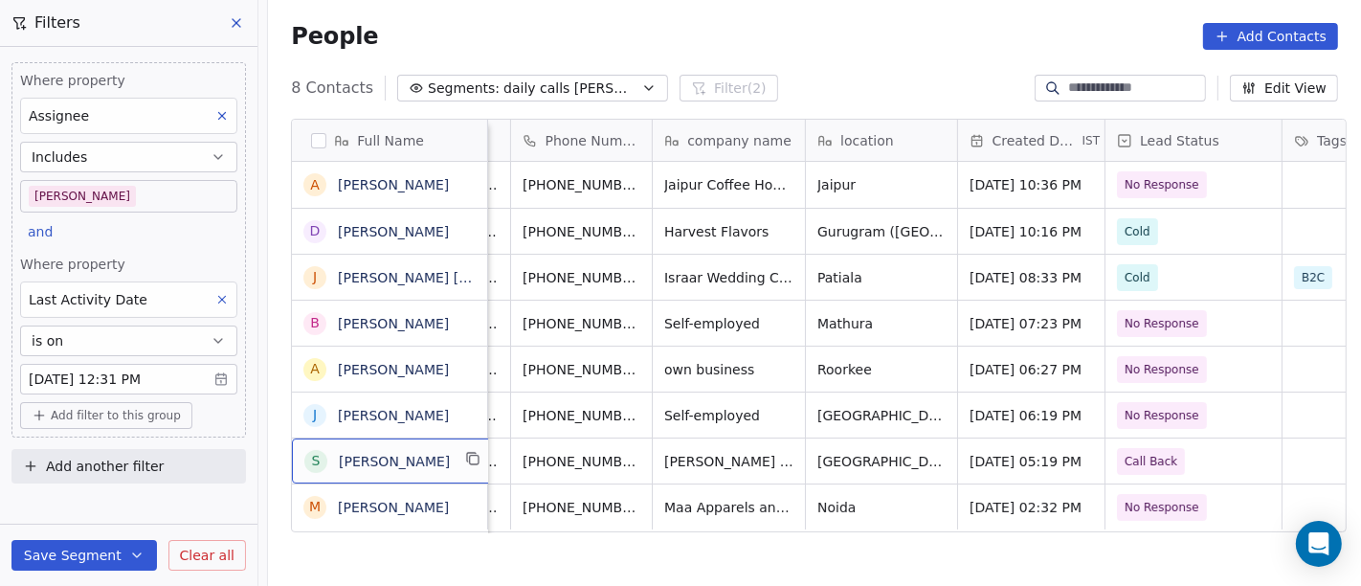
click at [467, 458] on div "S Soni Mathew" at bounding box center [394, 460] width 205 height 45
click at [468, 453] on icon "grid" at bounding box center [472, 457] width 9 height 9
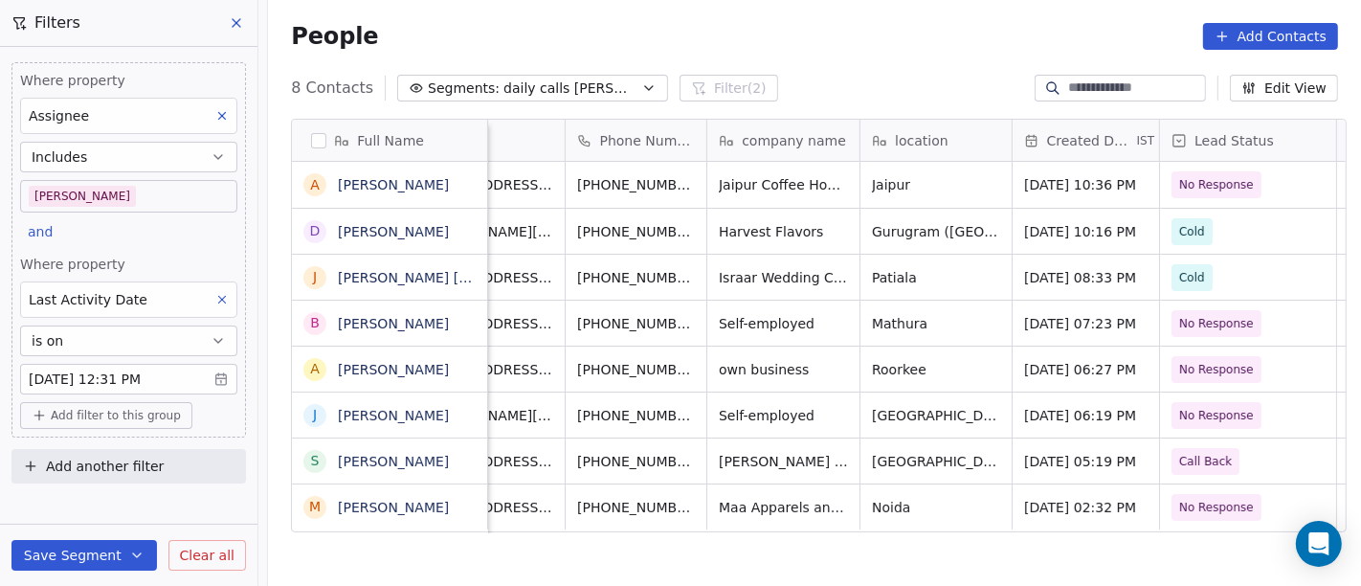
scroll to position [16, 78]
click at [675, 452] on div "[PHONE_NUMBER]" at bounding box center [657, 460] width 182 height 45
click at [589, 444] on input "**********" at bounding box center [636, 445] width 150 height 38
type input "**********"
click at [790, 537] on html "On2Cook India Pvt. Ltd. Contacts People Marketing Workflows Campaigns Sales Pip…" at bounding box center [680, 293] width 1361 height 586
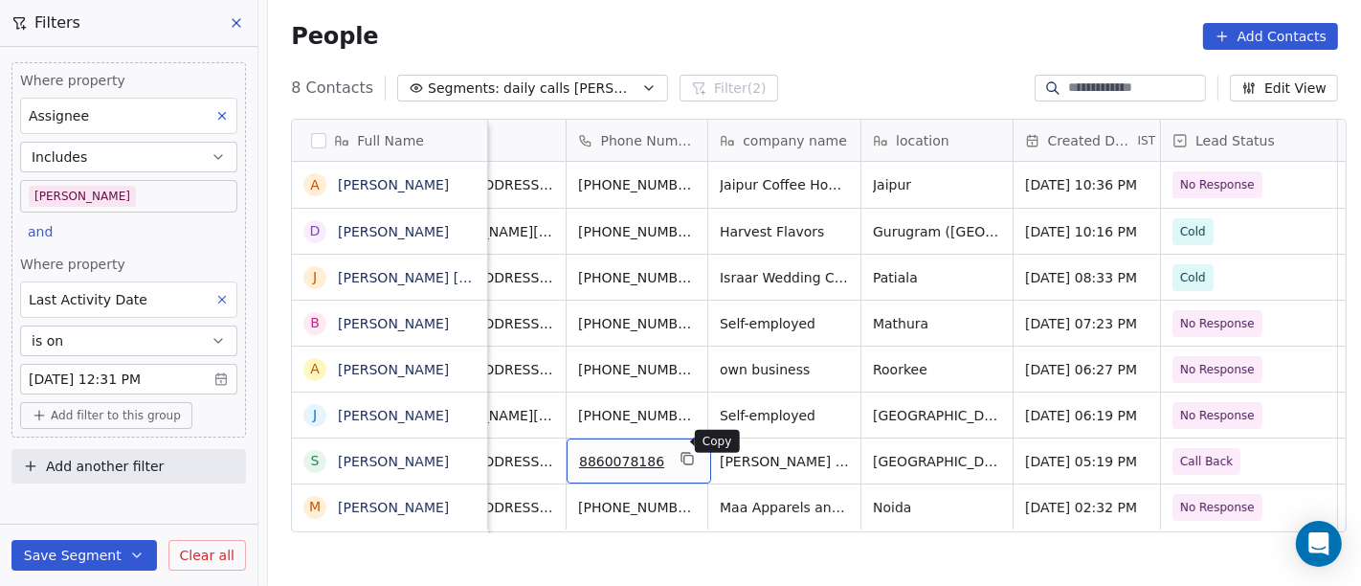
click at [679, 451] on icon "grid" at bounding box center [686, 458] width 15 height 15
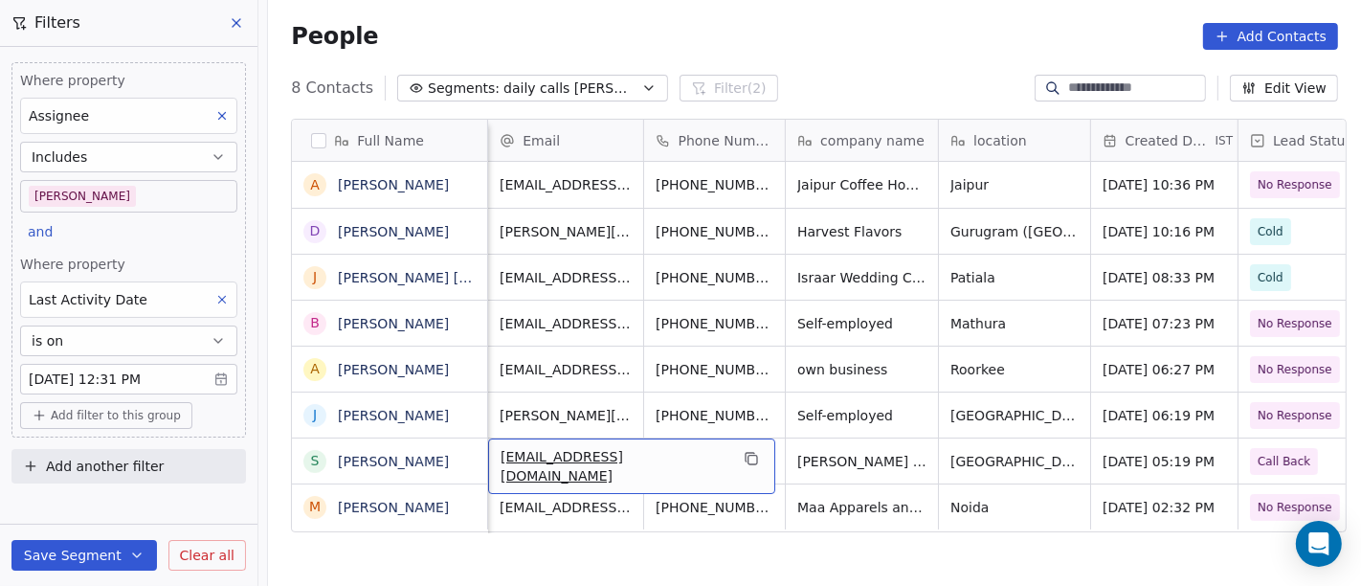
scroll to position [16, 0]
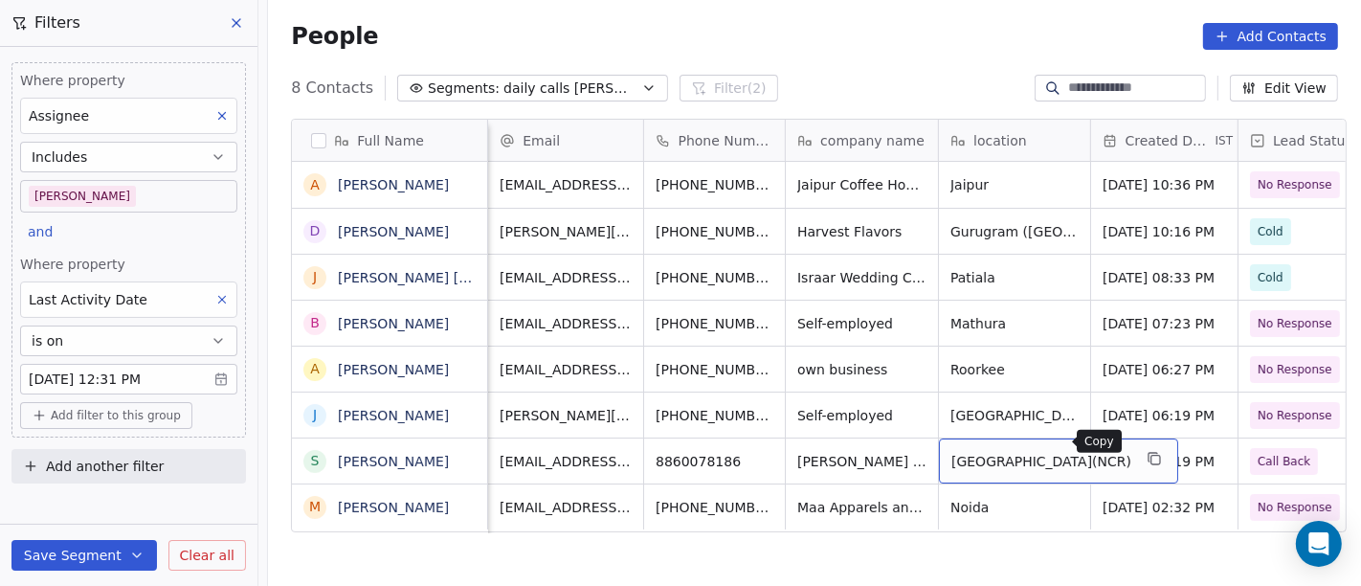
click at [1146, 451] on icon "grid" at bounding box center [1153, 458] width 15 height 15
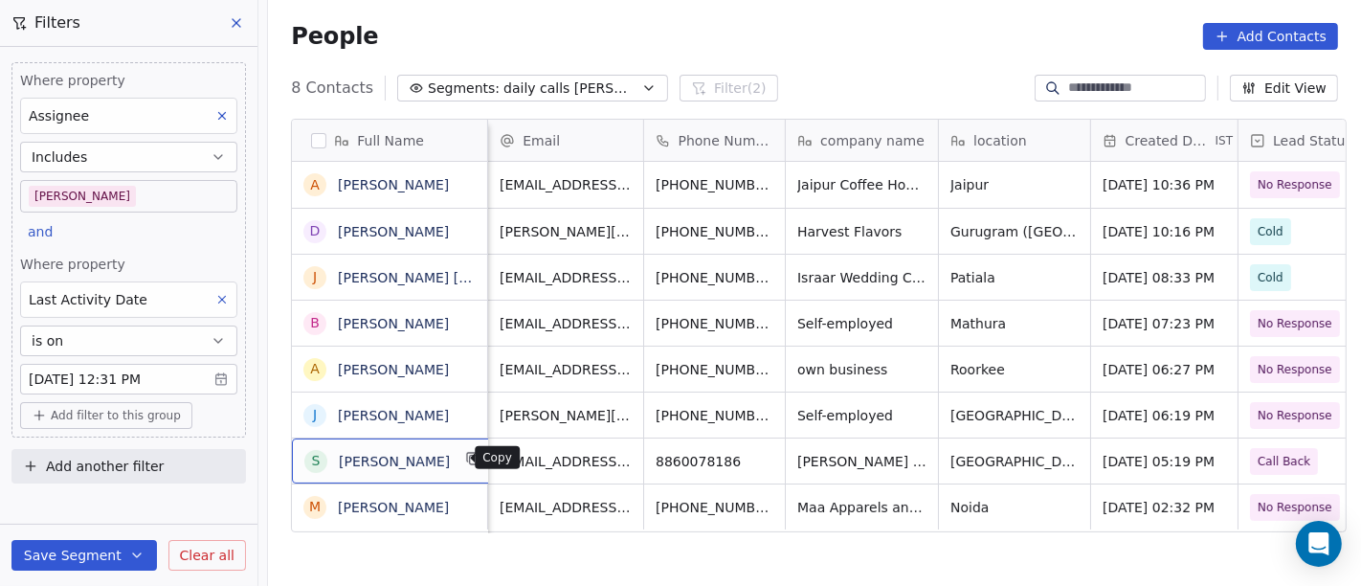
click at [466, 464] on icon "grid" at bounding box center [473, 458] width 15 height 15
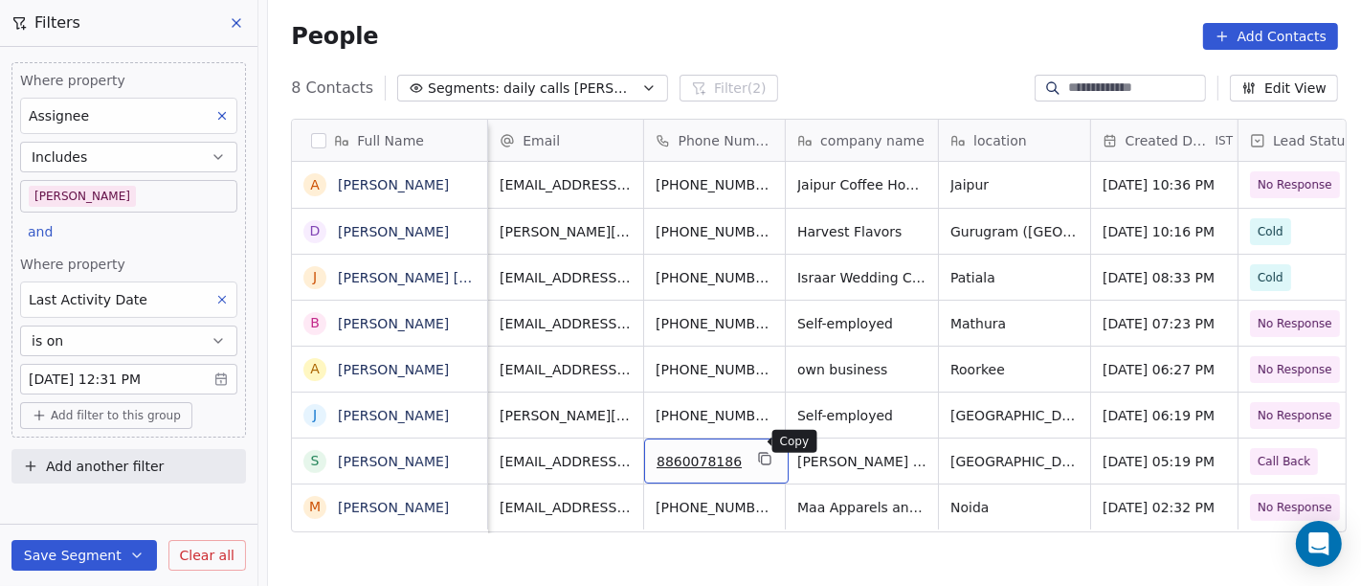
click at [757, 451] on icon "grid" at bounding box center [764, 458] width 15 height 15
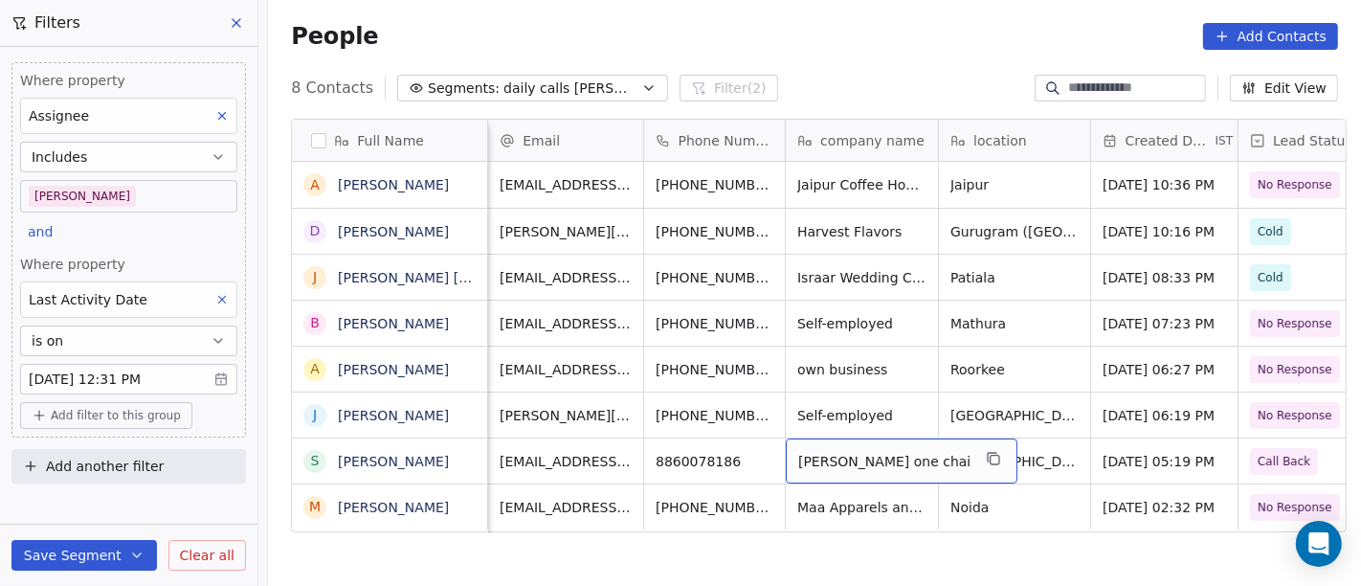
click at [856, 452] on span "kline one chai" at bounding box center [884, 461] width 172 height 19
type textarea "*****"
click at [850, 78] on html "On2Cook India Pvt. Ltd. Contacts People Marketing Workflows Campaigns Sales Pip…" at bounding box center [680, 293] width 1361 height 586
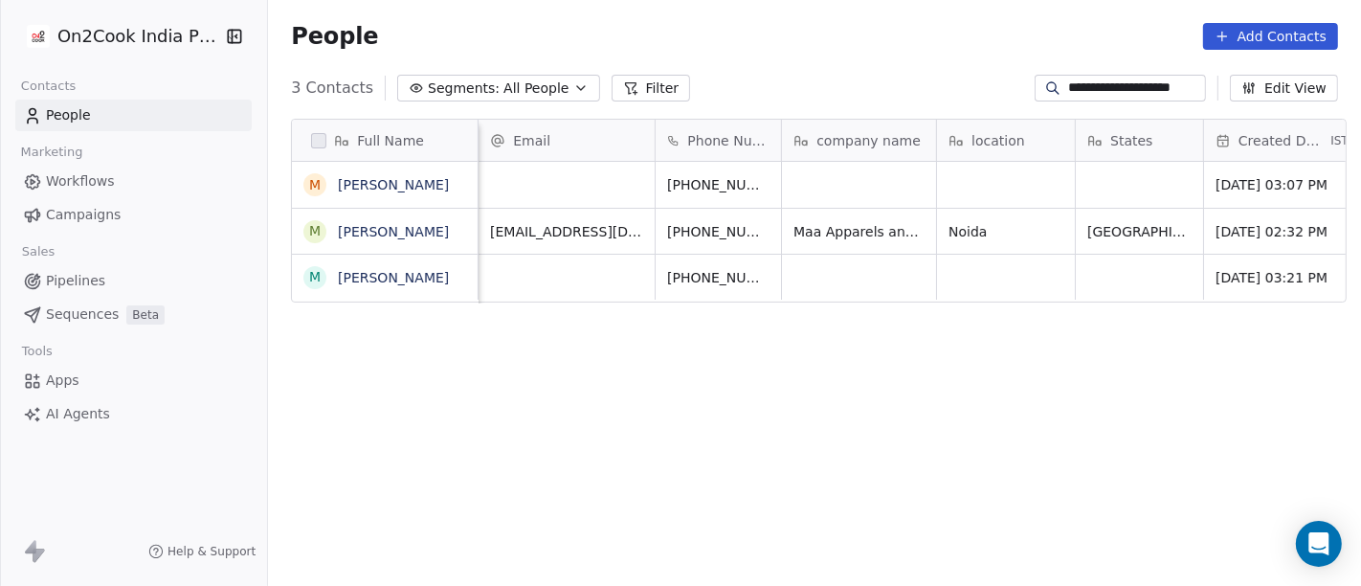
scroll to position [500, 1085]
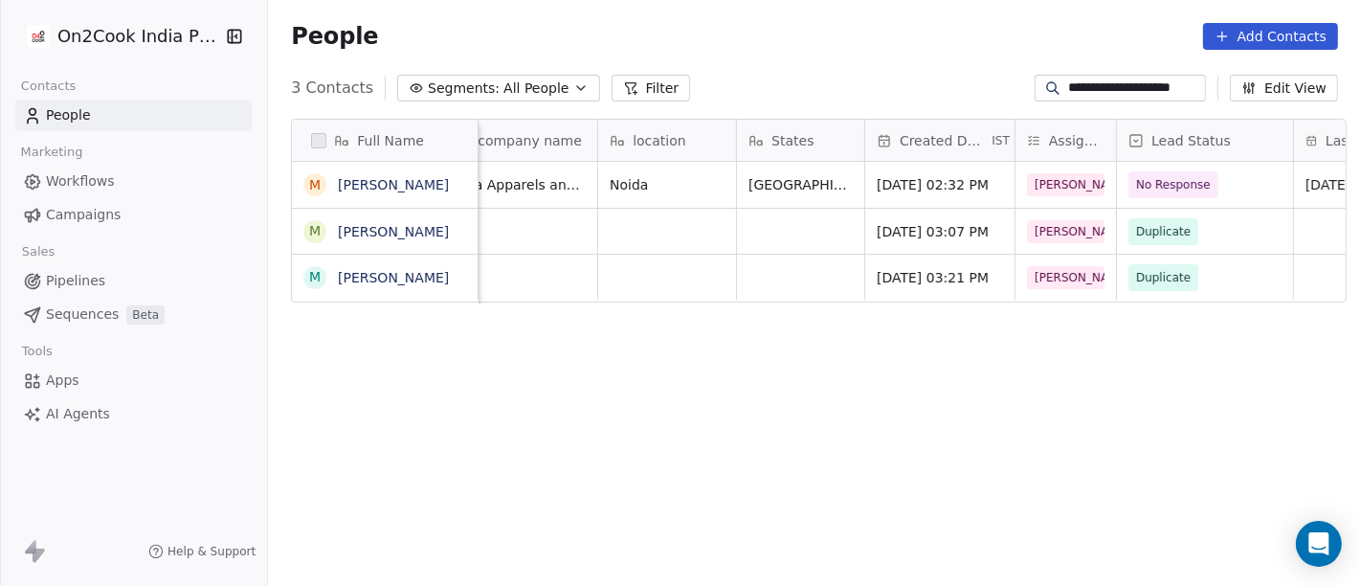
click at [1118, 97] on input "**********" at bounding box center [1135, 87] width 134 height 19
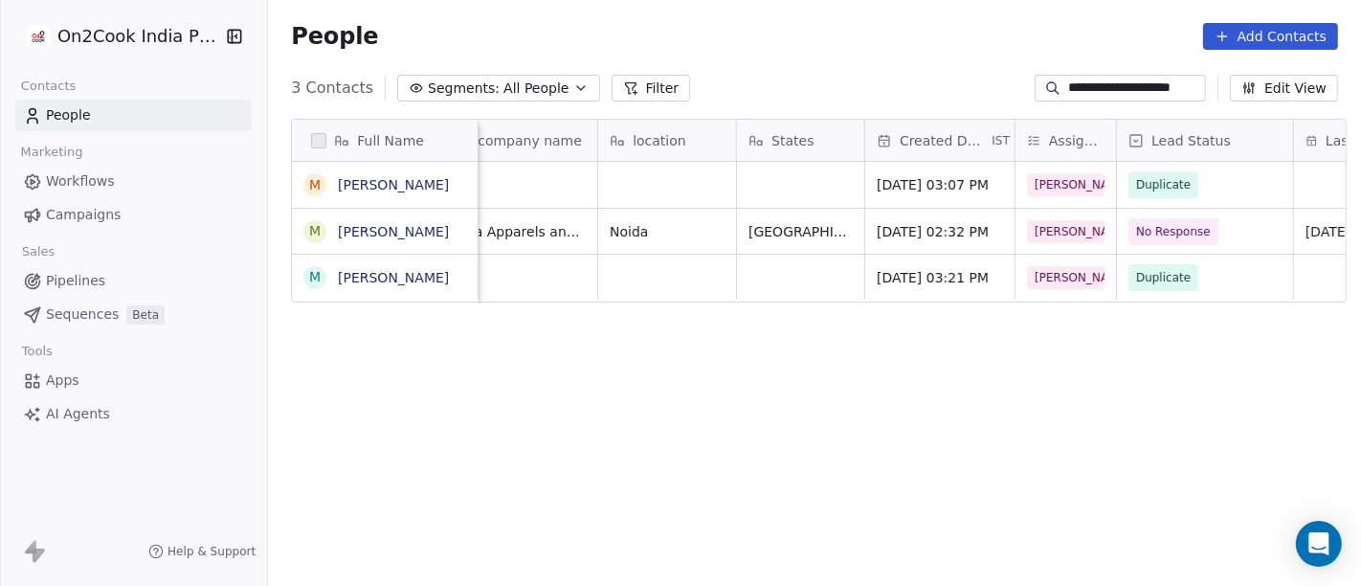
click at [1118, 97] on input "**********" at bounding box center [1135, 87] width 134 height 19
paste input
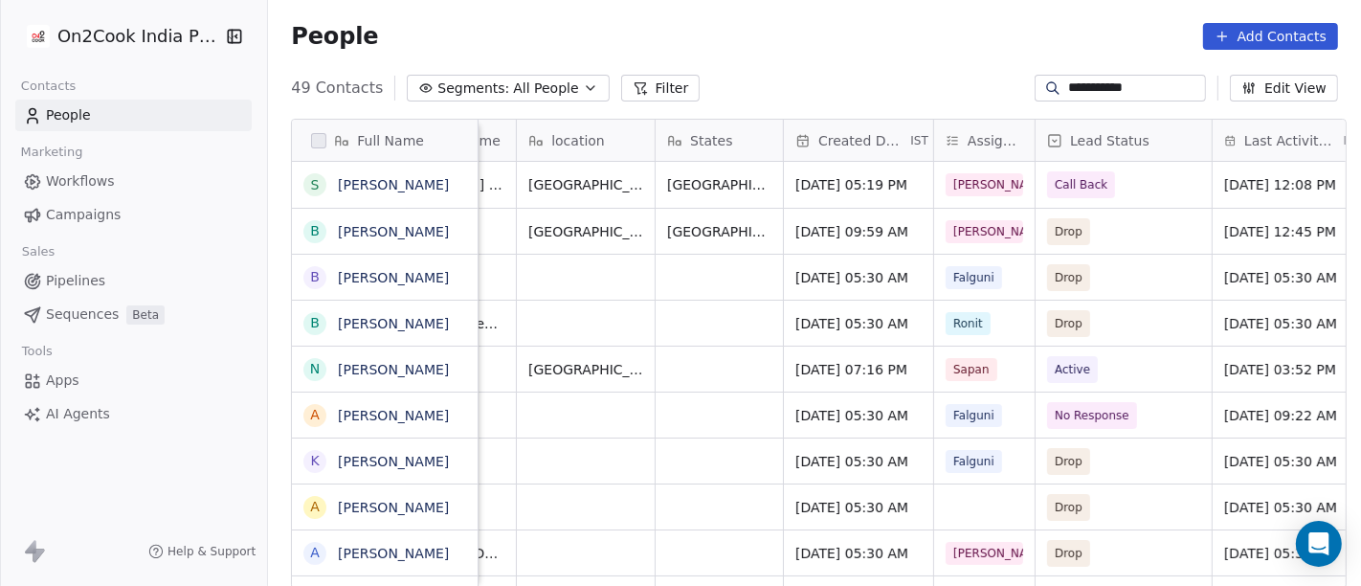
scroll to position [0, 442]
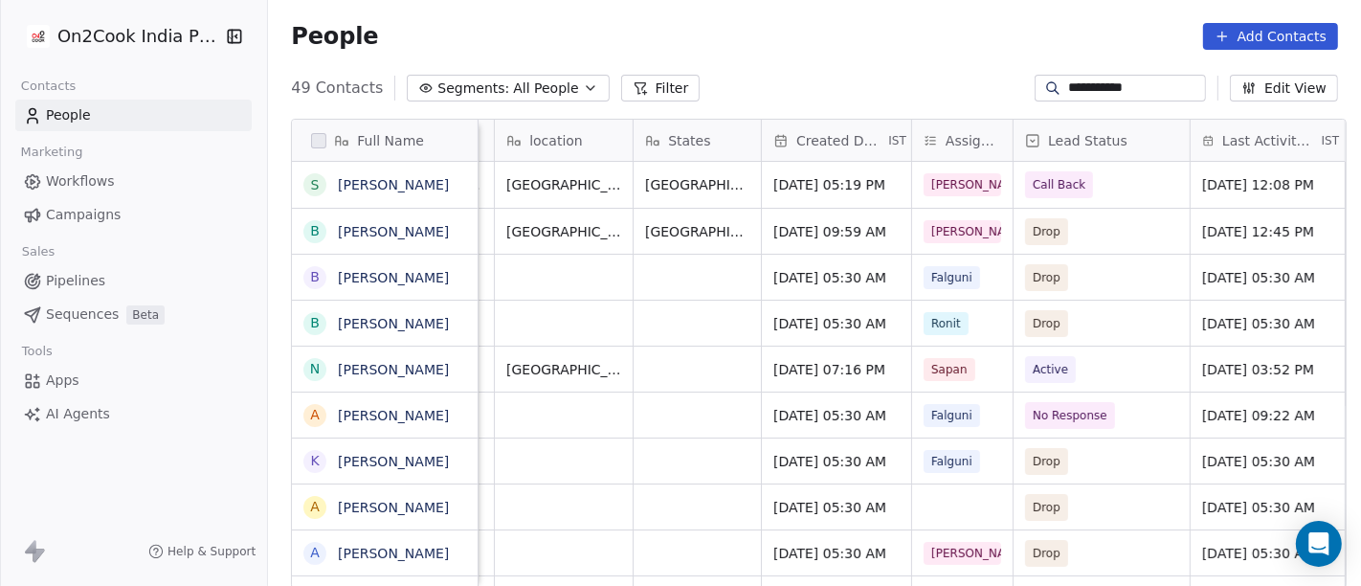
type input "**********"
click at [1033, 232] on span "Drop" at bounding box center [1047, 231] width 28 height 19
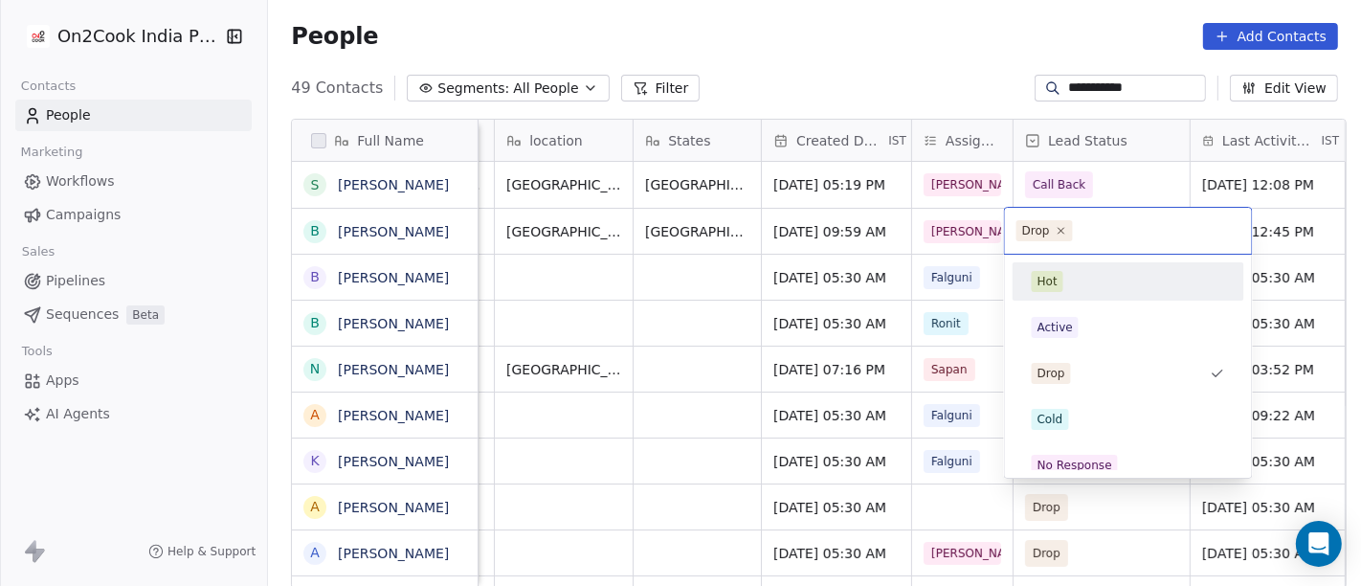
click at [1082, 288] on div "Hot" at bounding box center [1128, 281] width 193 height 21
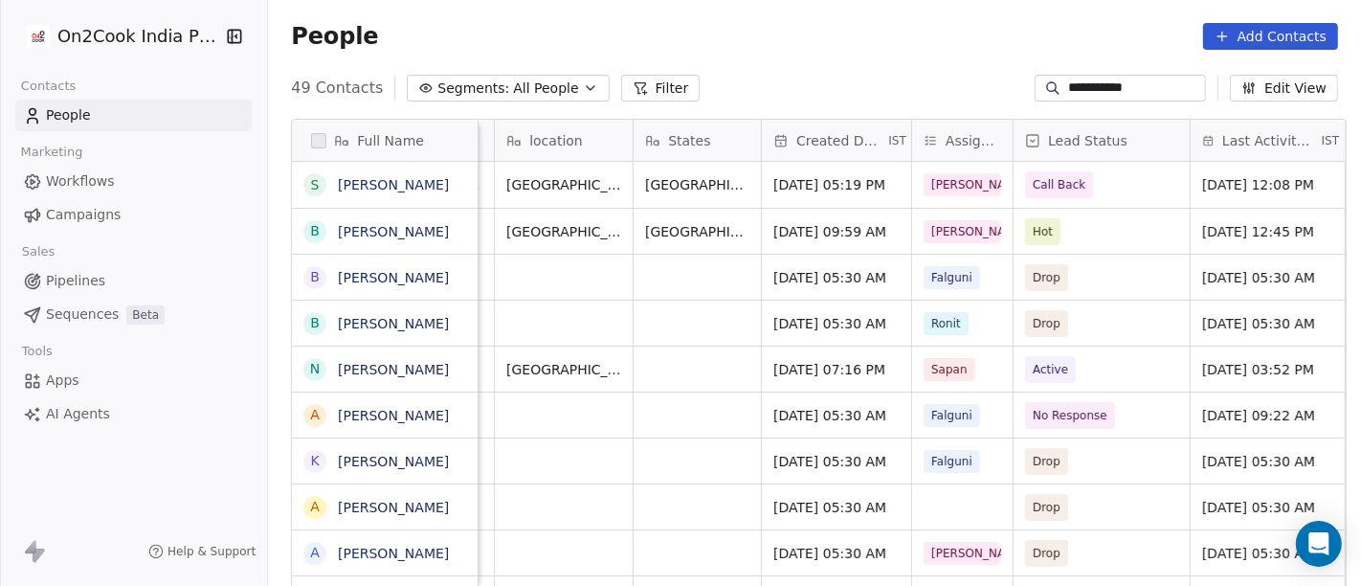
click at [824, 47] on div "People Add Contacts" at bounding box center [814, 36] width 1047 height 27
